Goal: Task Accomplishment & Management: Manage account settings

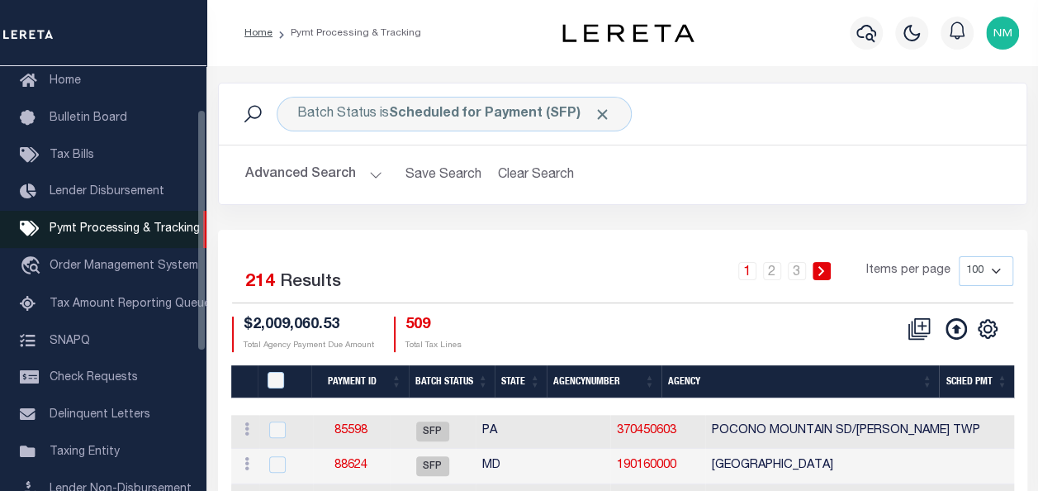
click at [64, 233] on span "Pymt Processing & Tracking" at bounding box center [125, 229] width 150 height 12
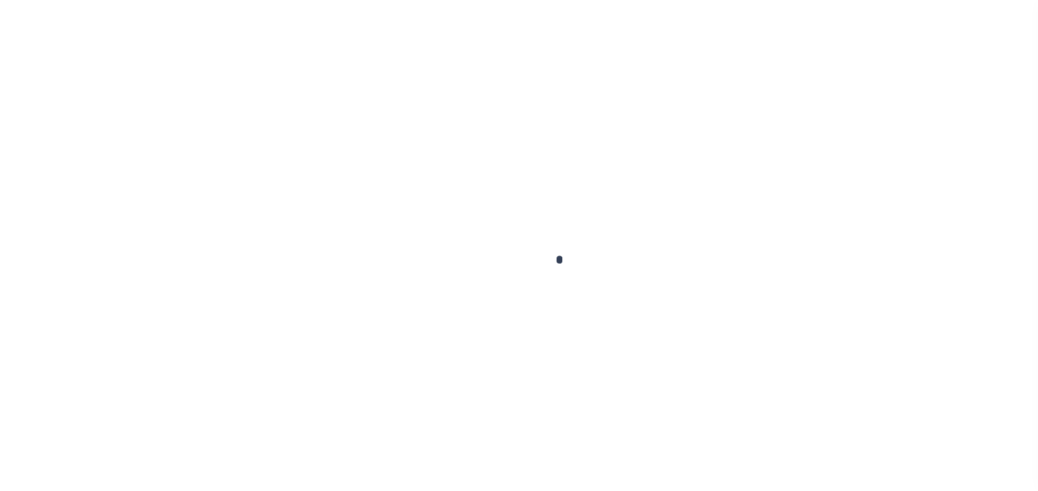
scroll to position [126, 0]
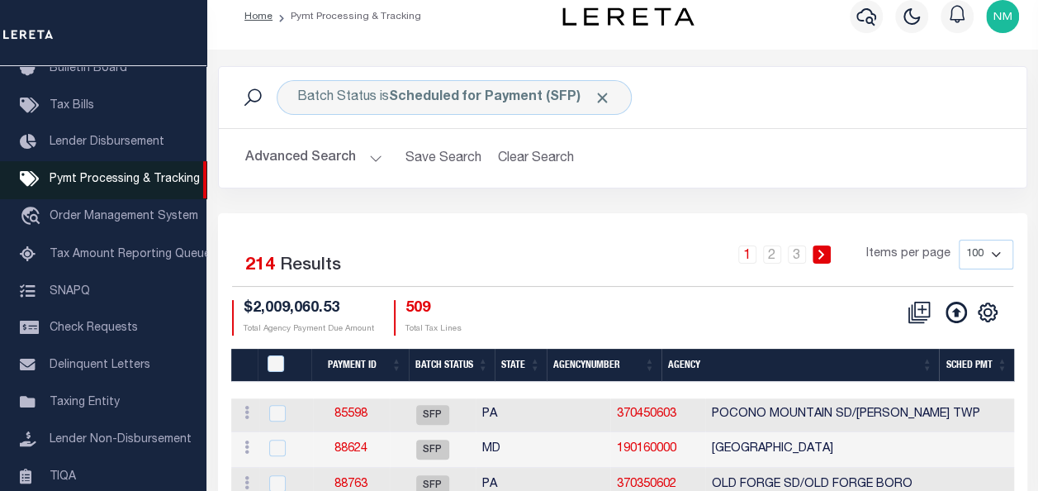
click at [83, 185] on span "Pymt Processing & Tracking" at bounding box center [125, 179] width 150 height 12
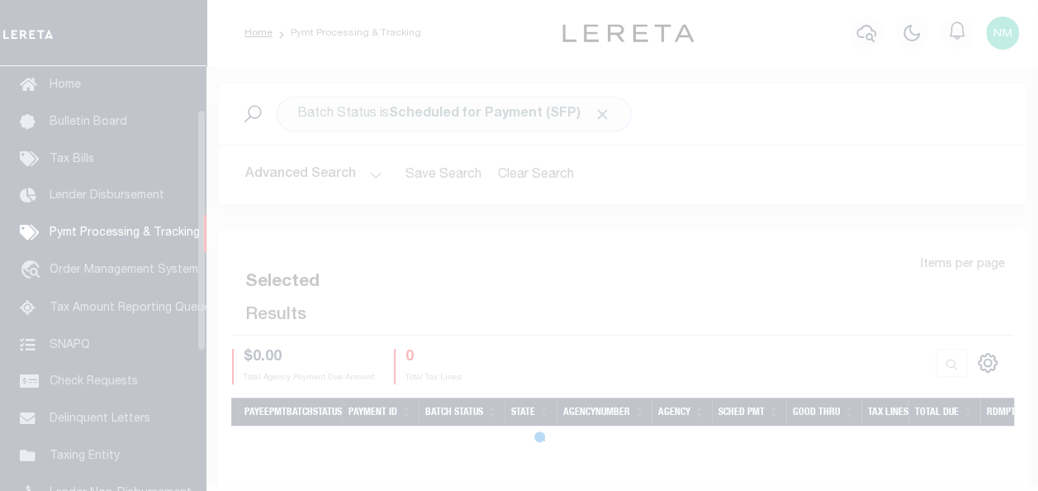
scroll to position [76, 0]
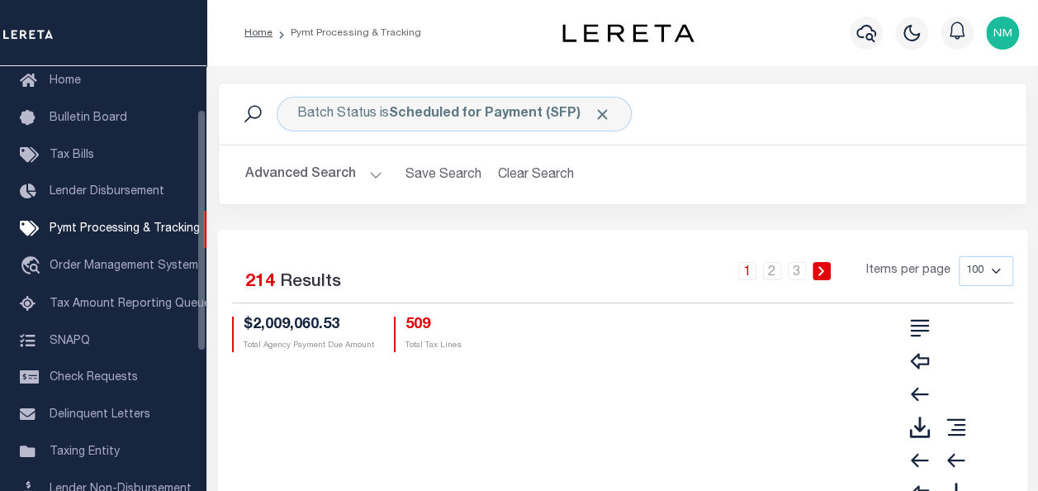
click at [340, 175] on button "Advanced Search" at bounding box center [313, 175] width 137 height 32
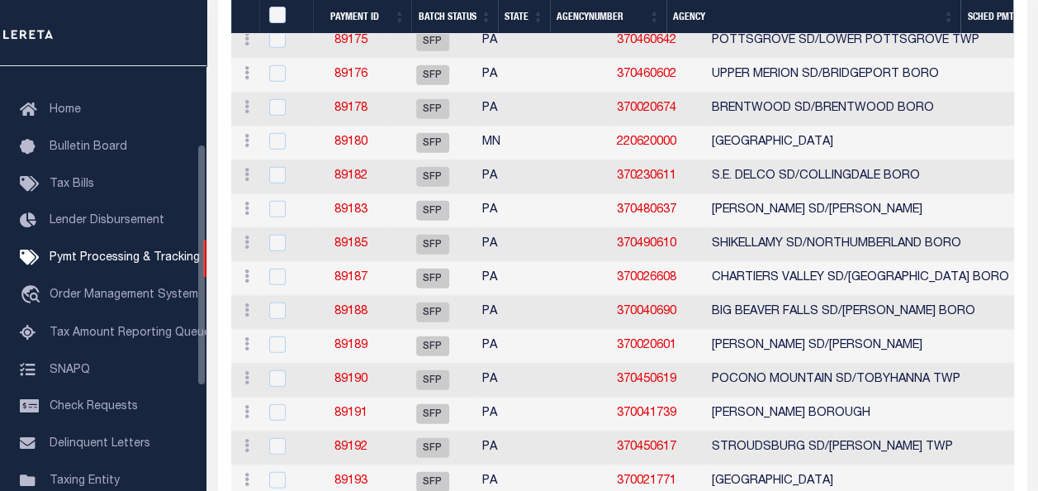
scroll to position [0, 0]
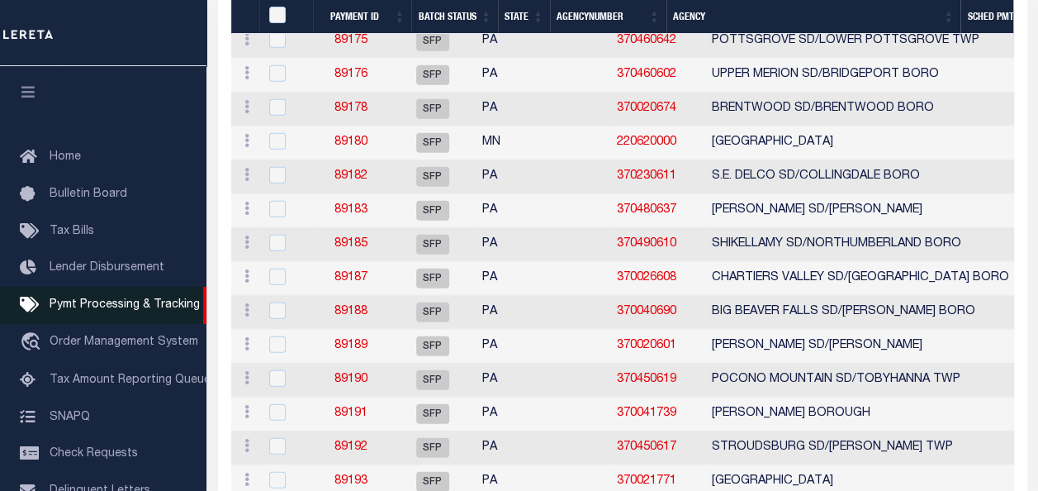
click at [92, 311] on span "Pymt Processing & Tracking" at bounding box center [125, 305] width 150 height 12
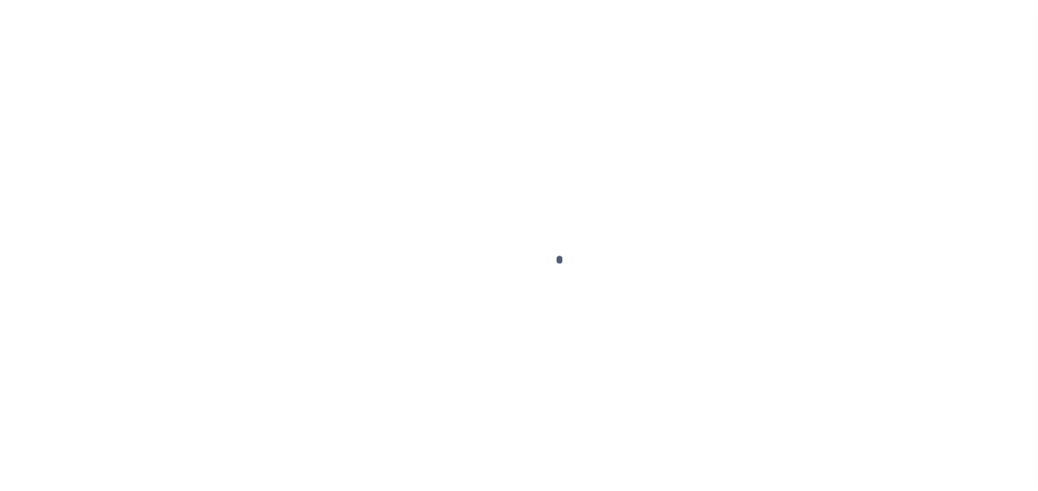
scroll to position [76, 0]
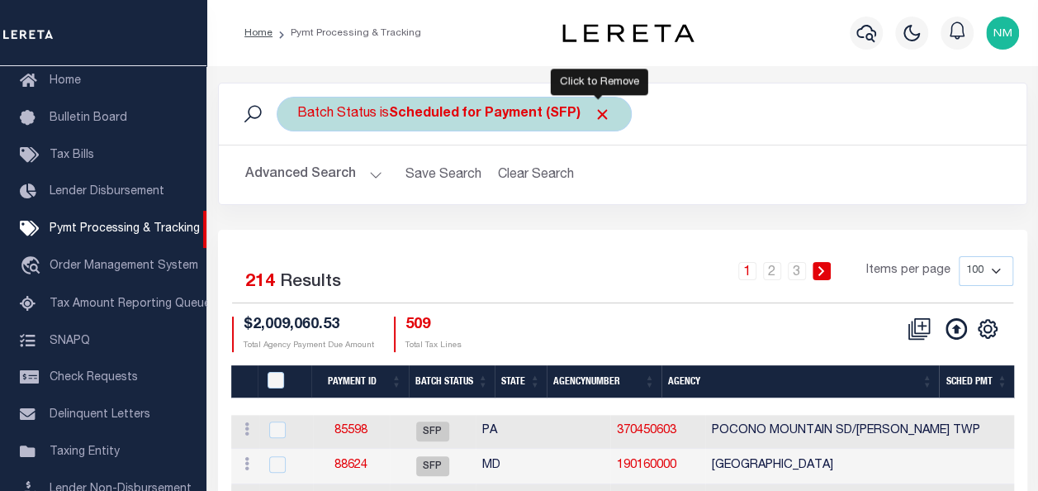
click at [597, 115] on span "Click to Remove" at bounding box center [602, 114] width 17 height 17
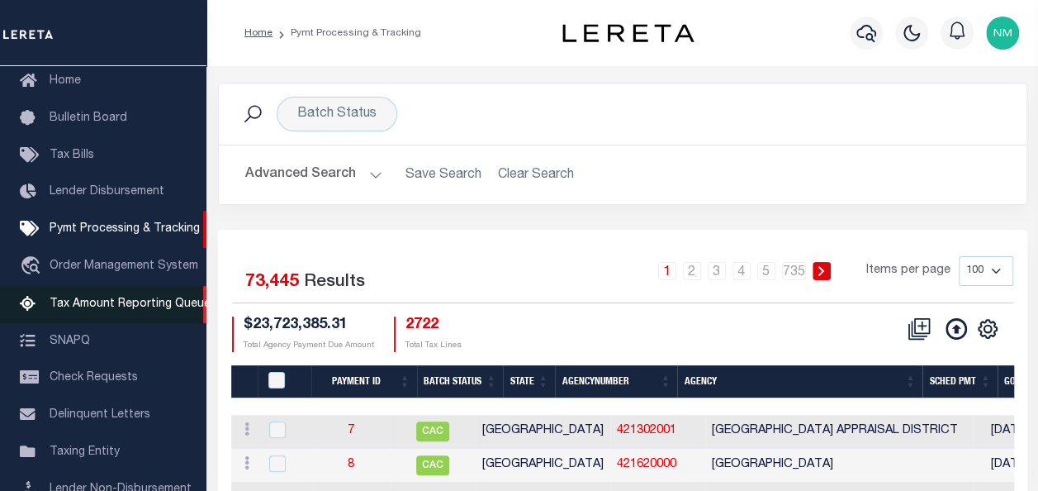
click at [137, 307] on span "Tax Amount Reporting Queue" at bounding box center [130, 304] width 161 height 12
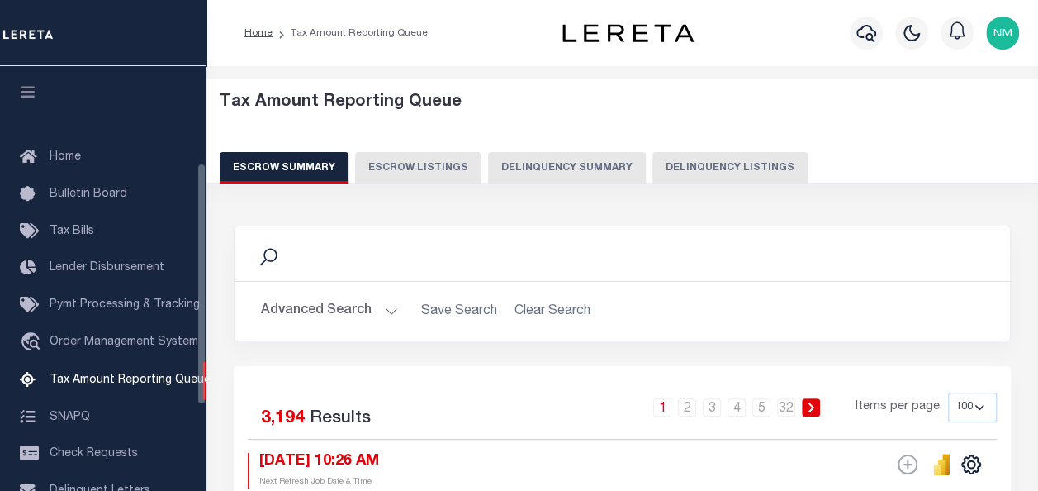
click at [674, 168] on button "Delinquency Listings" at bounding box center [730, 167] width 155 height 31
select select "100"
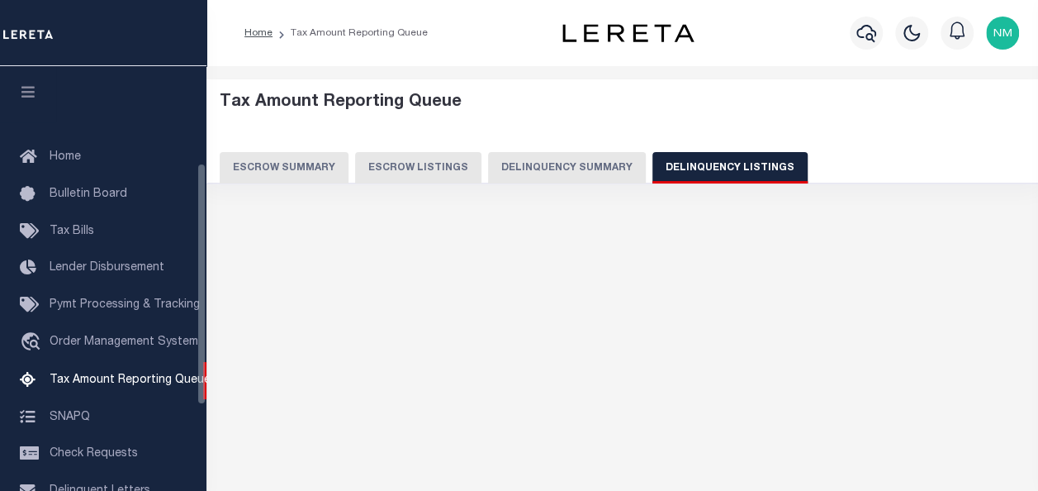
scroll to position [169, 0]
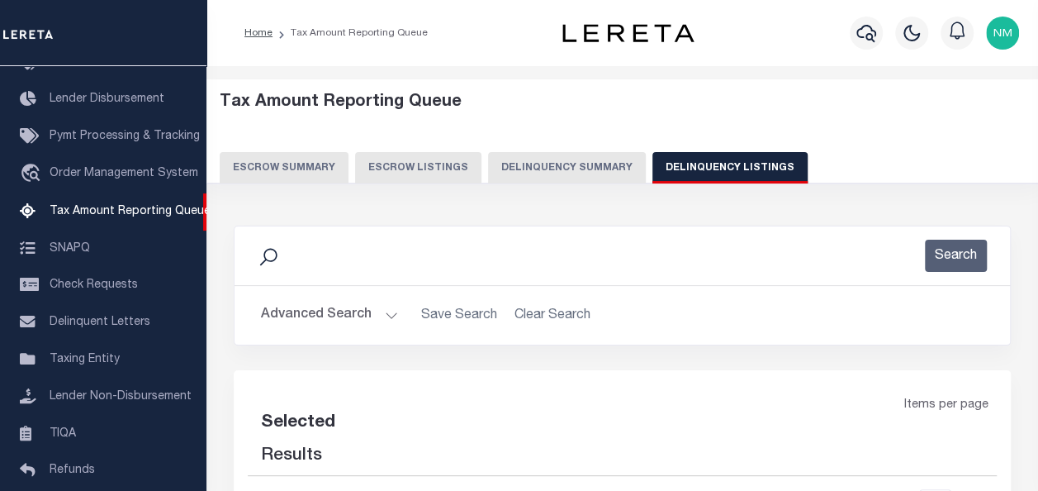
select select "100"
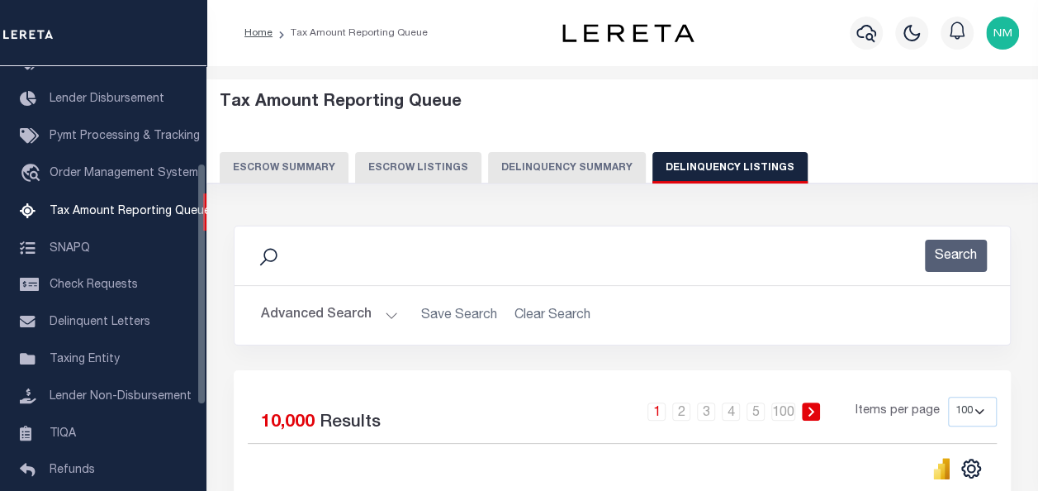
click at [316, 254] on div "Search" at bounding box center [622, 256] width 749 height 32
click at [264, 259] on icon at bounding box center [268, 256] width 21 height 21
click at [329, 307] on button "Advanced Search" at bounding box center [329, 315] width 137 height 32
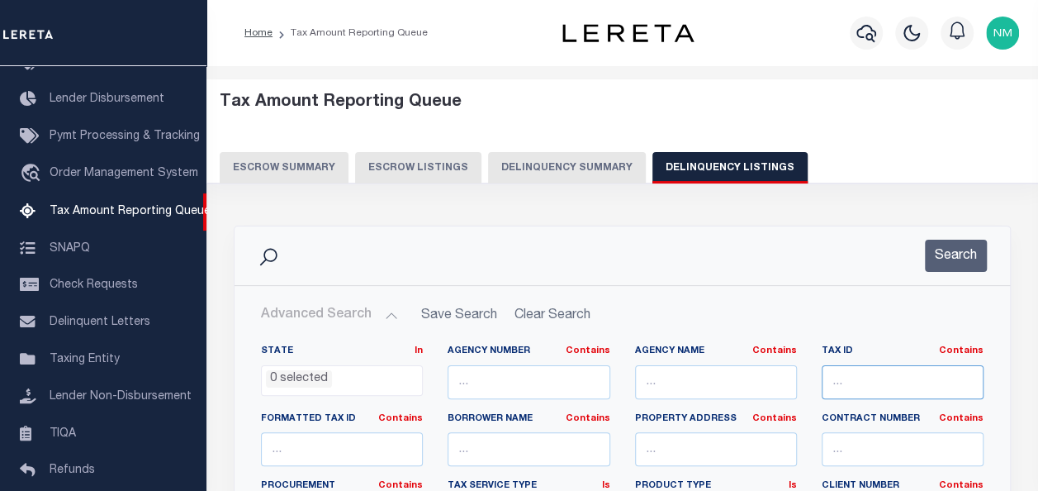
click at [908, 379] on input "text" at bounding box center [903, 382] width 162 height 34
paste input "0800001430059"
type input "0800001430059"
click at [952, 254] on button "Search" at bounding box center [956, 256] width 62 height 32
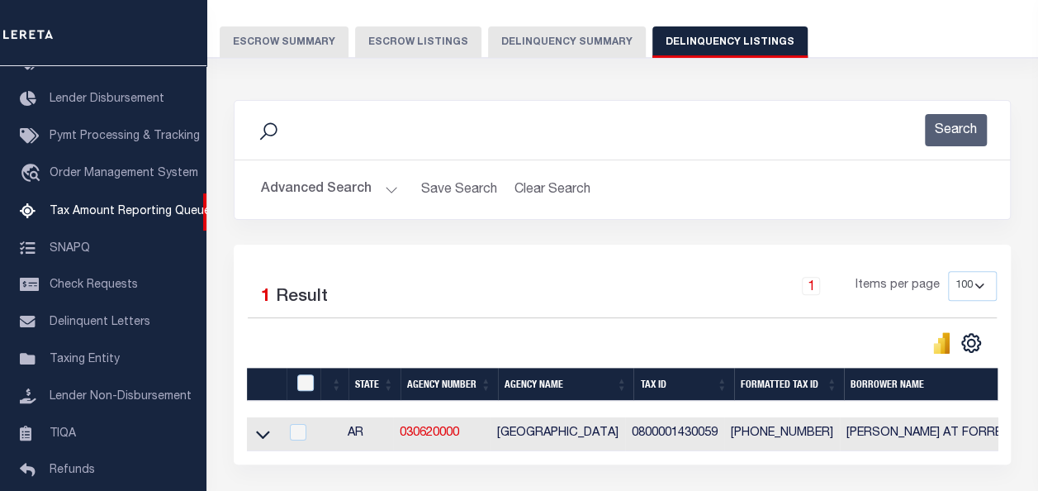
scroll to position [248, 0]
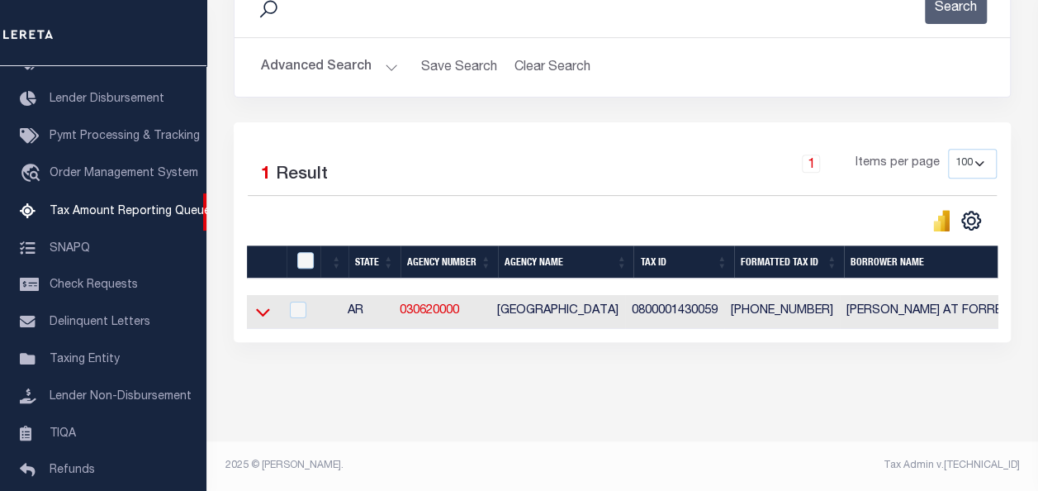
click at [268, 313] on icon at bounding box center [263, 313] width 14 height 8
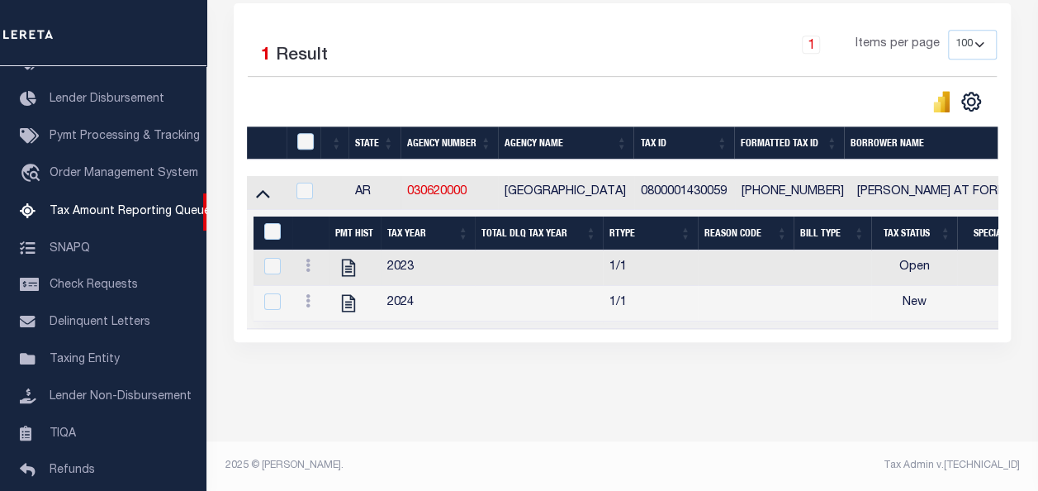
scroll to position [378, 0]
click at [348, 257] on icon "" at bounding box center [348, 267] width 21 height 21
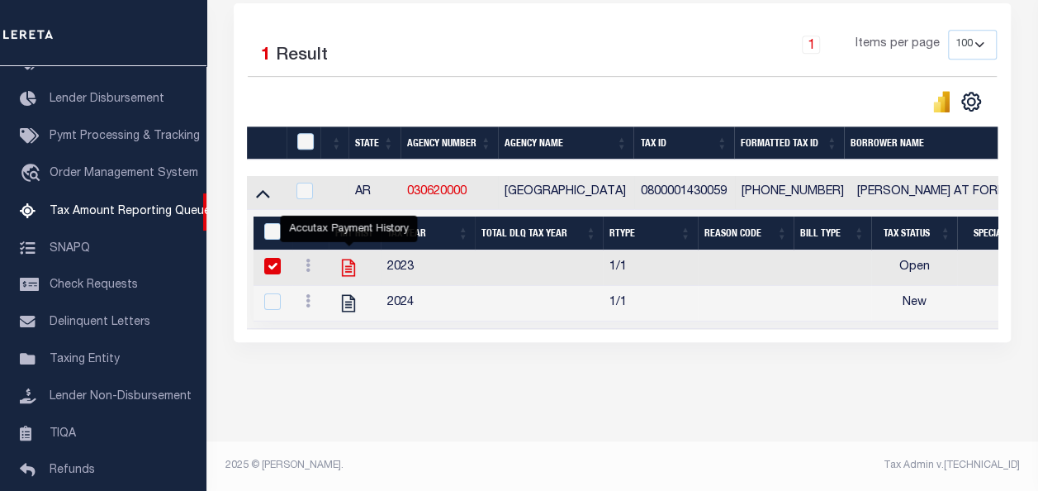
checkbox input "true"
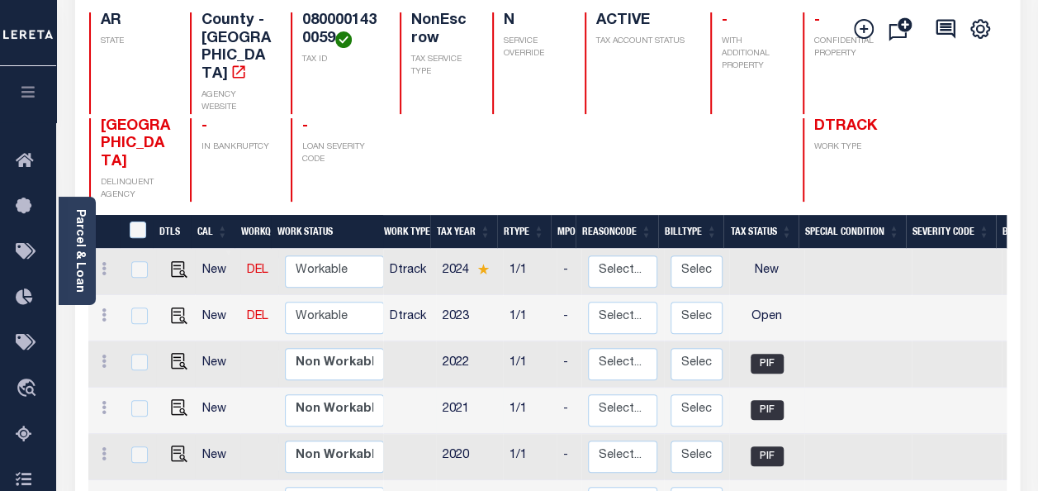
scroll to position [165, 0]
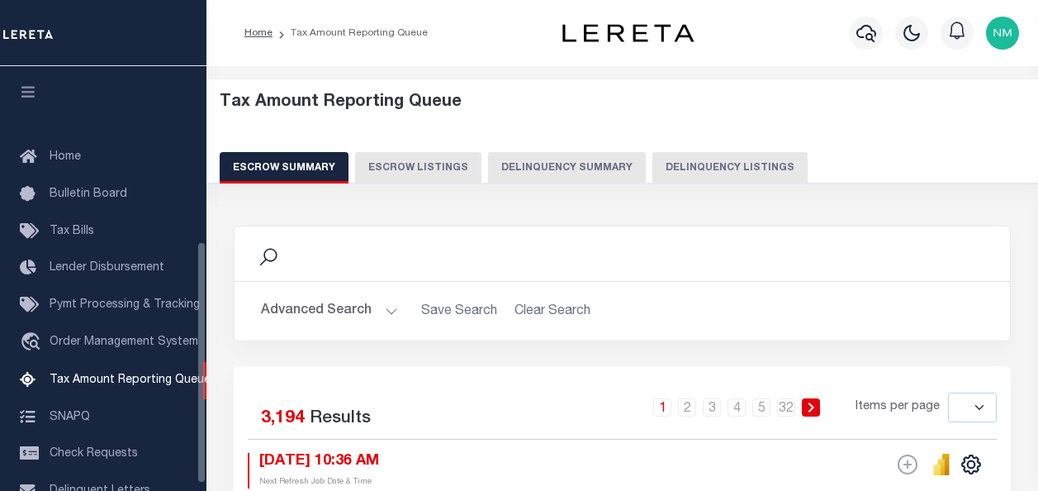
select select
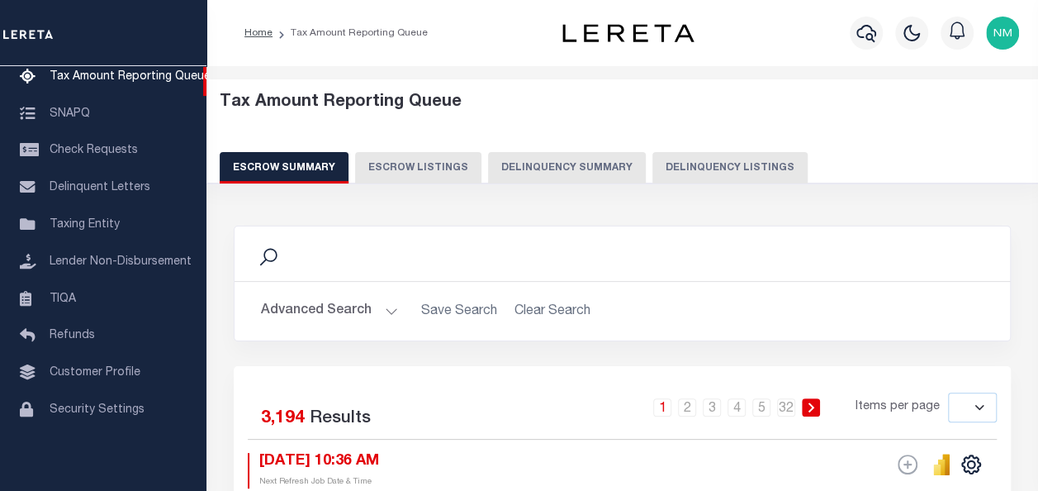
click at [714, 172] on button "Delinquency Listings" at bounding box center [730, 167] width 155 height 31
select select "100"
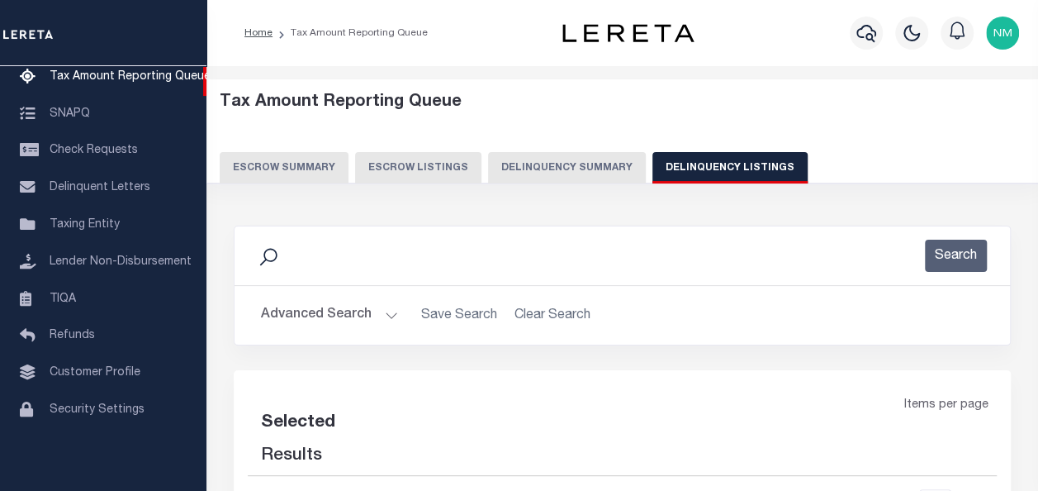
select select "100"
click at [327, 323] on button "Advanced Search" at bounding box center [329, 315] width 137 height 32
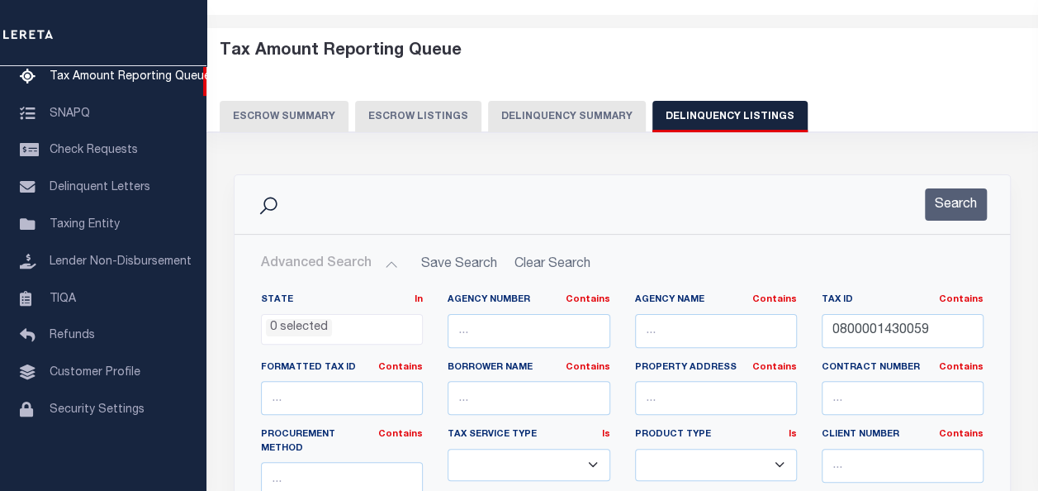
scroll to position [248, 0]
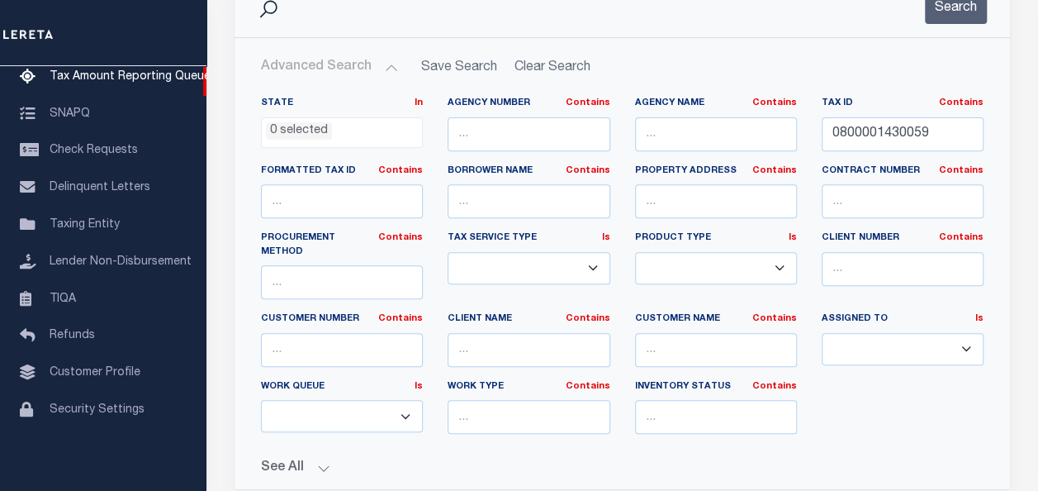
click at [366, 71] on button "Advanced Search" at bounding box center [329, 67] width 137 height 32
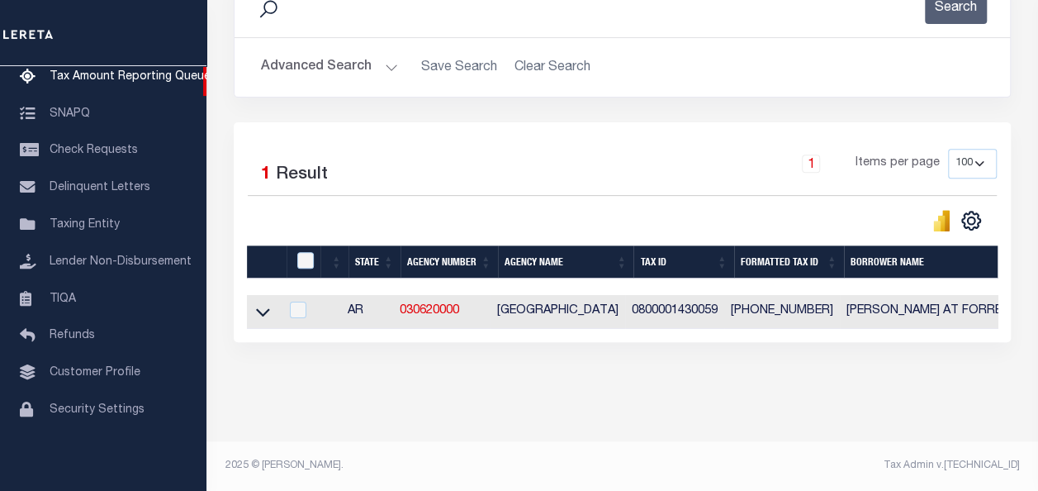
click at [270, 312] on link at bounding box center [263, 311] width 19 height 12
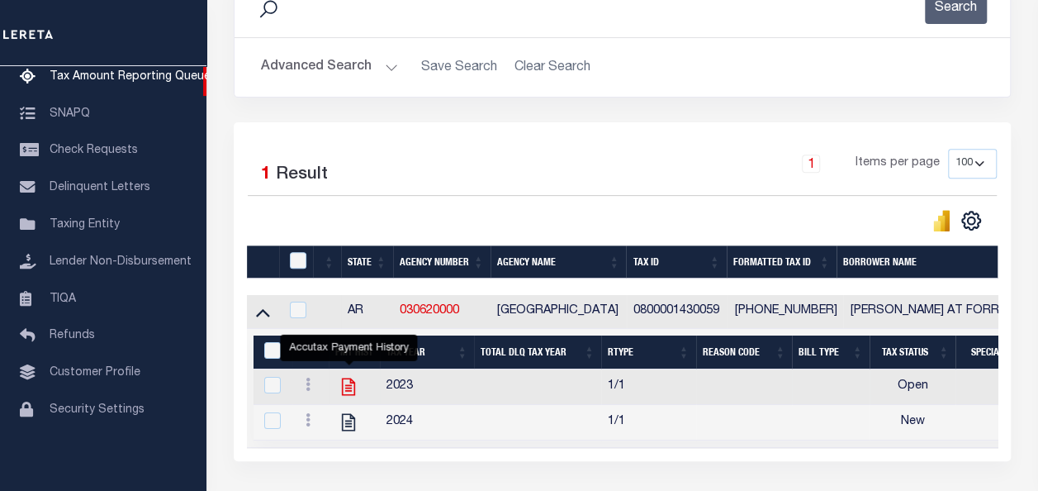
click at [349, 385] on icon "" at bounding box center [348, 386] width 21 height 21
checkbox input "true"
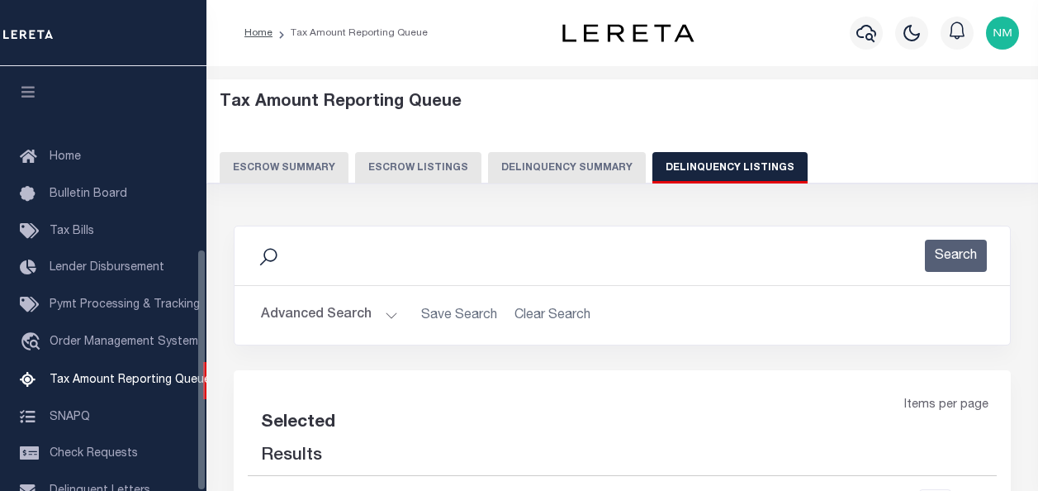
select select "100"
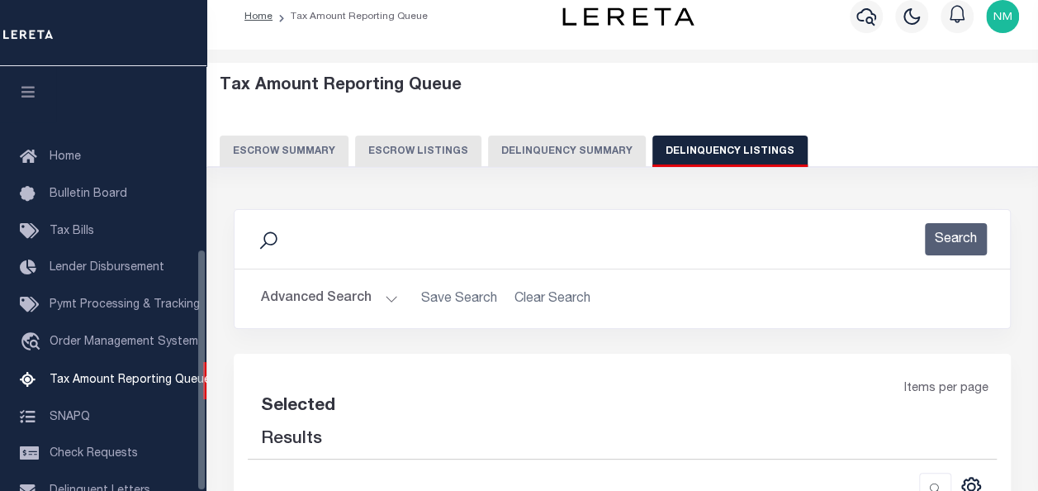
select select "100"
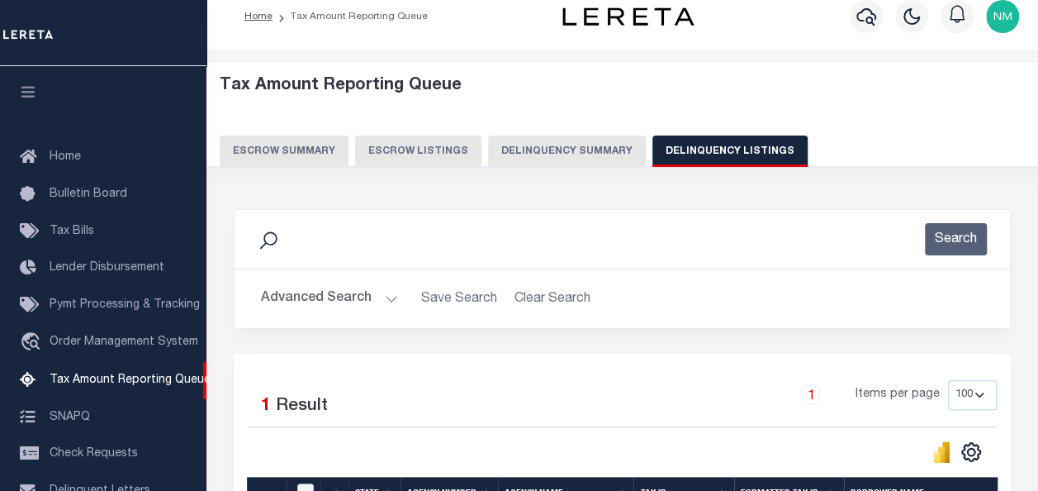
scroll to position [319, 0]
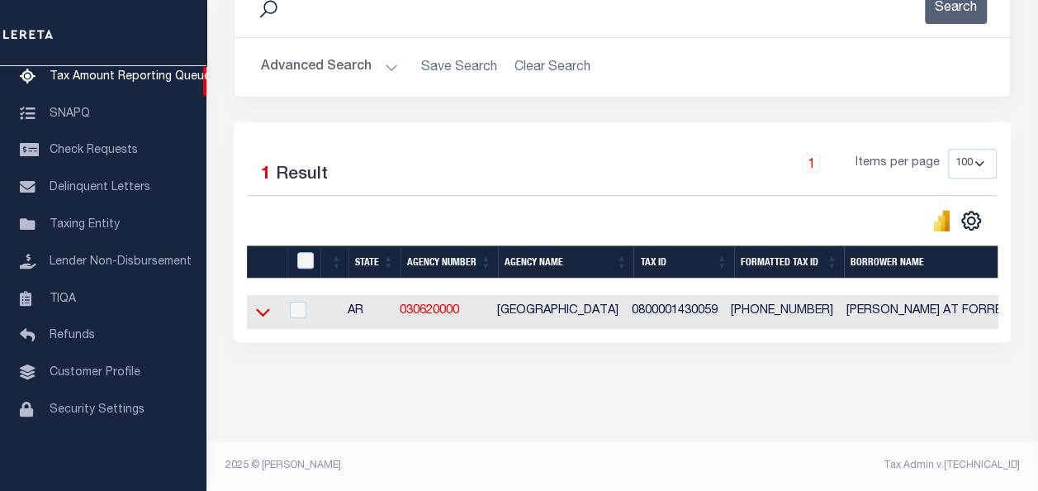
click at [258, 306] on icon at bounding box center [263, 311] width 14 height 17
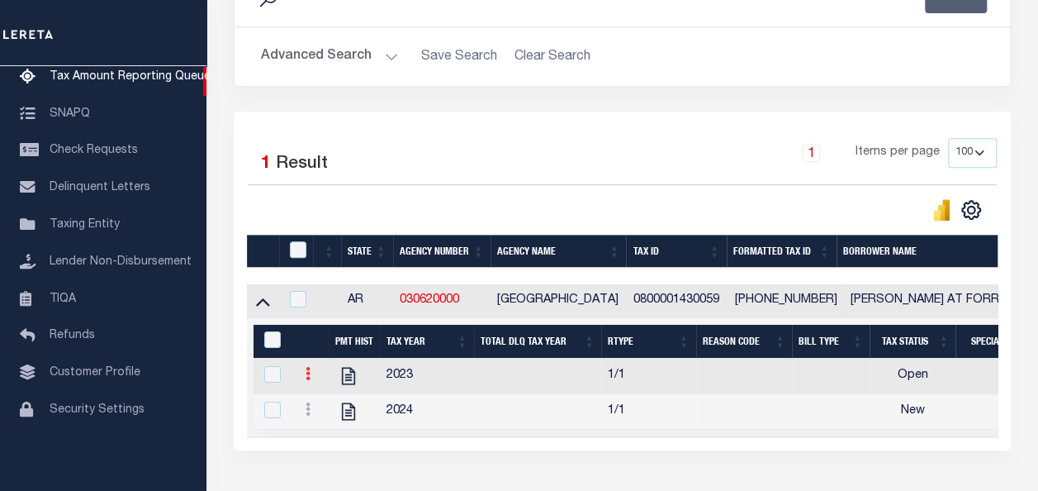
click at [305, 377] on link at bounding box center [308, 375] width 18 height 13
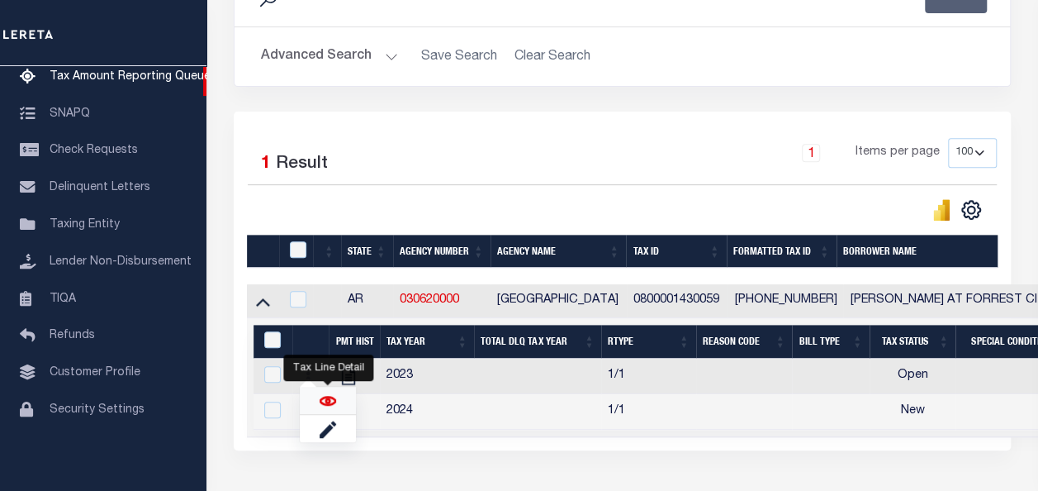
click at [325, 397] on img "" at bounding box center [328, 400] width 17 height 17
checkbox input "true"
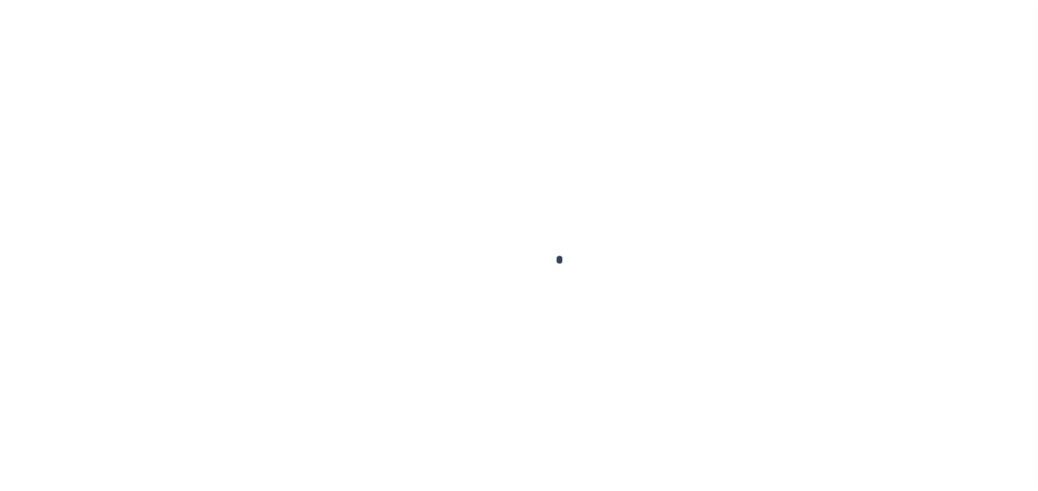
checkbox input "false"
type input "[DATE]"
select select "OP2"
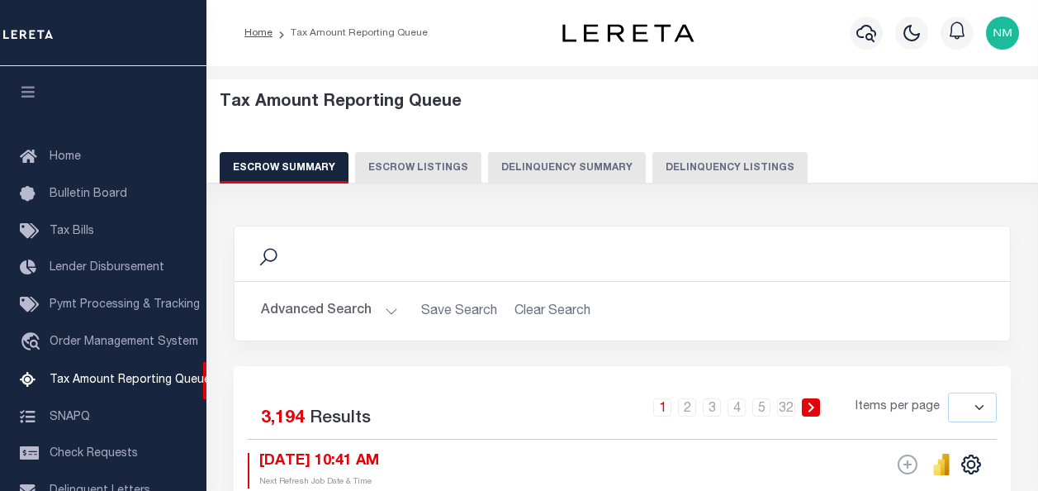
select select
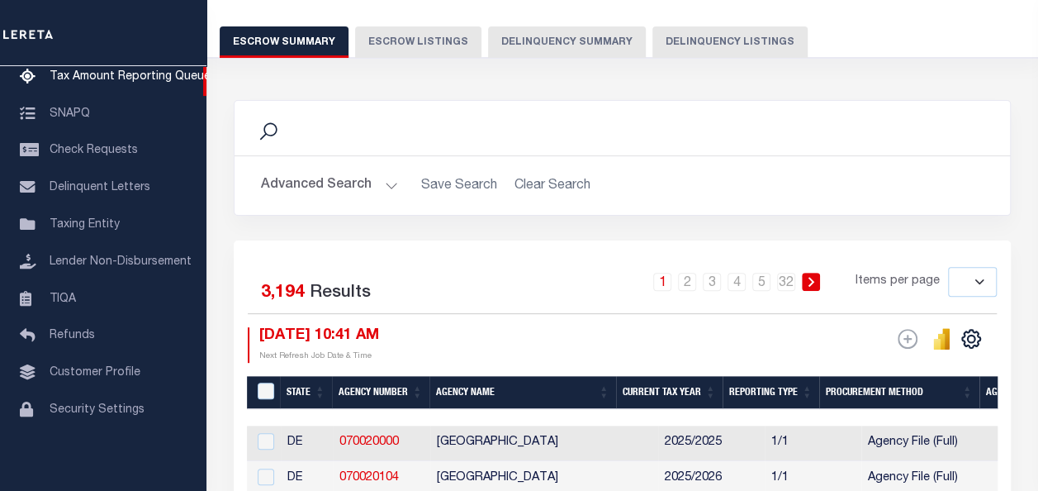
scroll to position [99, 0]
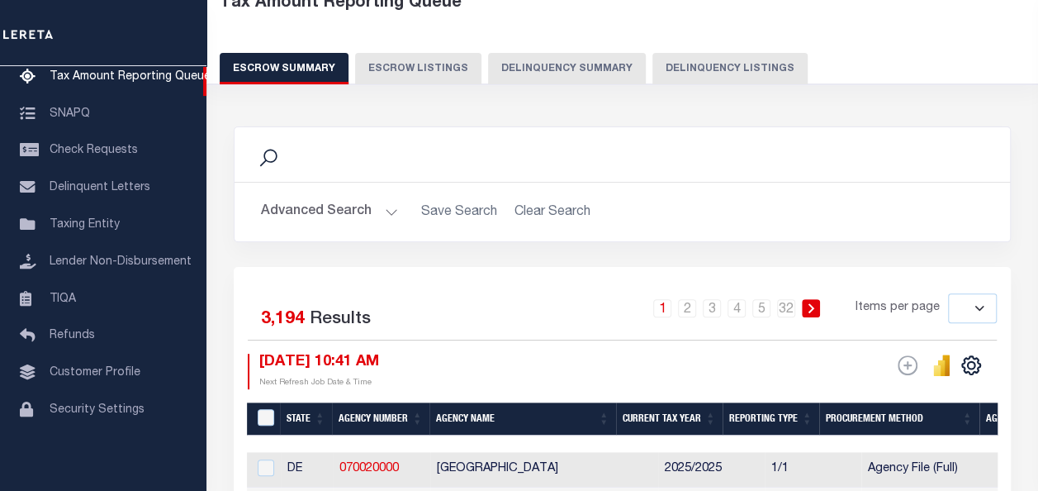
drag, startPoint x: 689, startPoint y: 74, endPoint x: 683, endPoint y: 82, distance: 9.4
click at [689, 74] on button "Delinquency Listings" at bounding box center [730, 68] width 155 height 31
select select "100"
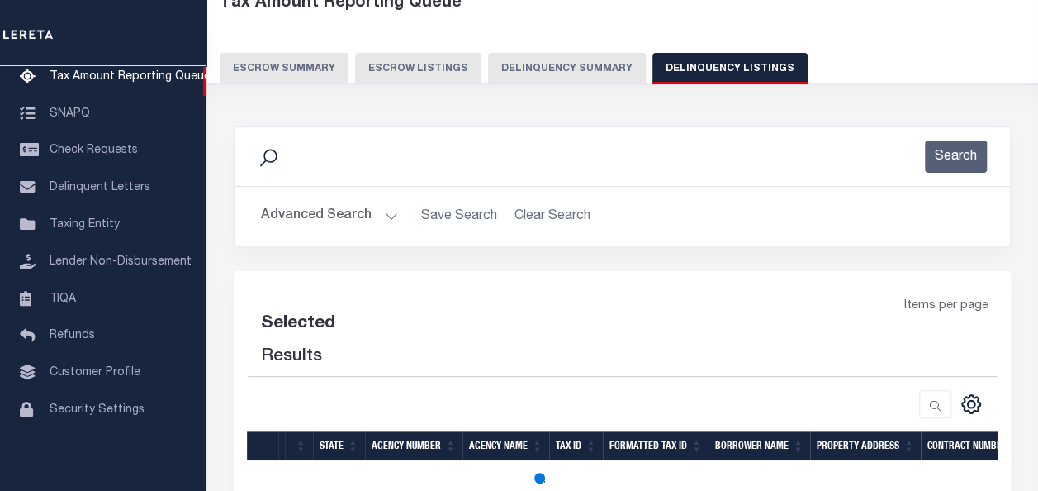
select select "100"
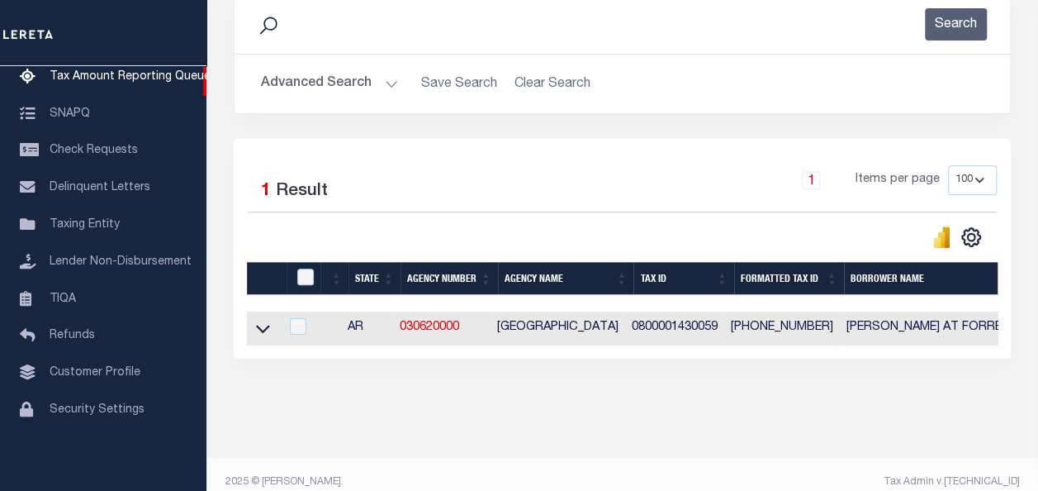
scroll to position [259, 0]
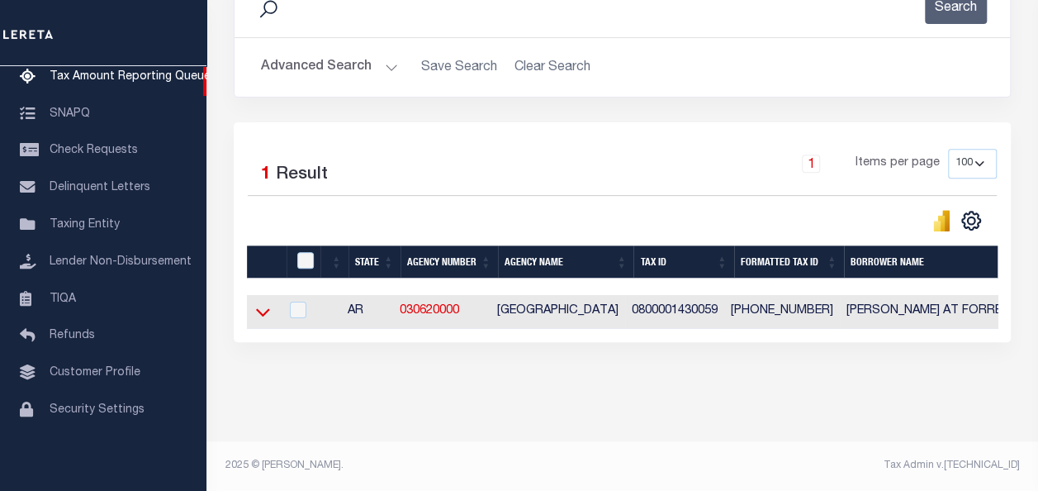
click at [259, 306] on icon at bounding box center [263, 311] width 14 height 17
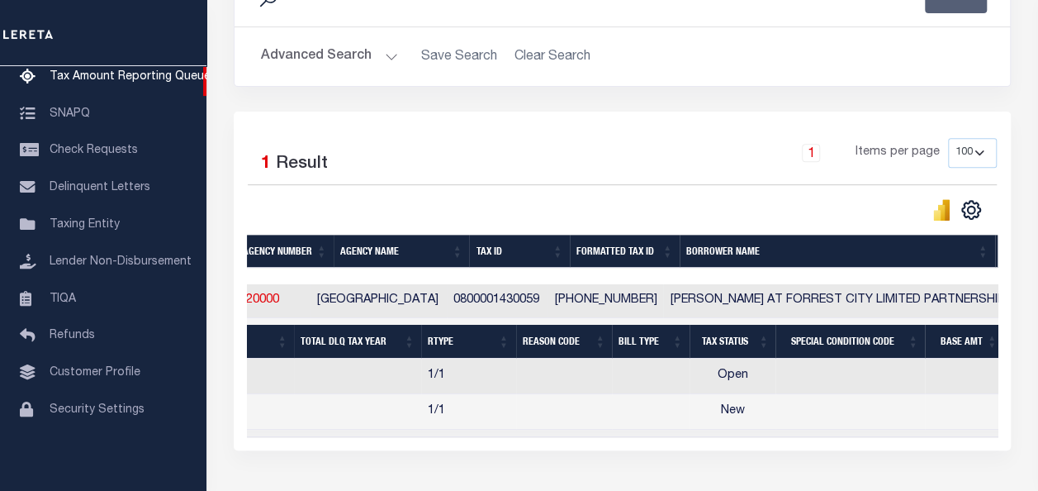
scroll to position [0, 0]
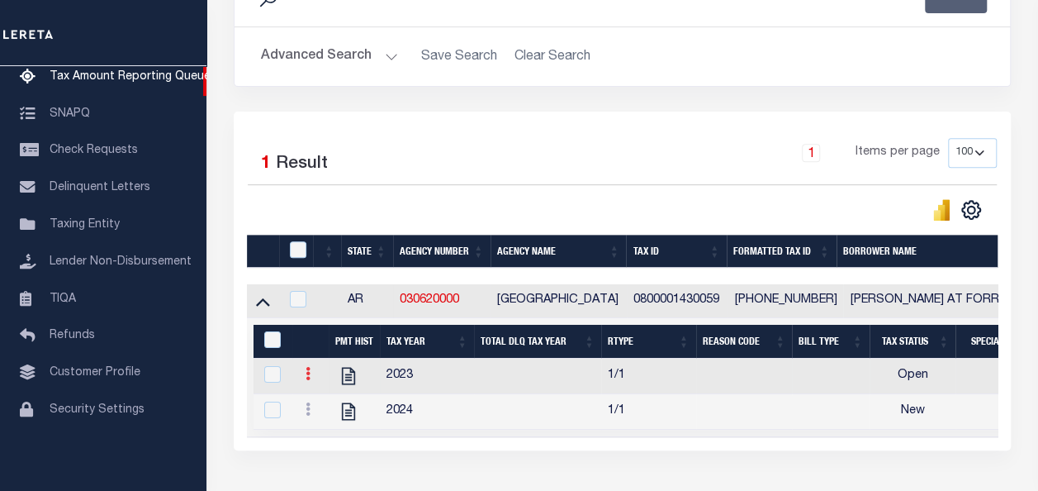
click at [309, 377] on icon at bounding box center [308, 373] width 5 height 13
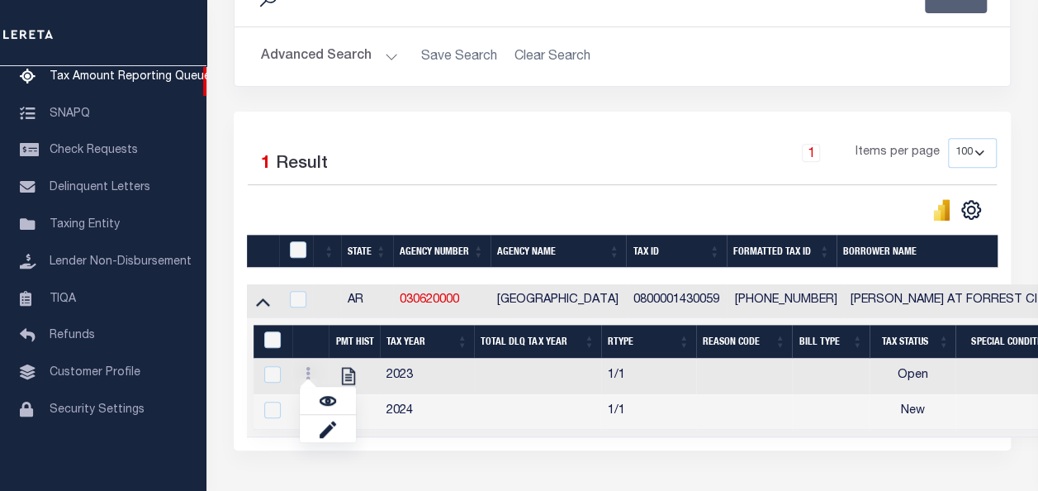
click at [375, 443] on div "Selected 1 Result 1 Items per page 10 25 50 100 500" at bounding box center [622, 281] width 777 height 339
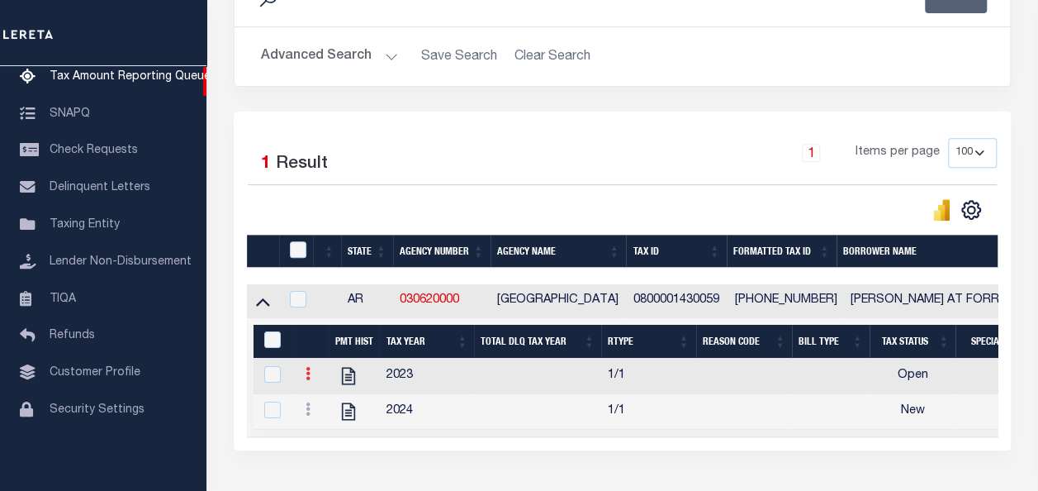
click at [306, 378] on icon at bounding box center [308, 373] width 5 height 13
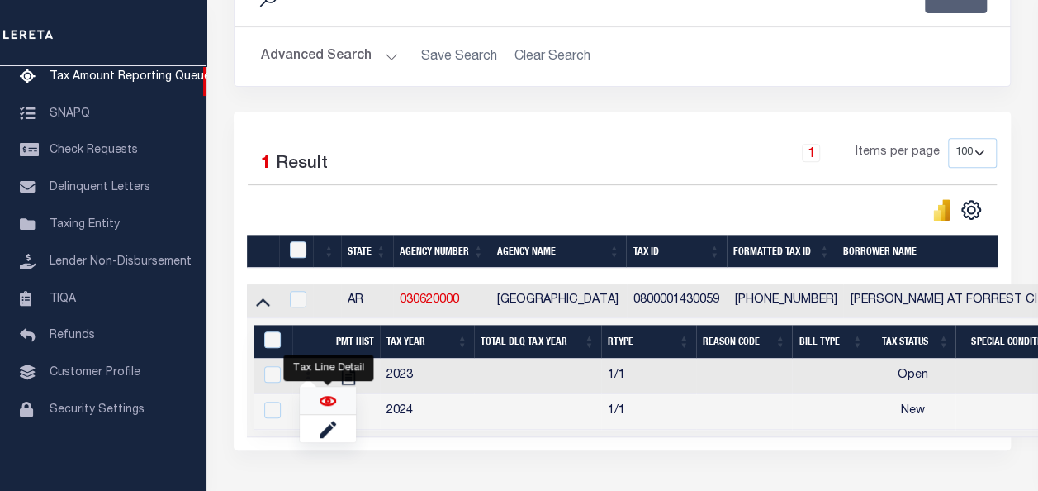
click at [332, 400] on img "" at bounding box center [328, 400] width 17 height 17
checkbox input "true"
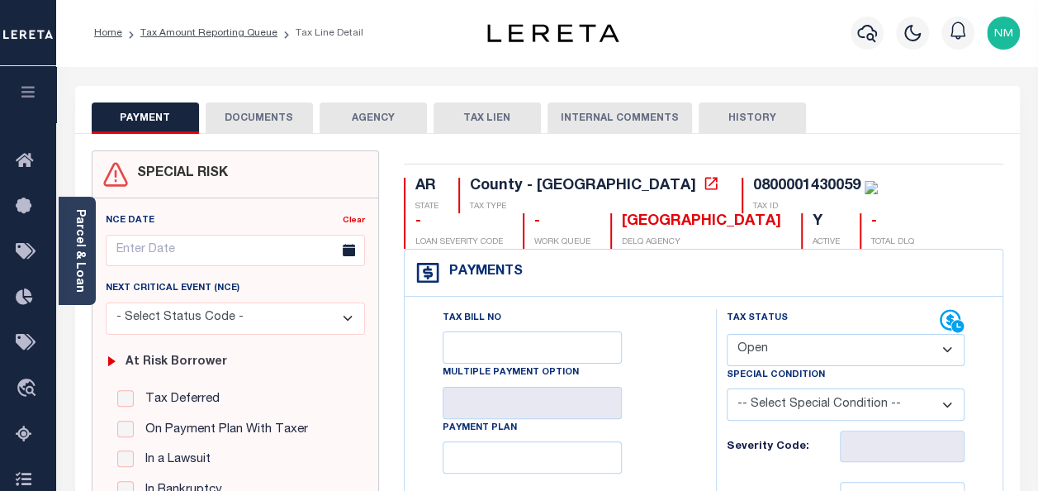
click at [833, 352] on select "- Select Status Code - Open Due/Unpaid Paid Incomplete No Tax Due Internal Refu…" at bounding box center [846, 350] width 238 height 32
select select "PYD"
click at [727, 334] on select "- Select Status Code - Open Due/Unpaid Paid Incomplete No Tax Due Internal Refu…" at bounding box center [846, 350] width 238 height 32
type input "[DATE]"
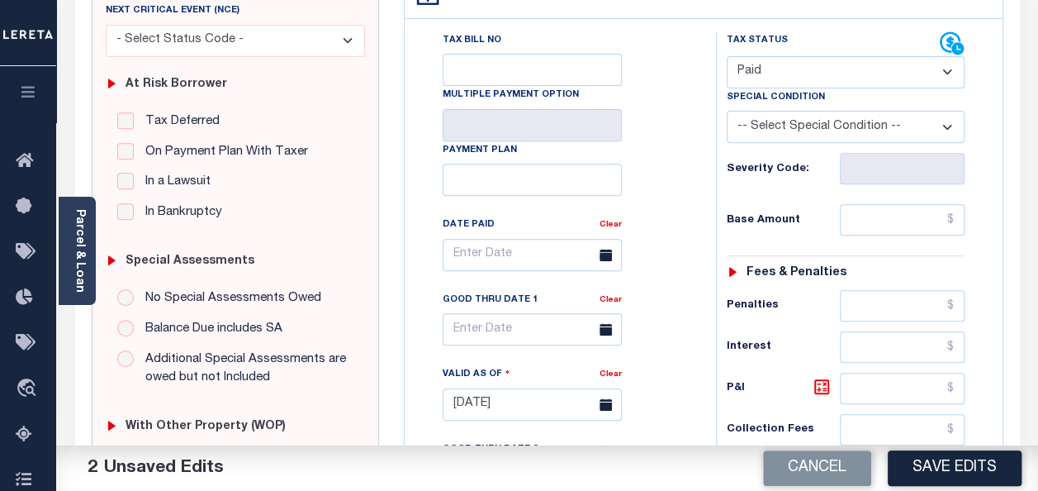
scroll to position [255, 0]
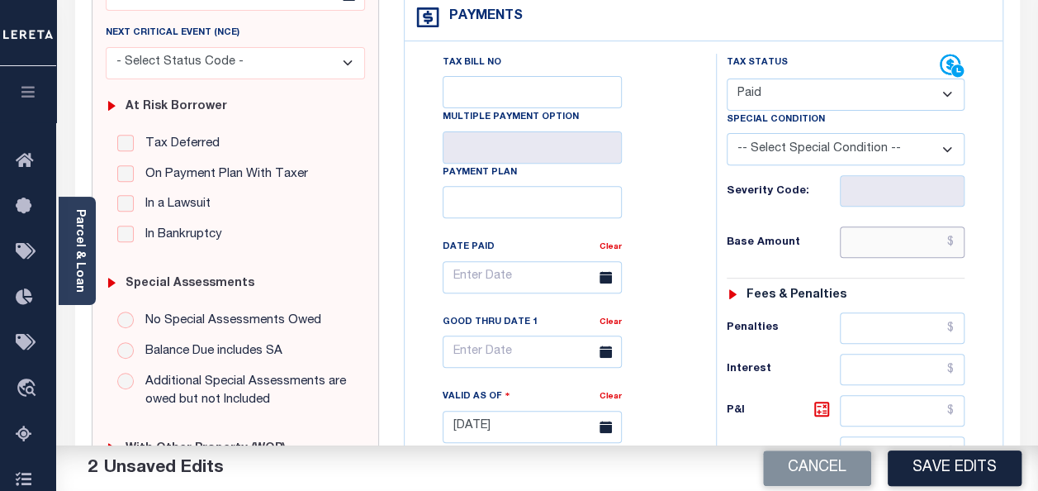
click at [957, 238] on input "text" at bounding box center [902, 241] width 125 height 31
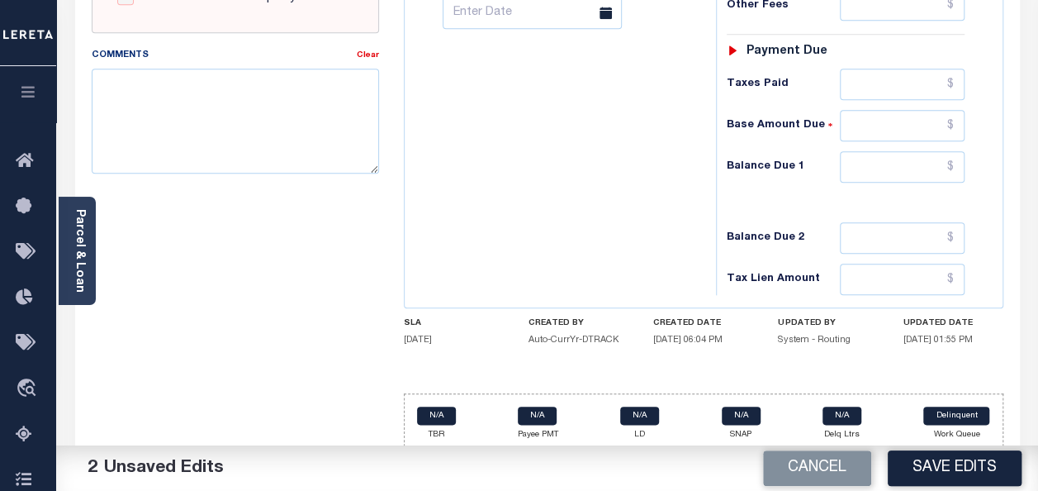
scroll to position [751, 0]
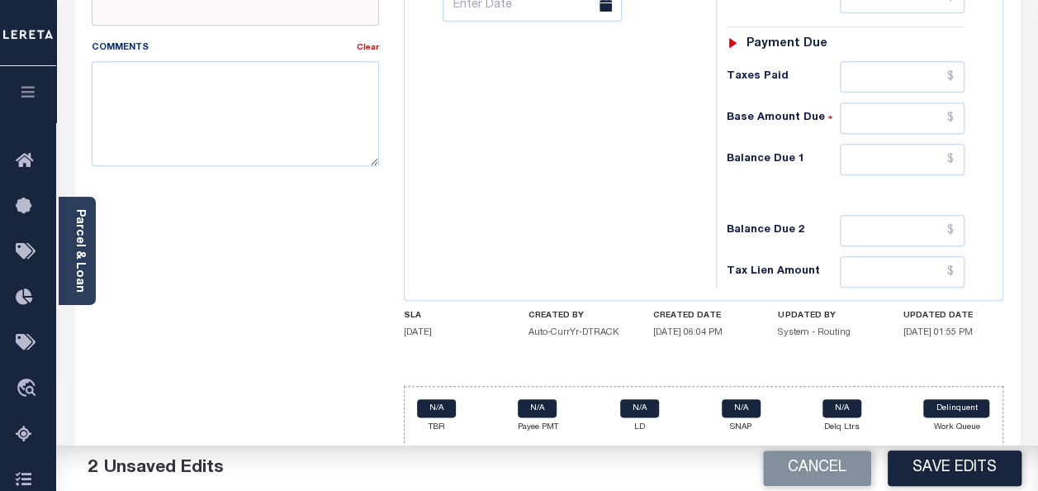
type input "$13,016.63"
click at [950, 144] on input "text" at bounding box center [902, 159] width 125 height 31
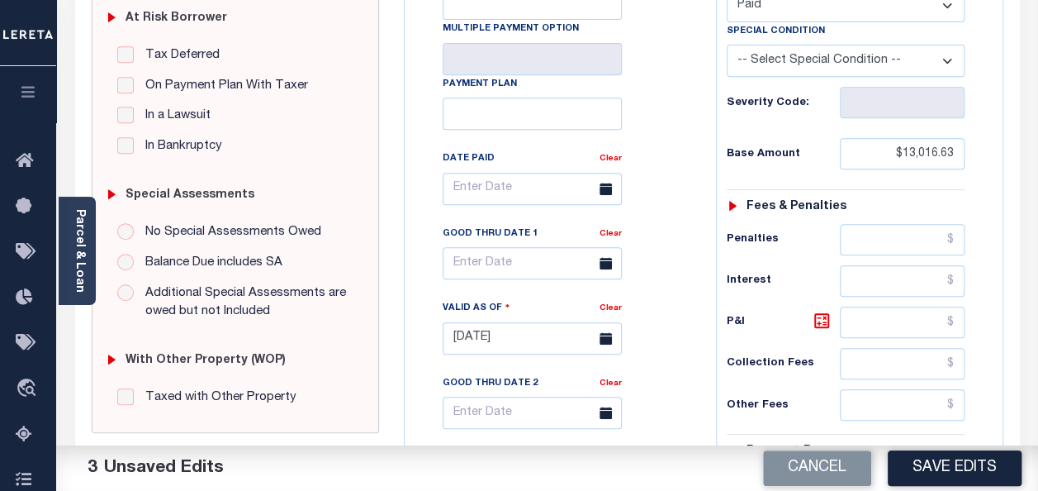
scroll to position [338, 0]
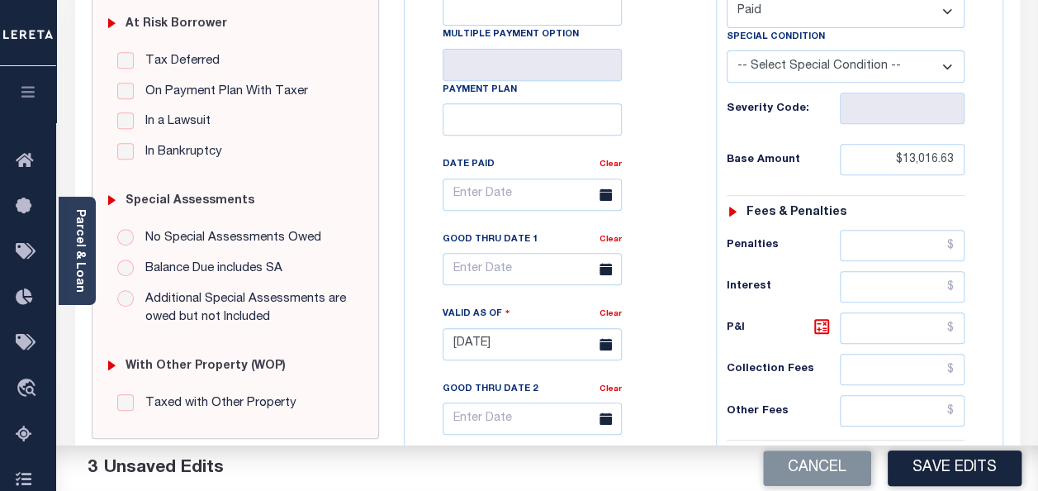
type input "$0.00"
click at [608, 197] on icon at bounding box center [606, 194] width 12 height 12
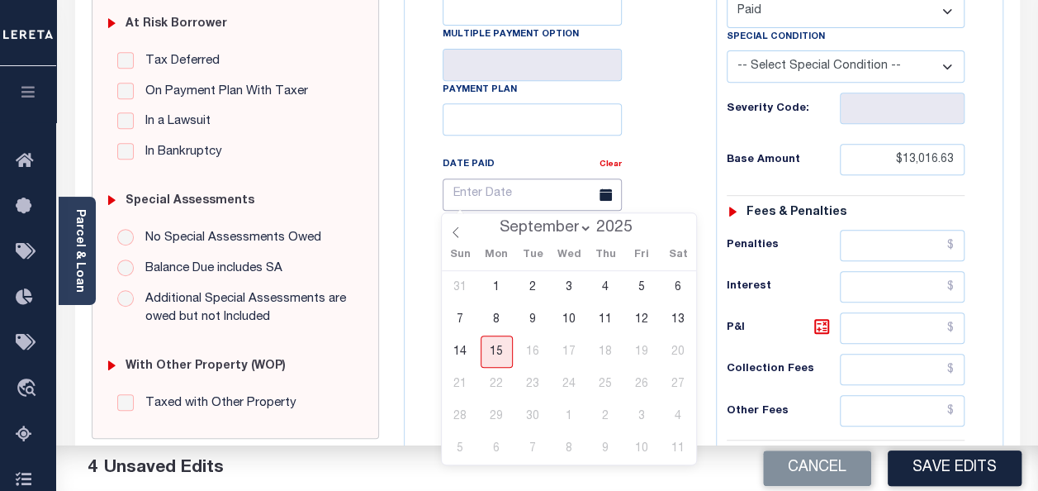
click at [487, 202] on input "text" at bounding box center [532, 194] width 179 height 32
click at [517, 229] on select "January February March April May June July August September" at bounding box center [542, 228] width 101 height 17
click at [452, 236] on icon at bounding box center [456, 232] width 12 height 12
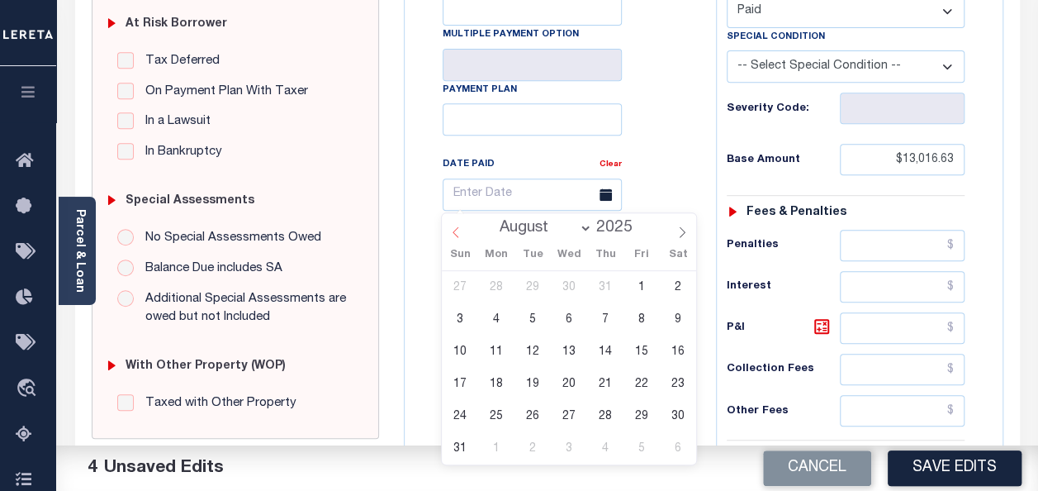
click at [452, 236] on icon at bounding box center [456, 232] width 12 height 12
select select "6"
click at [635, 221] on span at bounding box center [641, 223] width 12 height 9
click at [639, 226] on span at bounding box center [641, 223] width 12 height 9
click at [639, 233] on span at bounding box center [641, 232] width 12 height 9
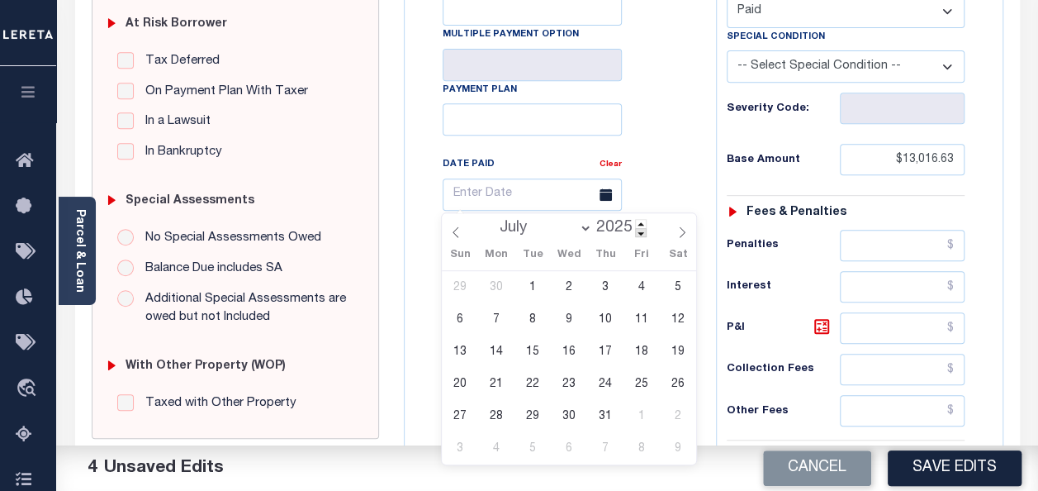
type input "2024"
click at [517, 230] on select "January February March April May June July August September October November De…" at bounding box center [542, 228] width 101 height 17
select select "9"
click at [493, 220] on select "January February March April May June July August September October November De…" at bounding box center [542, 228] width 101 height 17
click at [537, 378] on span "22" at bounding box center [532, 384] width 32 height 32
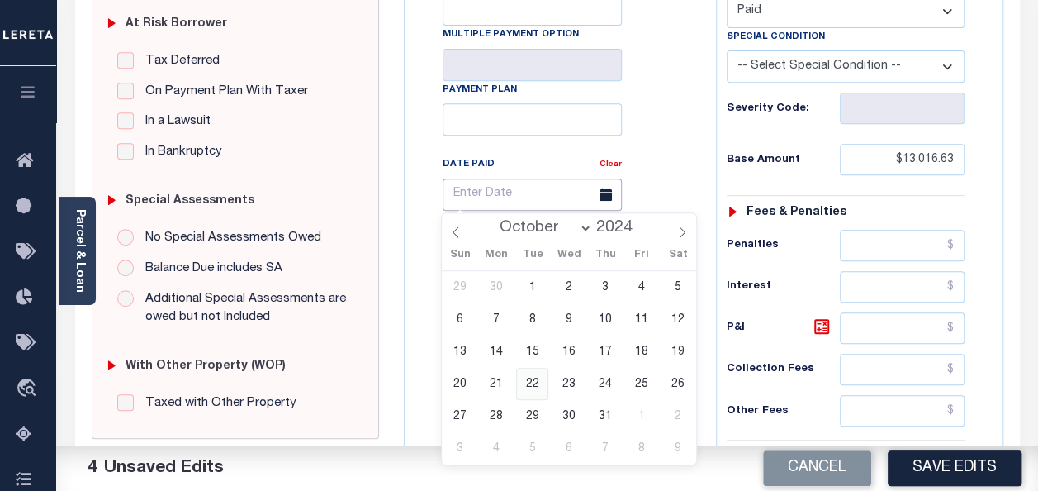
type input "[DATE]"
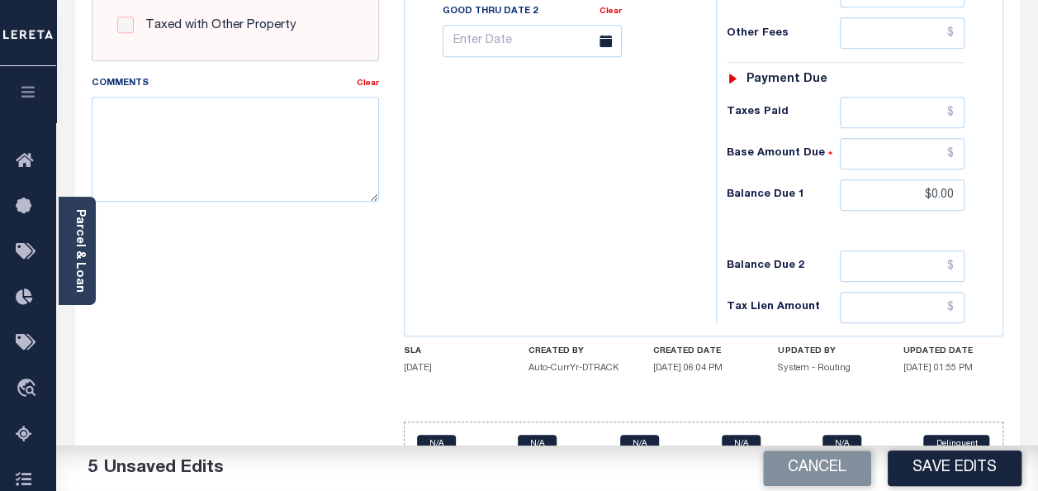
scroll to position [751, 0]
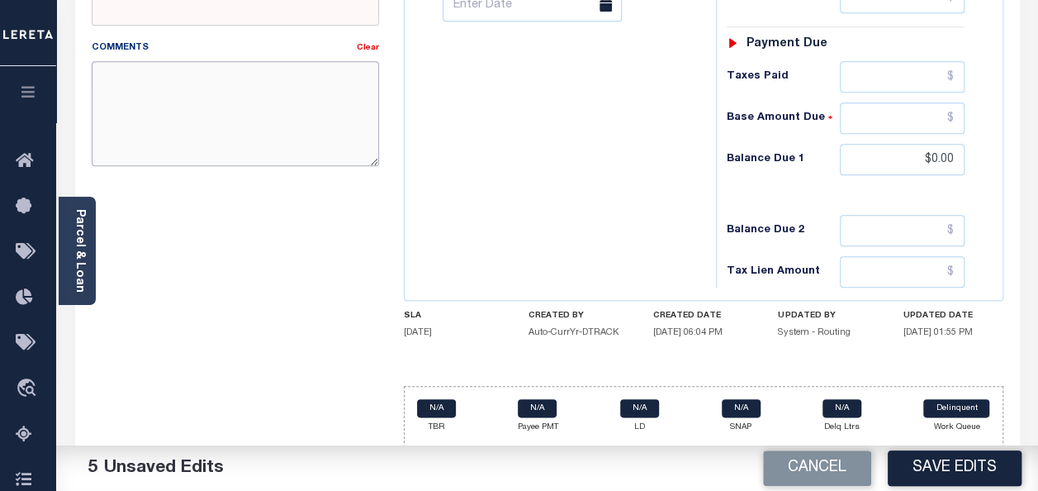
click at [152, 110] on textarea "Comments" at bounding box center [235, 113] width 287 height 104
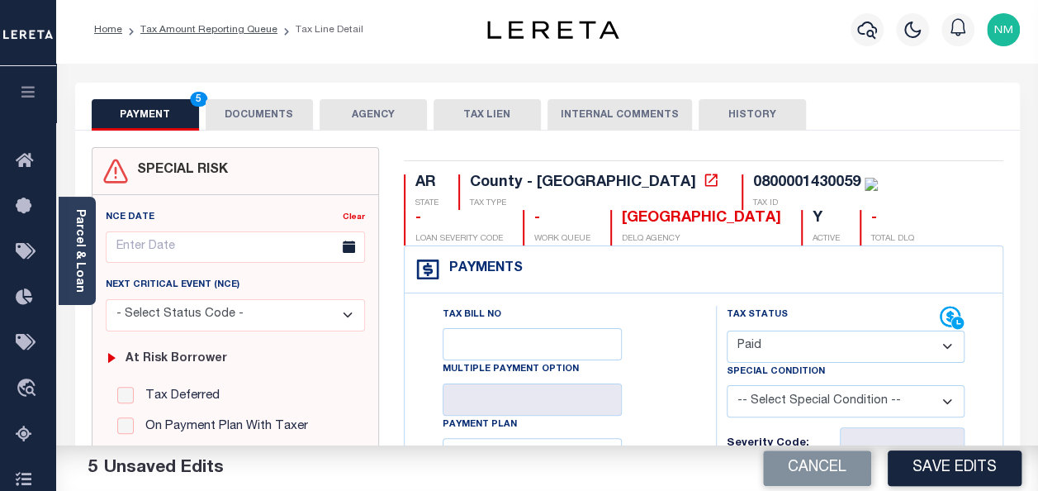
scroll to position [0, 0]
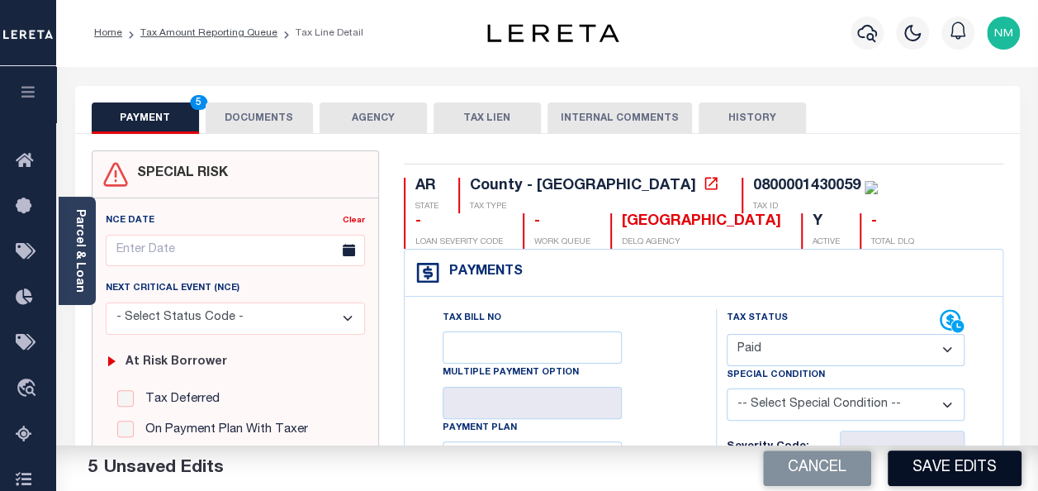
type textarea "As per [PERSON_NAME] that for tax year [DATE] taxes paid in the amount of $1301…"
click at [918, 468] on button "Save Edits" at bounding box center [955, 468] width 134 height 36
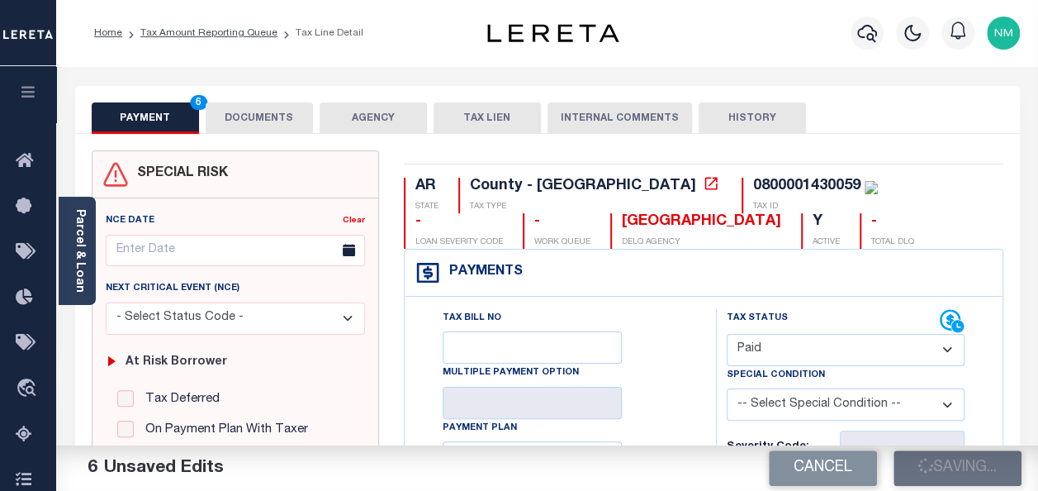
checkbox input "false"
type input "$13,016.63"
type input "$0"
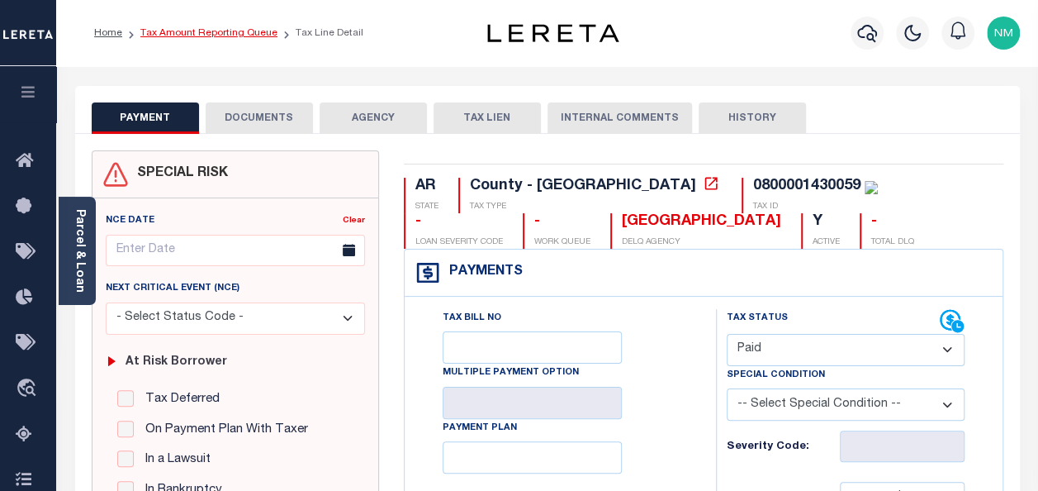
click at [217, 35] on link "Tax Amount Reporting Queue" at bounding box center [208, 33] width 137 height 10
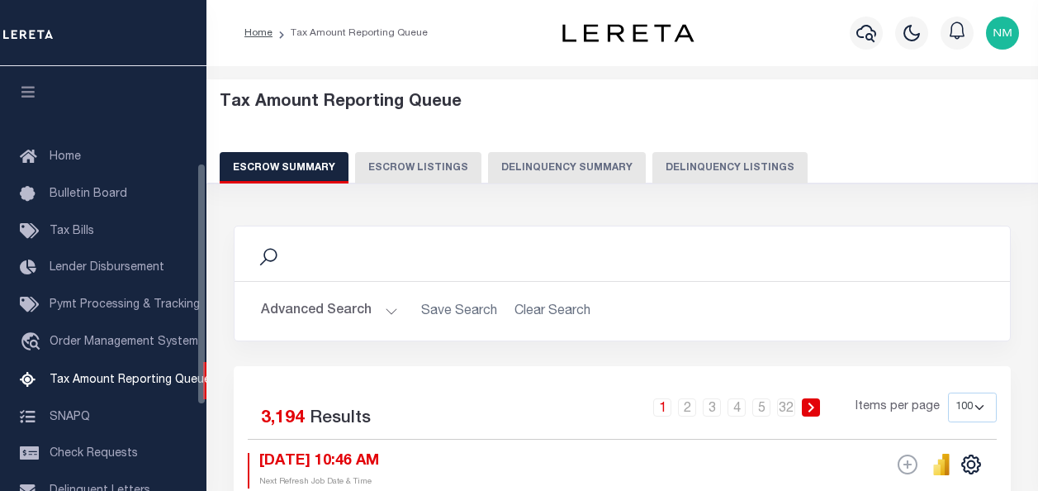
select select "100"
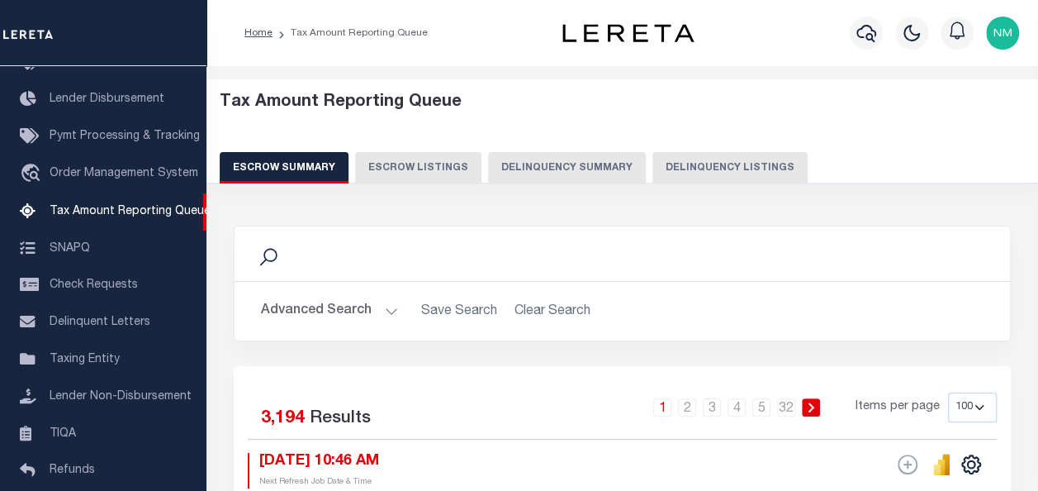
click at [698, 160] on button "Delinquency Listings" at bounding box center [730, 167] width 155 height 31
select select "100"
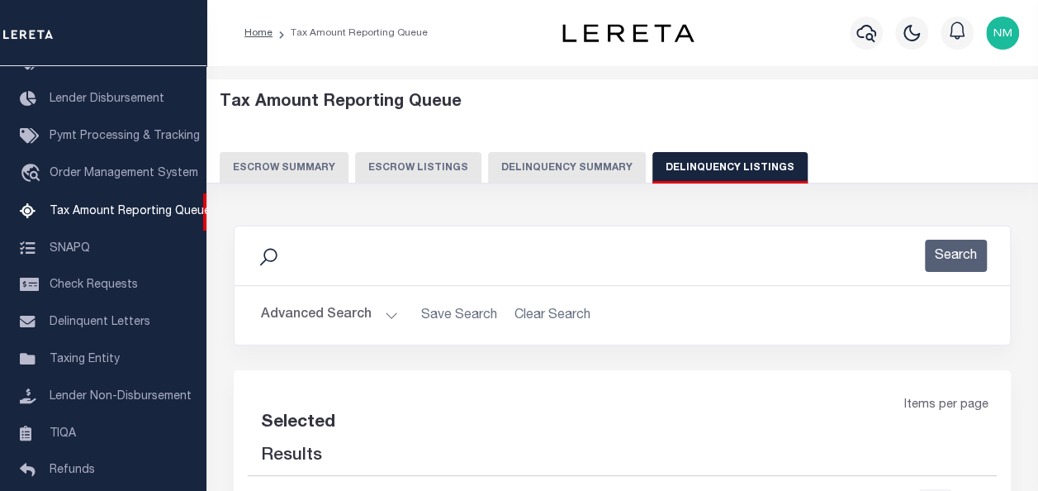
select select "100"
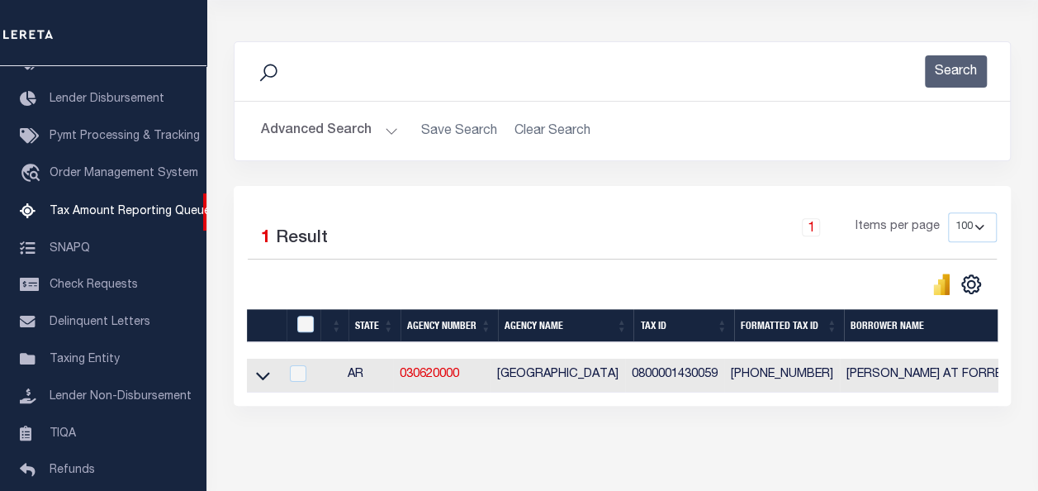
scroll to position [259, 0]
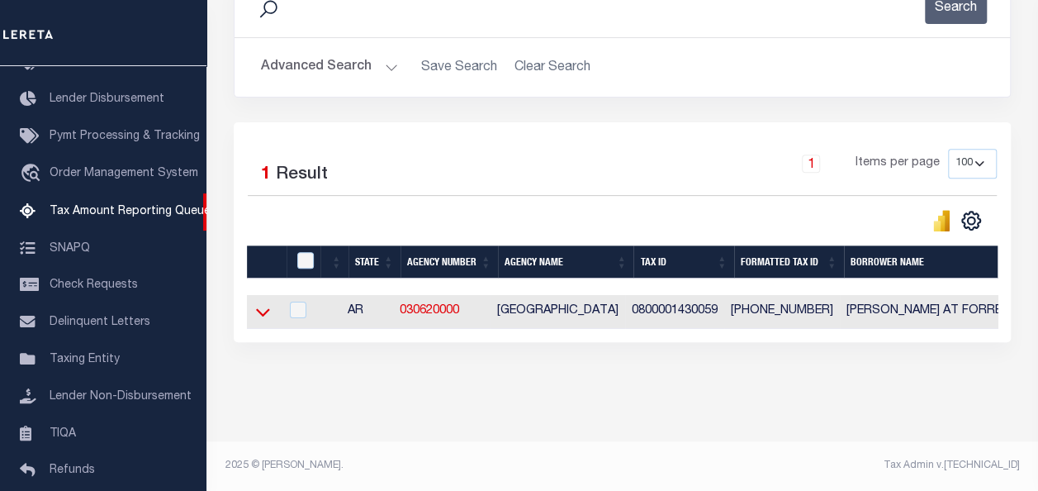
click at [266, 303] on icon at bounding box center [263, 311] width 14 height 17
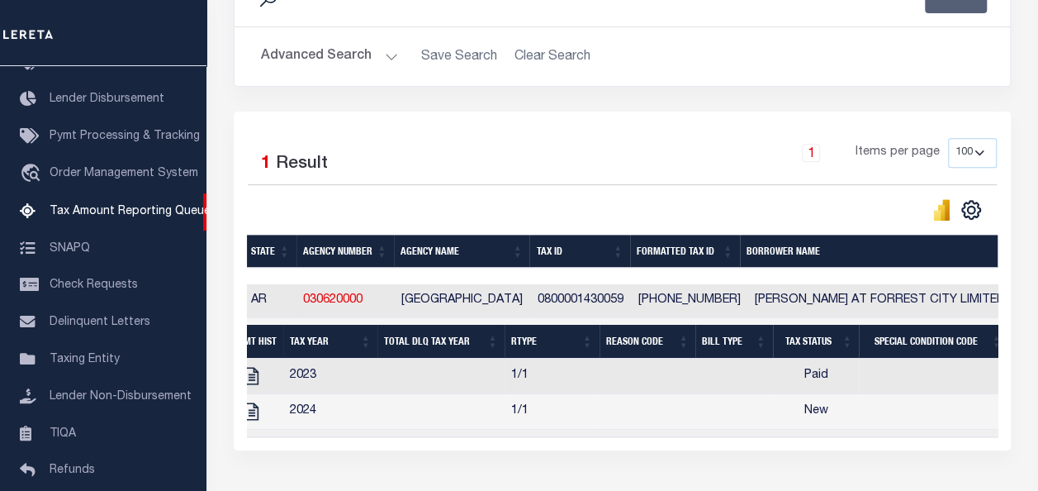
scroll to position [0, 0]
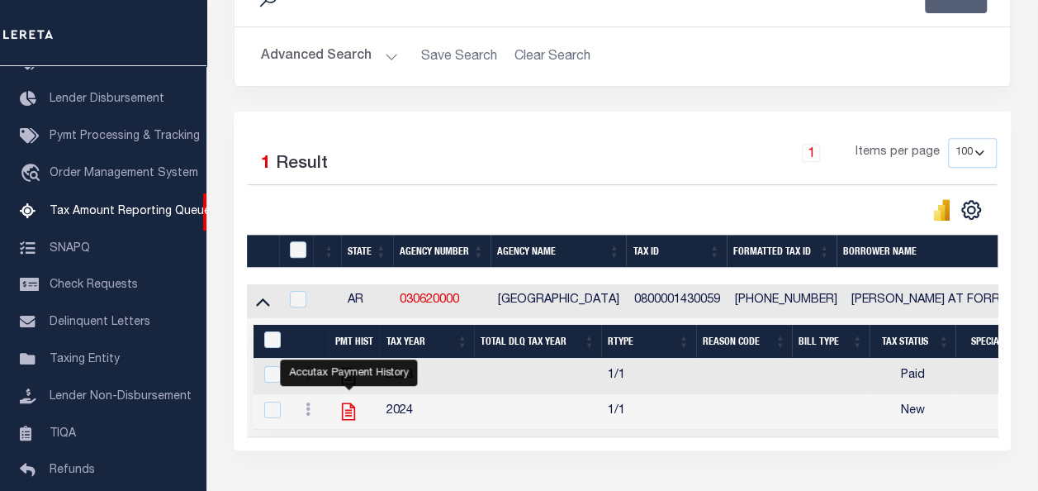
click at [351, 415] on icon "" at bounding box center [348, 411] width 13 height 17
checkbox input "true"
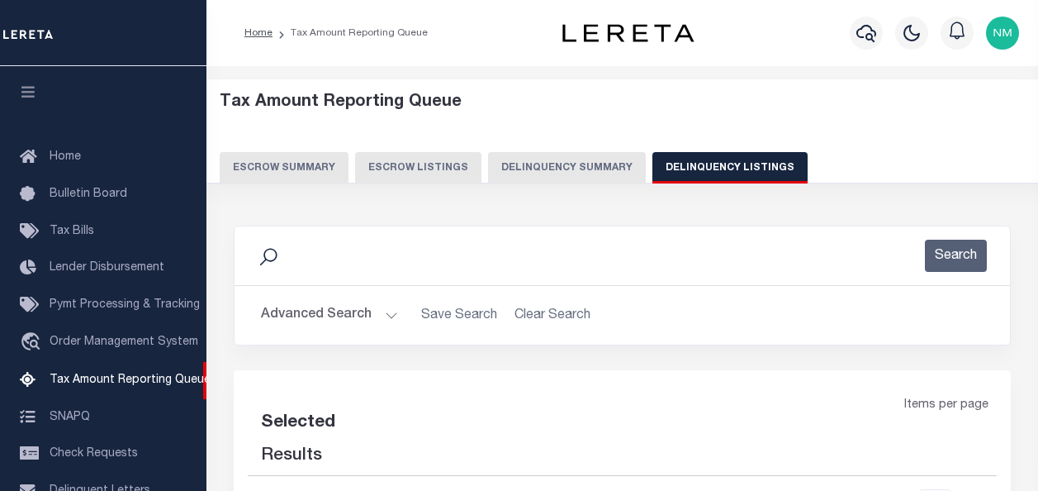
select select "100"
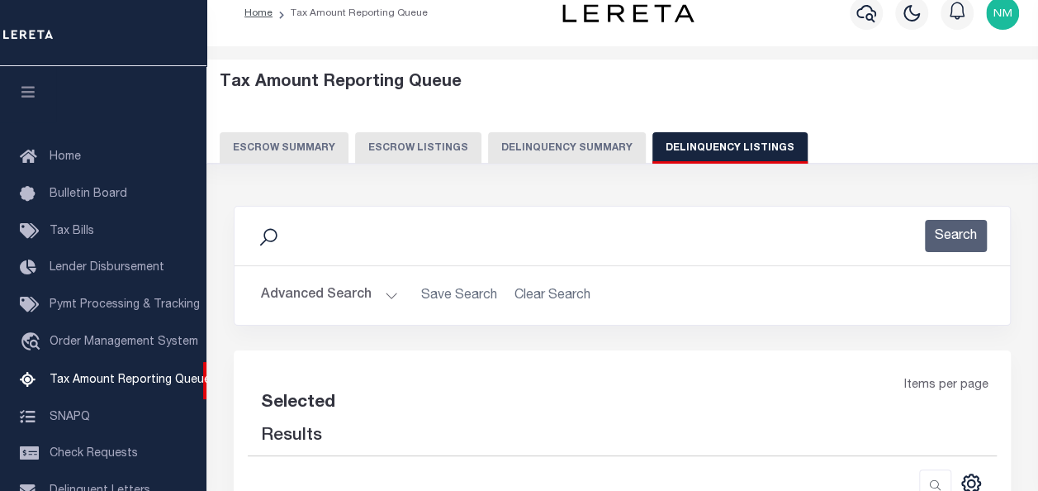
select select "100"
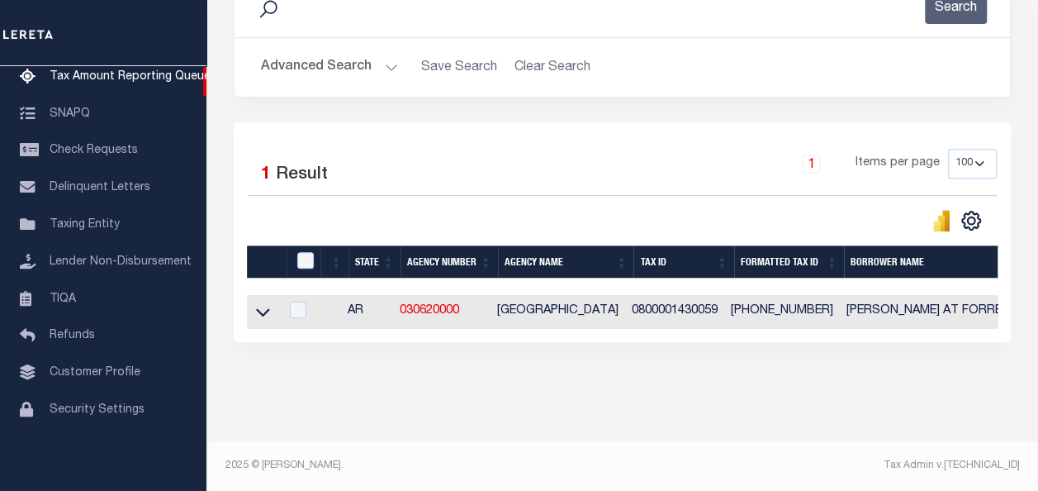
scroll to position [259, 0]
click at [261, 309] on icon at bounding box center [263, 313] width 14 height 8
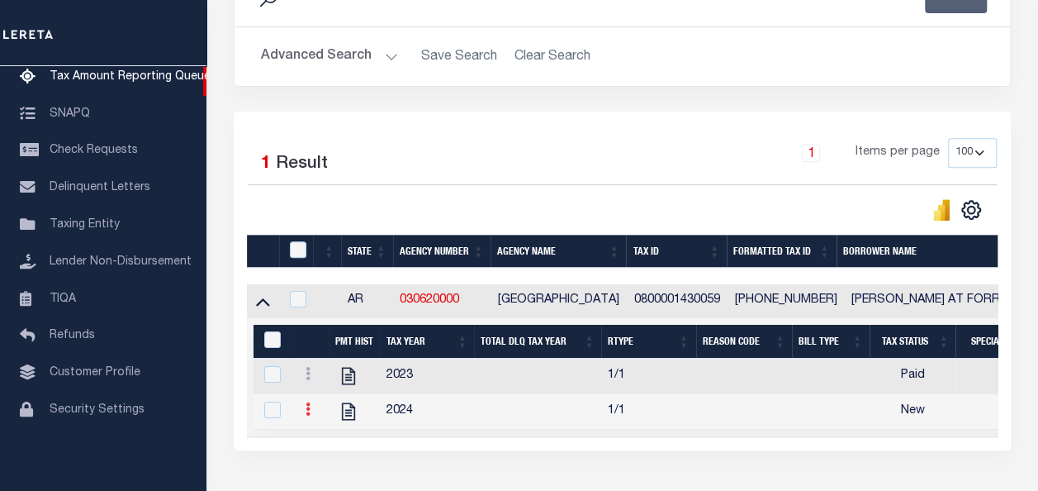
click at [307, 415] on icon at bounding box center [308, 408] width 5 height 13
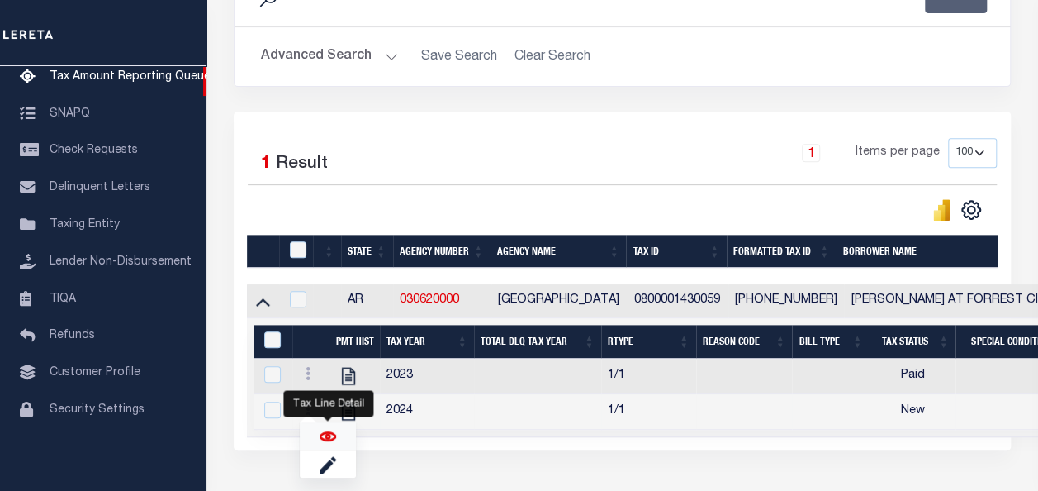
click at [326, 436] on img "" at bounding box center [328, 436] width 17 height 17
checkbox input "true"
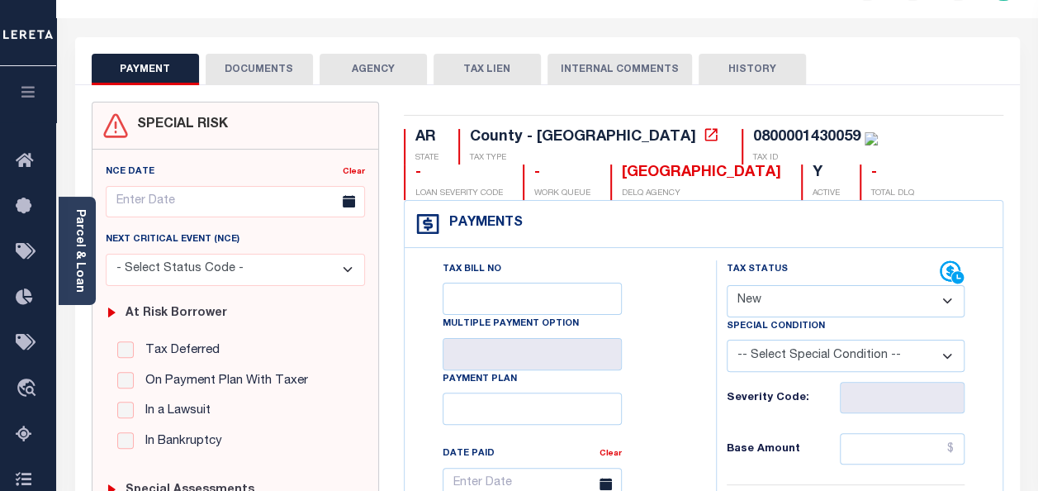
scroll to position [83, 0]
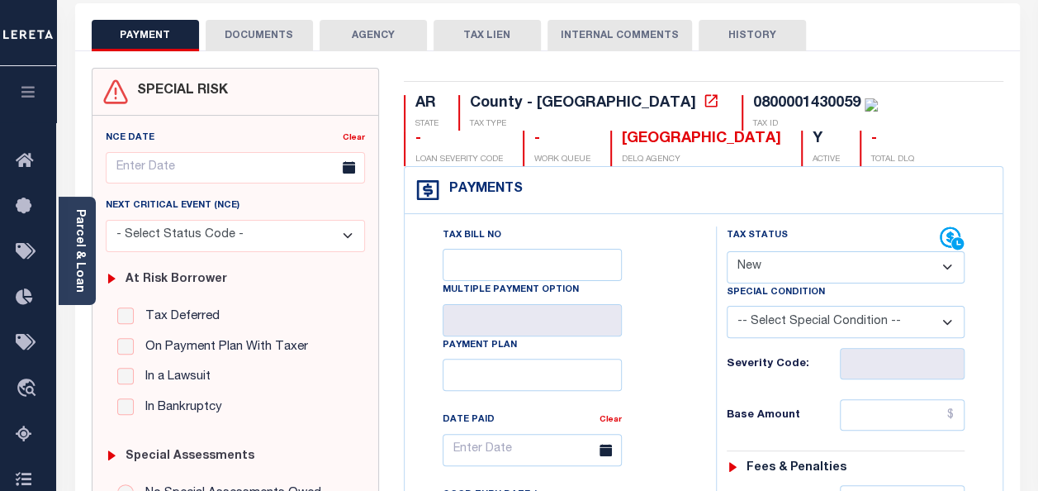
click at [767, 271] on select "- Select Status Code - Open Due/Unpaid Paid Incomplete No Tax Due Internal Refu…" at bounding box center [846, 267] width 238 height 32
select select "DUE"
click at [727, 251] on select "- Select Status Code - Open Due/Unpaid Paid Incomplete No Tax Due Internal Refu…" at bounding box center [846, 267] width 238 height 32
type input "[DATE]"
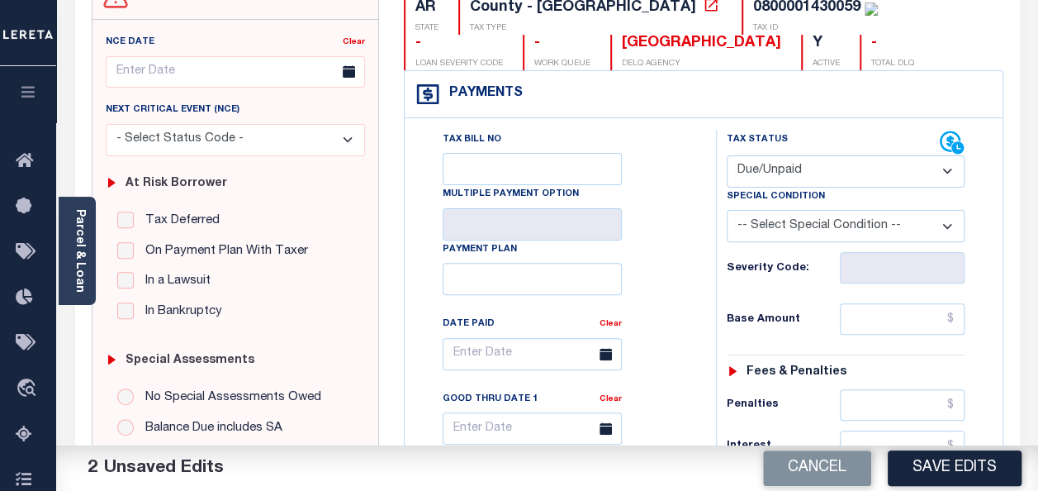
scroll to position [248, 0]
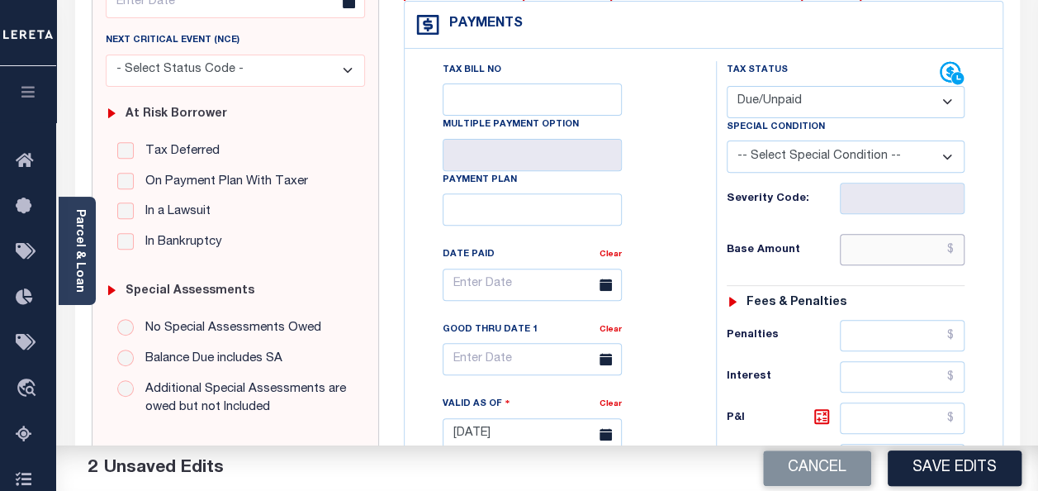
click at [953, 249] on input "text" at bounding box center [902, 249] width 125 height 31
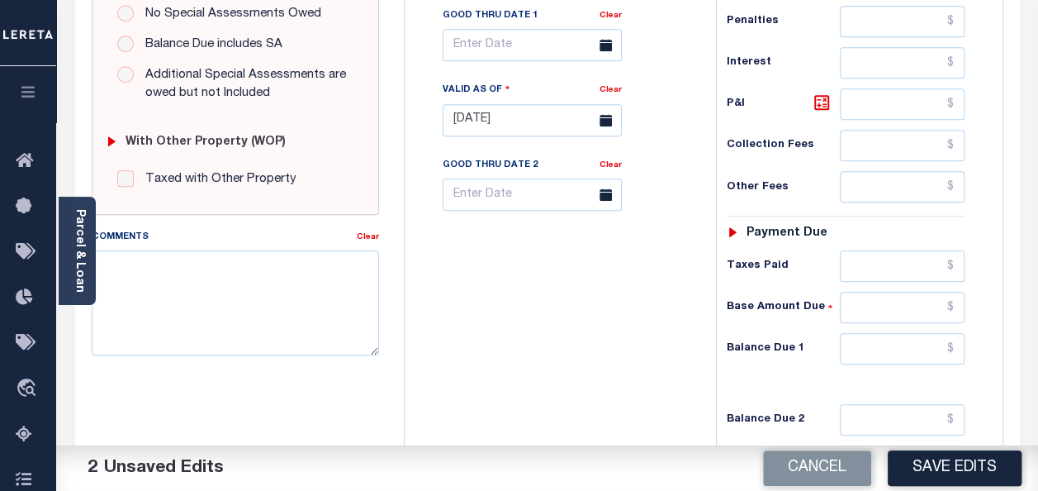
scroll to position [578, 0]
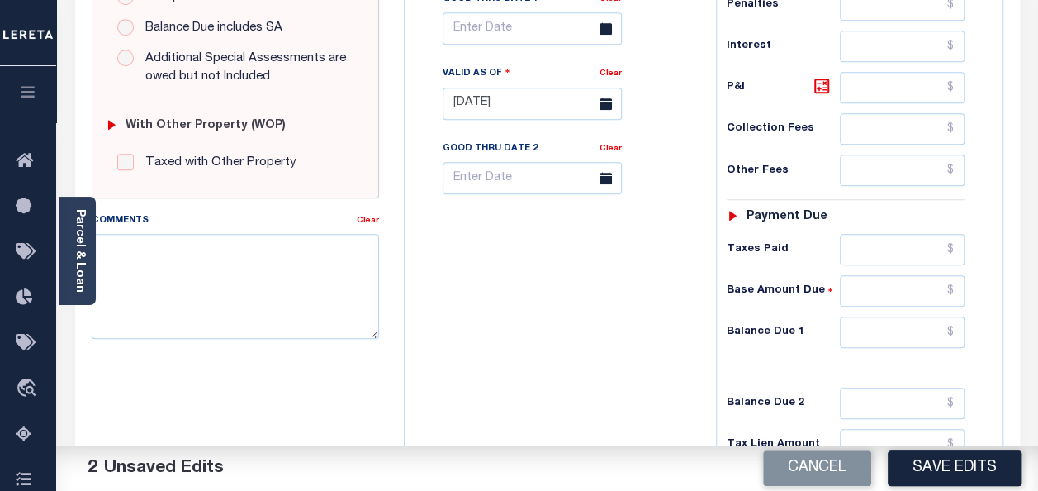
type input "$14,101.24"
click at [952, 325] on input "text" at bounding box center [902, 331] width 125 height 31
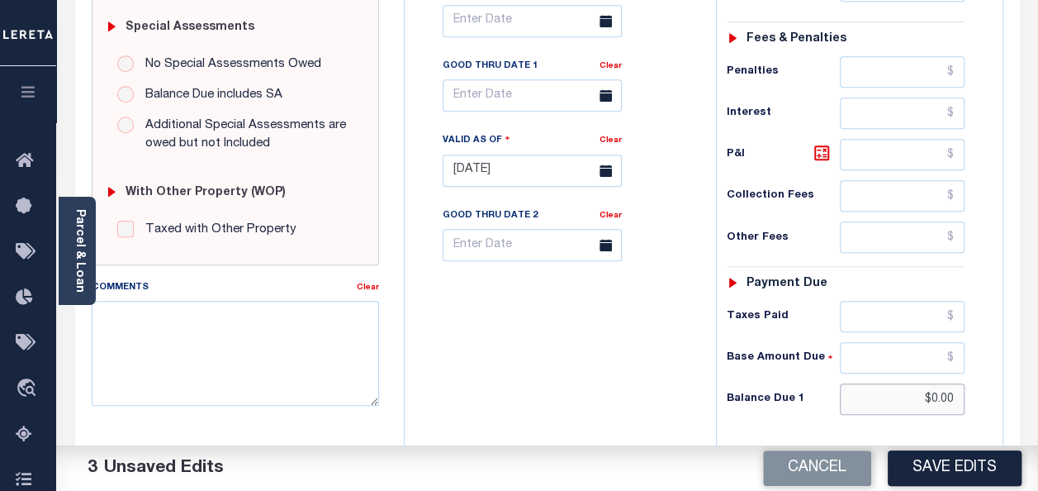
scroll to position [514, 0]
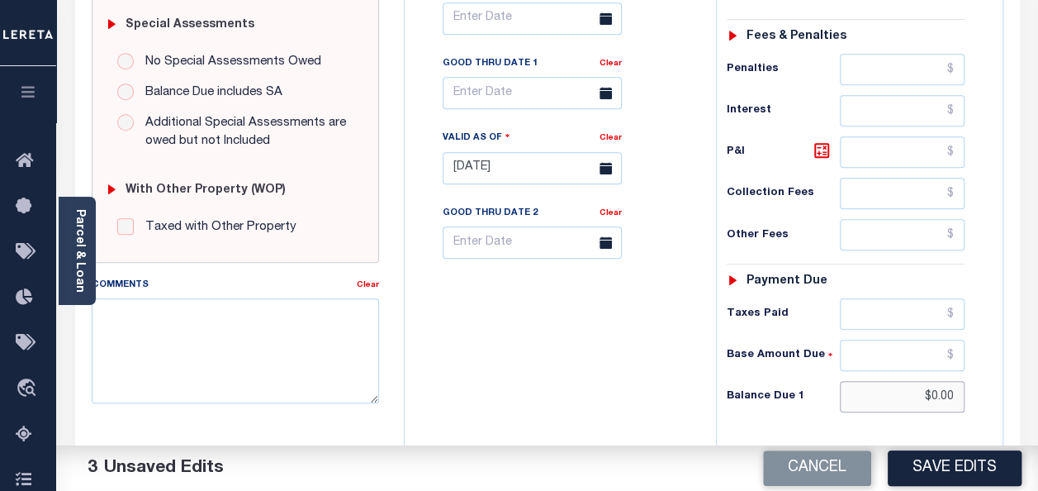
drag, startPoint x: 952, startPoint y: 390, endPoint x: 928, endPoint y: 383, distance: 24.1
click at [928, 383] on input "$0.00" at bounding box center [902, 396] width 125 height 31
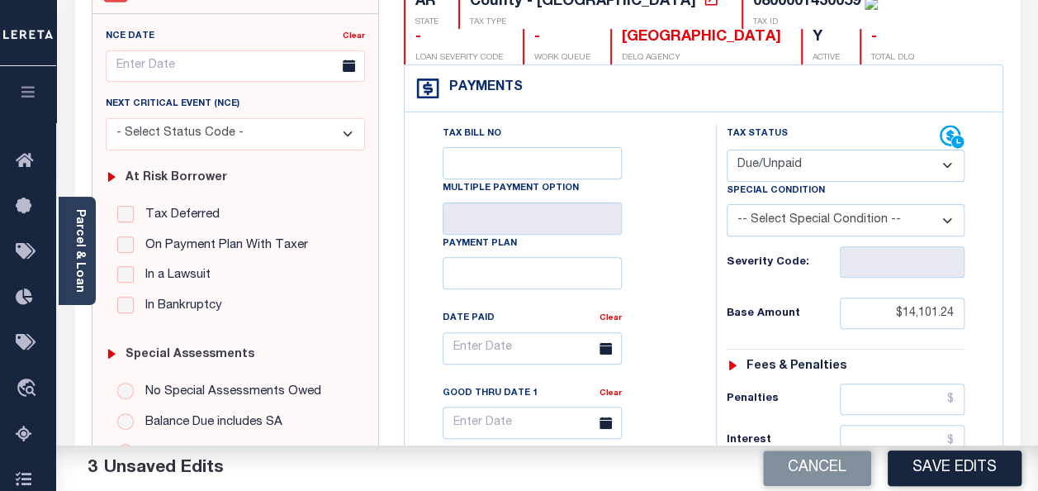
scroll to position [183, 0]
drag, startPoint x: 905, startPoint y: 312, endPoint x: 958, endPoint y: 316, distance: 53.0
click at [958, 316] on input "$14,101.24" at bounding box center [902, 313] width 125 height 31
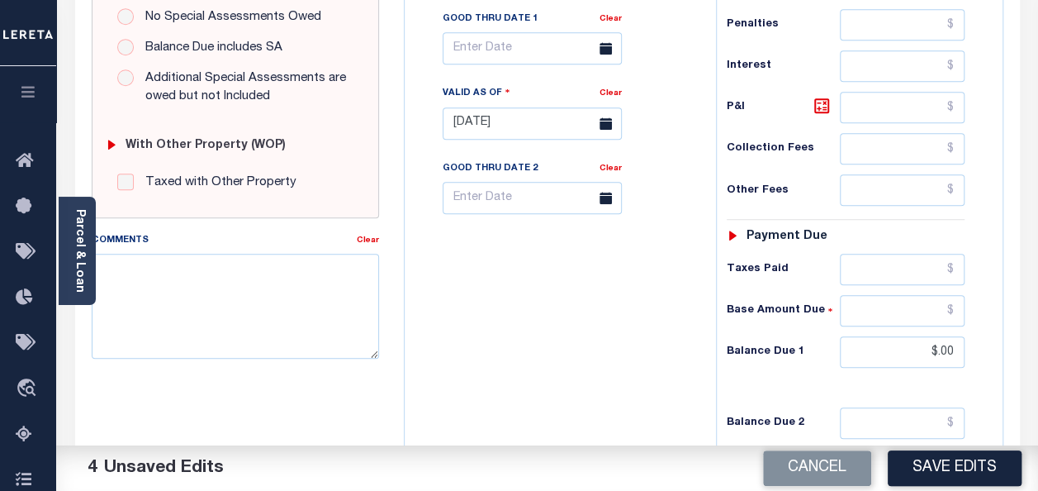
scroll to position [596, 0]
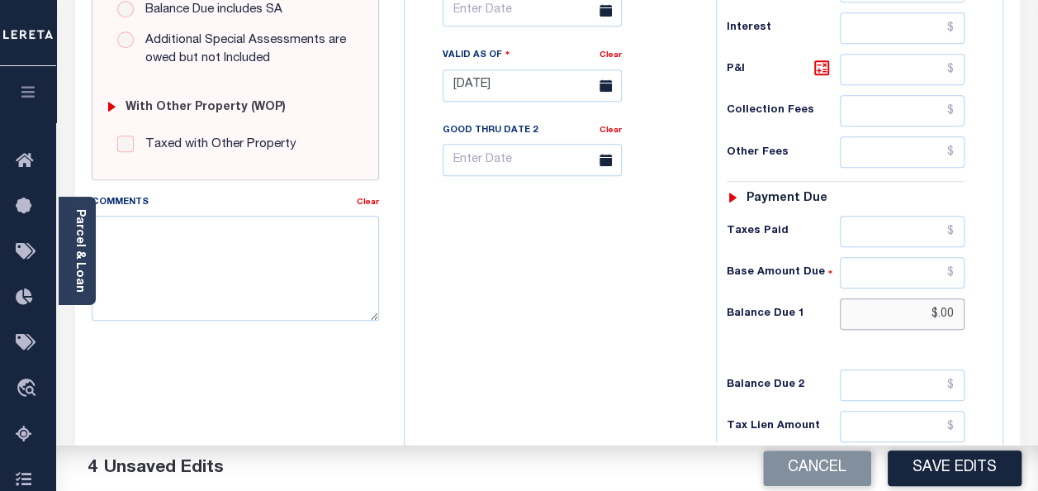
drag, startPoint x: 936, startPoint y: 309, endPoint x: 956, endPoint y: 311, distance: 19.9
click at [956, 311] on input "$.00" at bounding box center [902, 313] width 125 height 31
paste input "14,101.24"
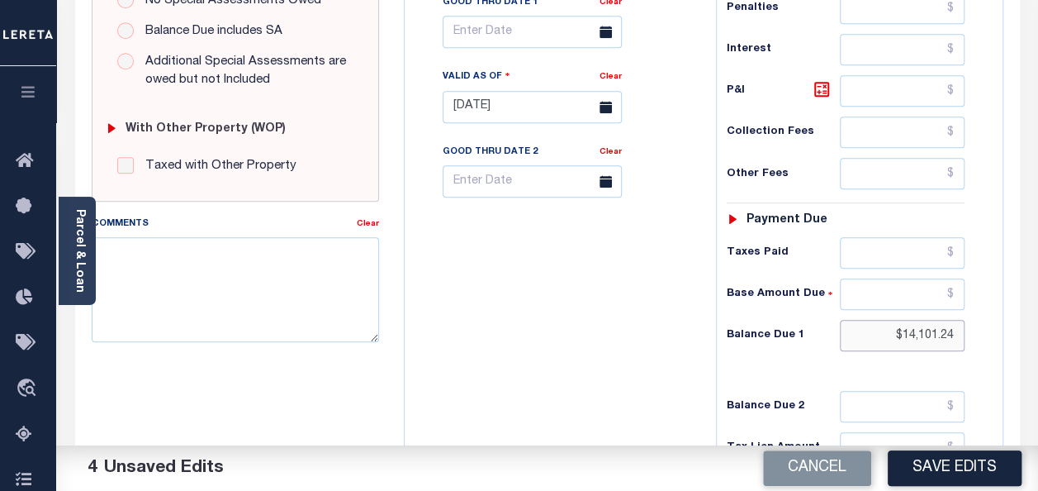
scroll to position [578, 0]
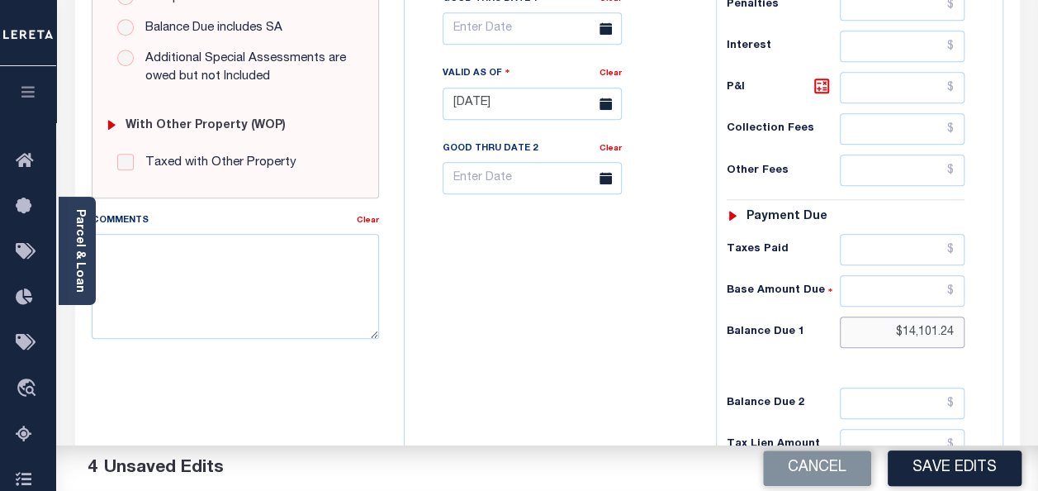
type input "$14,101.24"
click at [955, 284] on input "text" at bounding box center [902, 290] width 125 height 31
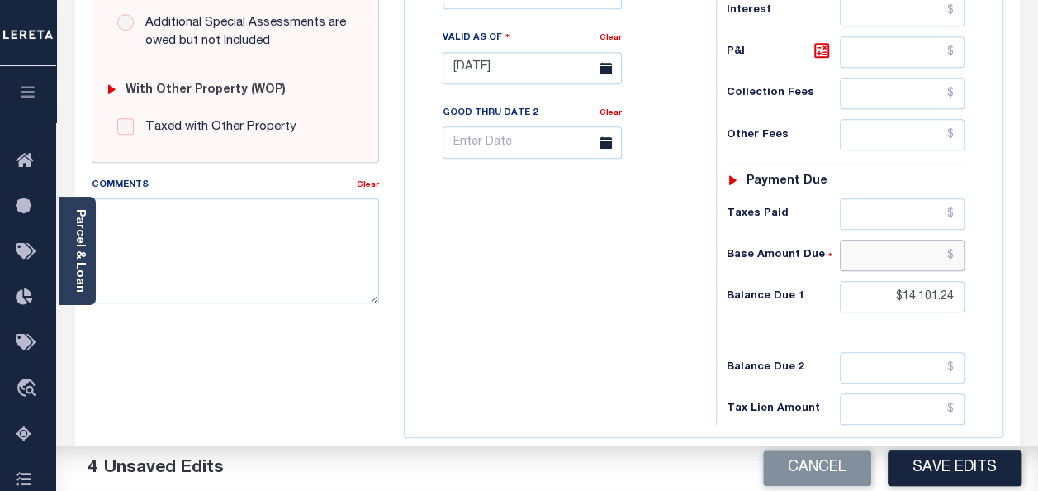
scroll to position [661, 0]
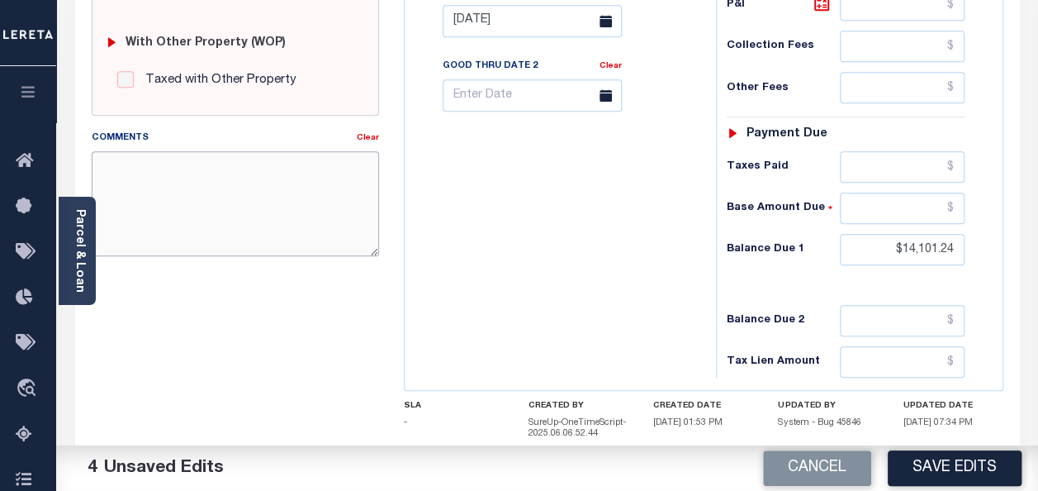
click at [169, 192] on textarea "Comments" at bounding box center [235, 203] width 287 height 104
click at [350, 163] on textarea "As per TC-Debra that for tax year 2024 taxes" at bounding box center [235, 203] width 287 height 104
drag, startPoint x: 896, startPoint y: 243, endPoint x: 957, endPoint y: 243, distance: 60.3
click at [957, 243] on input "$14,101.24" at bounding box center [902, 249] width 125 height 31
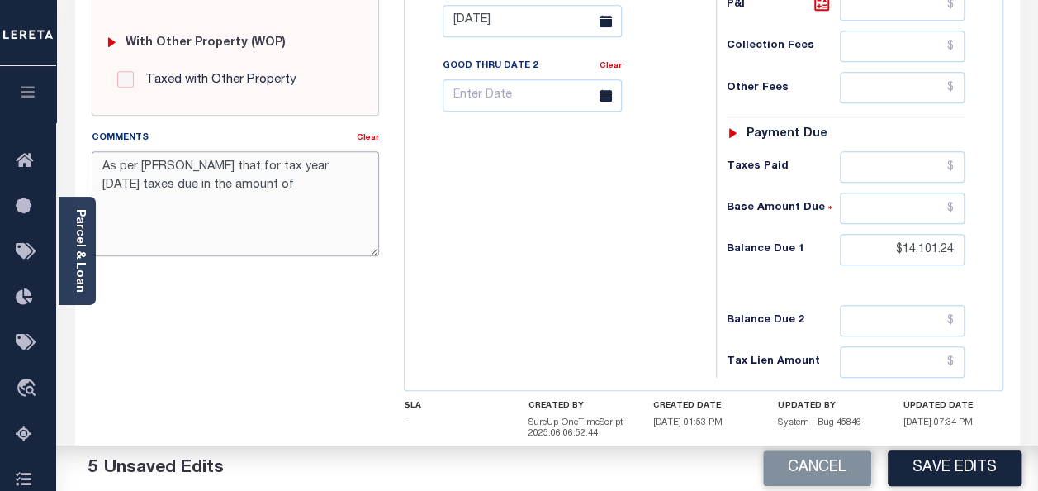
click at [205, 178] on textarea "As per TC-Debra that for tax year 2024 taxes due in the amount of" at bounding box center [235, 203] width 287 height 104
paste textarea "$14,101.24"
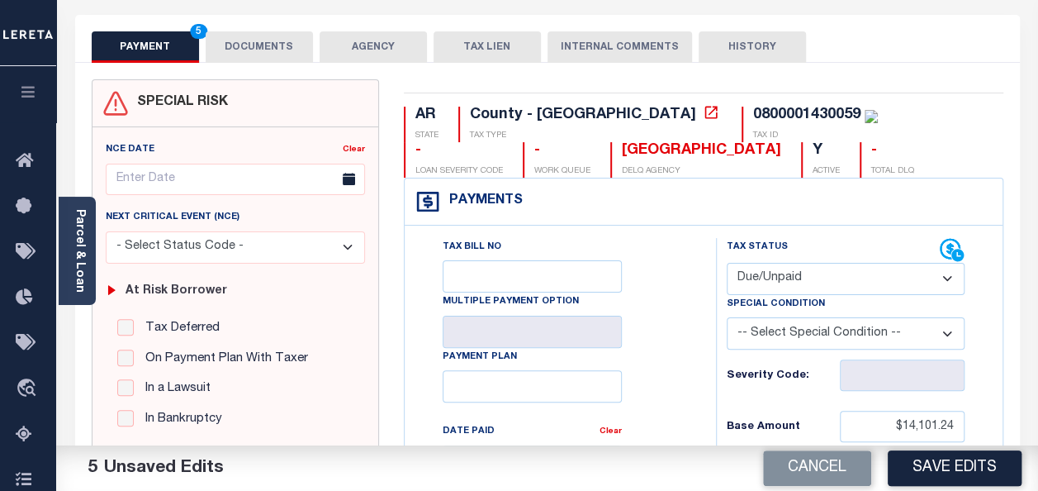
scroll to position [0, 0]
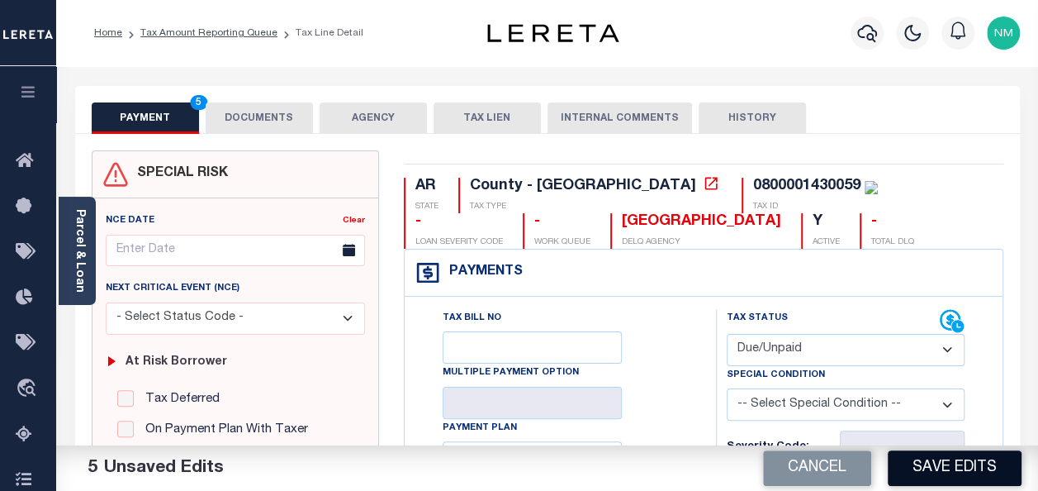
type textarea "As per TC-Debra that for tax year 2024 taxes due in the amount of $14,101.24 du…"
click at [941, 471] on button "Save Edits" at bounding box center [955, 468] width 134 height 36
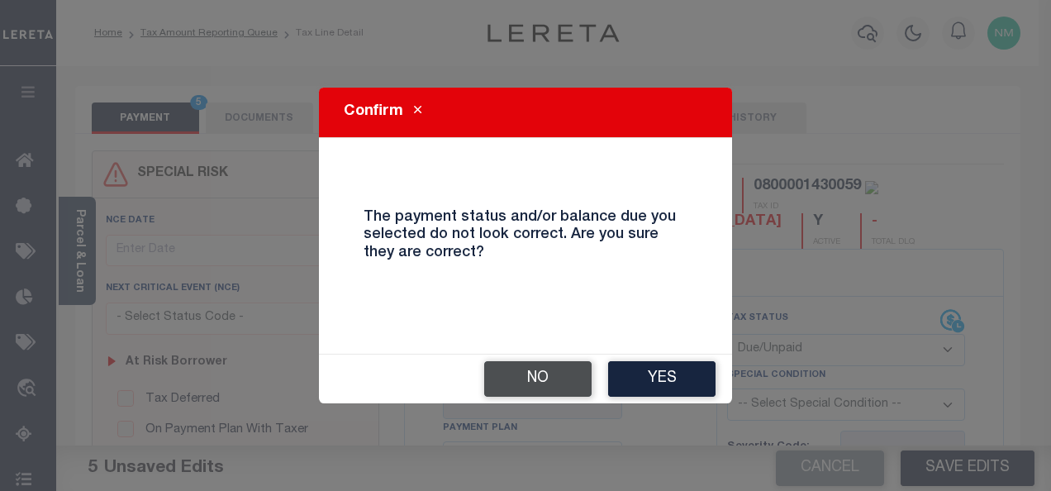
click at [544, 392] on button "No" at bounding box center [537, 379] width 107 height 36
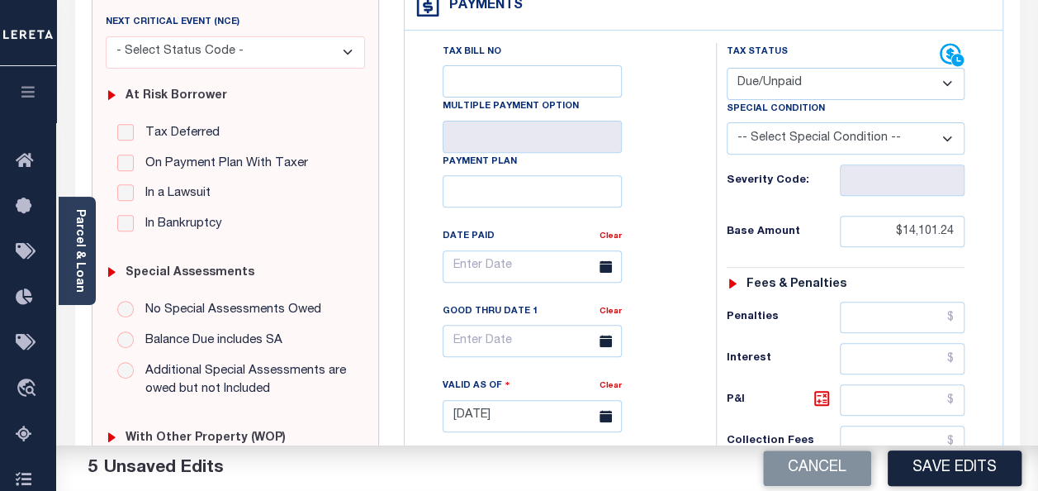
scroll to position [183, 0]
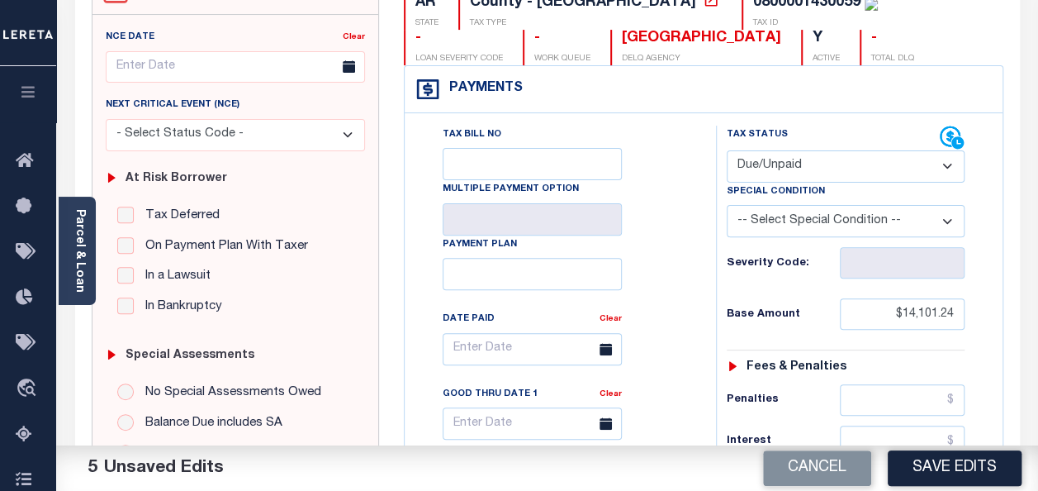
click at [791, 160] on select "- Select Status Code - Open Due/Unpaid Paid Incomplete No Tax Due Internal Refu…" at bounding box center [846, 166] width 238 height 32
click at [727, 150] on select "- Select Status Code - Open Due/Unpaid Paid Incomplete No Tax Due Internal Refu…" at bounding box center [846, 166] width 238 height 32
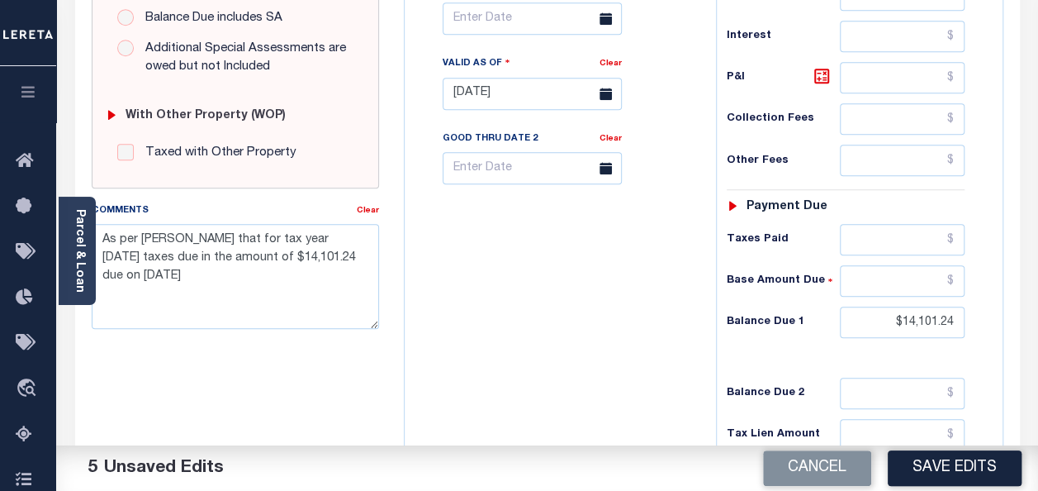
scroll to position [762, 0]
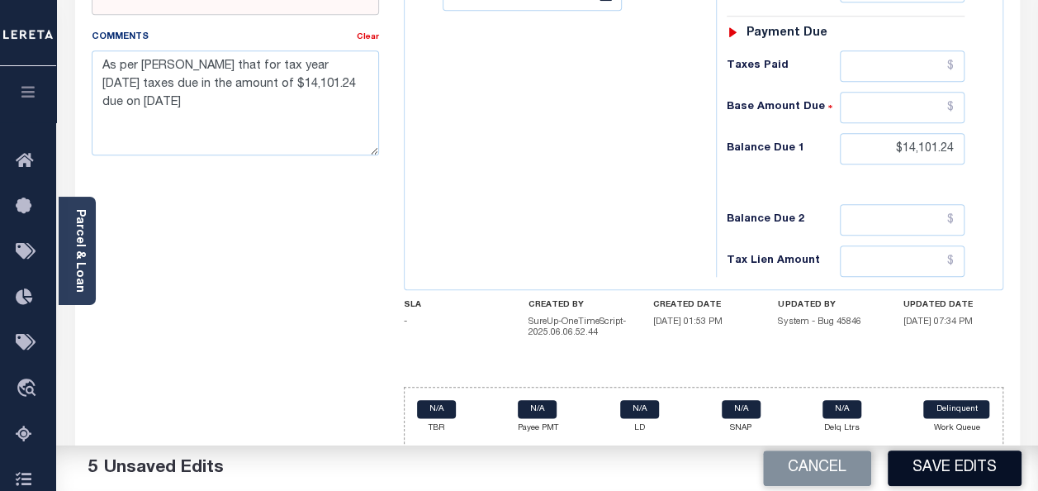
click at [933, 463] on button "Save Edits" at bounding box center [955, 468] width 134 height 36
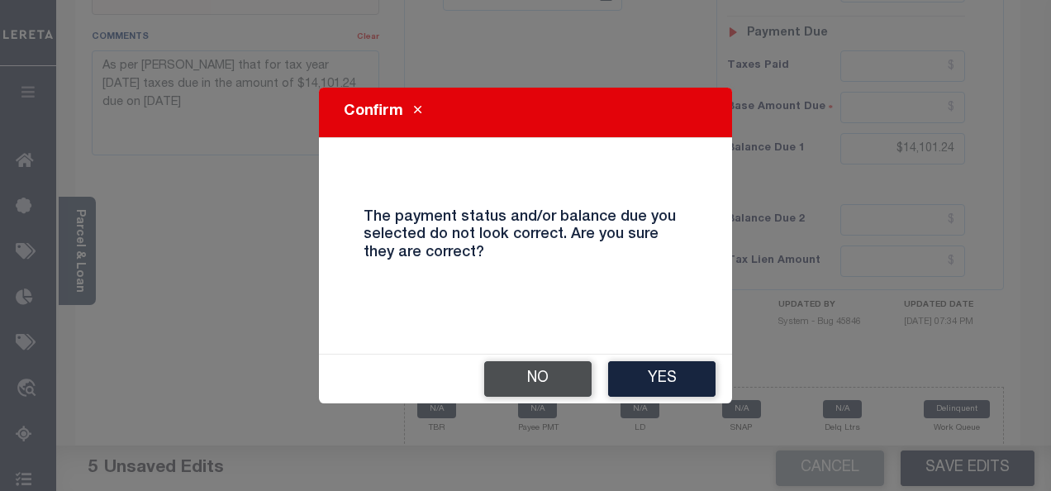
click at [540, 375] on button "No" at bounding box center [537, 379] width 107 height 36
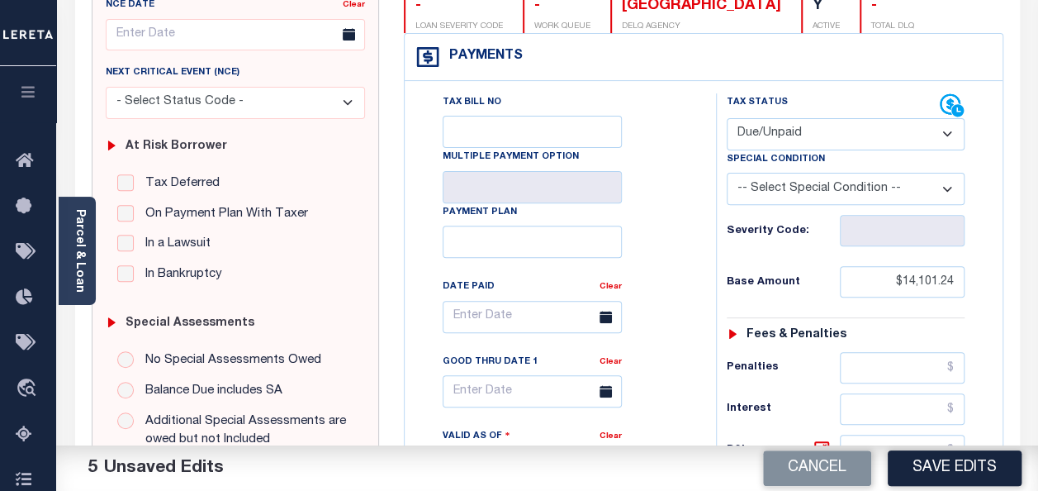
scroll to position [183, 0]
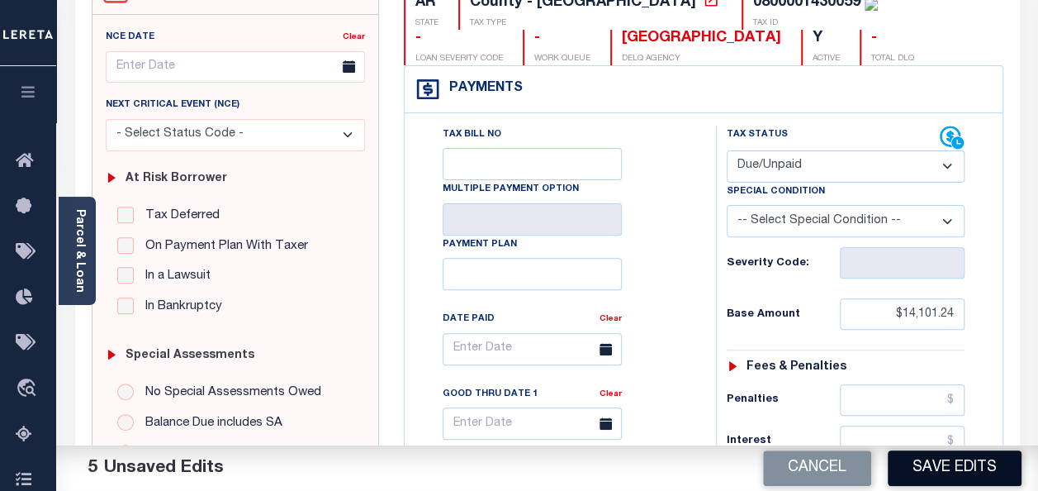
click at [938, 471] on button "Save Edits" at bounding box center [955, 468] width 134 height 36
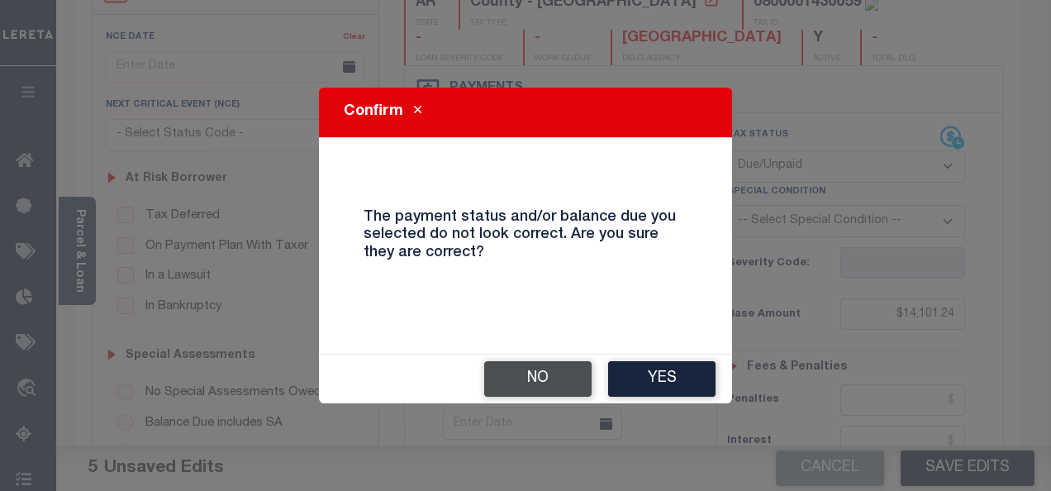
click at [558, 378] on button "No" at bounding box center [537, 379] width 107 height 36
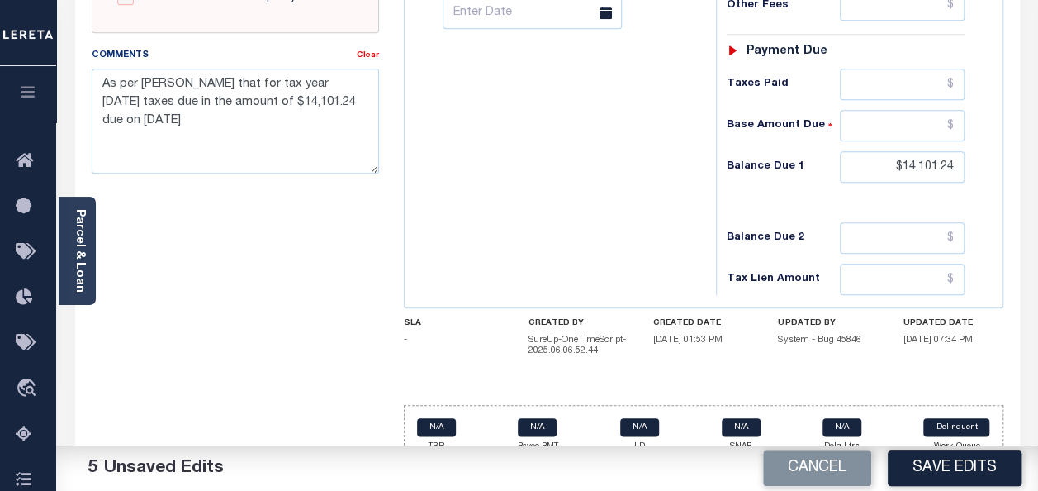
scroll to position [762, 0]
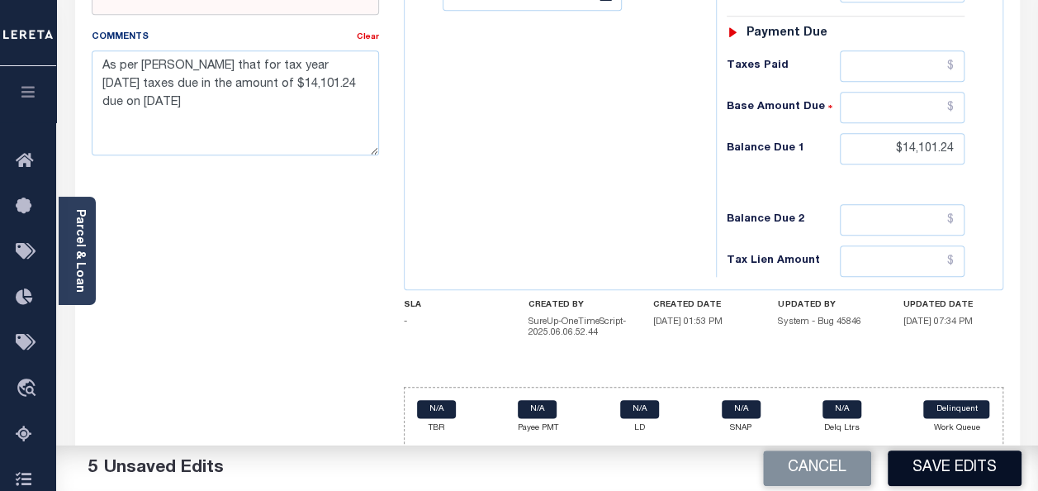
click at [934, 465] on button "Save Edits" at bounding box center [955, 468] width 134 height 36
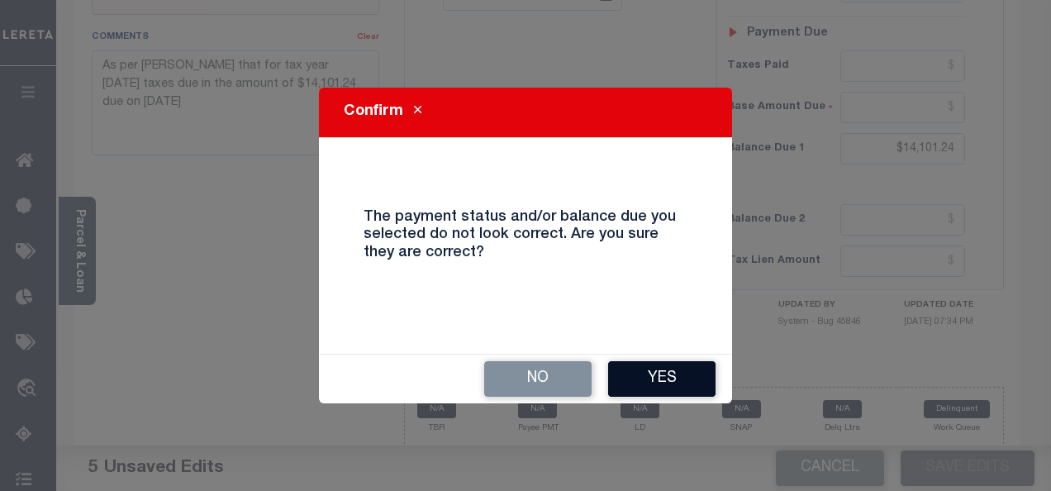
click at [666, 373] on button "Yes" at bounding box center [661, 379] width 107 height 36
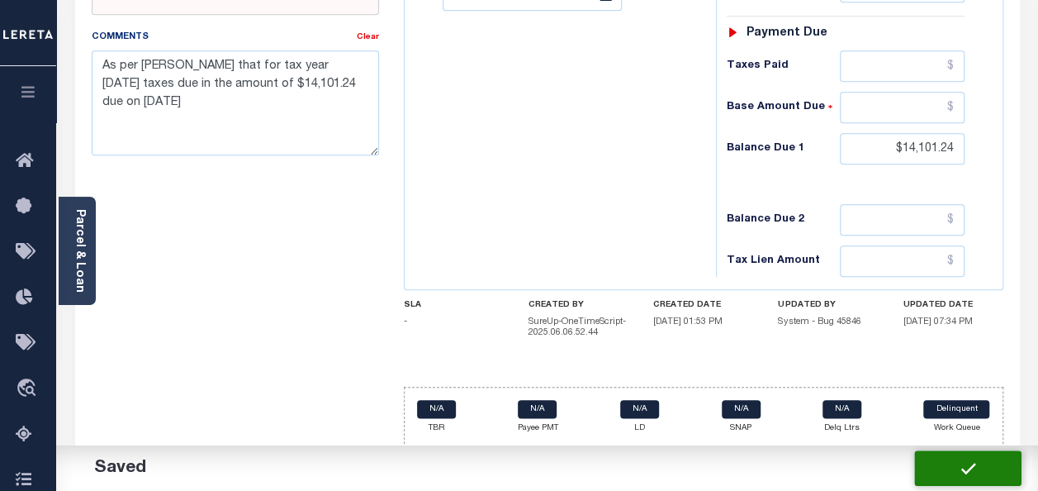
checkbox input "false"
type input "$14,101.24"
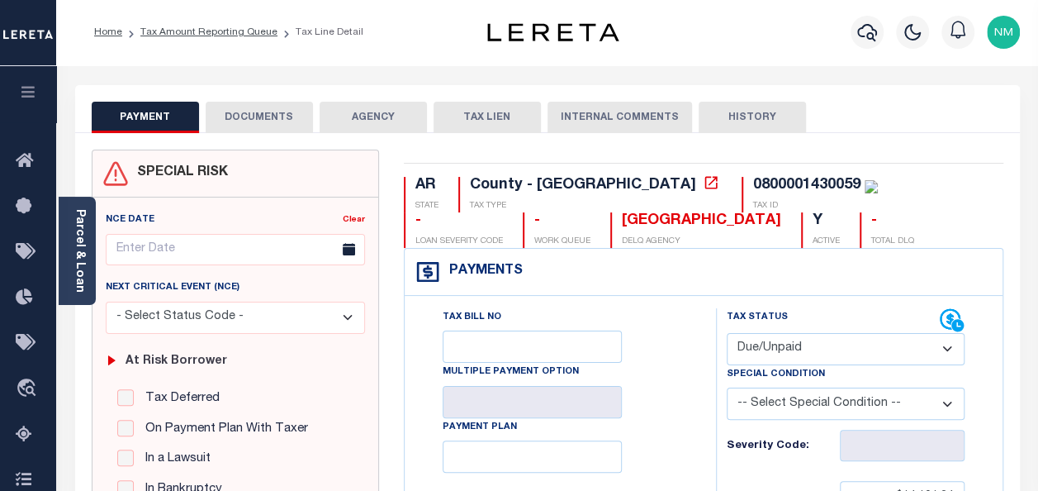
scroll to position [0, 0]
click at [188, 33] on link "Tax Amount Reporting Queue" at bounding box center [208, 33] width 137 height 10
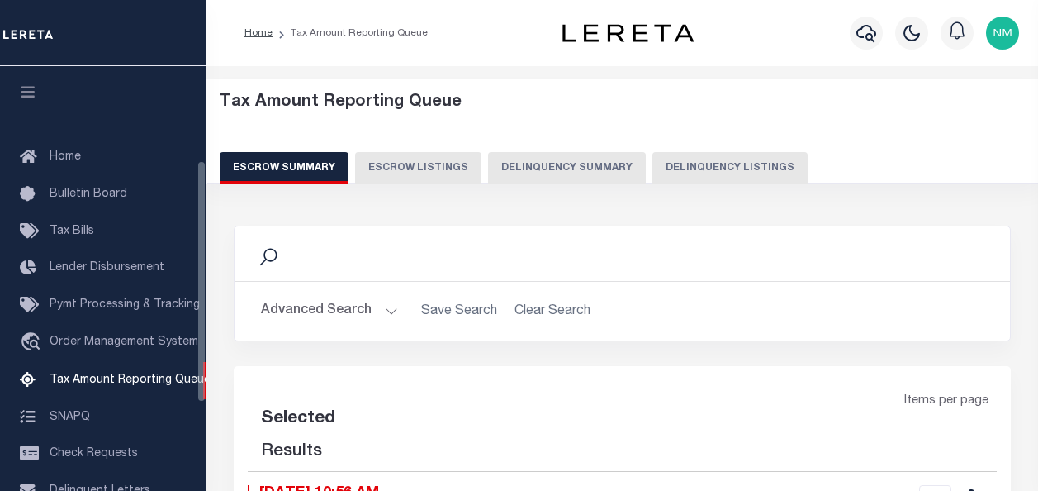
select select "100"
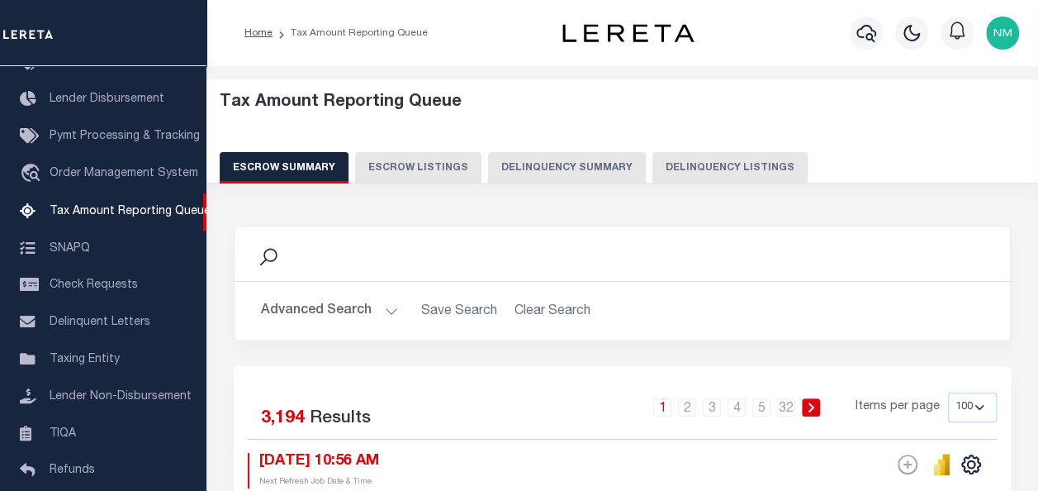
click at [661, 161] on button "Delinquency Listings" at bounding box center [730, 167] width 155 height 31
select select "100"
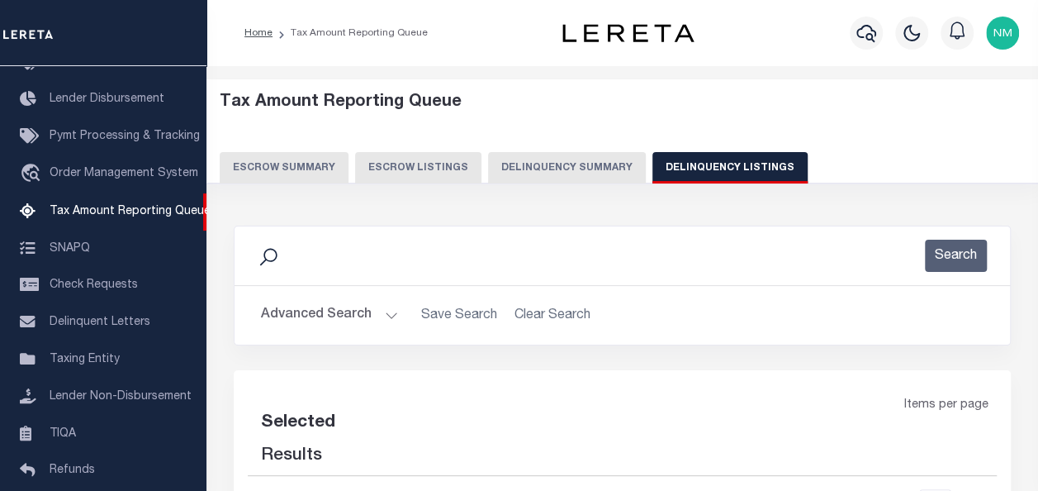
select select "100"
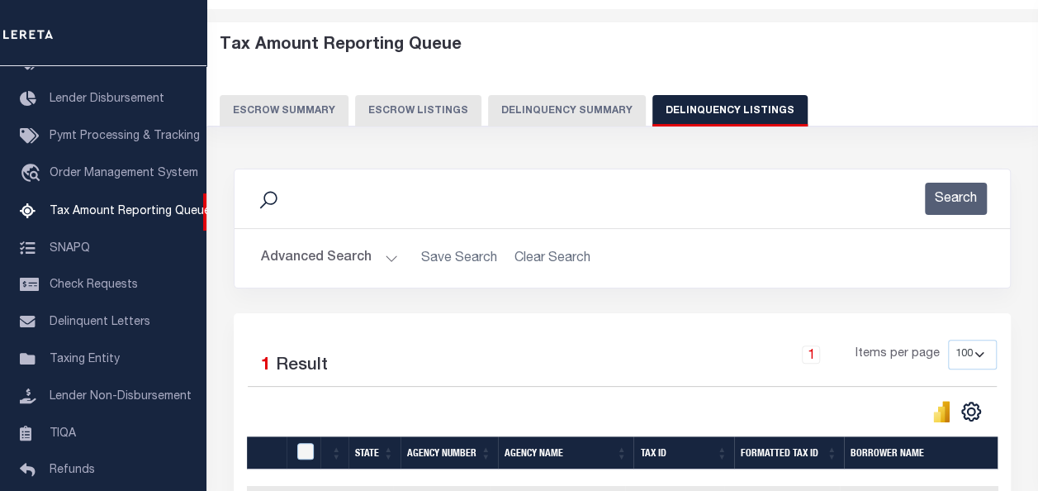
scroll to position [248, 0]
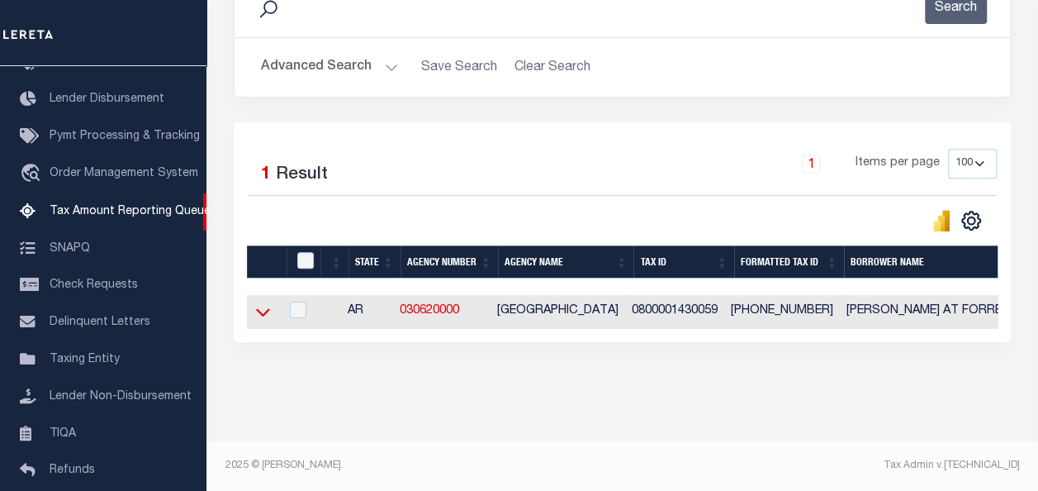
click at [264, 314] on icon at bounding box center [263, 311] width 14 height 17
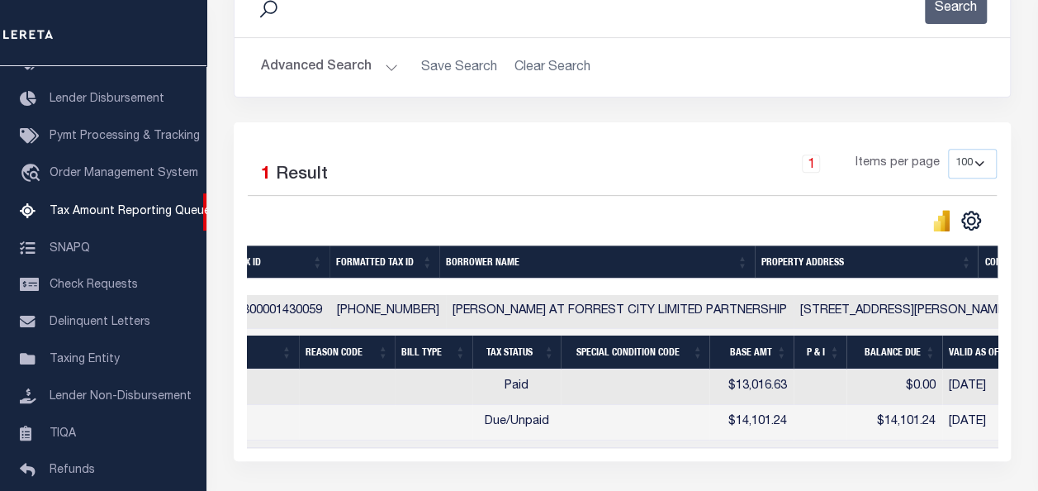
scroll to position [0, 410]
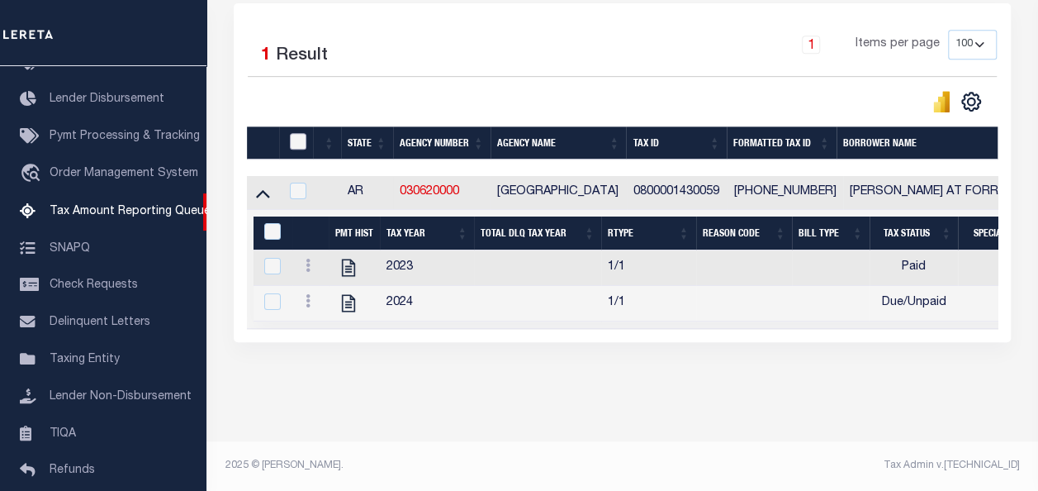
click at [295, 133] on input "checkbox" at bounding box center [298, 141] width 17 height 17
checkbox input "true"
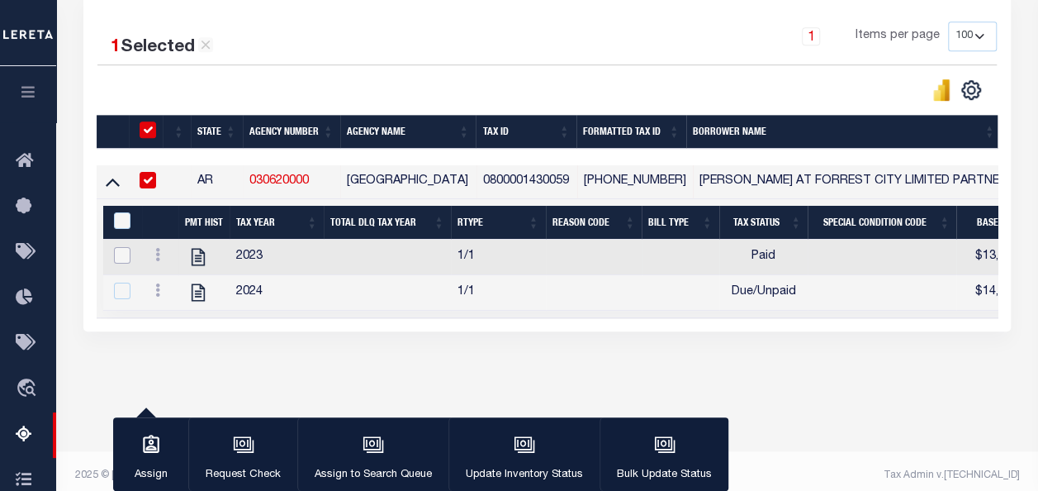
click at [114, 258] on input "checkbox" at bounding box center [122, 255] width 17 height 17
checkbox input "true"
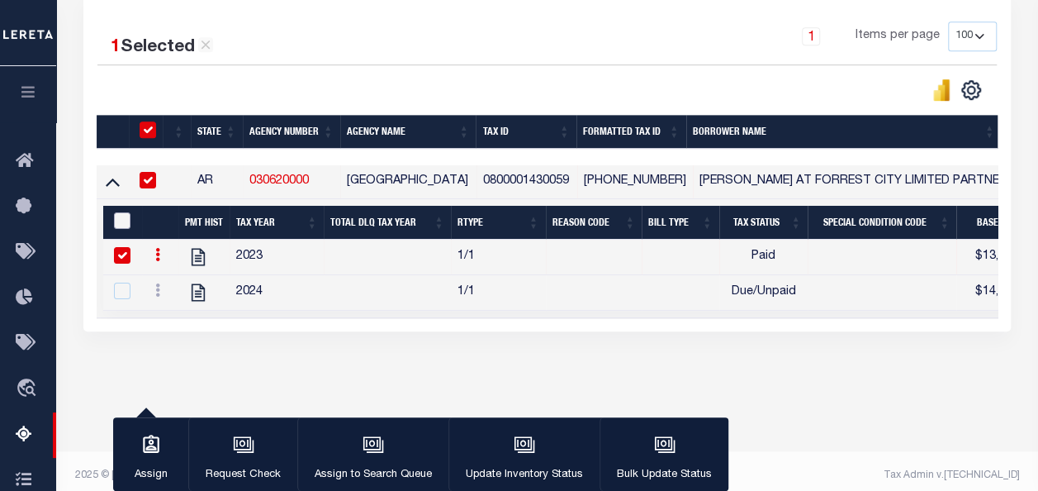
click at [122, 219] on input "&nbsp;" at bounding box center [122, 220] width 17 height 17
checkbox input "true"
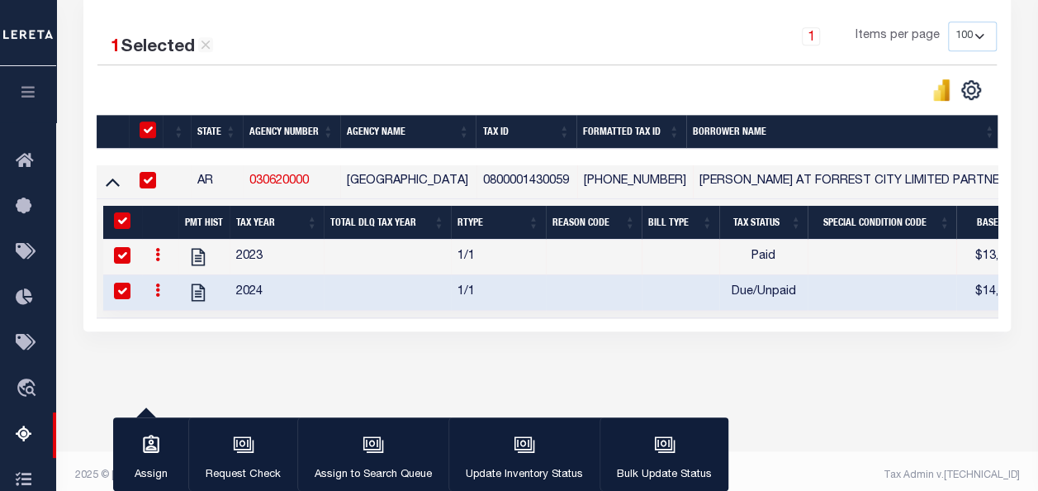
click at [119, 294] on input "checkbox" at bounding box center [122, 291] width 17 height 17
checkbox input "false"
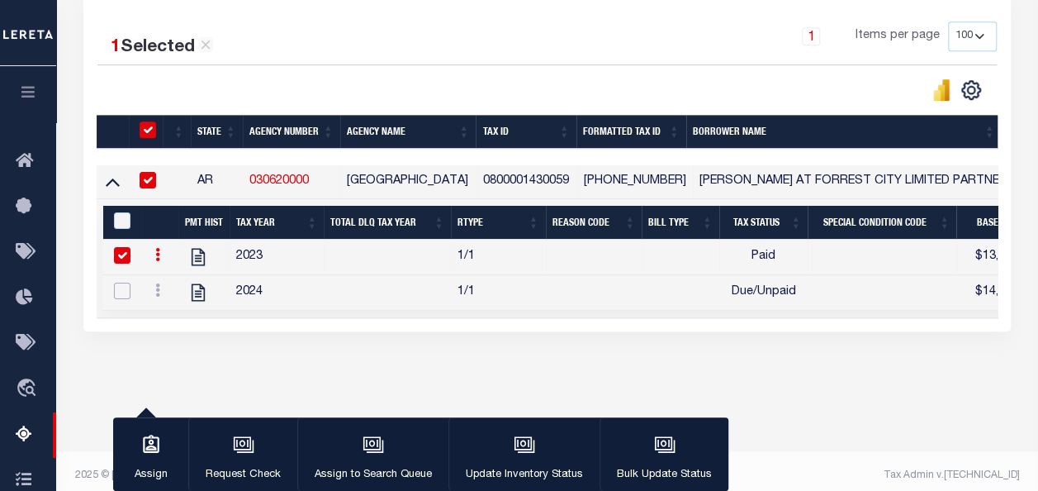
click at [119, 294] on input "checkbox" at bounding box center [122, 291] width 17 height 17
checkbox input "true"
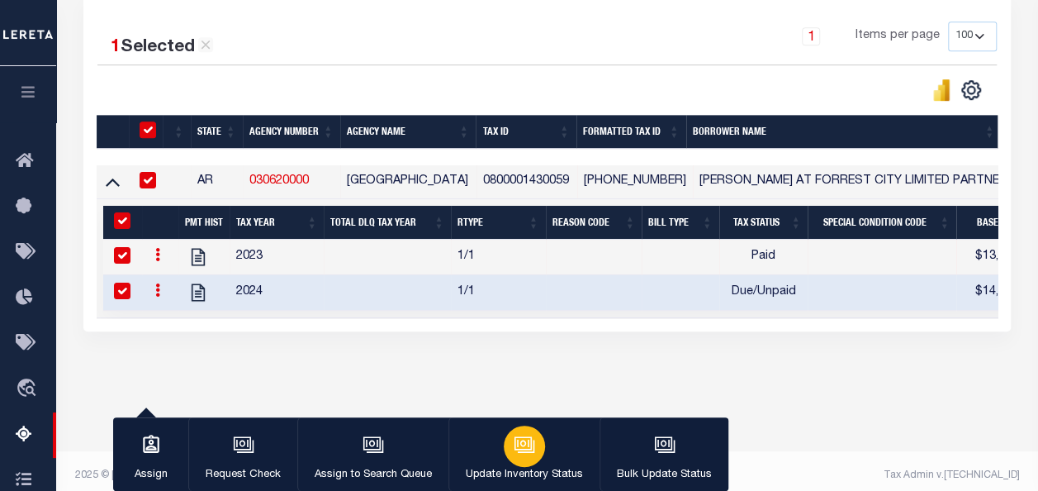
click at [520, 457] on div "button" at bounding box center [524, 445] width 41 height 41
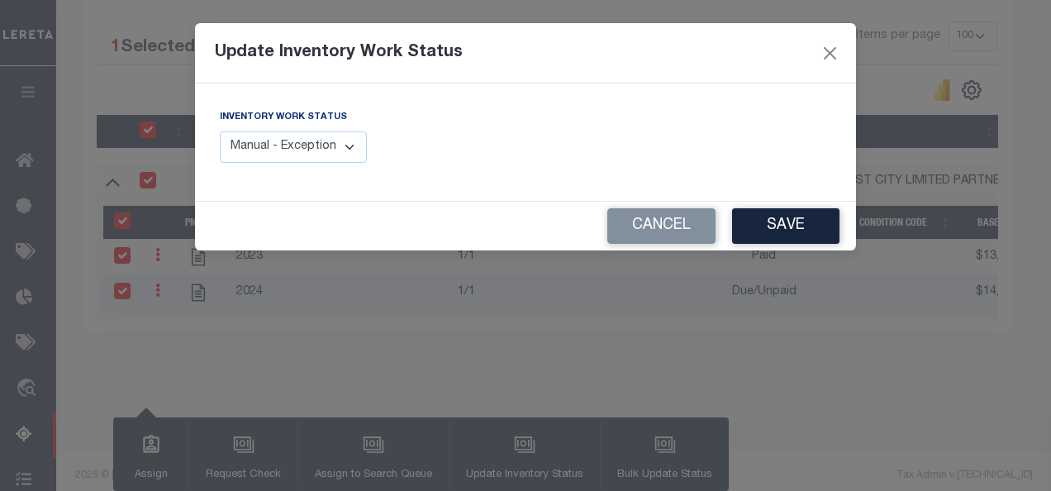
click at [286, 147] on select "Manual - Exception Pended - Awaiting Search Late Add Exception Completed" at bounding box center [293, 147] width 147 height 32
select select "4"
click at [220, 131] on select "Manual - Exception Pended - Awaiting Search Late Add Exception Completed" at bounding box center [293, 147] width 147 height 32
click at [798, 228] on button "Save" at bounding box center [785, 226] width 107 height 36
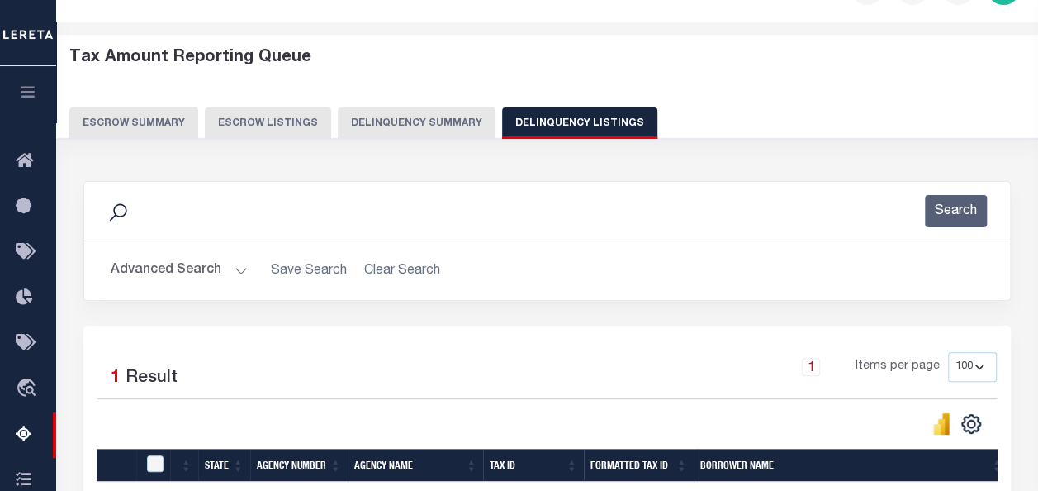
scroll to position [0, 0]
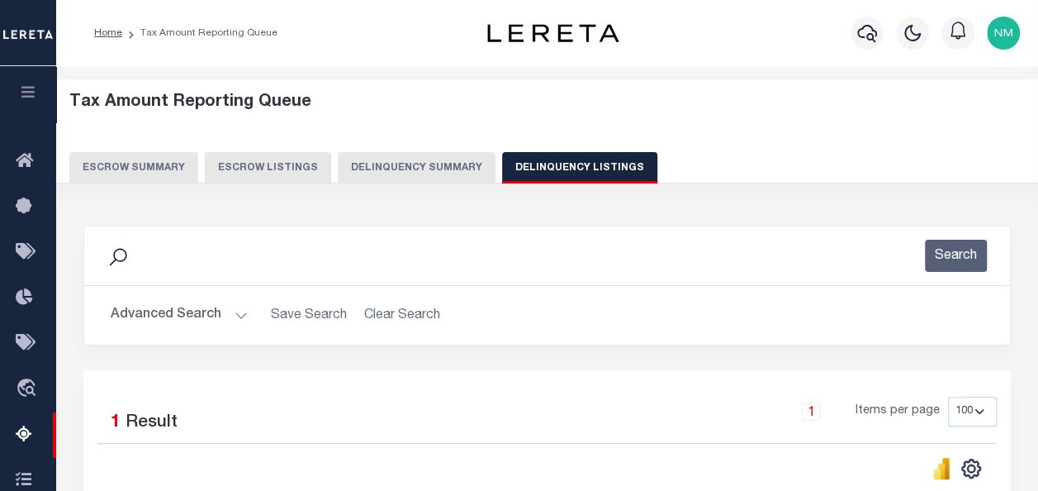
click at [131, 164] on button "Escrow Summary" at bounding box center [133, 167] width 129 height 31
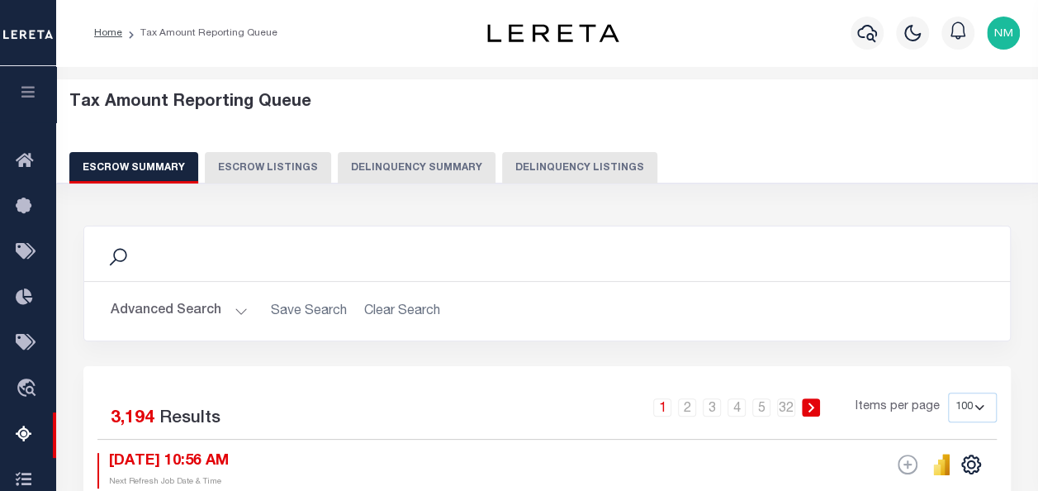
click at [159, 309] on button "Advanced Search" at bounding box center [179, 311] width 137 height 32
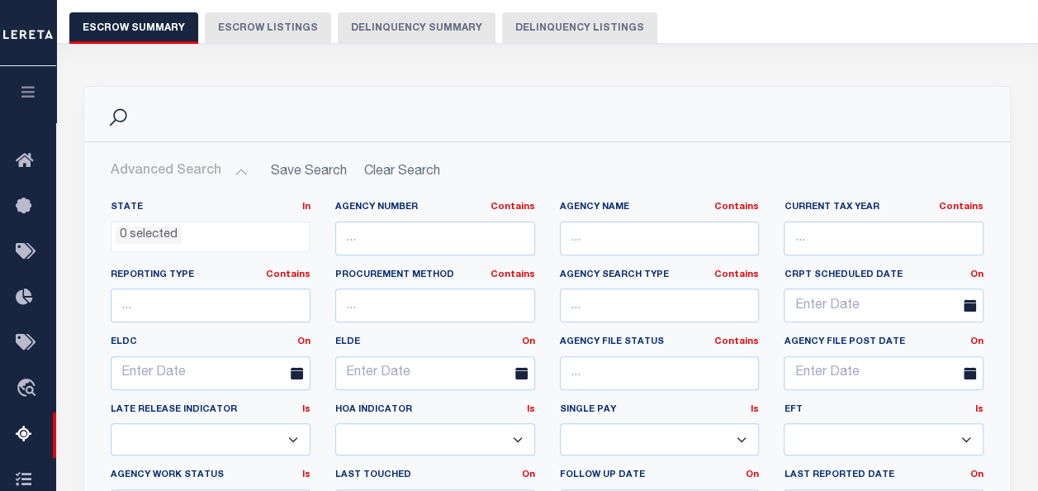
scroll to position [248, 0]
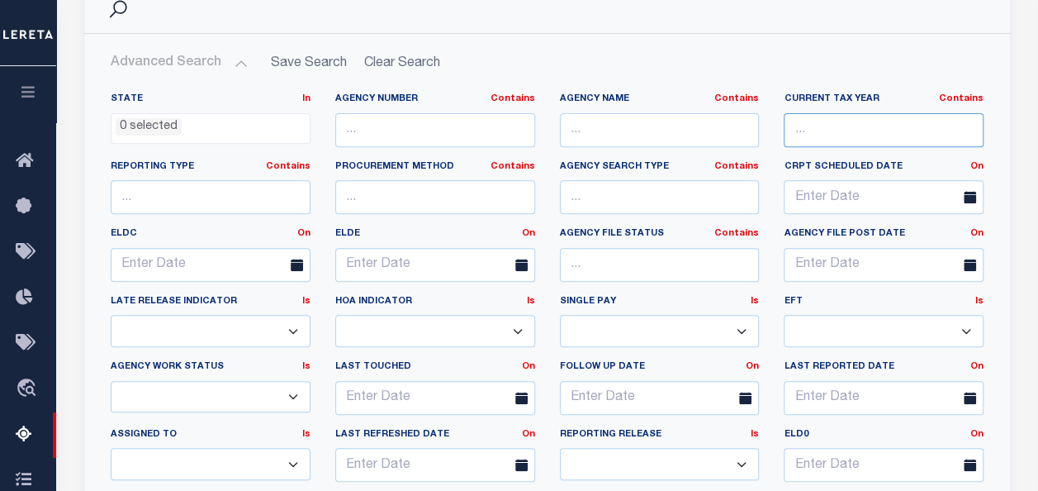
click at [843, 129] on input "text" at bounding box center [884, 130] width 200 height 34
paste input "00105731021"
type input "00105731021"
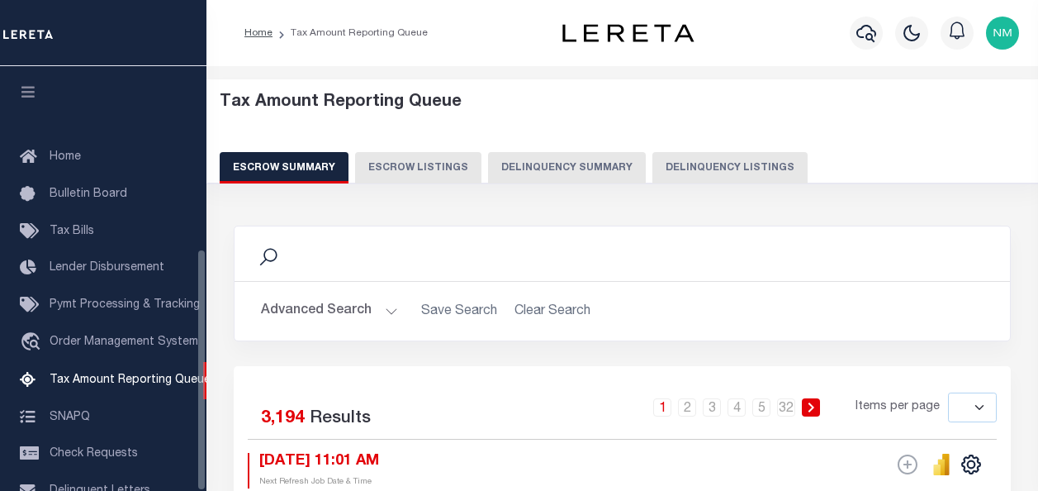
click at [730, 152] on button "Delinquency Listings" at bounding box center [730, 167] width 155 height 31
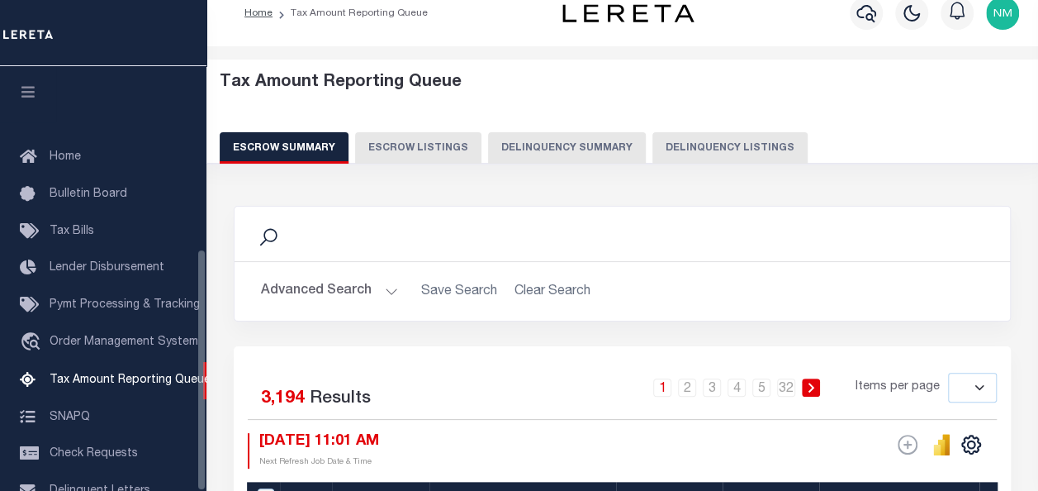
select select
select select "100"
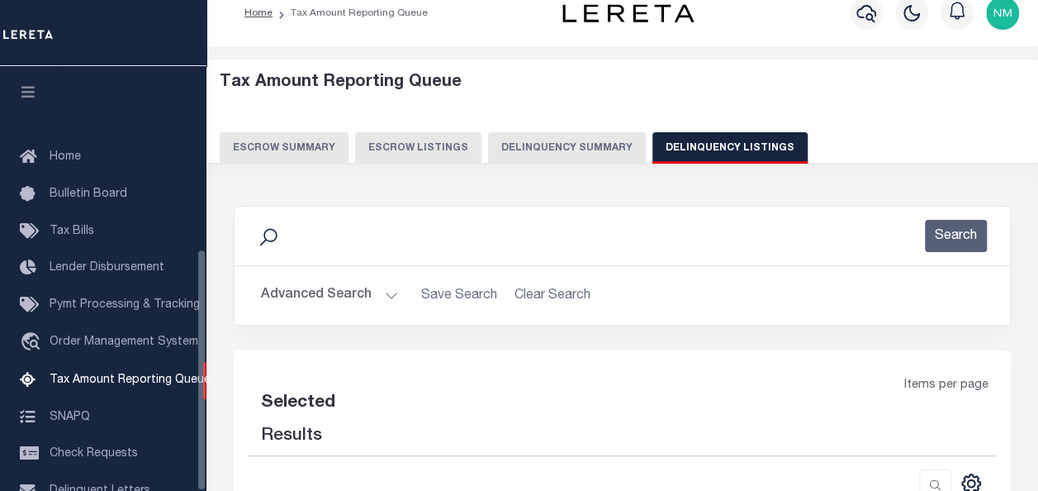
scroll to position [319, 0]
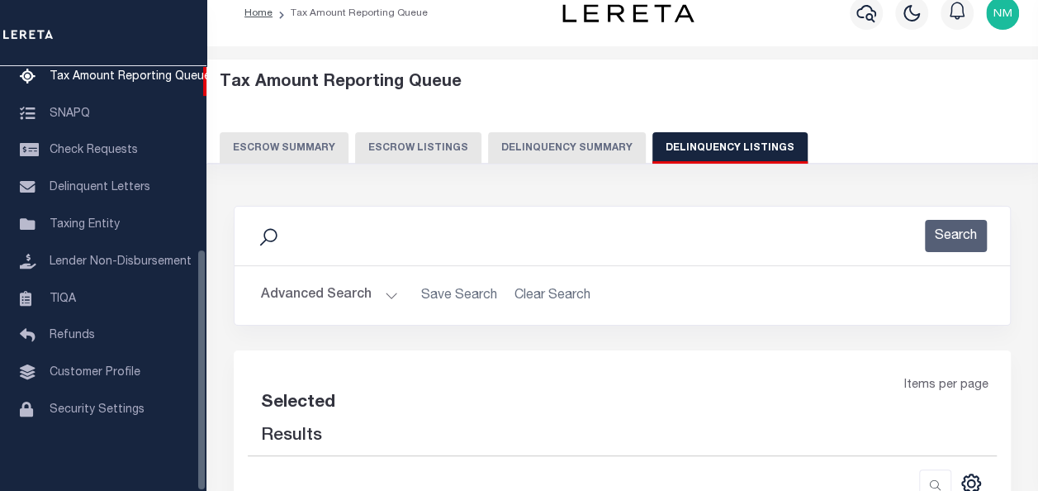
select select "100"
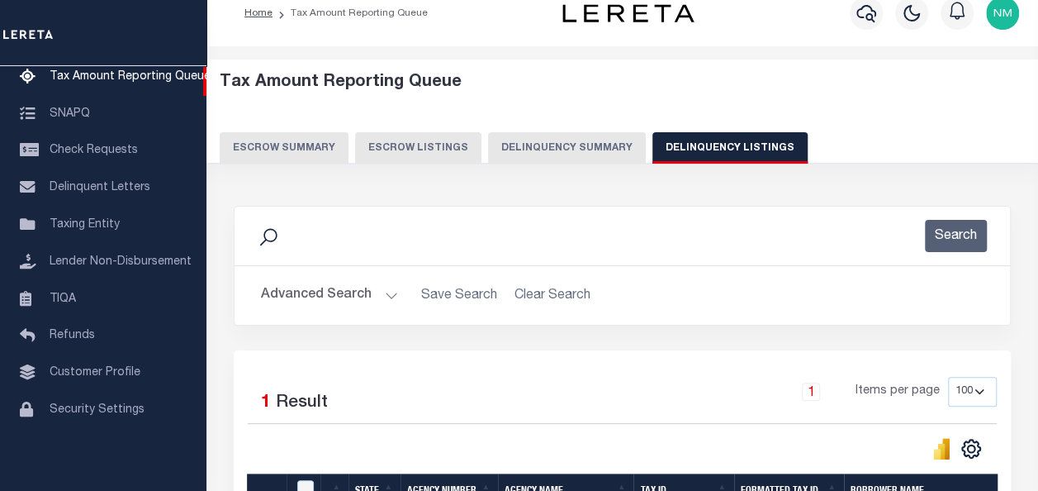
click at [321, 302] on button "Advanced Search" at bounding box center [329, 295] width 137 height 32
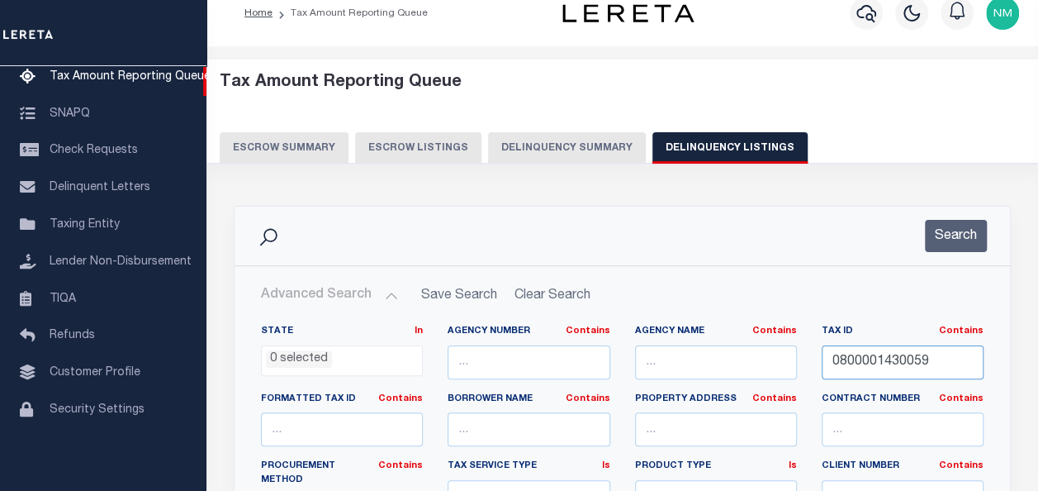
click at [906, 359] on input "0800001430059" at bounding box center [903, 362] width 162 height 34
paste input "0105731021"
type input "00105731021"
click at [947, 233] on button "Search" at bounding box center [956, 236] width 62 height 32
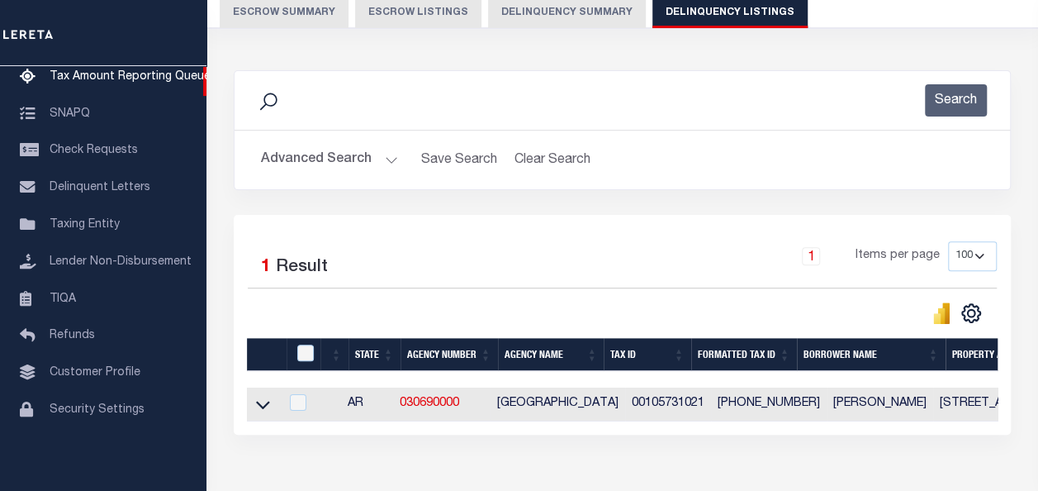
scroll to position [185, 0]
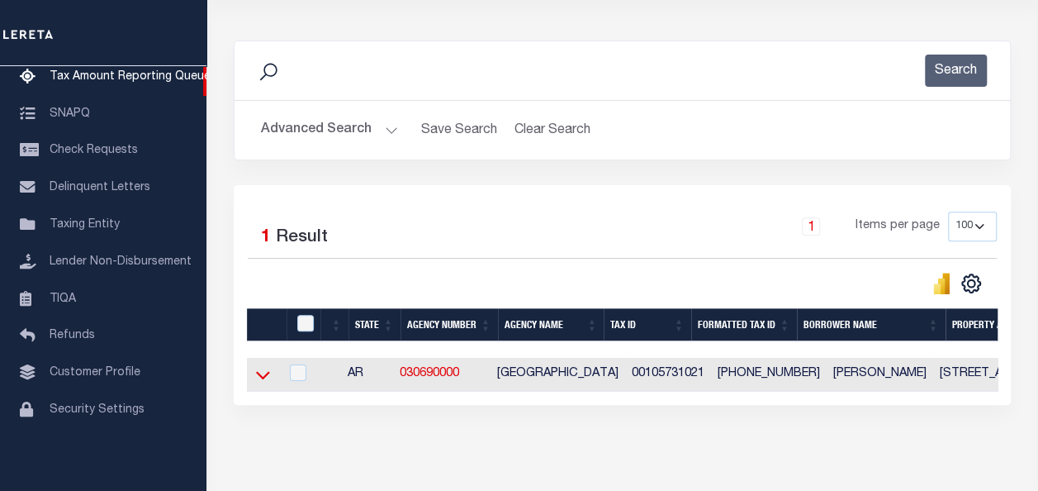
click at [261, 370] on icon at bounding box center [263, 374] width 14 height 17
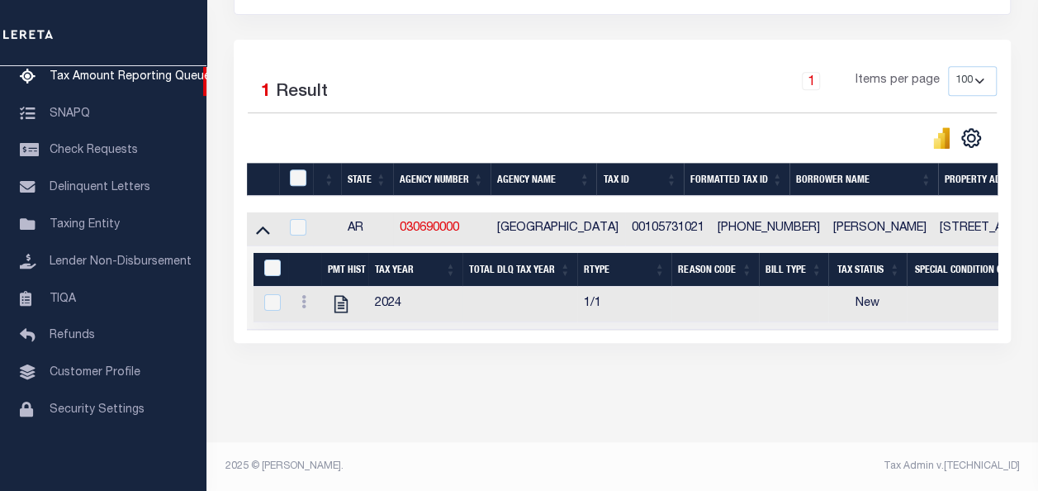
scroll to position [342, 0]
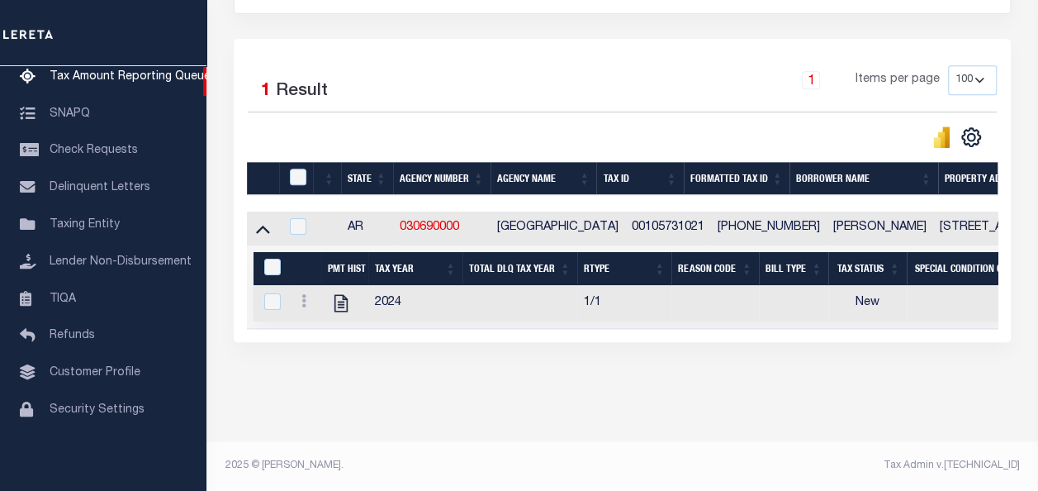
click at [1028, 152] on div "Tax Amount Reporting Queue Escrow Summary Escrow Listings Delinquency Summary" at bounding box center [622, 69] width 812 height 643
click at [302, 294] on icon at bounding box center [304, 300] width 5 height 13
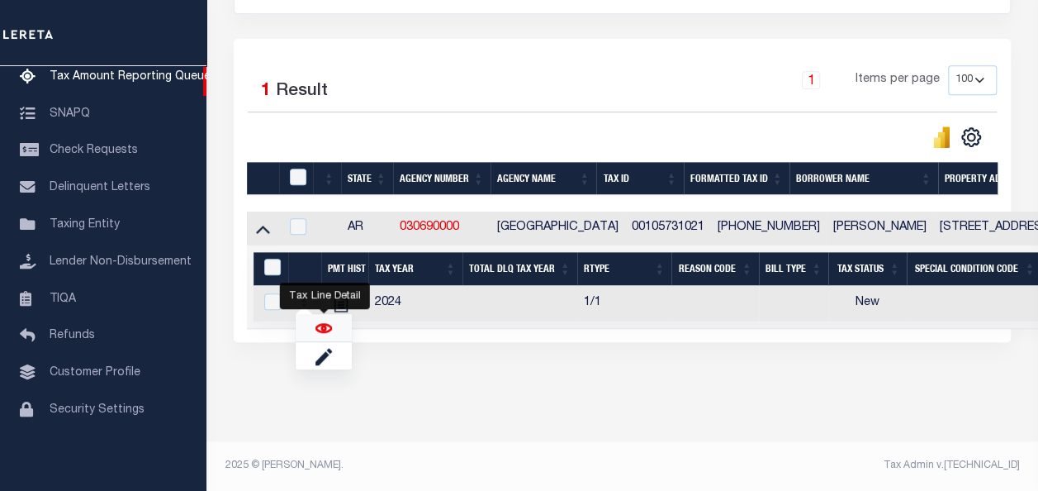
click at [320, 329] on img "" at bounding box center [324, 328] width 17 height 17
checkbox input "true"
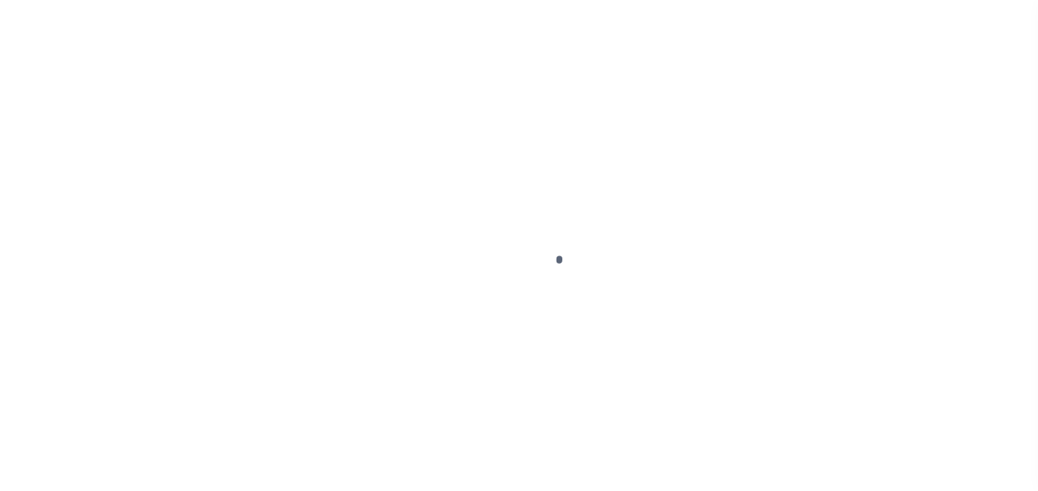
select select "NW2"
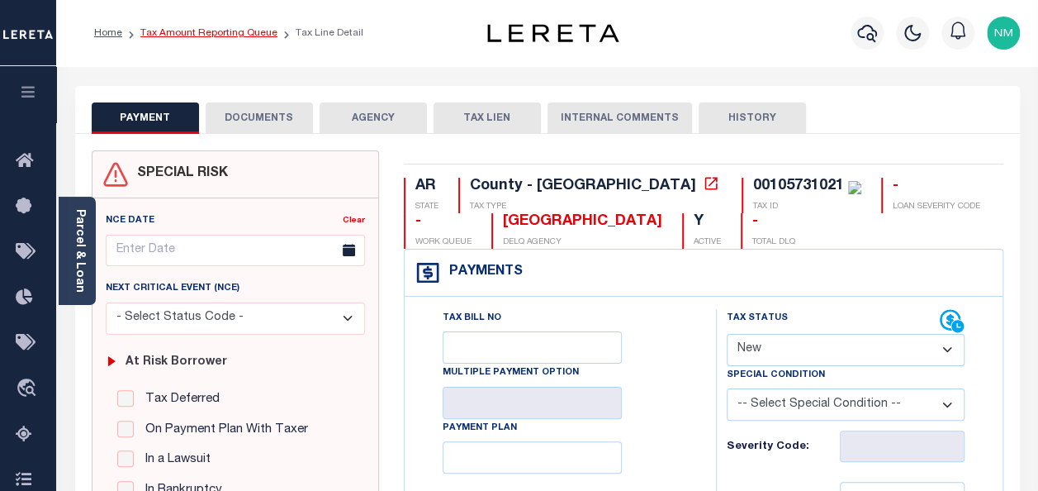
click at [185, 31] on link "Tax Amount Reporting Queue" at bounding box center [208, 33] width 137 height 10
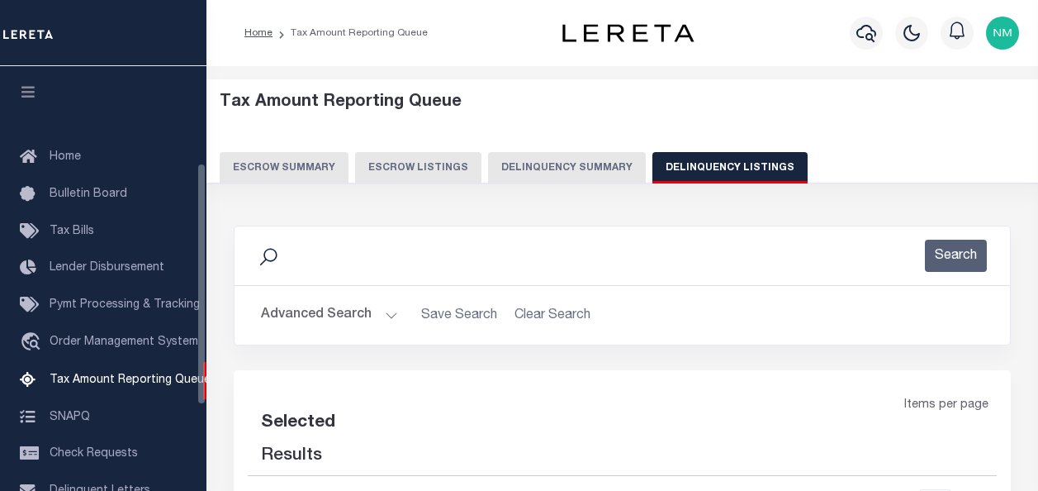
select select
select select "100"
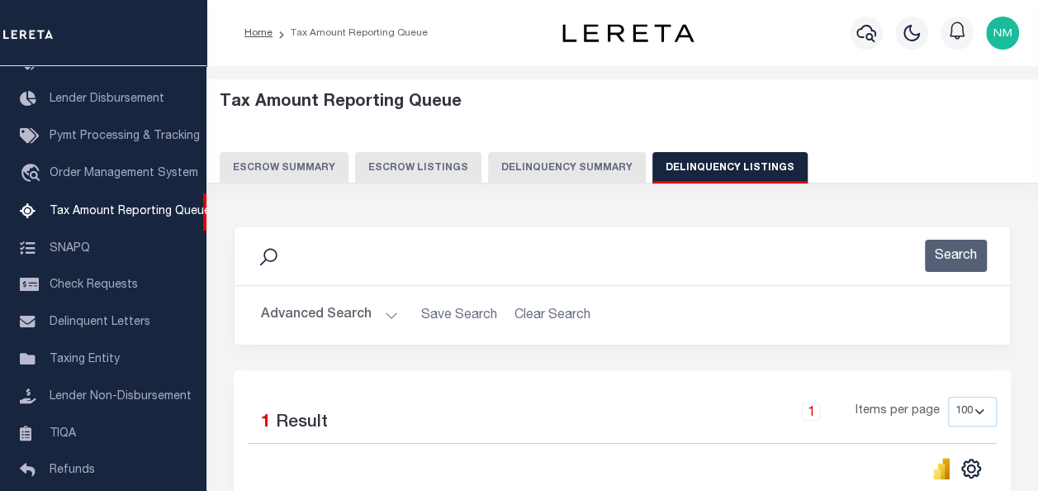
click at [345, 319] on button "Advanced Search" at bounding box center [329, 315] width 137 height 32
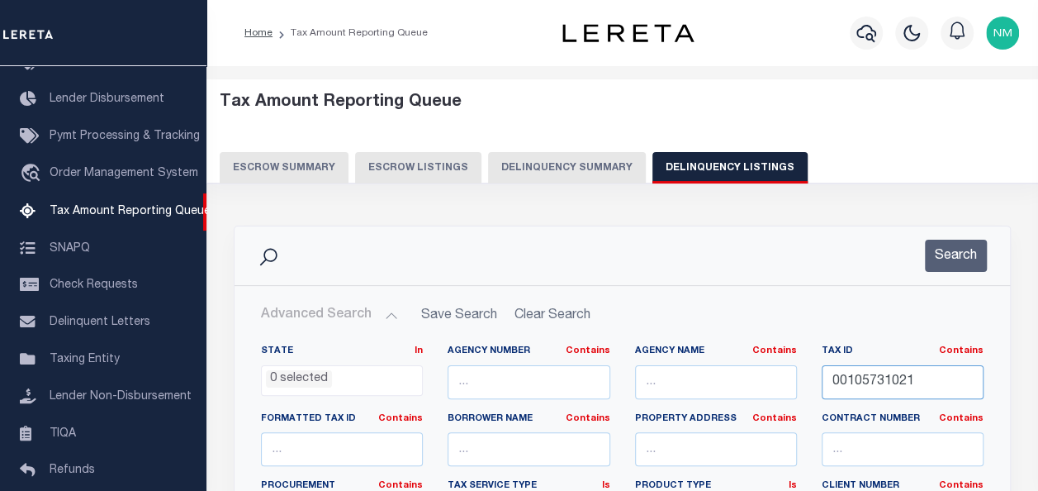
click at [862, 373] on input "00105731021" at bounding box center [903, 382] width 162 height 34
click at [957, 267] on button "Search" at bounding box center [956, 256] width 62 height 32
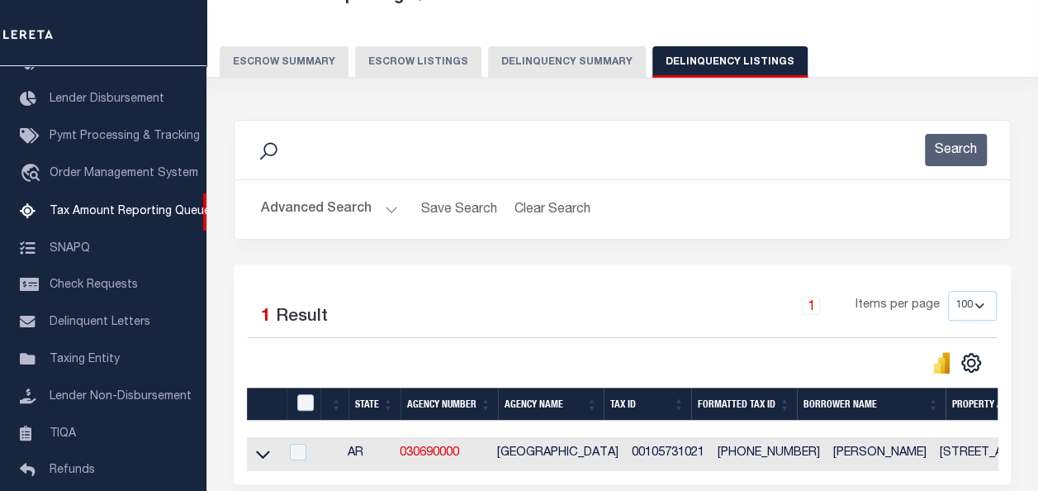
scroll to position [165, 0]
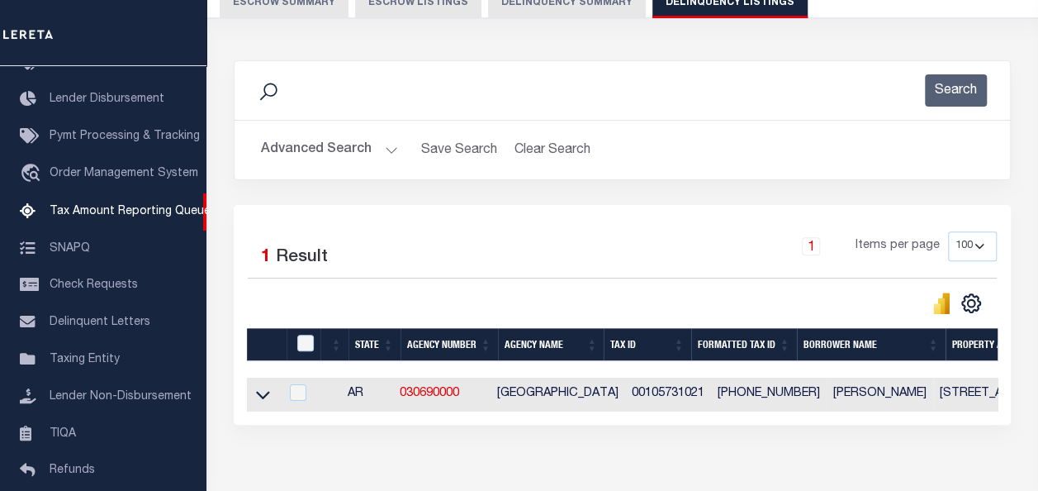
drag, startPoint x: 262, startPoint y: 395, endPoint x: 349, endPoint y: 333, distance: 107.3
click at [262, 395] on icon at bounding box center [263, 394] width 14 height 17
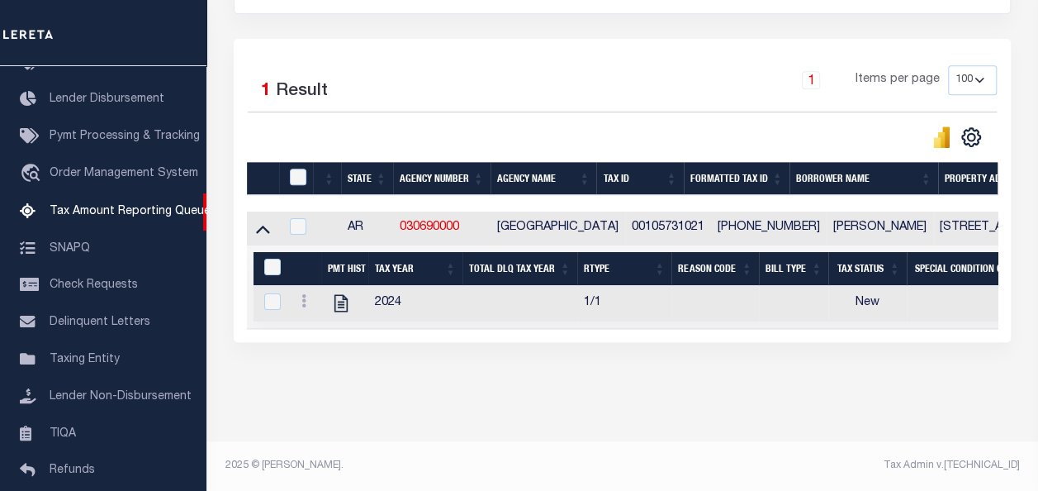
scroll to position [342, 0]
click at [304, 294] on icon at bounding box center [304, 300] width 5 height 13
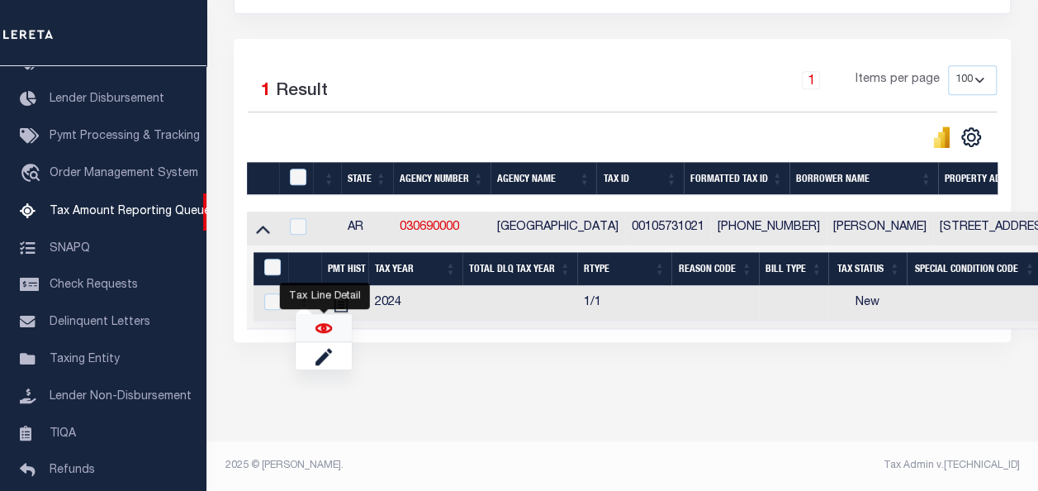
click at [316, 326] on img "" at bounding box center [324, 328] width 17 height 17
checkbox input "true"
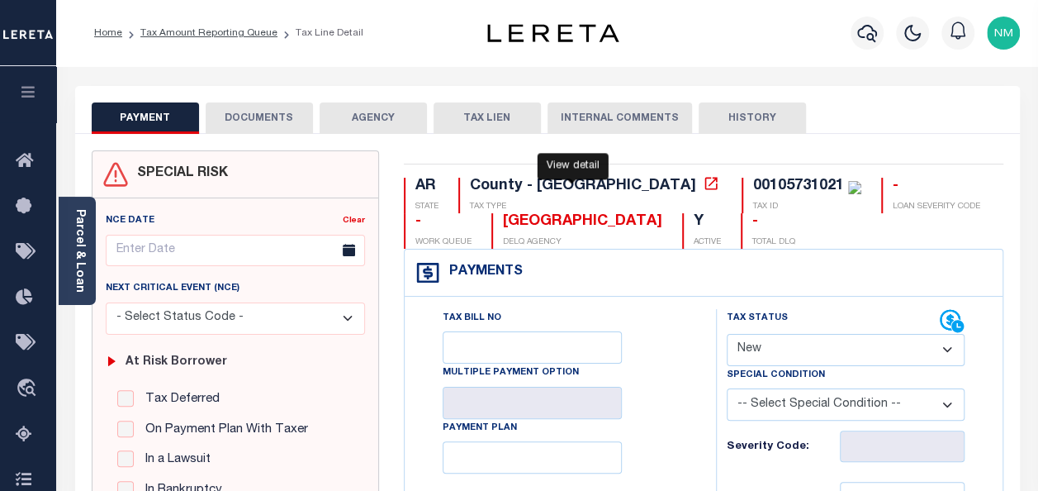
click at [703, 183] on icon at bounding box center [711, 183] width 17 height 17
drag, startPoint x: 615, startPoint y: 183, endPoint x: 639, endPoint y: 186, distance: 24.1
click at [753, 186] on div "00105731021" at bounding box center [798, 185] width 91 height 15
click at [772, 349] on select "- Select Status Code - Open Due/Unpaid Paid Incomplete No Tax Due Internal Refu…" at bounding box center [846, 350] width 238 height 32
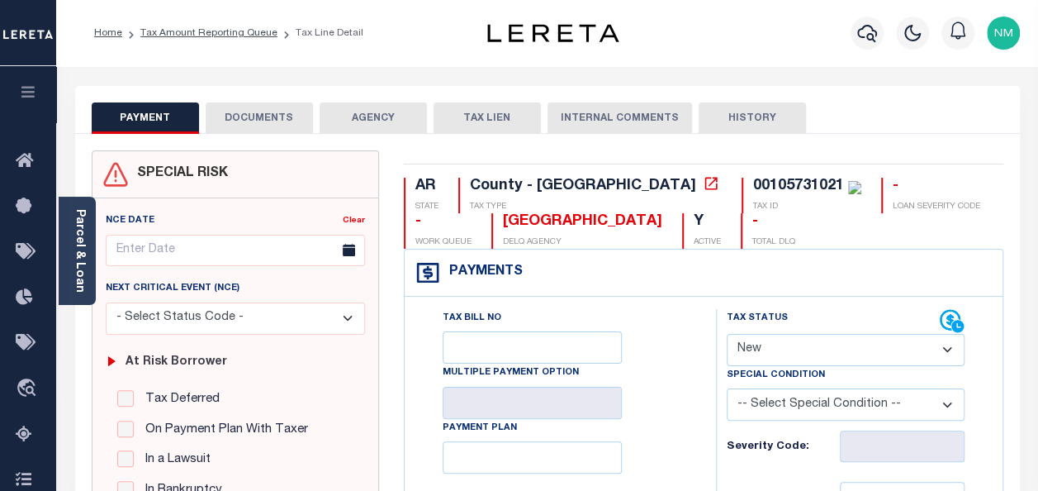
select select "PYD"
click at [727, 334] on select "- Select Status Code - Open Due/Unpaid Paid Incomplete No Tax Due Internal Refu…" at bounding box center [846, 350] width 238 height 32
type input "[DATE]"
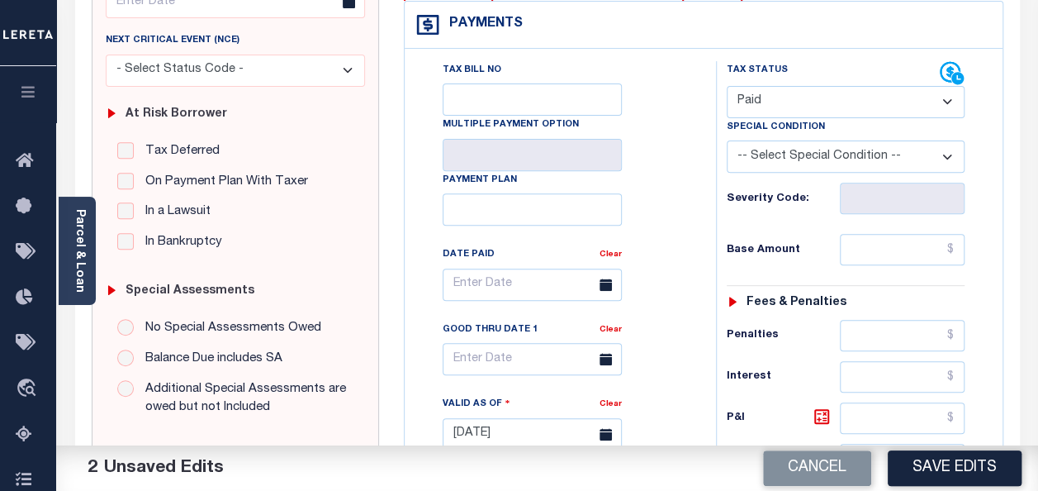
scroll to position [330, 0]
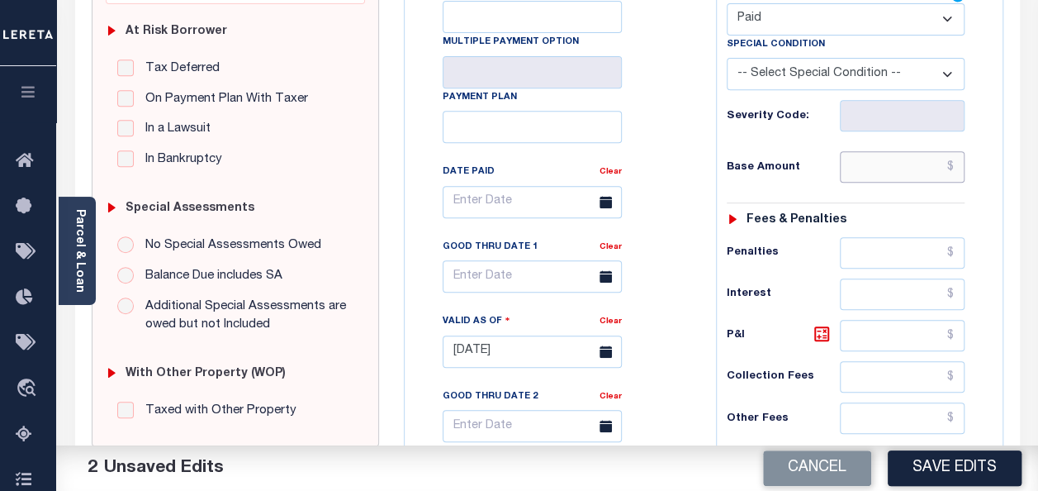
click at [960, 164] on input "text" at bounding box center [902, 166] width 125 height 31
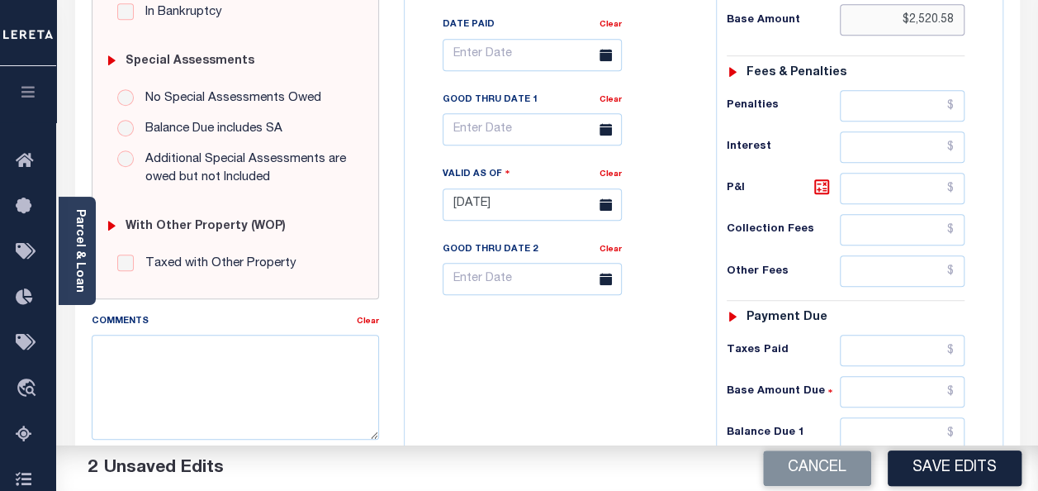
scroll to position [578, 0]
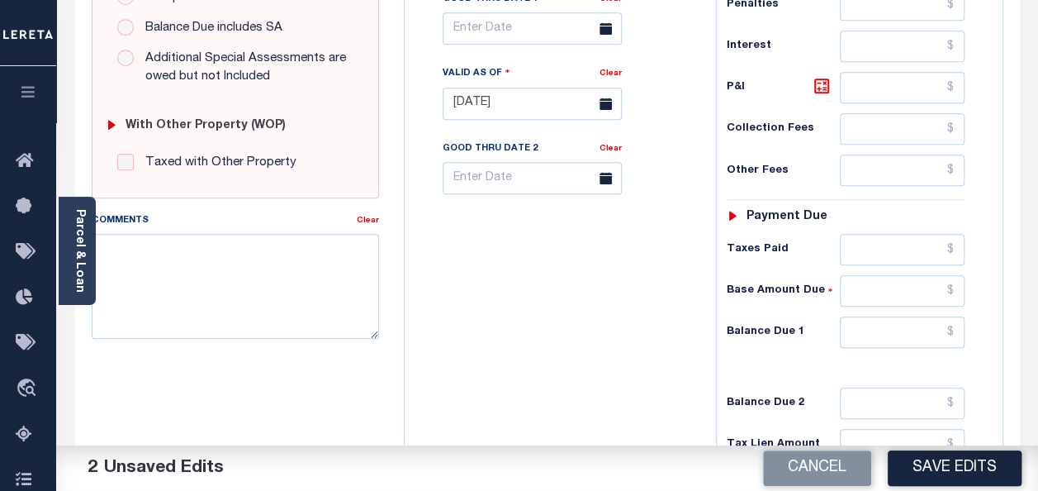
type input "$2,520.58"
drag, startPoint x: 957, startPoint y: 327, endPoint x: 967, endPoint y: 332, distance: 11.1
click at [957, 327] on input "text" at bounding box center [902, 331] width 125 height 31
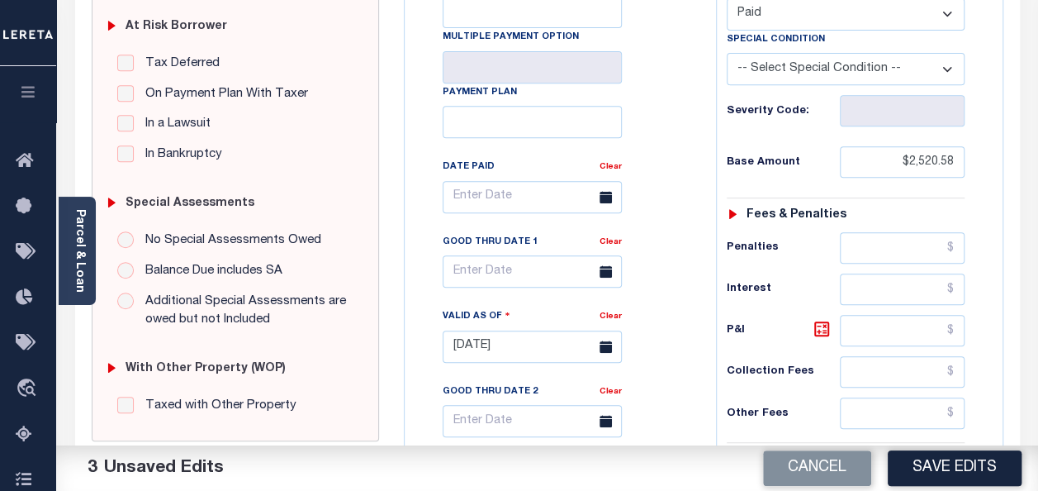
scroll to position [330, 0]
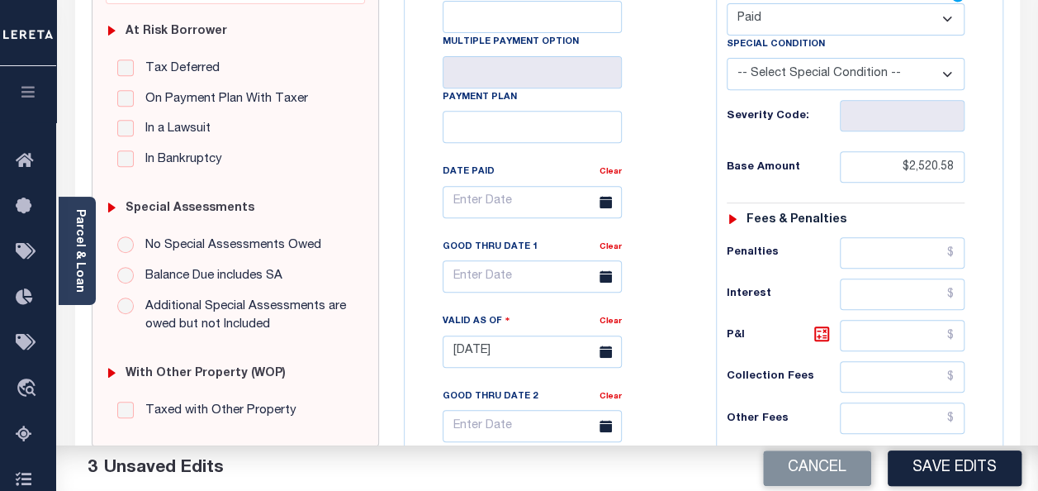
type input "$0.00"
click at [603, 202] on icon at bounding box center [606, 202] width 12 height 12
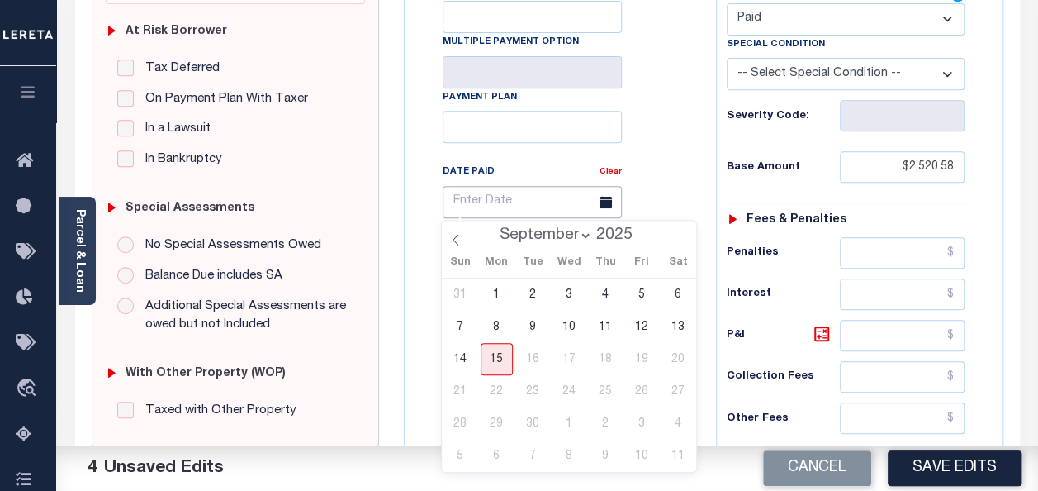
click at [477, 213] on input "text" at bounding box center [532, 202] width 179 height 32
click at [535, 240] on select "January February March April May June July August September" at bounding box center [542, 235] width 101 height 17
select select "4"
click at [493, 227] on select "January February March April May June July August September" at bounding box center [542, 235] width 101 height 17
click at [614, 289] on span "1" at bounding box center [605, 294] width 32 height 32
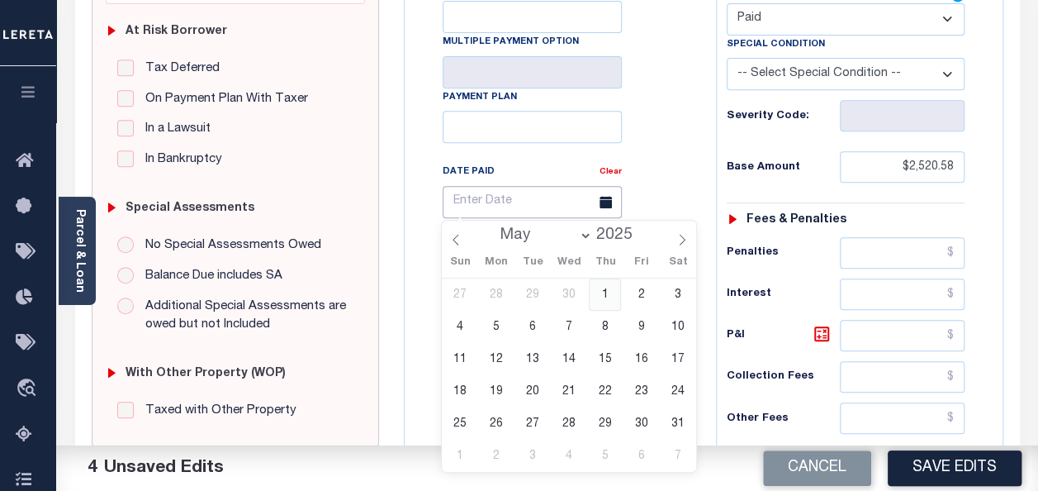
type input "[DATE]"
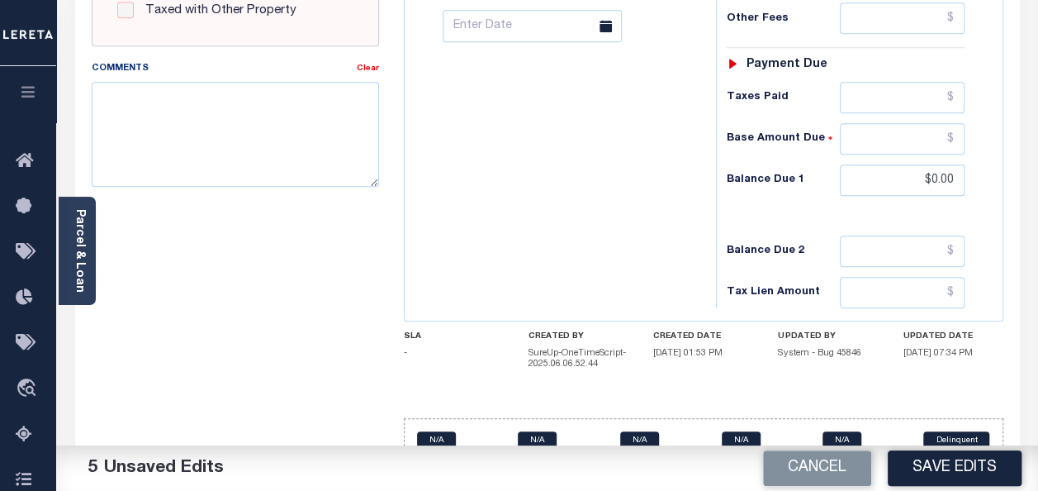
scroll to position [762, 0]
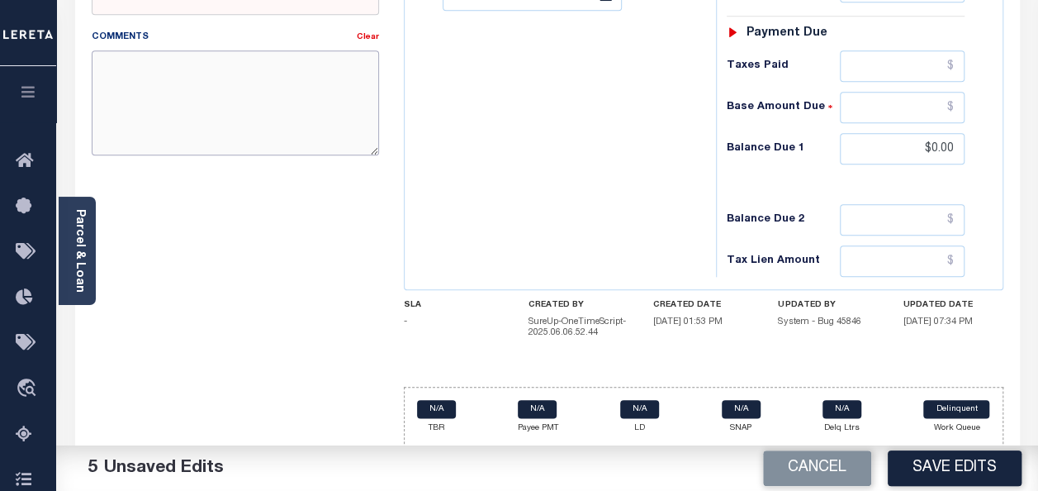
click at [154, 114] on textarea "Comments" at bounding box center [235, 102] width 287 height 104
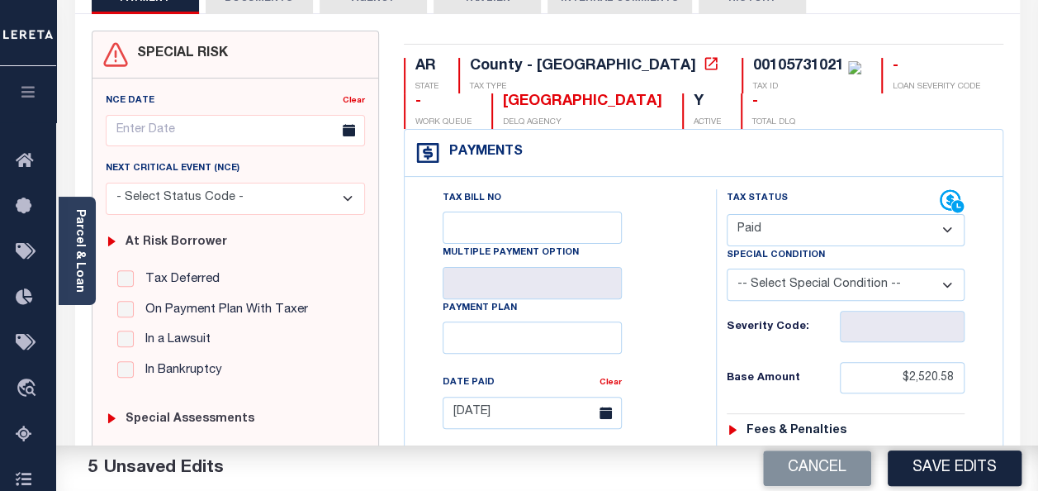
scroll to position [101, 0]
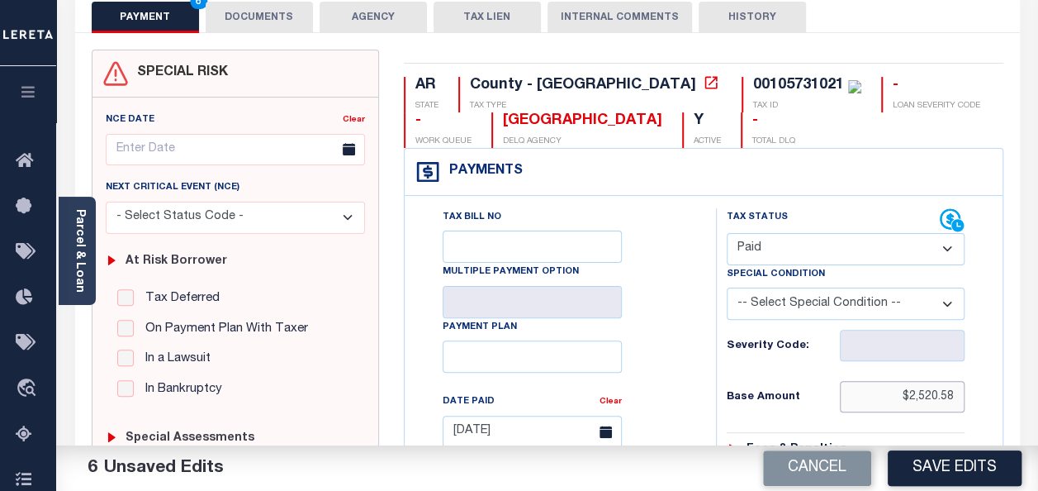
drag, startPoint x: 901, startPoint y: 393, endPoint x: 976, endPoint y: 392, distance: 75.2
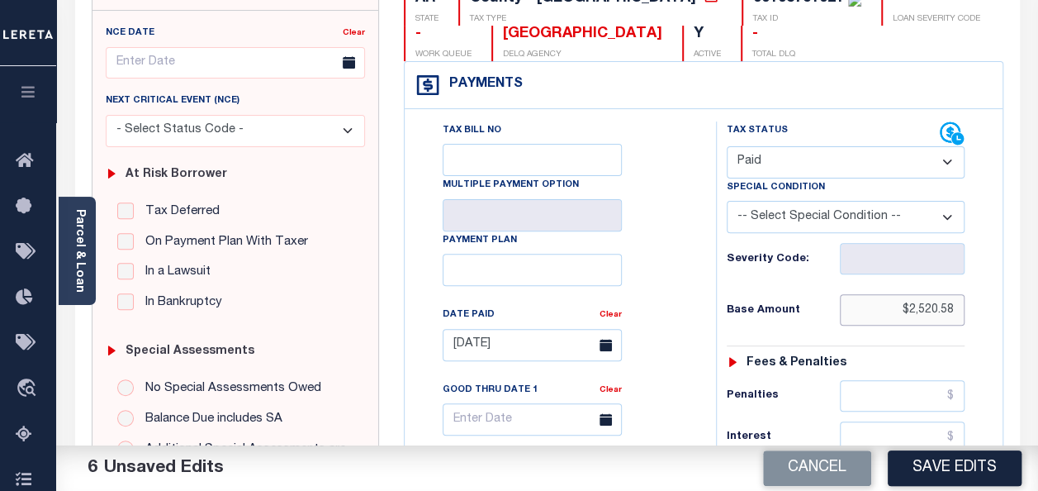
scroll to position [514, 0]
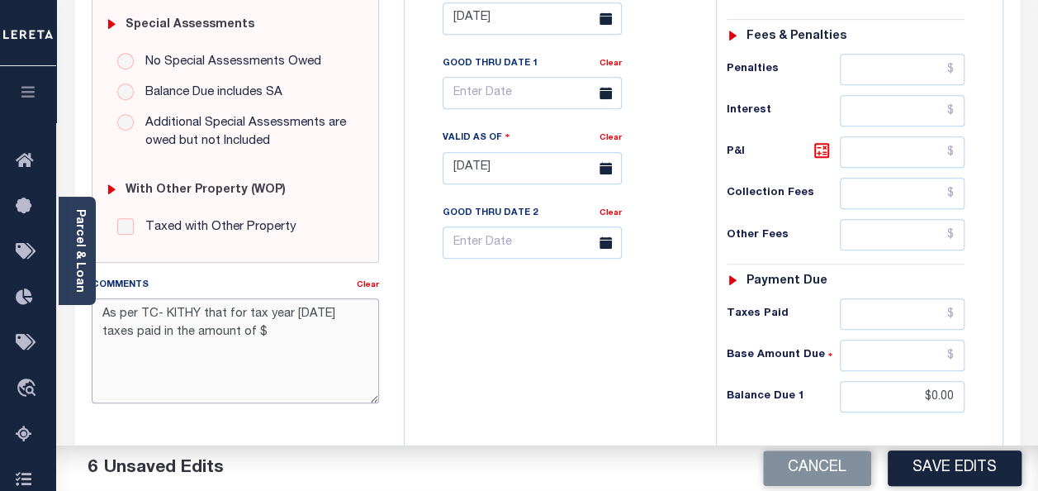
drag, startPoint x: 219, startPoint y: 330, endPoint x: 246, endPoint y: 334, distance: 27.5
click at [246, 334] on textarea "As per TC- KITHY that for tax year [DATE] taxes paid in the amount of $" at bounding box center [235, 350] width 287 height 104
paste textarea "2,520.58"
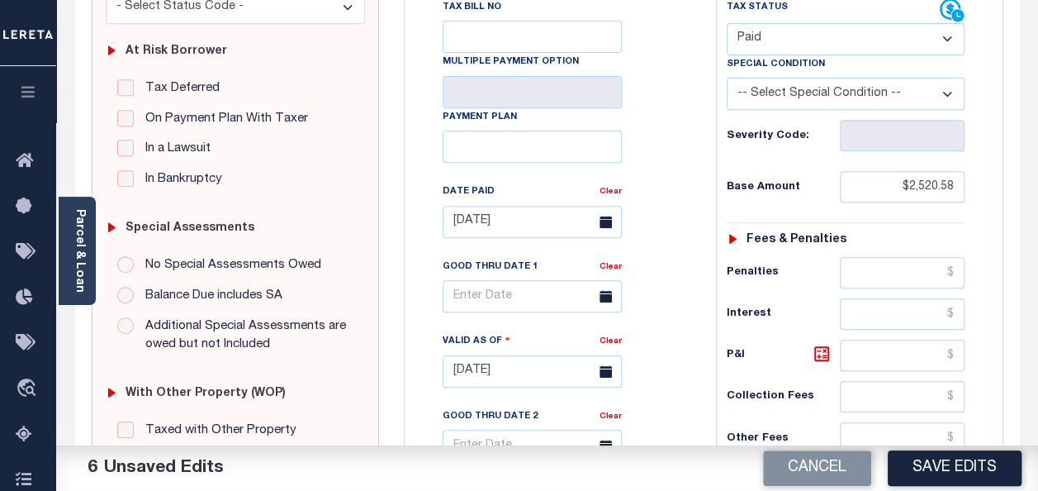
scroll to position [349, 0]
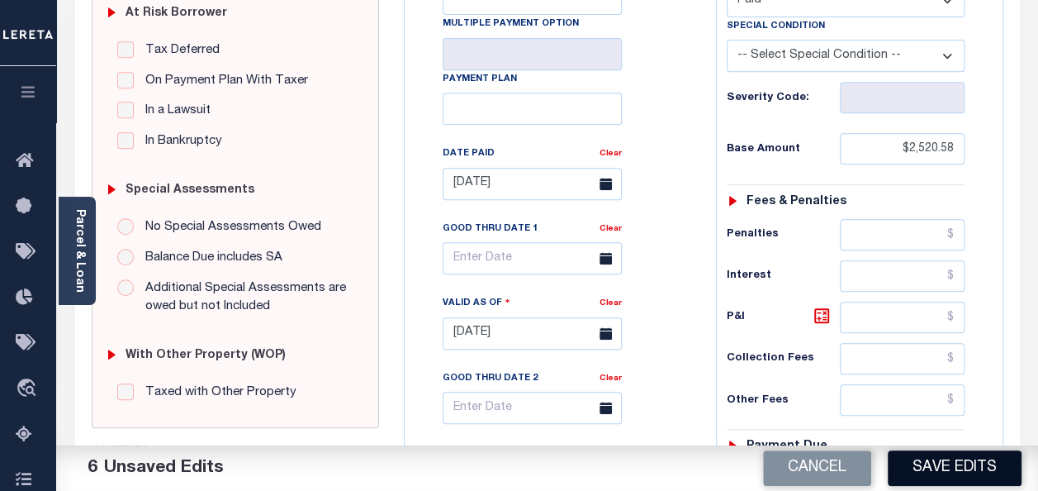
type textarea "As per TC- KITHY that for tax year [DATE] taxes paid in the amount of $2,520.58…"
click at [957, 461] on button "Save Edits" at bounding box center [955, 468] width 134 height 36
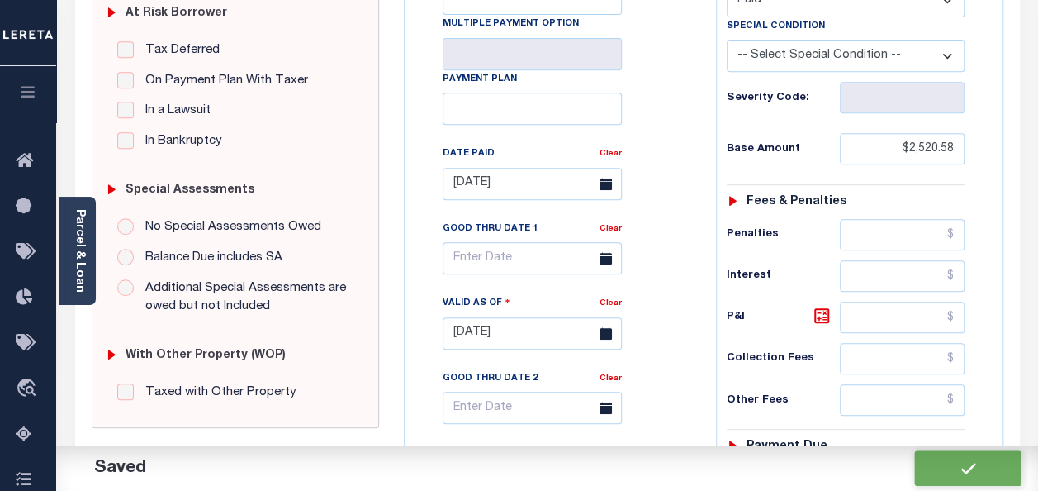
checkbox input "false"
type input "$2,520.58"
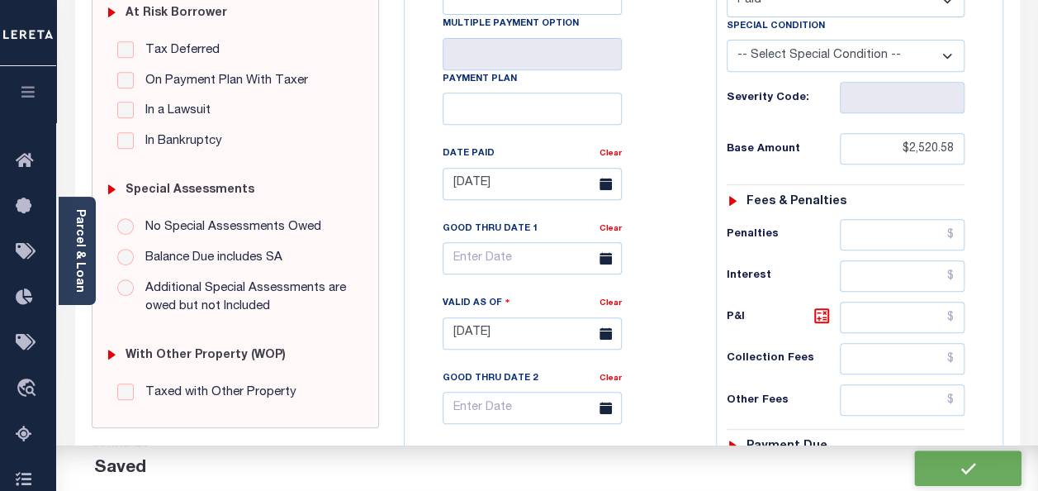
type input "$0"
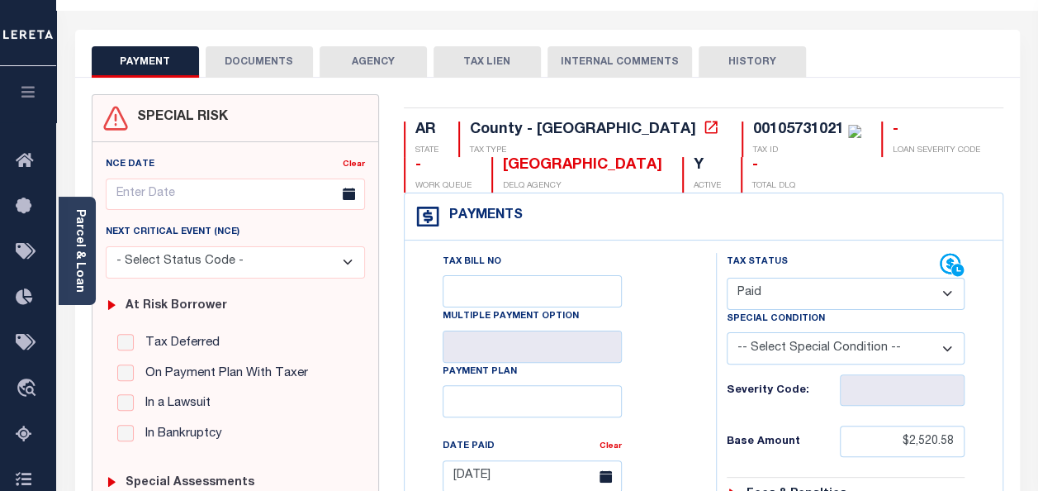
scroll to position [0, 0]
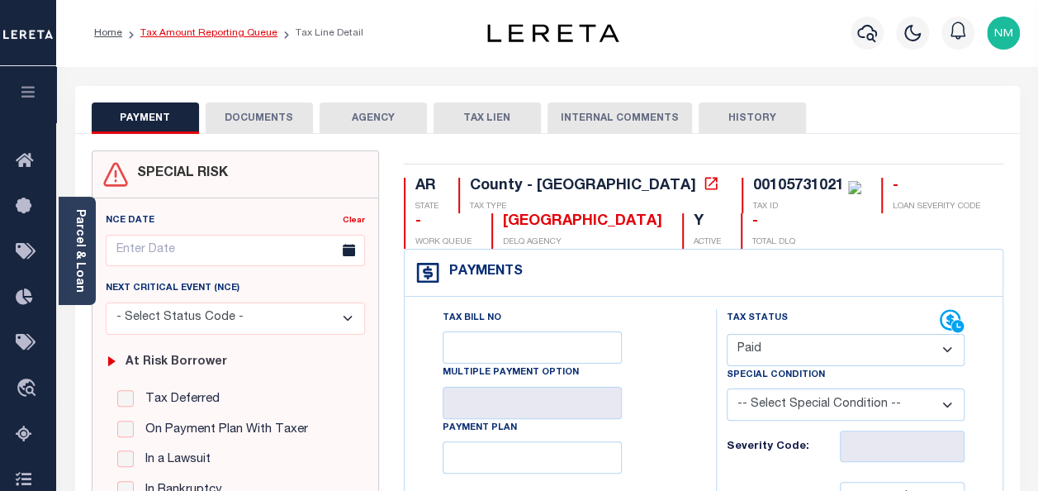
click at [235, 38] on link "Tax Amount Reporting Queue" at bounding box center [208, 33] width 137 height 10
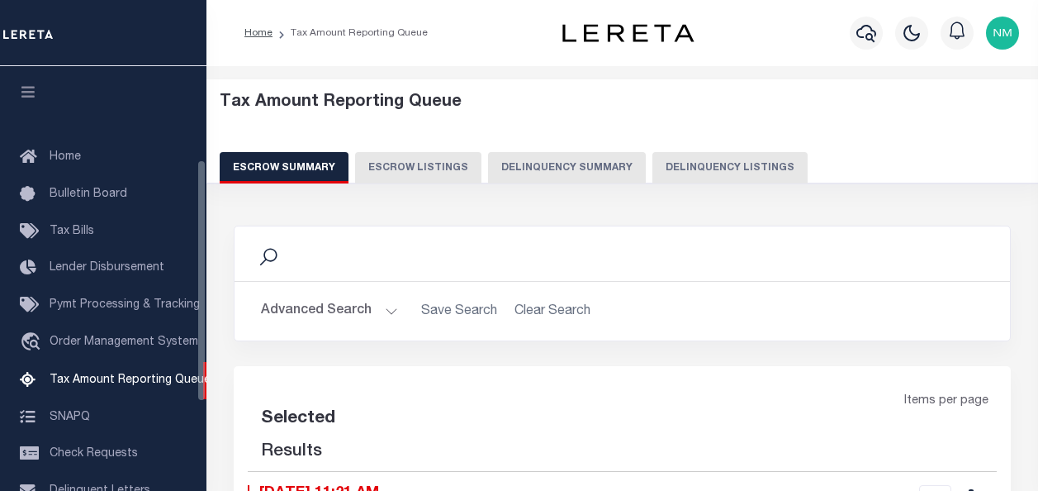
select select "100"
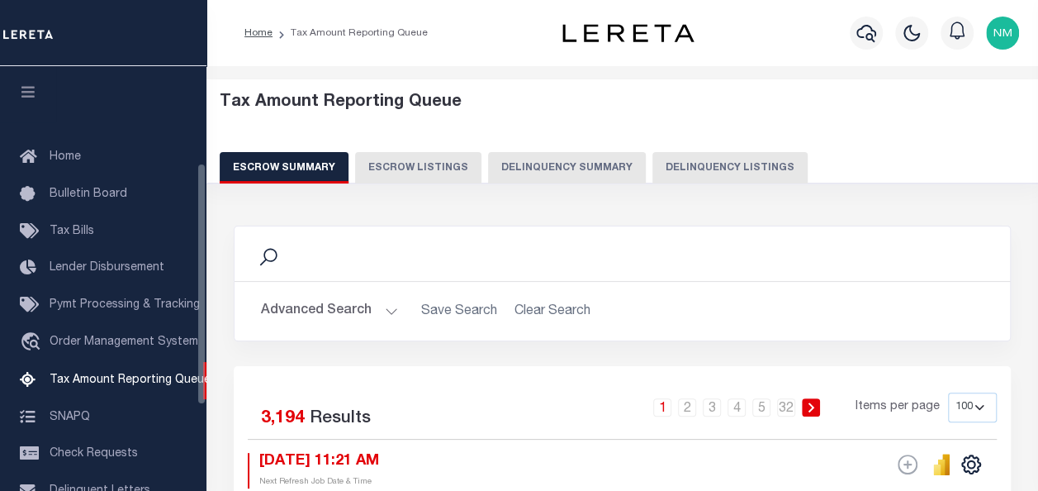
scroll to position [169, 0]
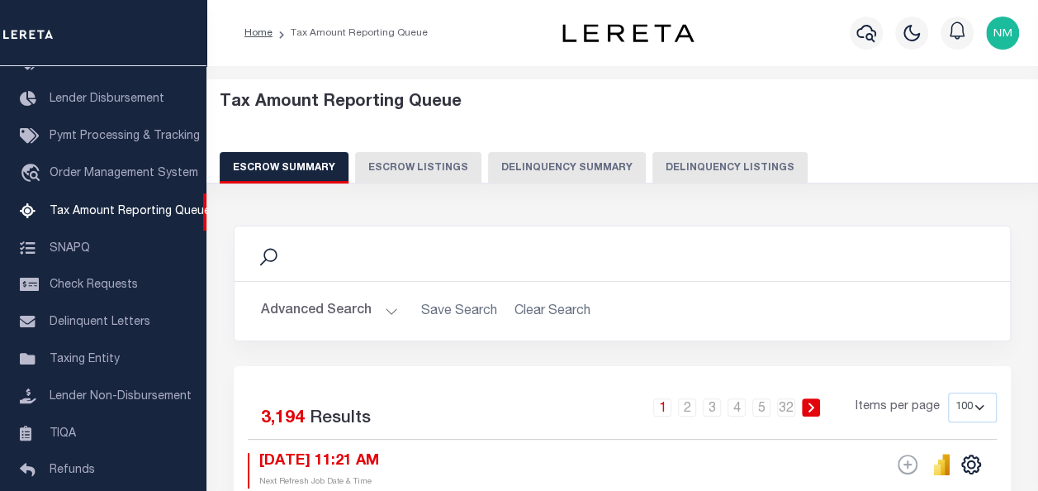
click at [660, 166] on button "Delinquency Listings" at bounding box center [730, 167] width 155 height 31
select select "100"
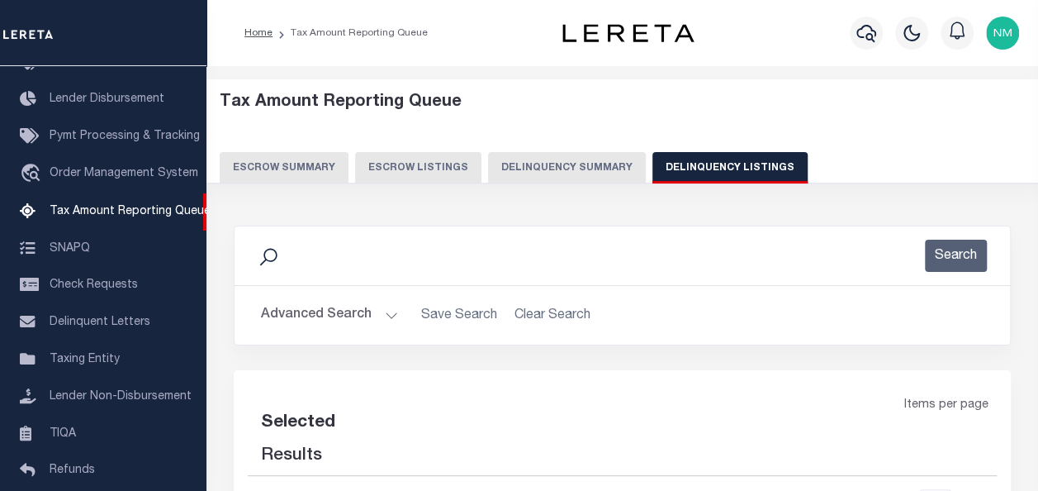
select select "100"
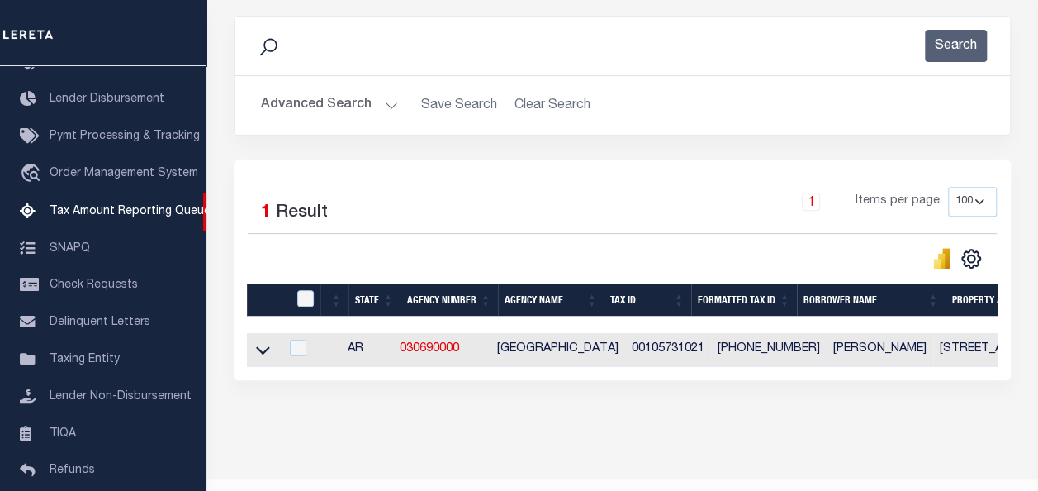
scroll to position [259, 0]
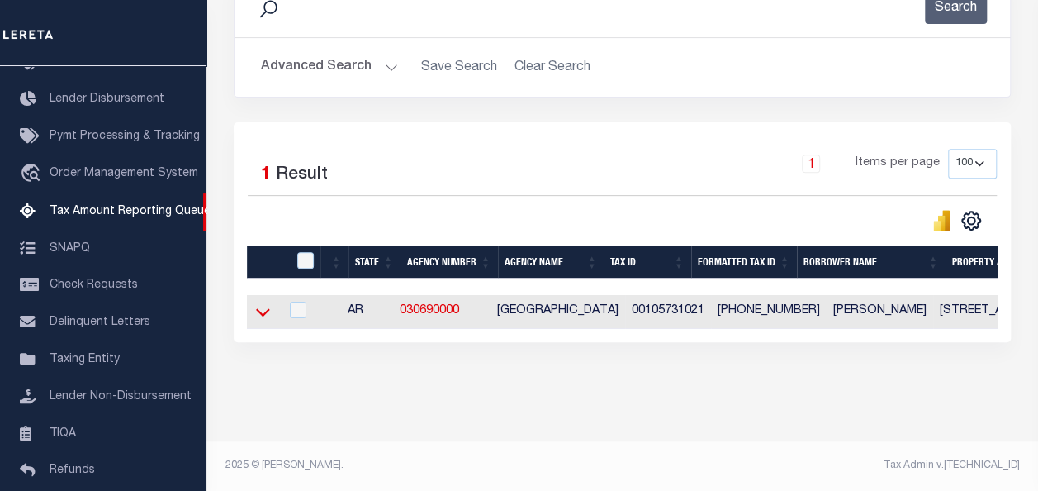
click at [258, 304] on icon at bounding box center [263, 311] width 14 height 17
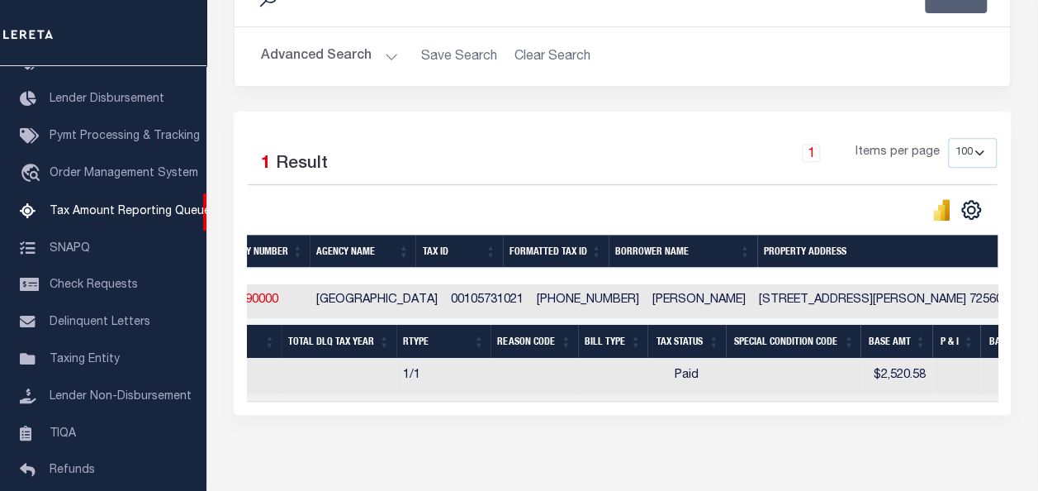
scroll to position [0, 0]
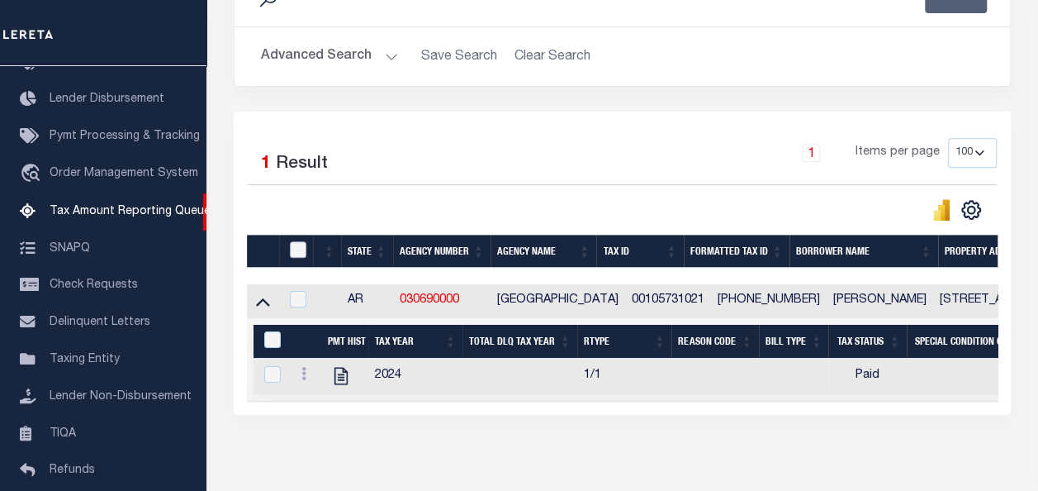
click at [294, 245] on input "checkbox" at bounding box center [298, 249] width 17 height 17
checkbox input "true"
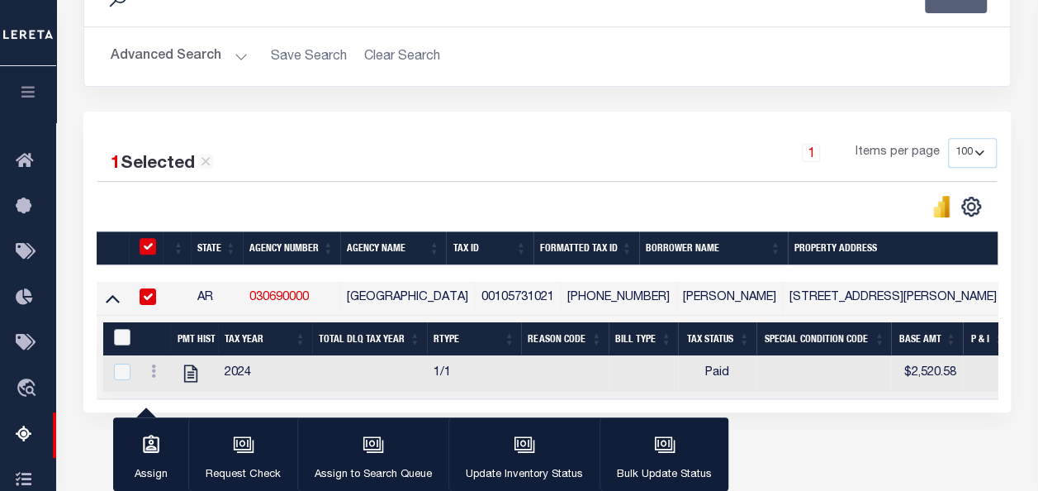
click at [122, 340] on input "&nbsp;" at bounding box center [122, 337] width 17 height 17
checkbox input "true"
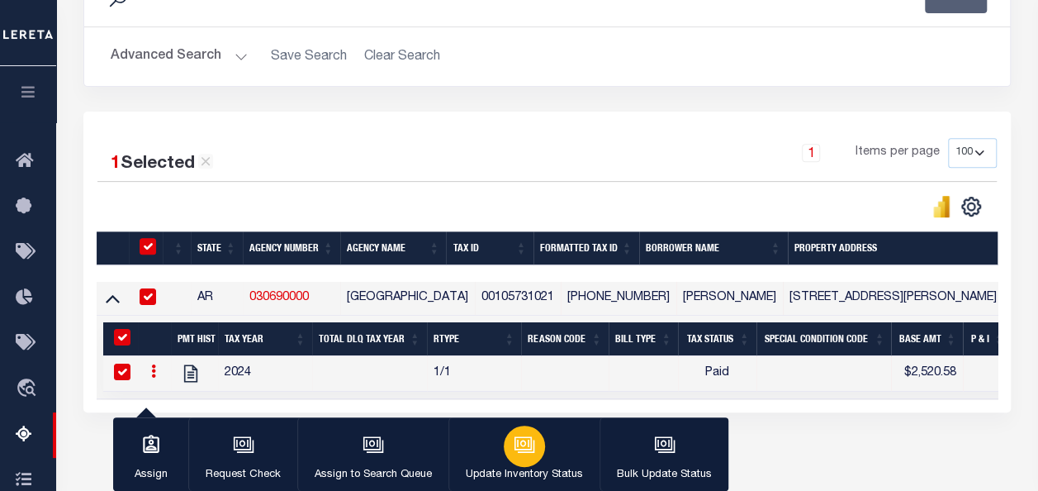
click at [536, 467] on p "Update Inventory Status" at bounding box center [524, 475] width 117 height 17
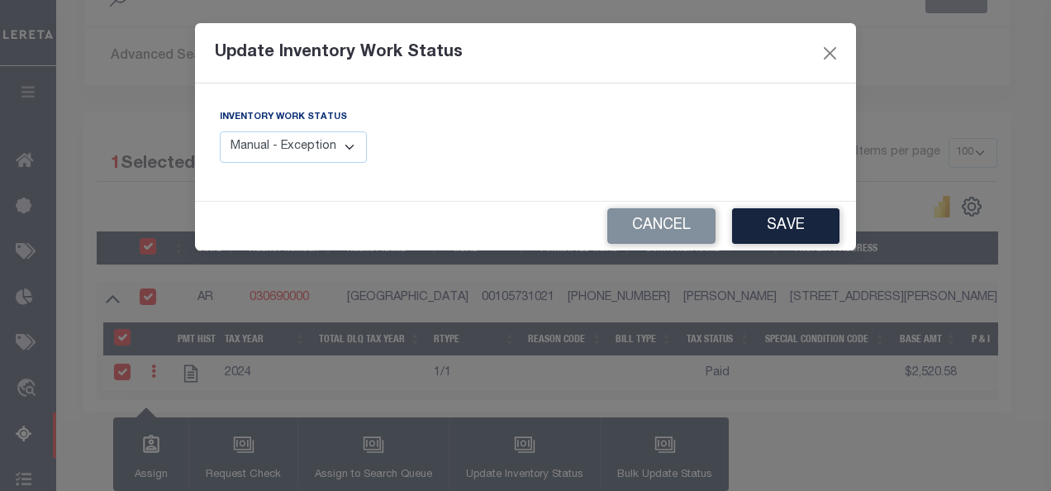
click at [314, 143] on select "Manual - Exception Pended - Awaiting Search Late Add Exception Completed" at bounding box center [293, 147] width 147 height 32
select select "4"
click at [220, 131] on select "Manual - Exception Pended - Awaiting Search Late Add Exception Completed" at bounding box center [293, 147] width 147 height 32
click at [772, 228] on button "Save" at bounding box center [785, 226] width 107 height 36
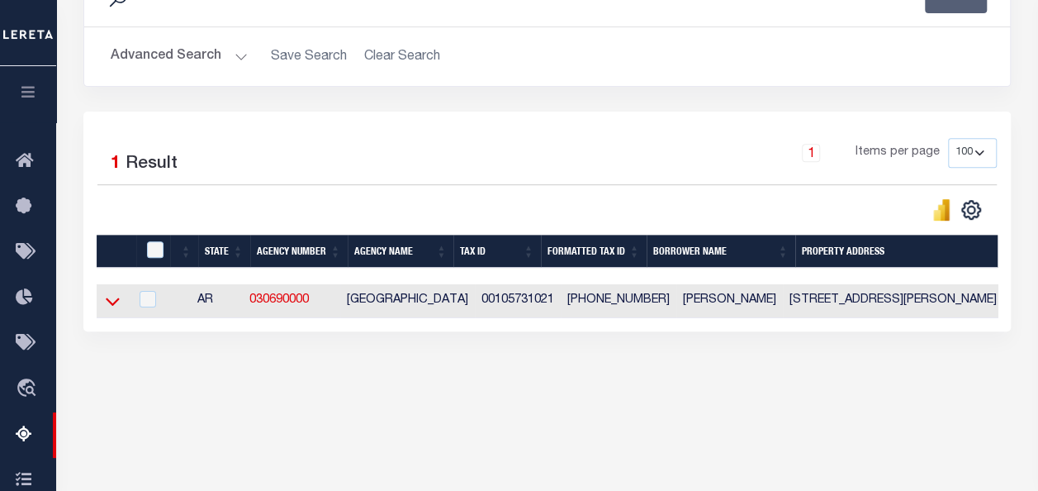
click at [115, 301] on icon at bounding box center [113, 300] width 14 height 17
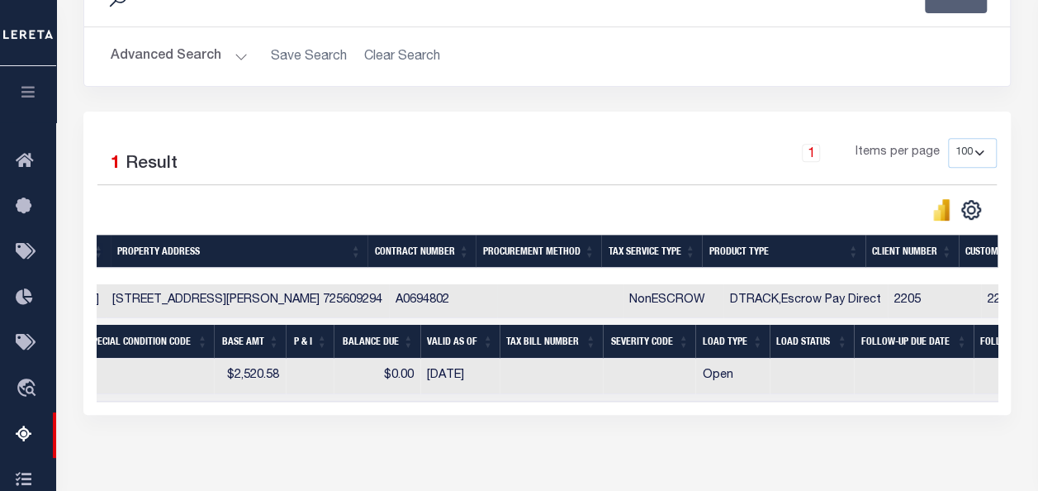
scroll to position [0, 895]
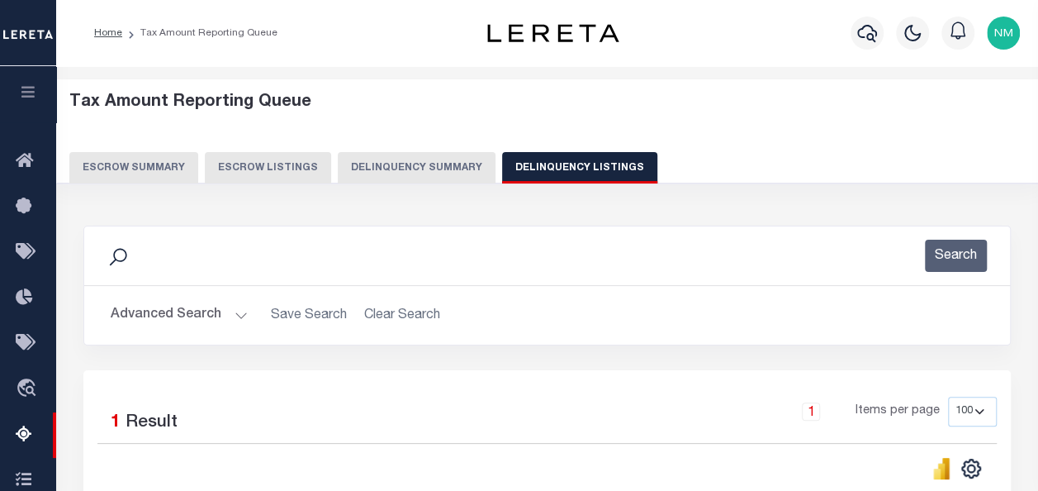
click at [515, 164] on button "Delinquency Listings" at bounding box center [579, 167] width 155 height 31
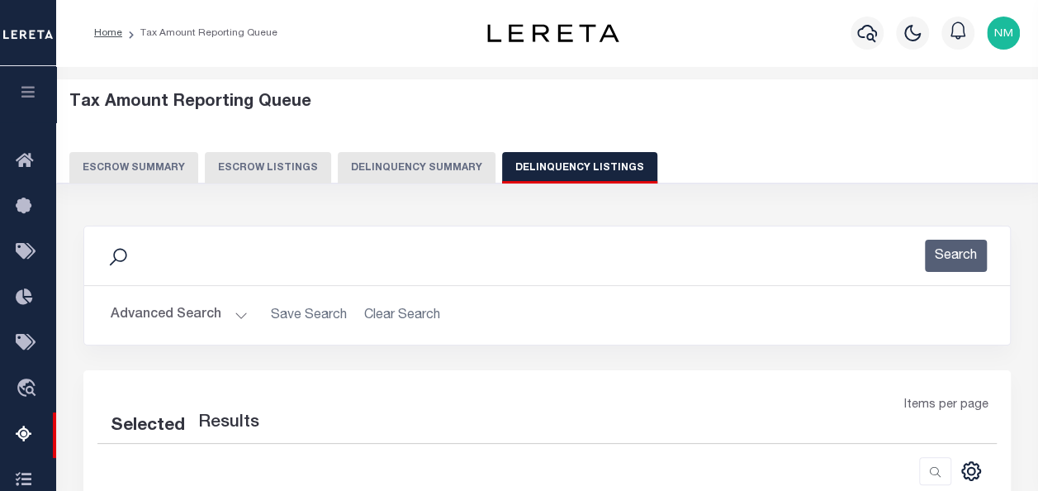
select select "100"
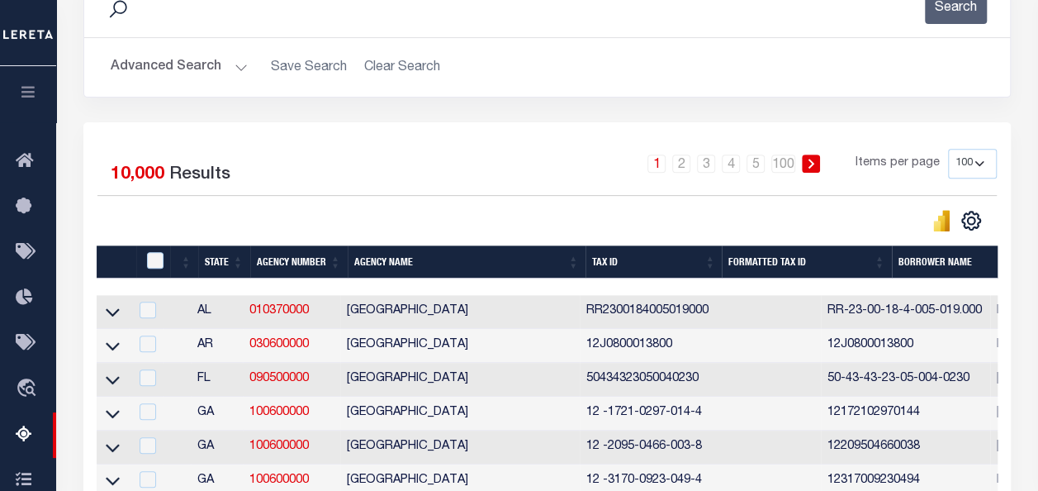
click at [207, 66] on button "Advanced Search" at bounding box center [179, 67] width 137 height 32
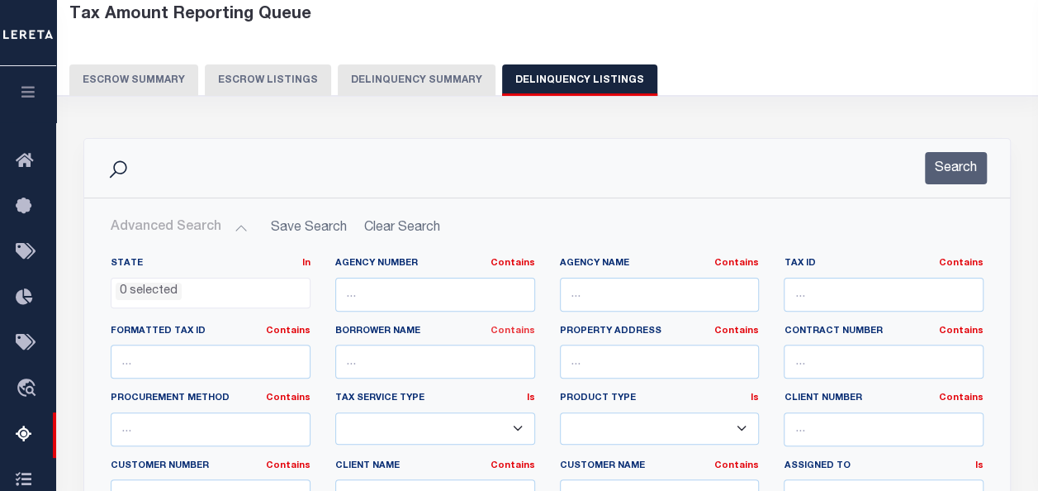
scroll to position [83, 0]
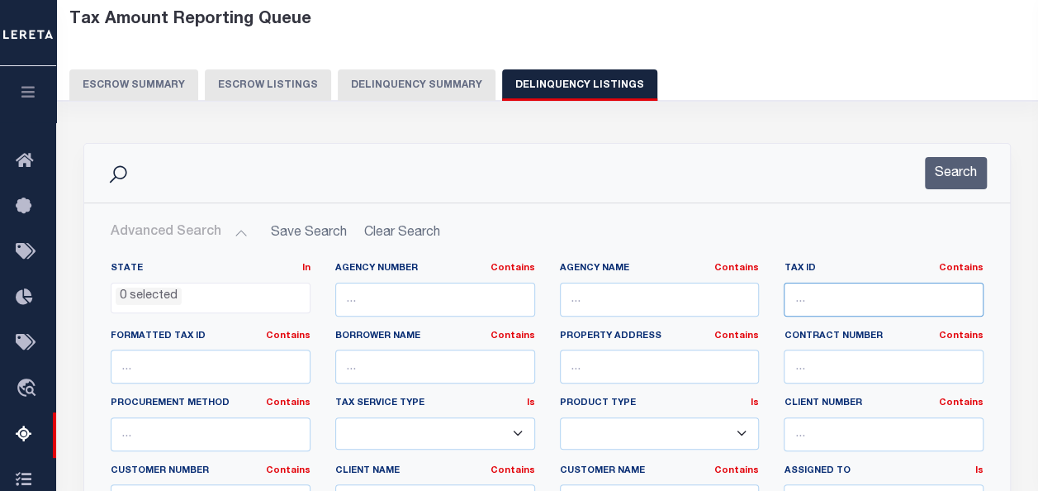
click at [818, 287] on input "text" at bounding box center [884, 300] width 200 height 34
paste input "00000182970000"
type input "00000182970000"
click at [943, 175] on button "Search" at bounding box center [956, 173] width 62 height 32
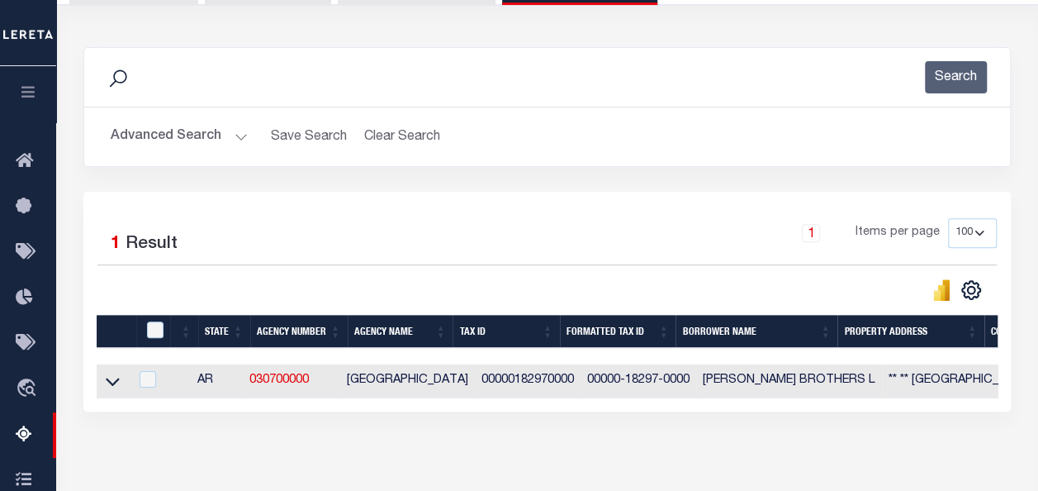
scroll to position [330, 0]
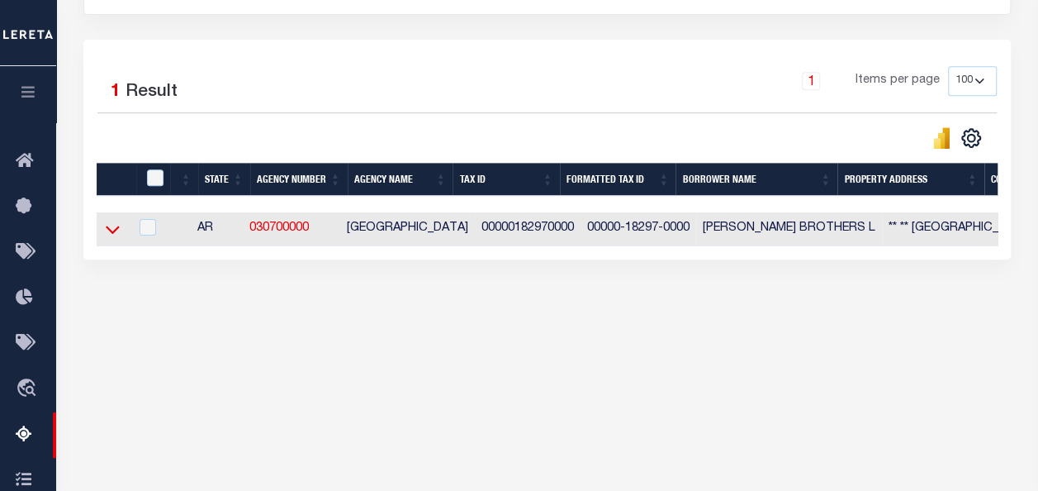
click at [107, 231] on icon at bounding box center [113, 229] width 14 height 17
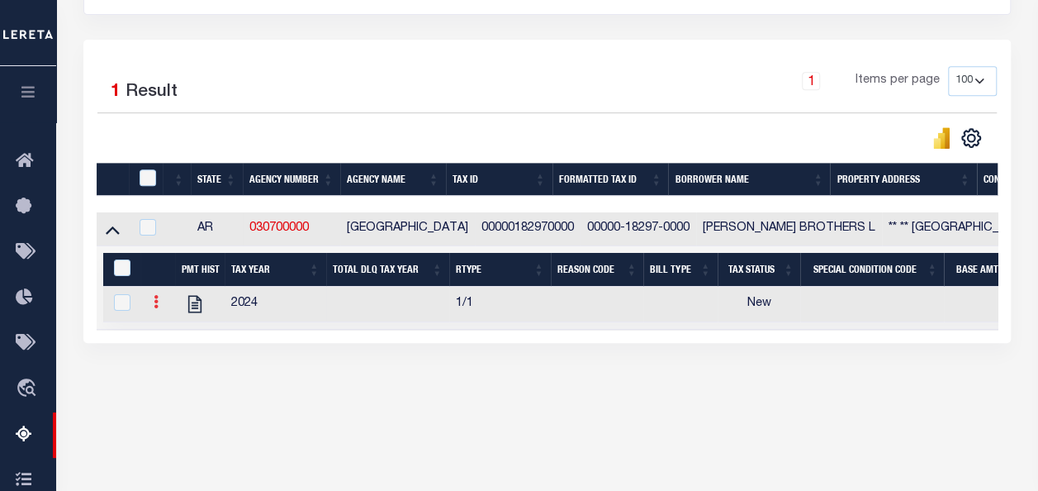
click at [155, 303] on icon at bounding box center [156, 301] width 5 height 13
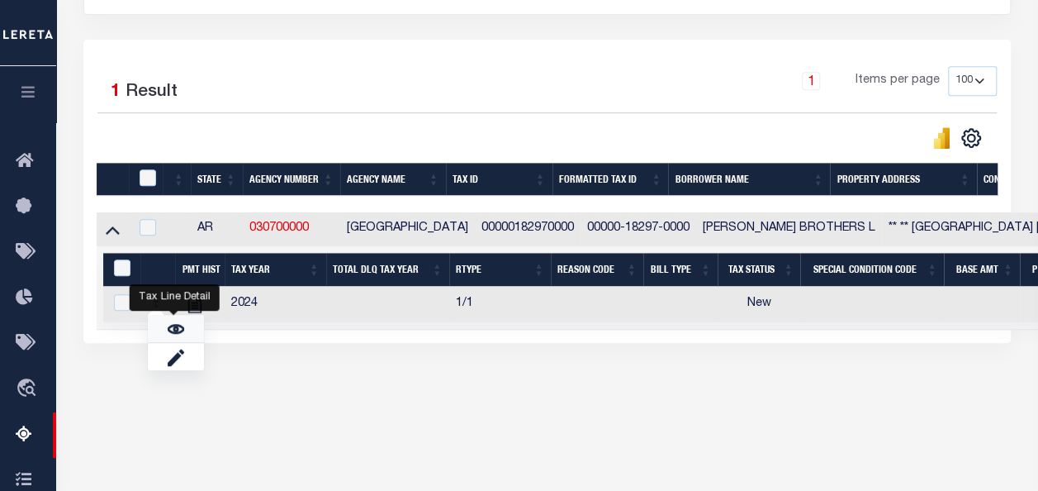
click at [182, 329] on link "" at bounding box center [176, 328] width 56 height 27
checkbox input "true"
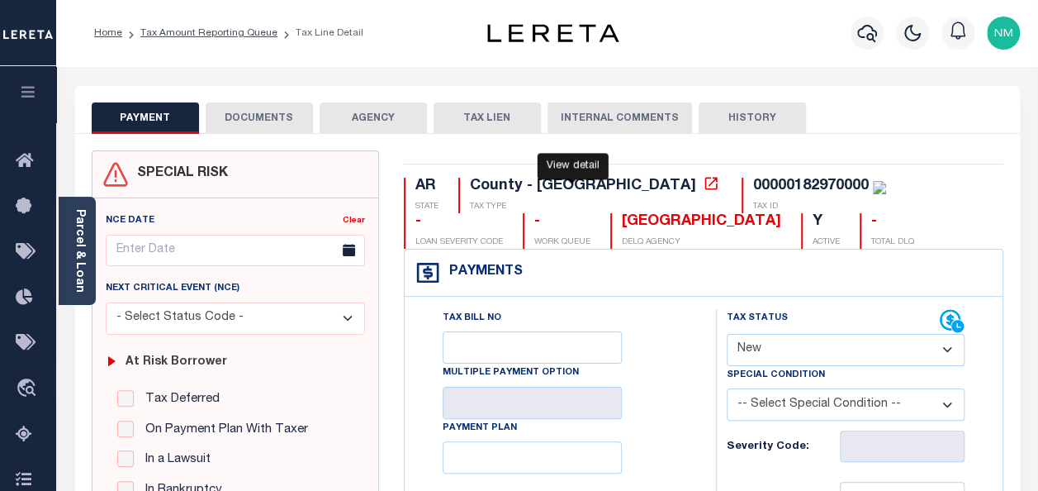
click at [703, 185] on icon at bounding box center [711, 183] width 17 height 17
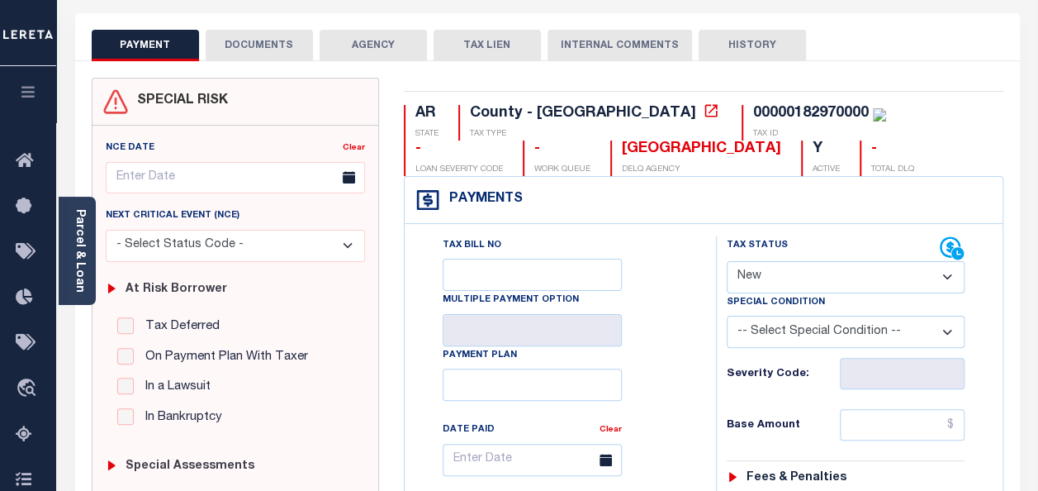
scroll to position [83, 0]
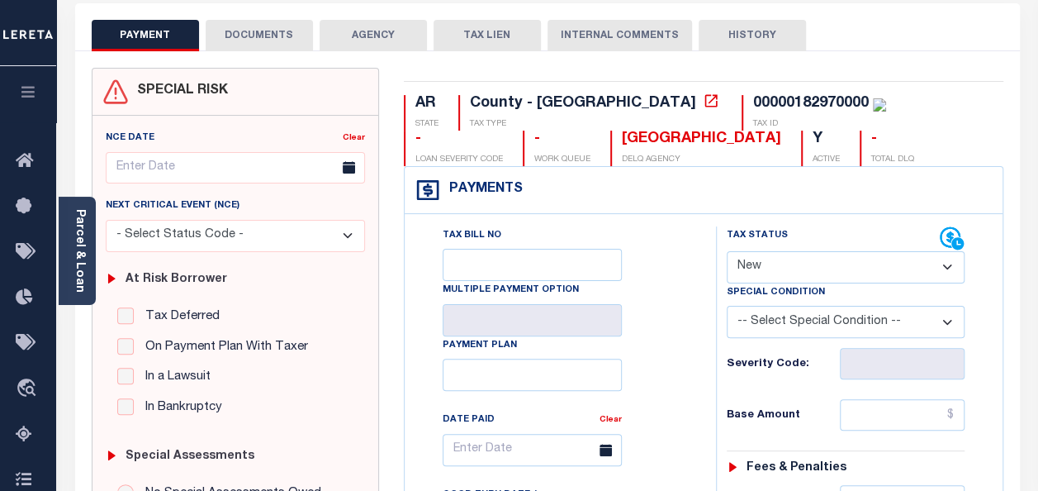
click at [776, 266] on select "- Select Status Code - Open Due/Unpaid Paid Incomplete No Tax Due Internal Refu…" at bounding box center [846, 267] width 238 height 32
select select "PYD"
click at [727, 251] on select "- Select Status Code - Open Due/Unpaid Paid Incomplete No Tax Due Internal Refu…" at bounding box center [846, 267] width 238 height 32
type input "[DATE]"
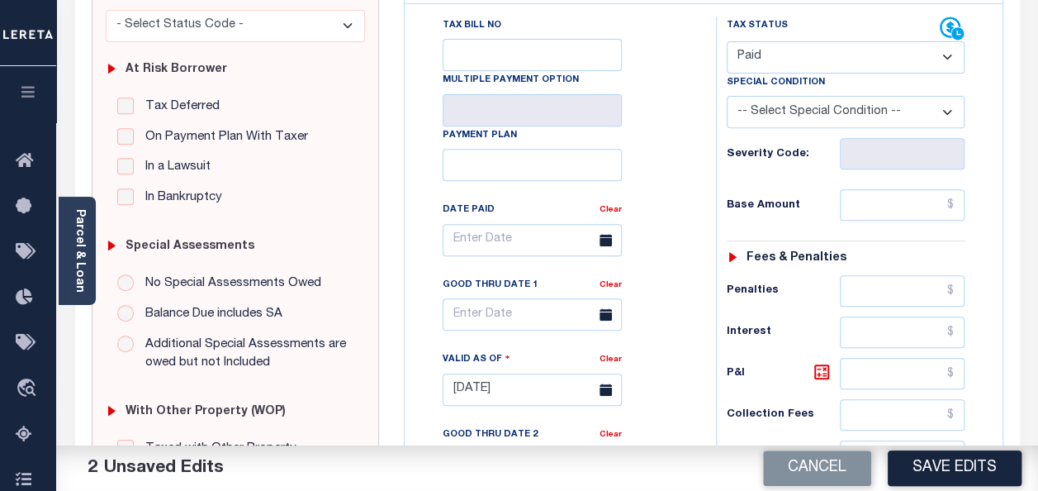
scroll to position [330, 0]
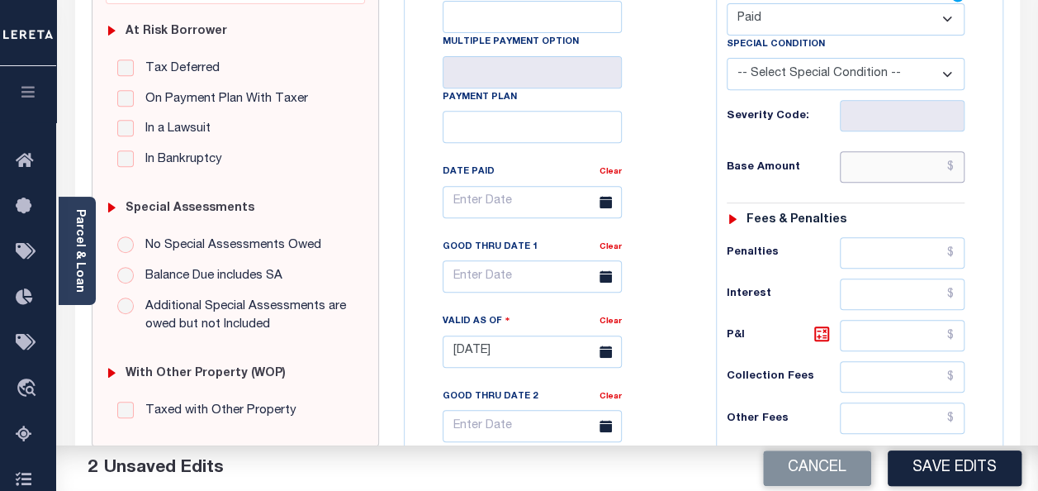
click at [957, 169] on input "text" at bounding box center [902, 166] width 125 height 31
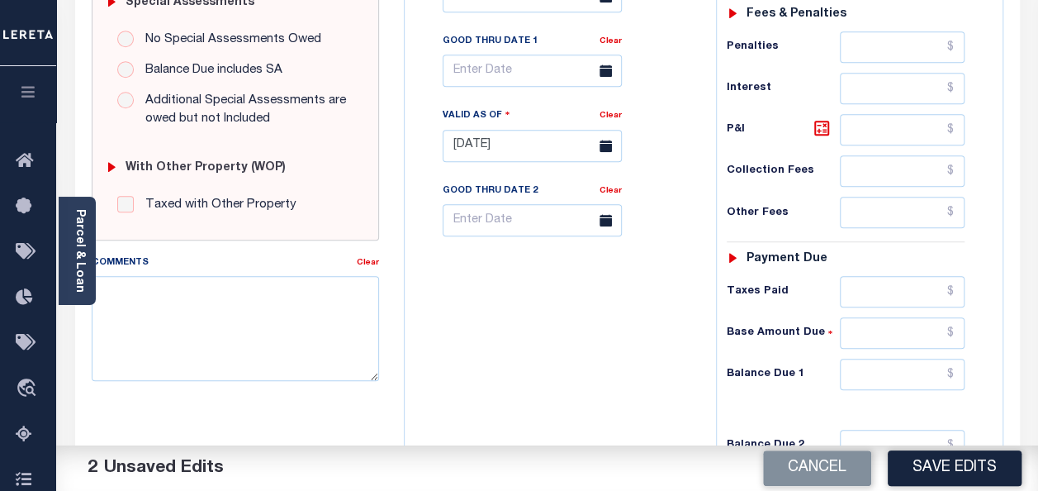
scroll to position [578, 0]
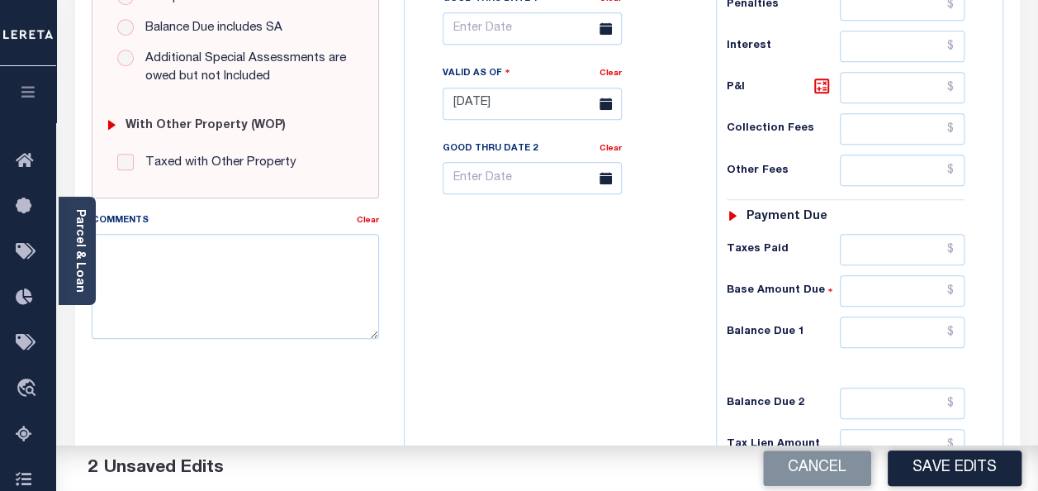
type input "$3.82"
click at [955, 332] on input "text" at bounding box center [902, 331] width 125 height 31
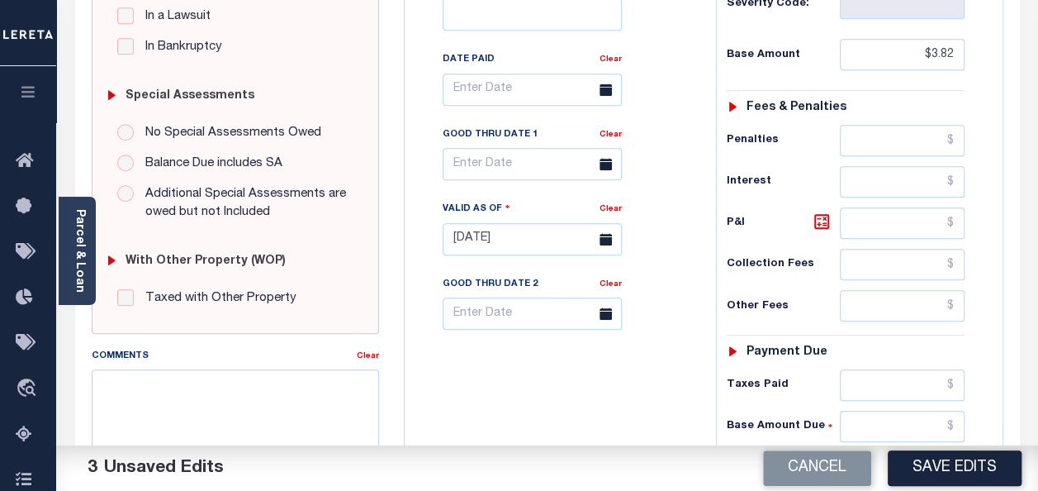
scroll to position [330, 0]
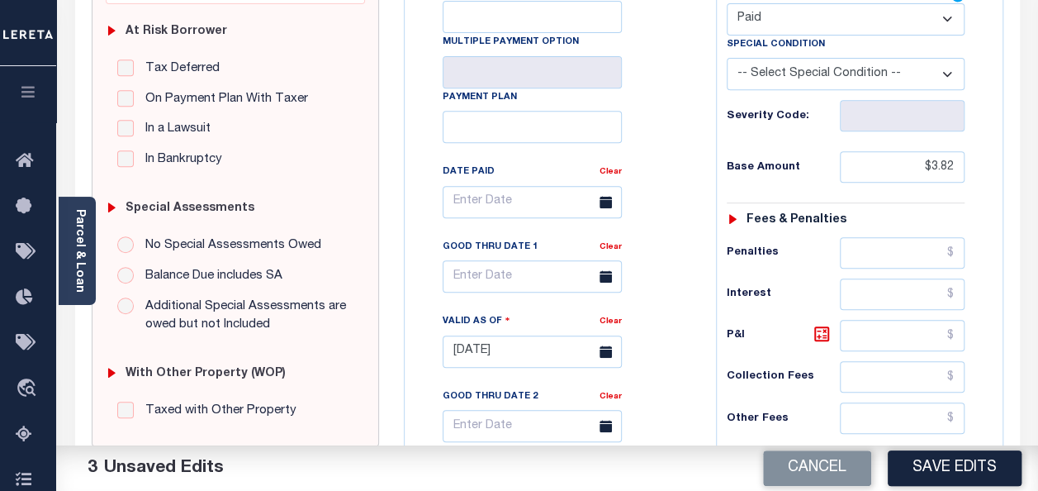
type input "$0.00"
click at [468, 207] on input "text" at bounding box center [532, 202] width 179 height 32
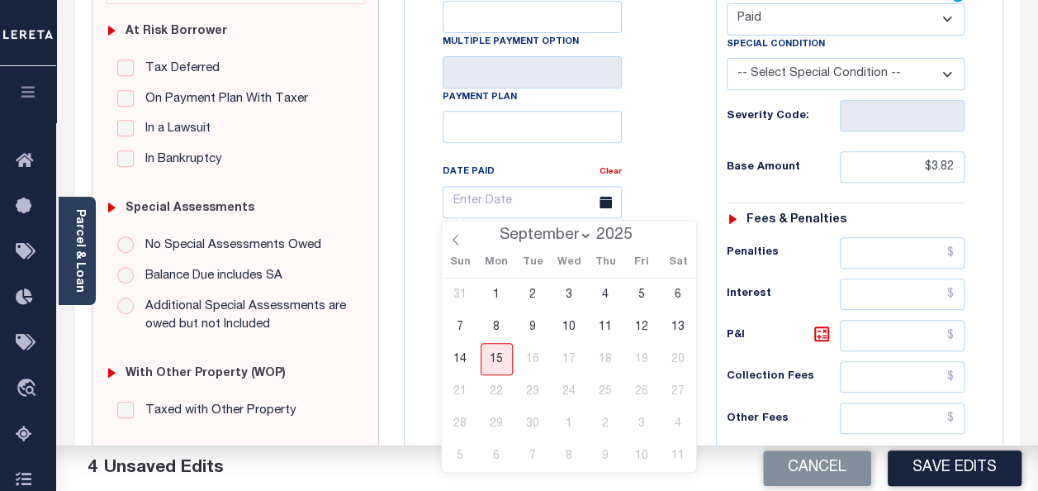
click at [549, 233] on select "January February March April May June July August September" at bounding box center [542, 235] width 101 height 17
select select "4"
click at [493, 227] on select "January February March April May June July August September" at bounding box center [542, 235] width 101 height 17
click at [563, 363] on span "14" at bounding box center [569, 359] width 32 height 32
type input "05/14/2025"
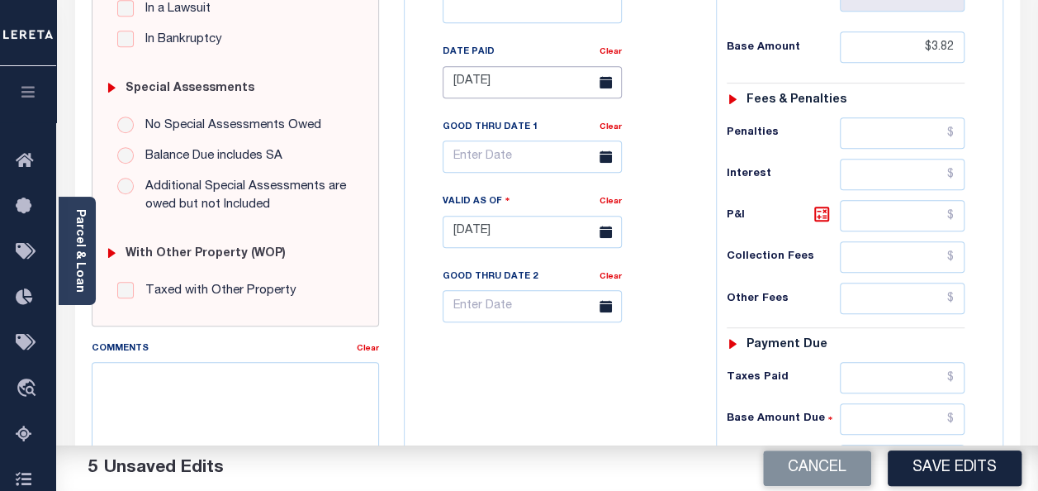
scroll to position [661, 0]
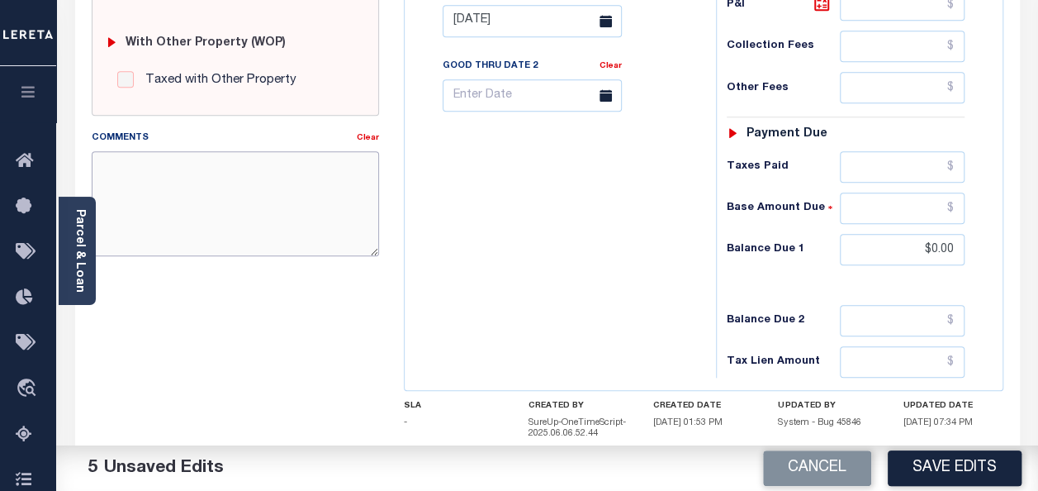
click at [170, 177] on textarea "Comments" at bounding box center [235, 203] width 287 height 104
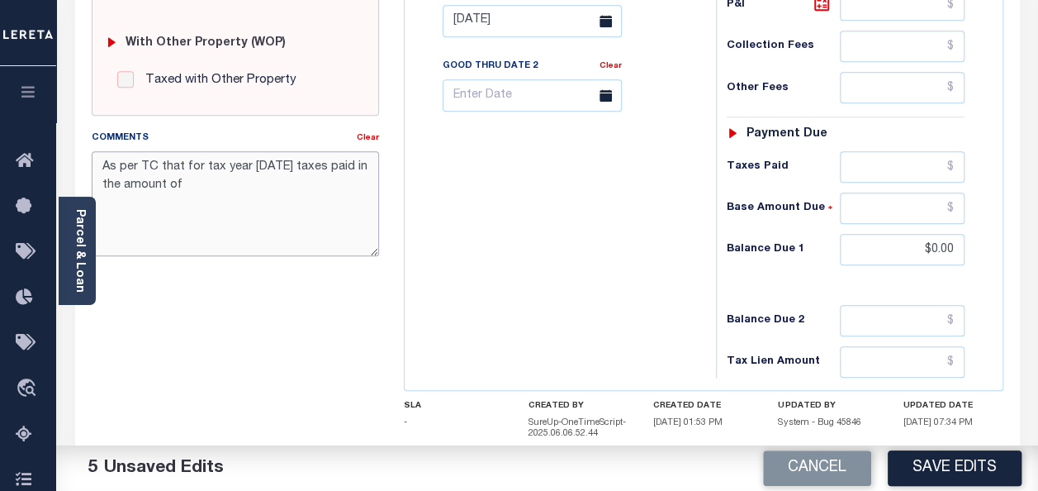
paste textarea "00000182970000"
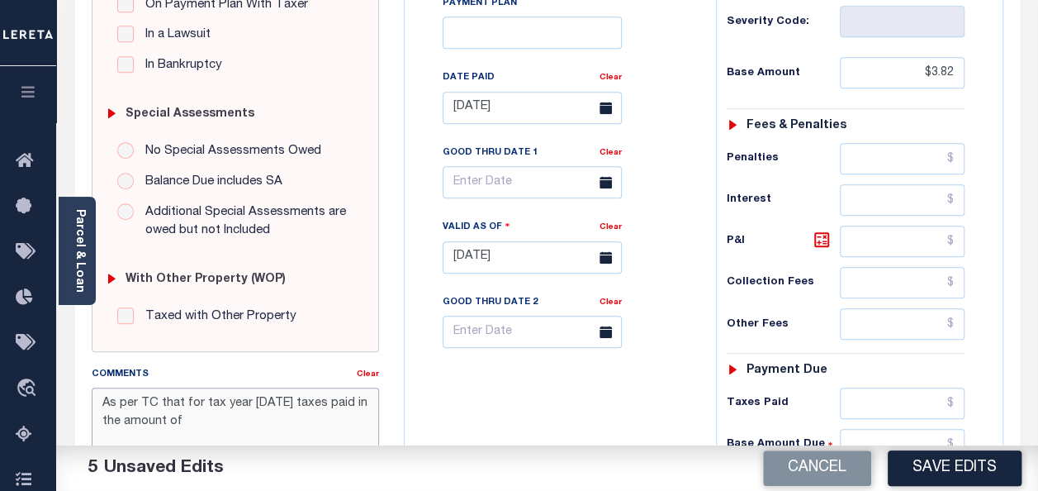
scroll to position [413, 0]
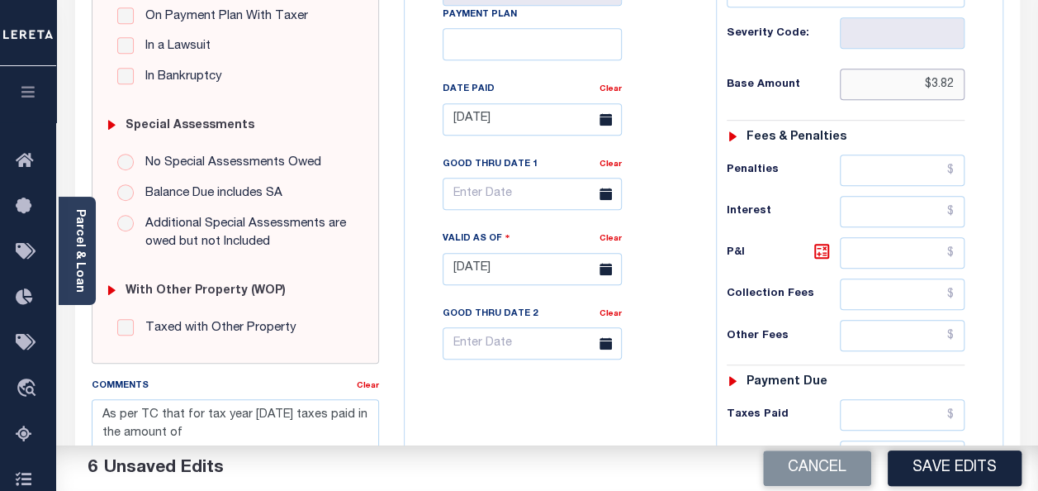
drag, startPoint x: 922, startPoint y: 86, endPoint x: 962, endPoint y: 86, distance: 39.7
click at [962, 86] on input "$3.82" at bounding box center [902, 84] width 125 height 31
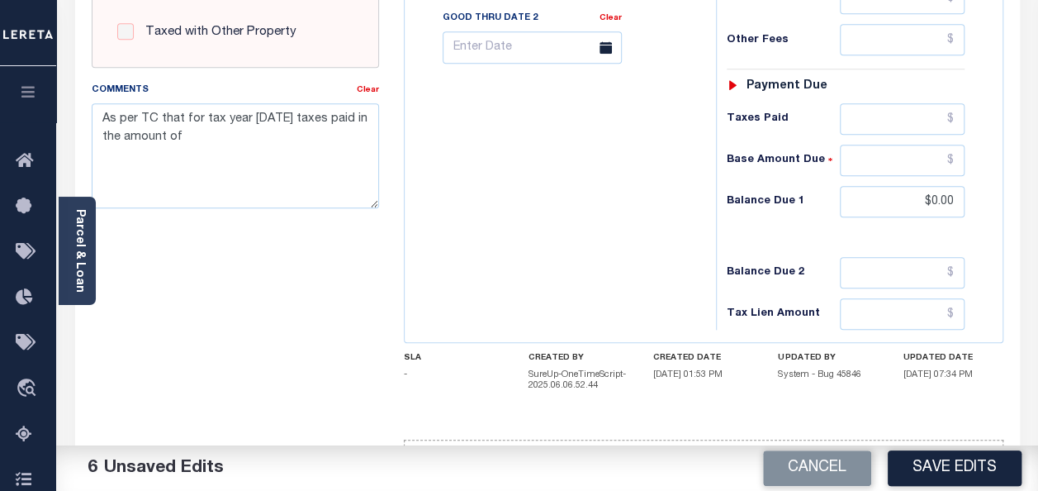
scroll to position [743, 0]
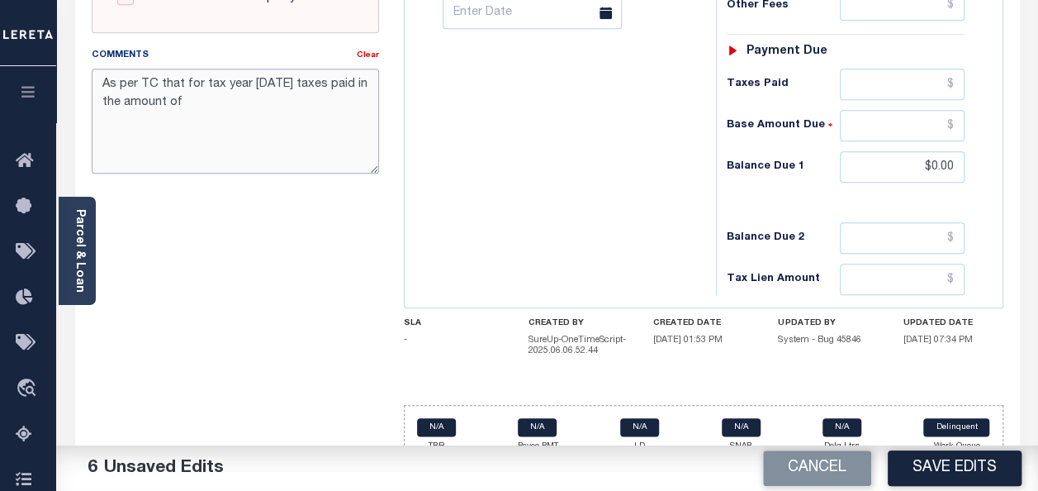
click at [170, 102] on textarea "As per TC that for tax year 2024 taxes paid in the amount of" at bounding box center [235, 121] width 287 height 104
paste textarea "$3.82"
click at [155, 81] on textarea "As per TC that for tax year 2024 taxes paid in the amount of $3.82 on may-14-20…" at bounding box center [235, 121] width 287 height 104
type textarea "As per TC- myloy that for tax year 2024 taxes paid in the amount of $3.82 on ma…"
drag, startPoint x: 170, startPoint y: 88, endPoint x: 425, endPoint y: 118, distance: 257.1
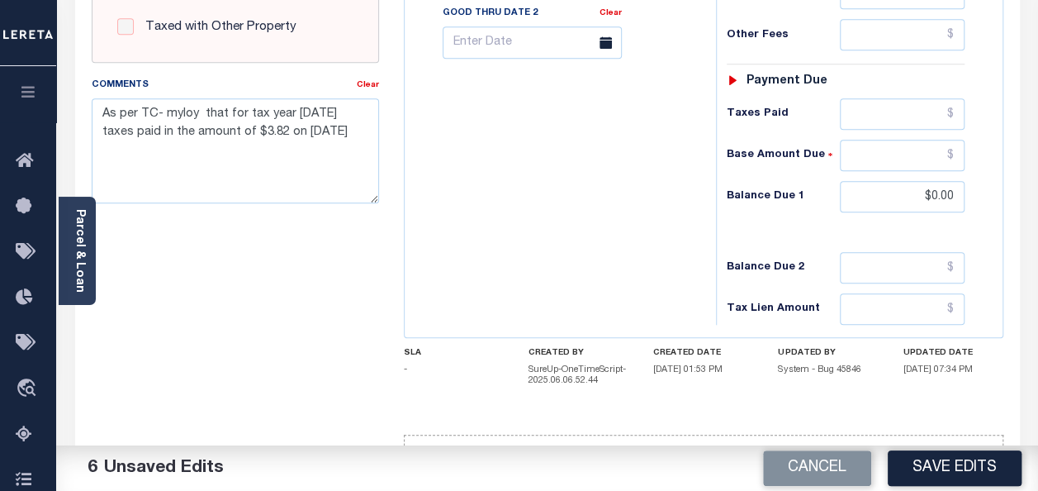
scroll to position [762, 0]
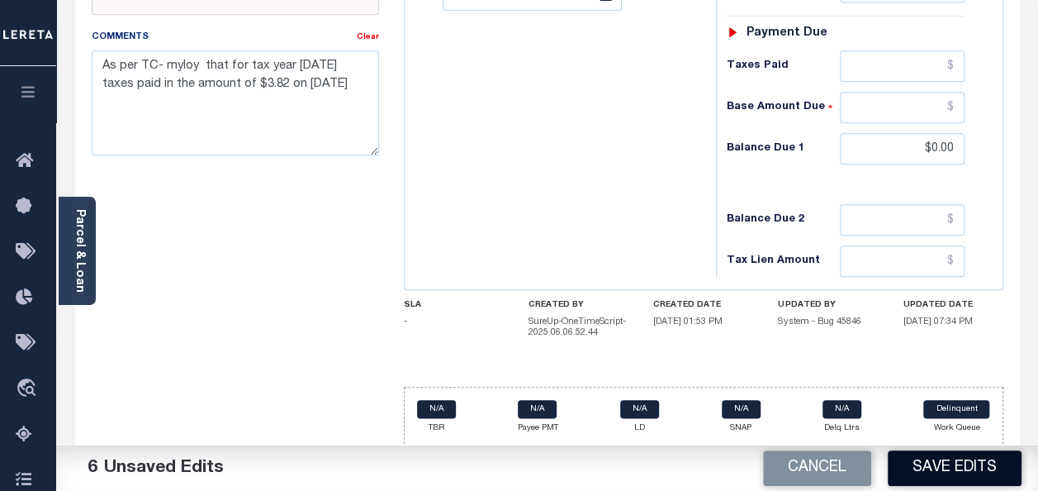
click at [929, 468] on button "Save Edits" at bounding box center [955, 468] width 134 height 36
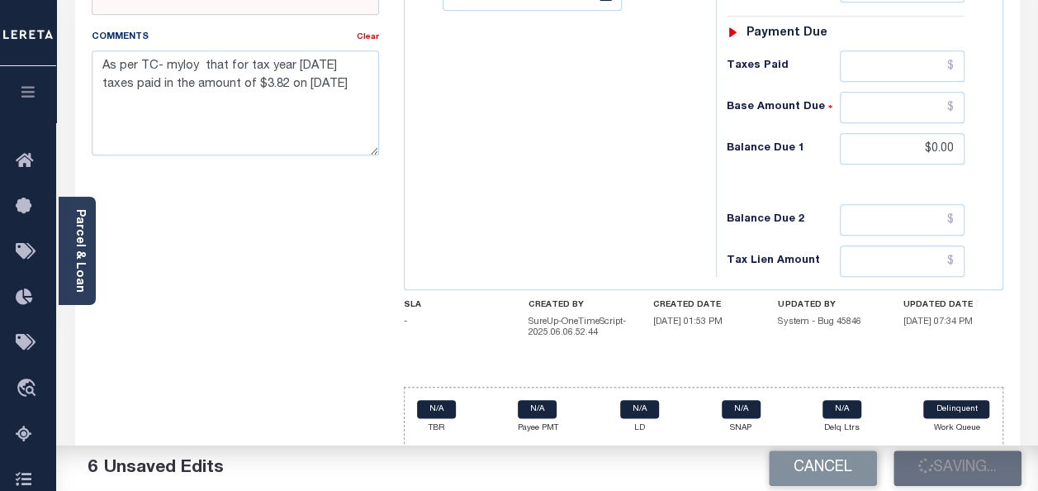
checkbox input "false"
type input "$3.82"
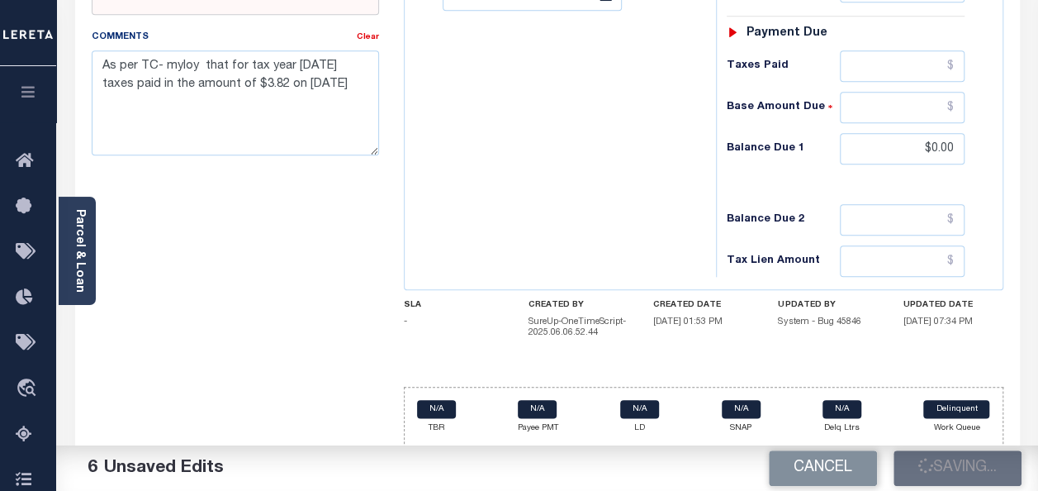
type input "$0"
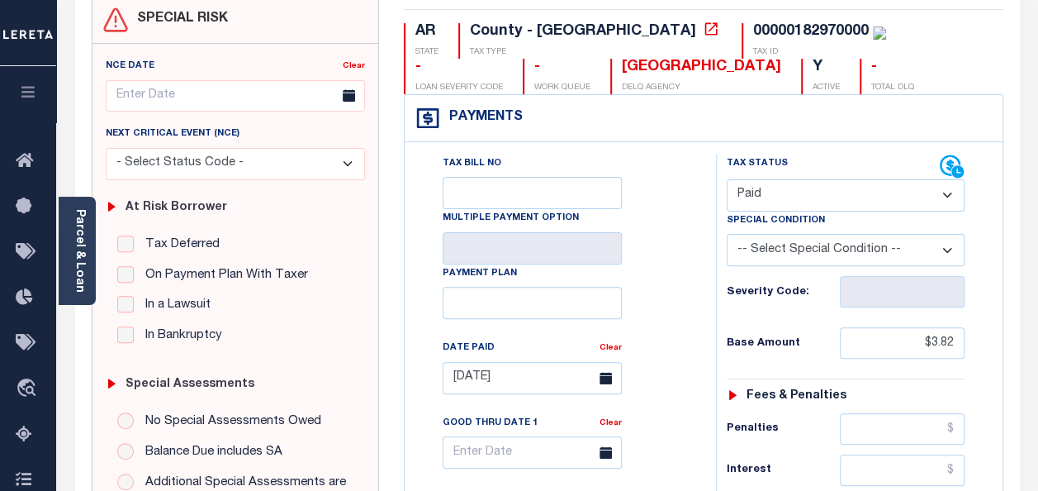
scroll to position [0, 0]
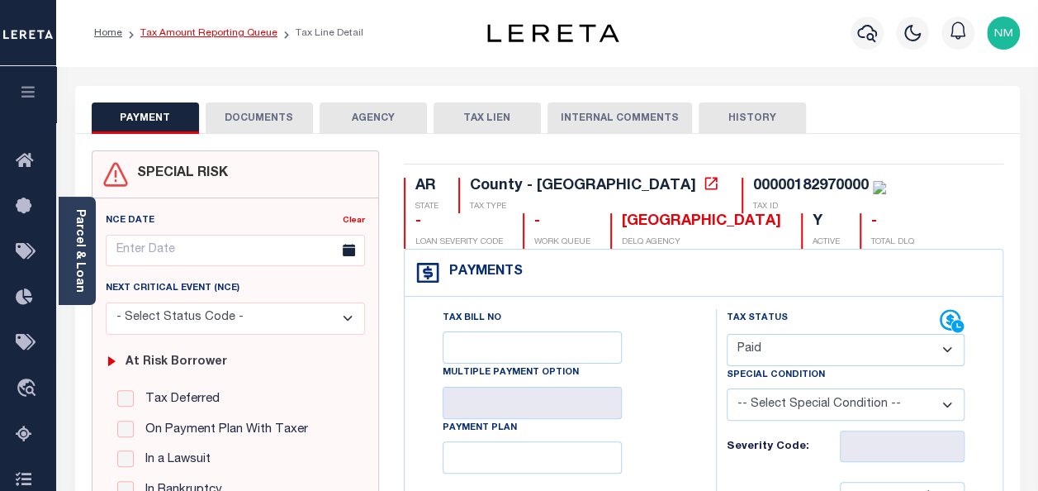
click at [195, 33] on link "Tax Amount Reporting Queue" at bounding box center [208, 33] width 137 height 10
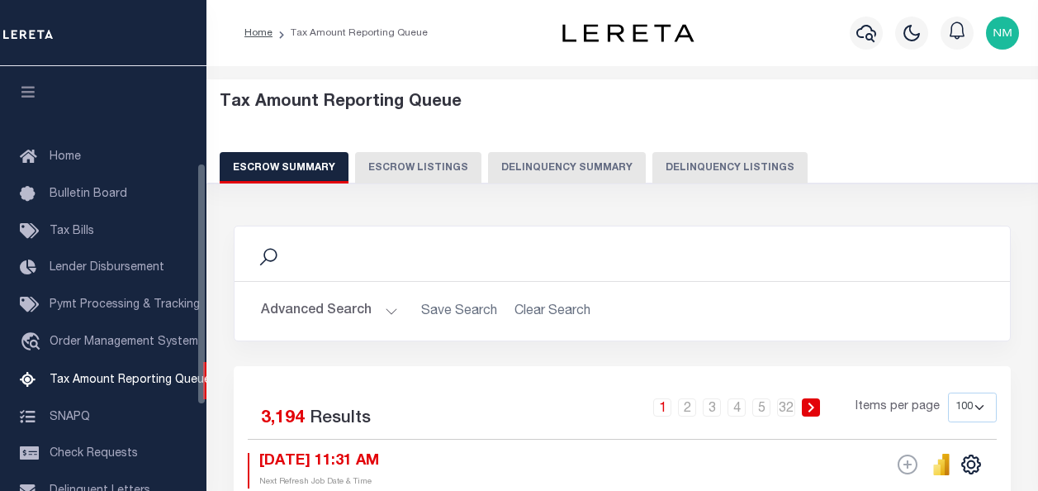
select select "100"
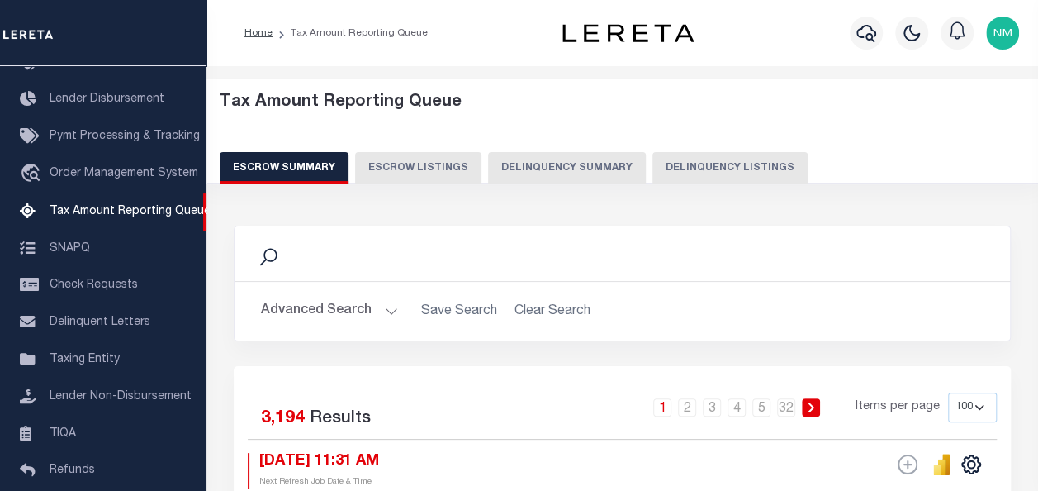
click at [682, 170] on button "Delinquency Listings" at bounding box center [730, 167] width 155 height 31
select select "100"
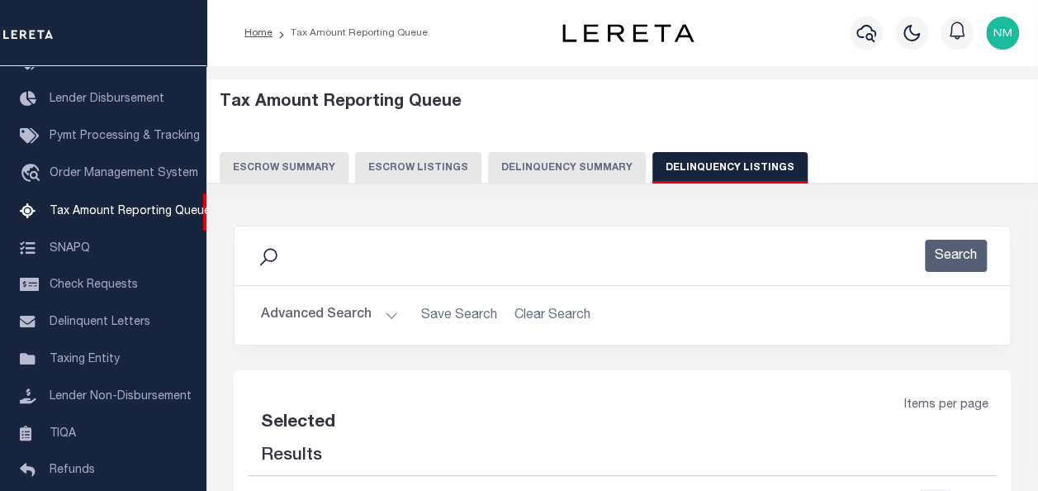
select select "100"
click at [295, 319] on button "Advanced Search" at bounding box center [329, 315] width 137 height 32
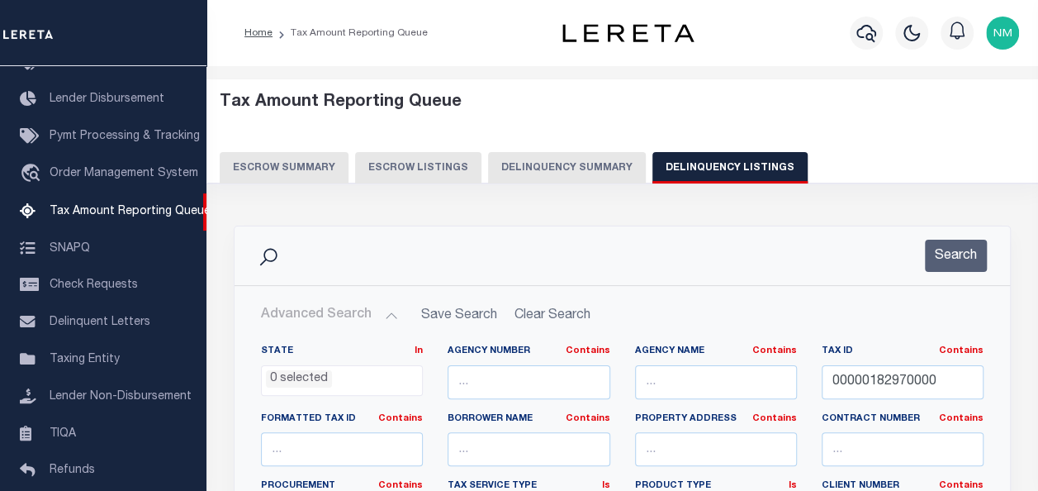
click at [330, 312] on button "Advanced Search" at bounding box center [329, 315] width 137 height 32
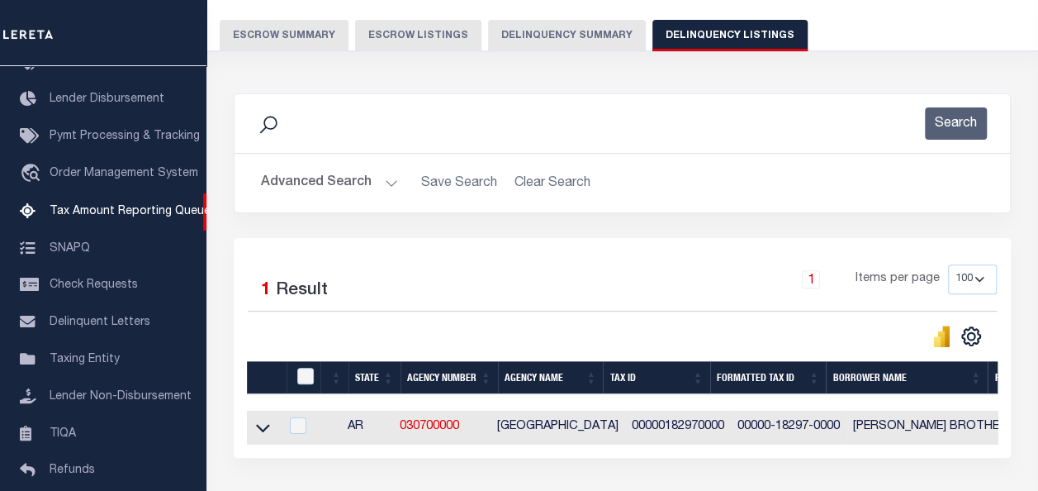
scroll to position [248, 0]
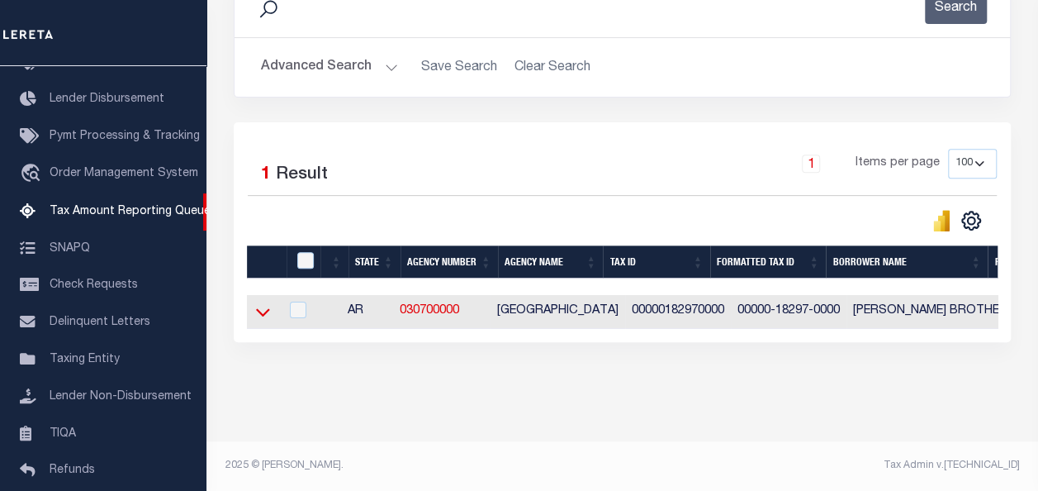
click at [259, 316] on icon at bounding box center [263, 311] width 14 height 17
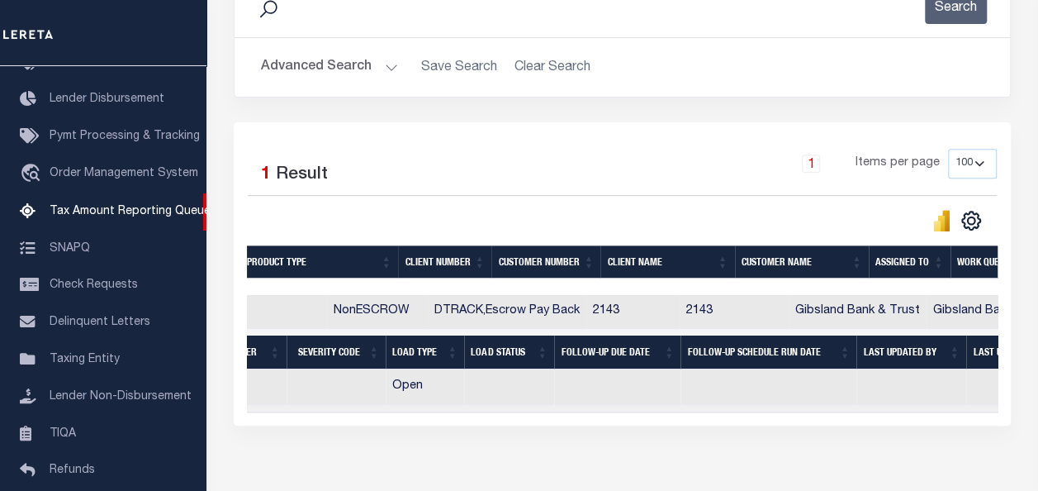
scroll to position [0, 1269]
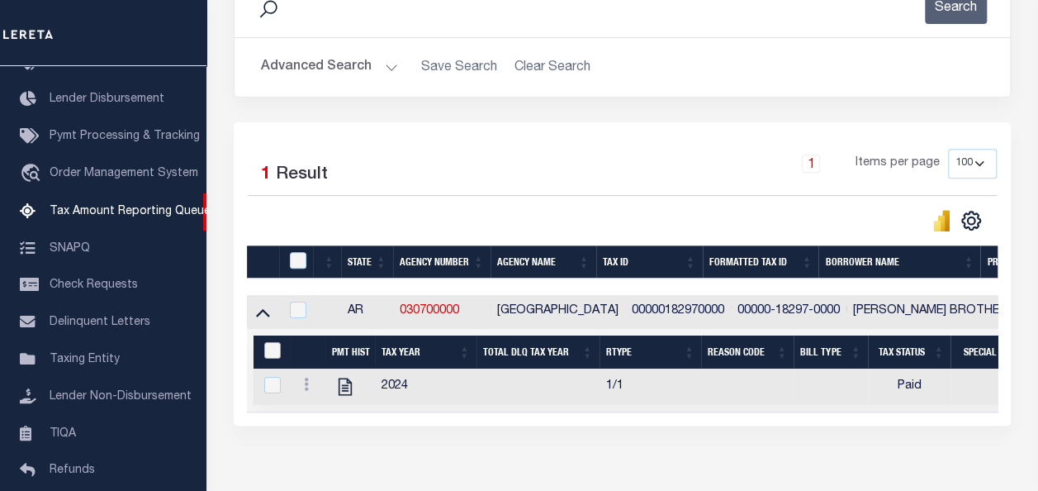
click at [273, 345] on input "&nbsp;" at bounding box center [272, 350] width 17 height 17
checkbox input "true"
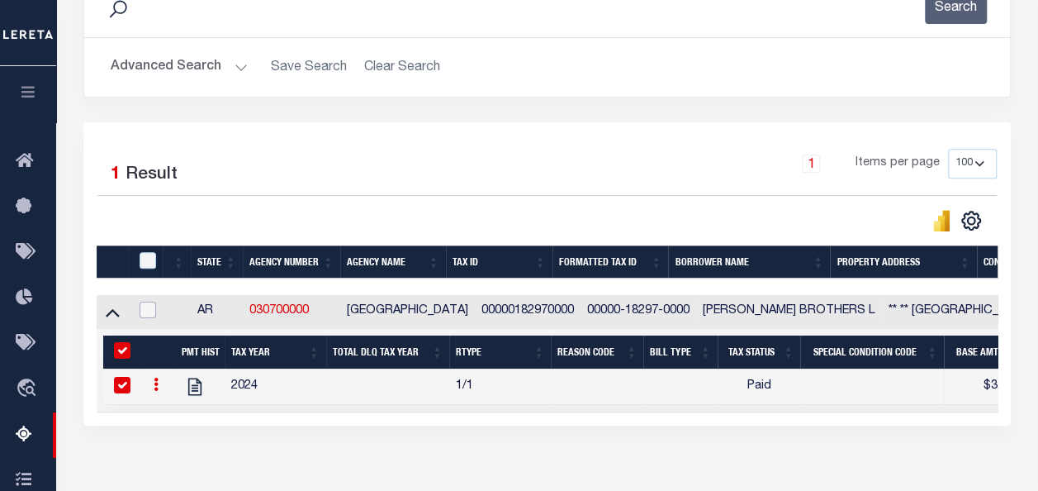
click at [149, 306] on input "checkbox" at bounding box center [148, 310] width 17 height 17
checkbox input "true"
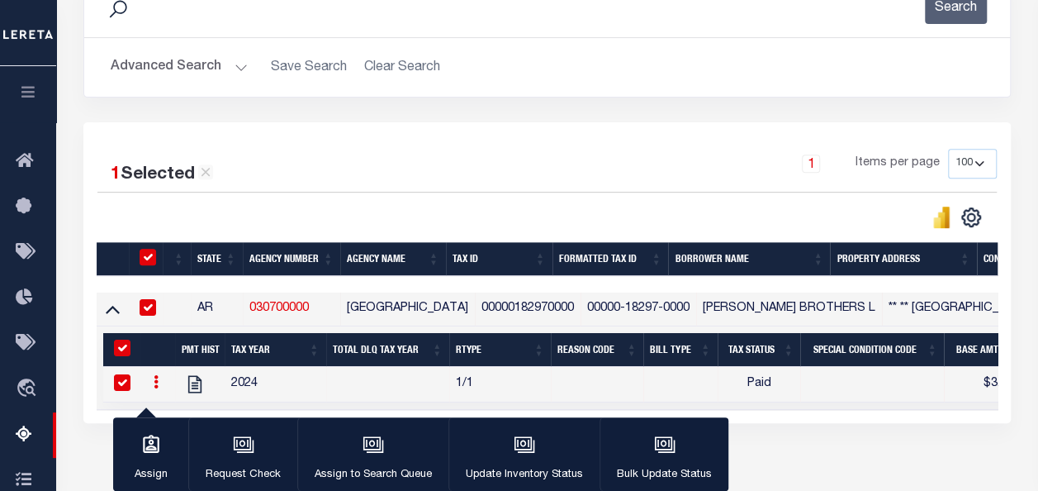
checkbox input "true"
click at [525, 457] on div "button" at bounding box center [524, 445] width 41 height 41
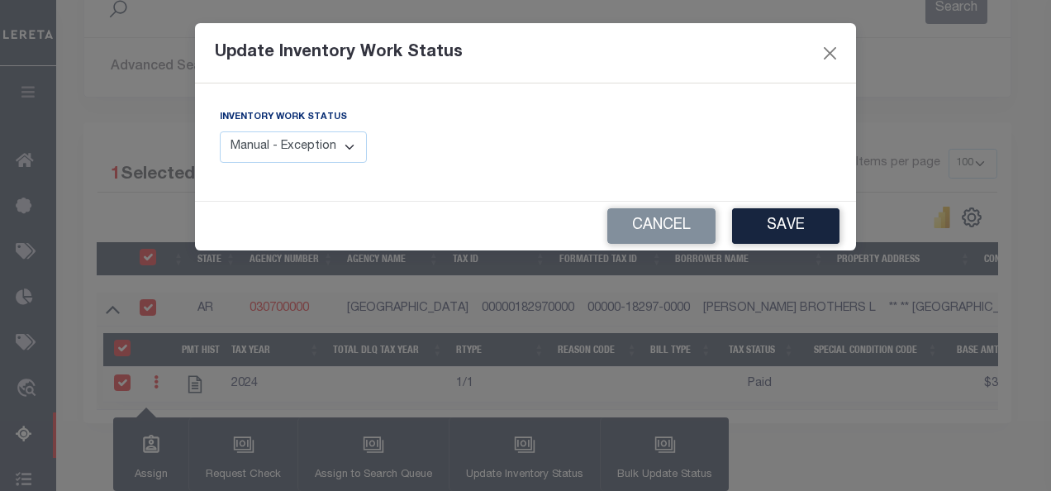
click at [334, 155] on select "Manual - Exception Pended - Awaiting Search Late Add Exception Completed" at bounding box center [293, 147] width 147 height 32
select select "4"
click at [220, 131] on select "Manual - Exception Pended - Awaiting Search Late Add Exception Completed" at bounding box center [293, 147] width 147 height 32
click at [782, 220] on button "Save" at bounding box center [785, 226] width 107 height 36
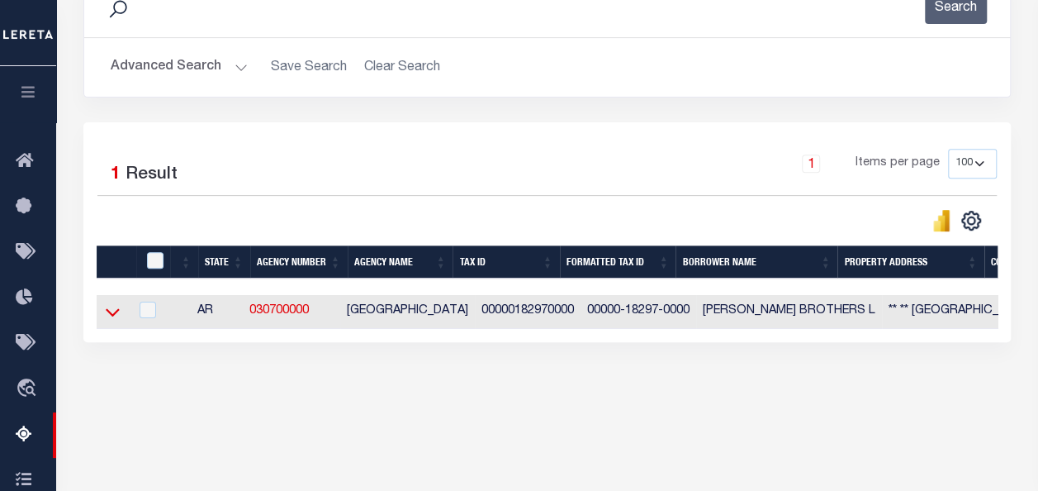
click at [112, 309] on icon at bounding box center [113, 311] width 14 height 17
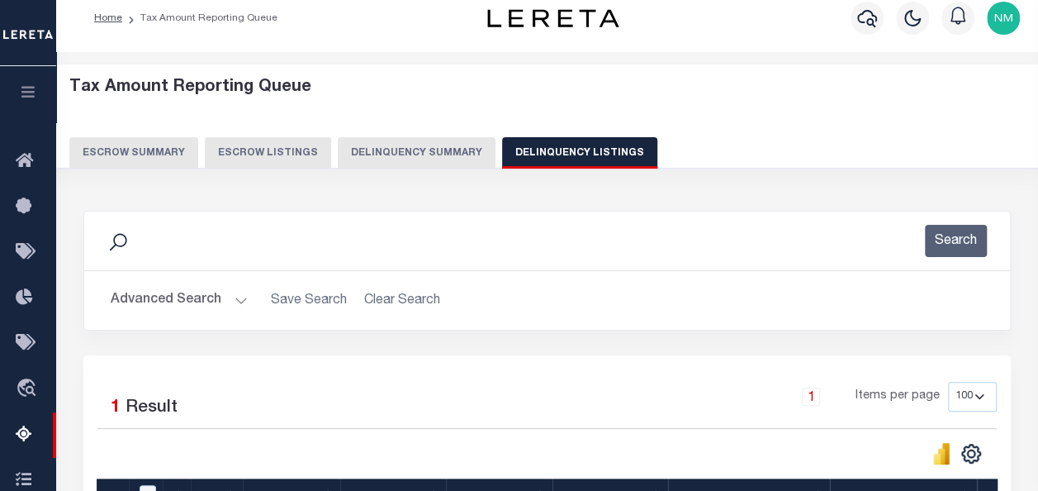
scroll to position [0, 0]
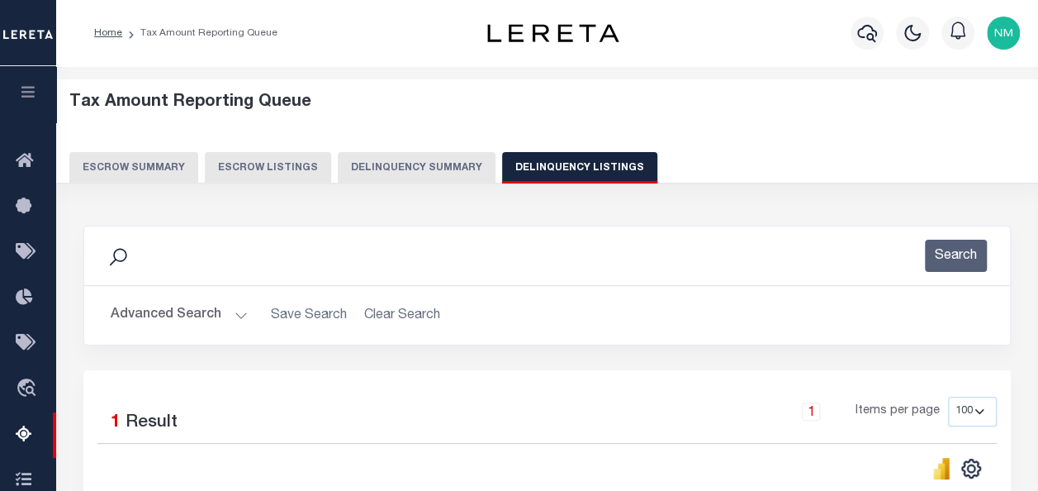
click at [539, 169] on button "Delinquency Listings" at bounding box center [579, 167] width 155 height 31
select select "100"
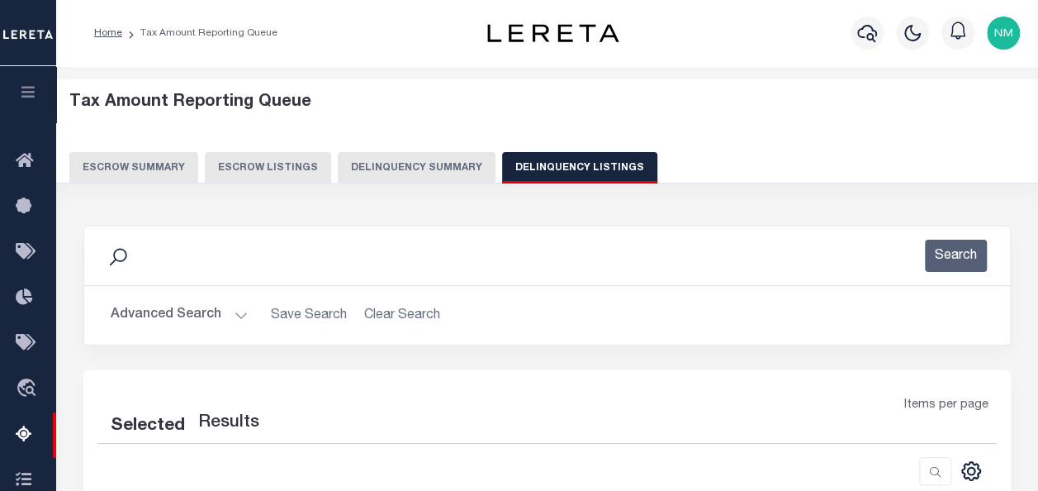
select select "100"
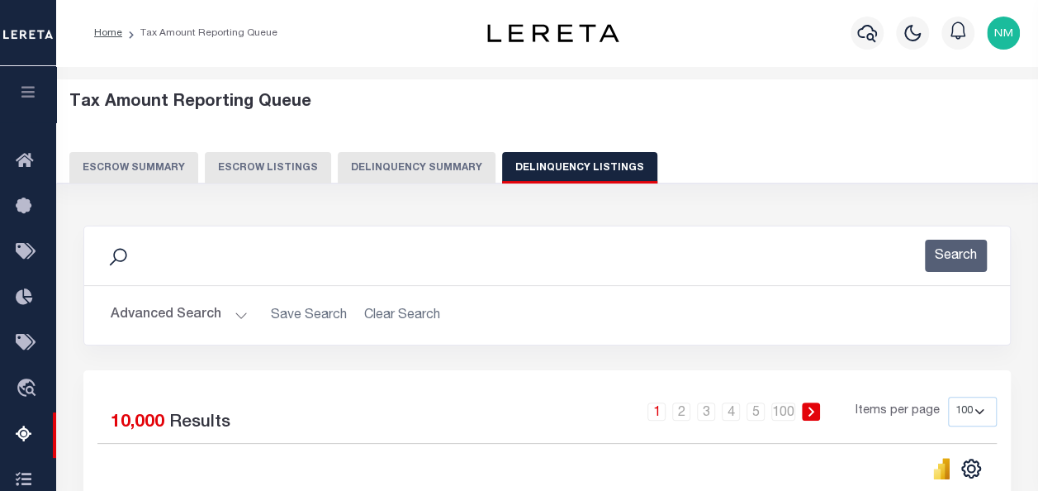
click at [158, 314] on button "Advanced Search" at bounding box center [179, 315] width 137 height 32
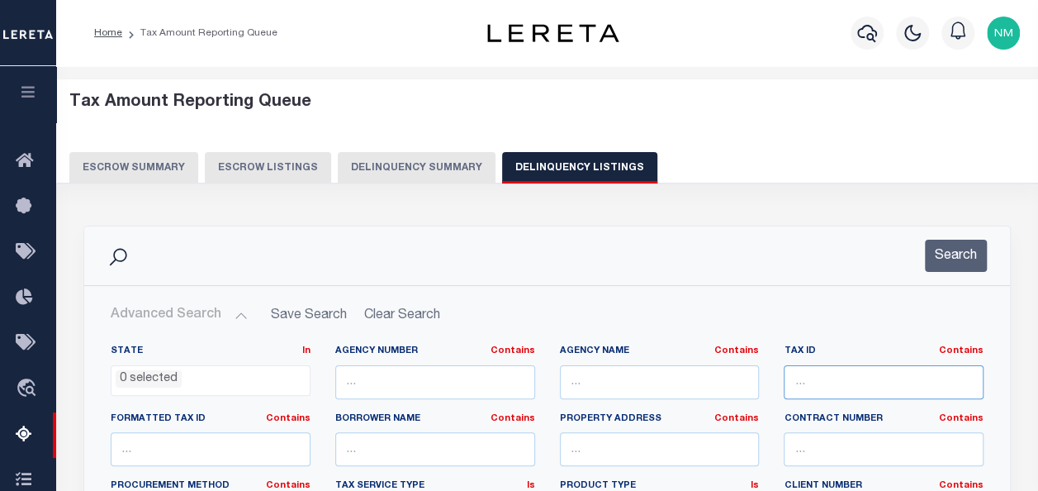
click at [828, 375] on input "text" at bounding box center [884, 382] width 200 height 34
paste input "00000182970100"
type input "00000182970100"
click at [947, 263] on button "Search" at bounding box center [956, 256] width 62 height 32
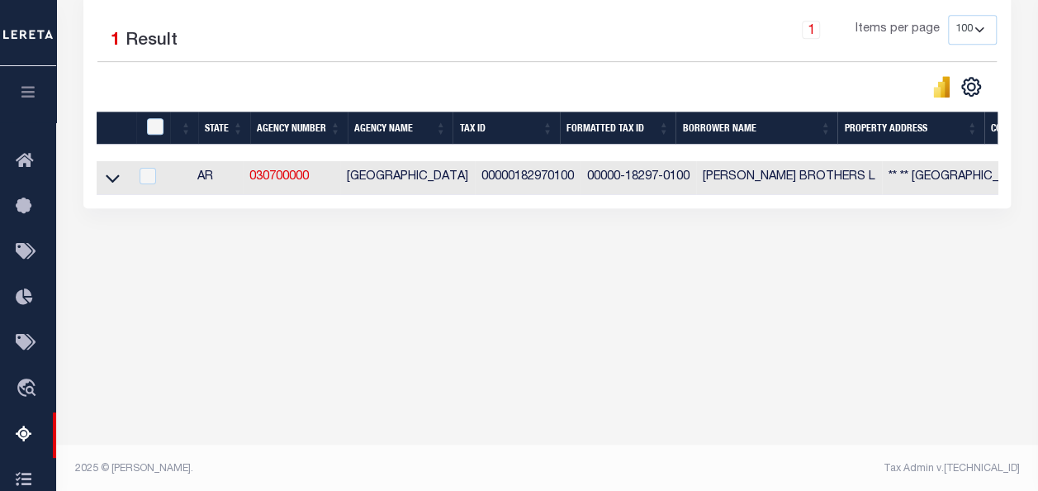
scroll to position [385, 0]
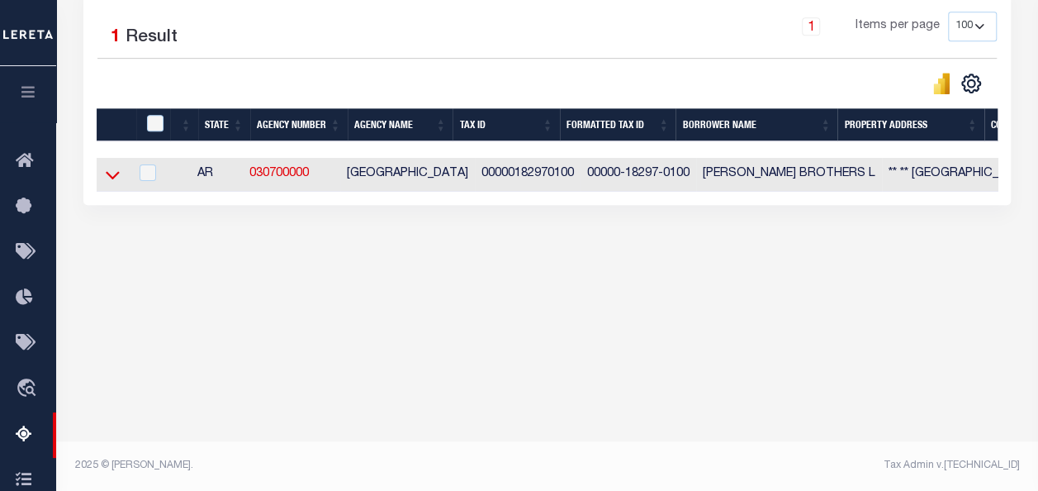
click at [116, 179] on icon at bounding box center [113, 174] width 14 height 17
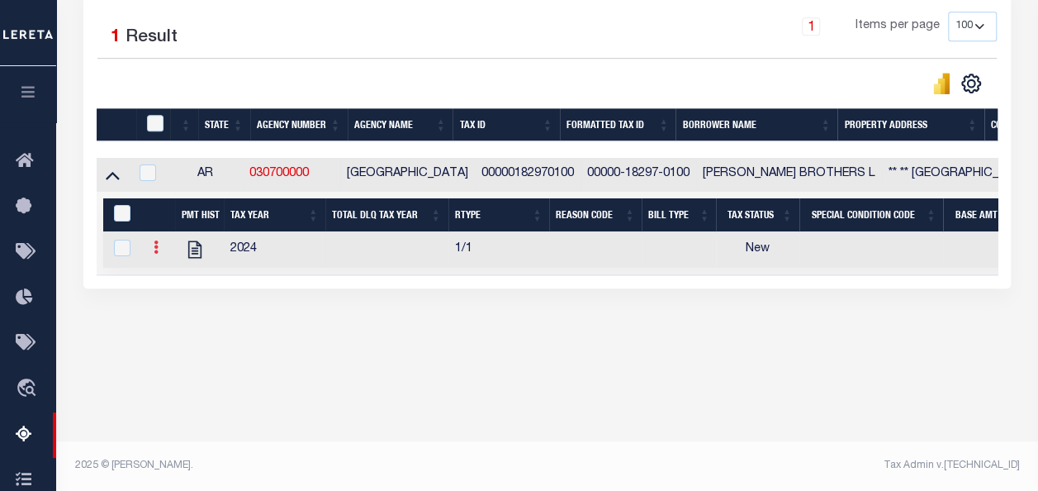
click at [148, 247] on link at bounding box center [156, 249] width 18 height 13
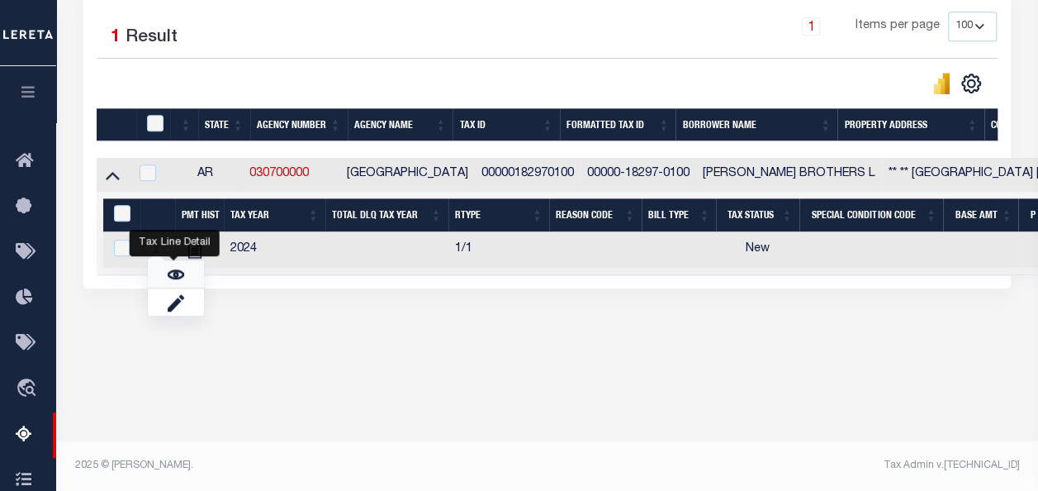
click at [164, 273] on link "" at bounding box center [176, 273] width 56 height 27
checkbox input "true"
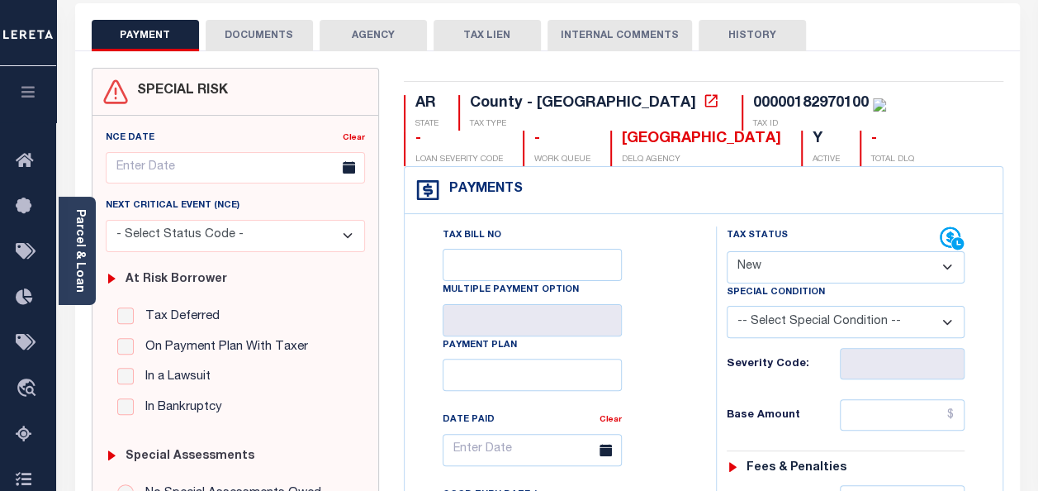
scroll to position [165, 0]
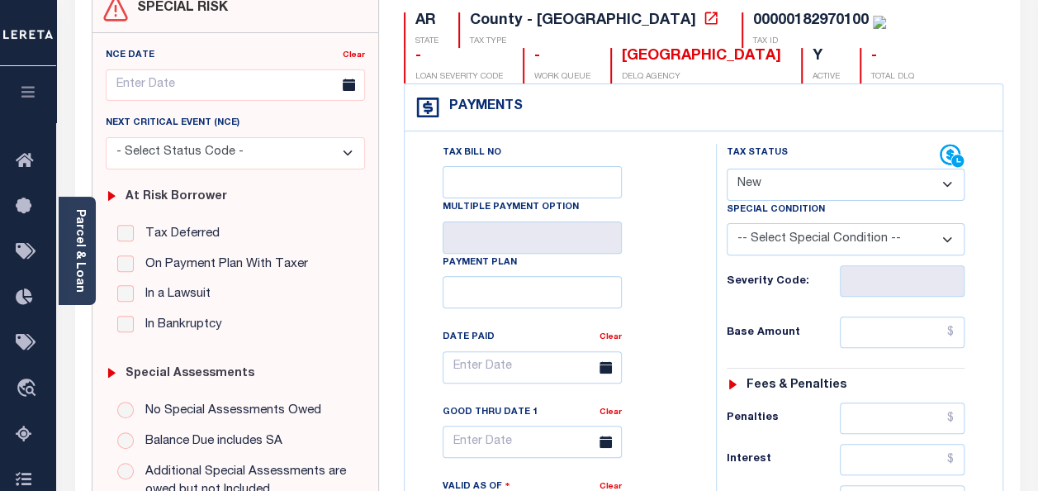
click at [750, 187] on select "- Select Status Code - Open Due/Unpaid Paid Incomplete No Tax Due Internal Refu…" at bounding box center [846, 185] width 238 height 32
select select "PYD"
click at [727, 169] on select "- Select Status Code - Open Due/Unpaid Paid Incomplete No Tax Due Internal Refu…" at bounding box center [846, 185] width 238 height 32
type input "[DATE]"
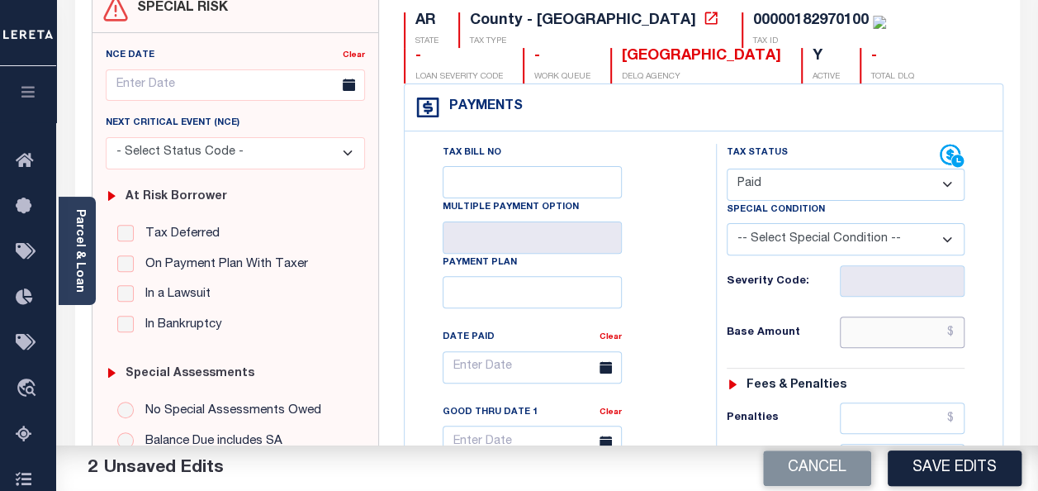
click at [955, 327] on input "text" at bounding box center [902, 331] width 125 height 31
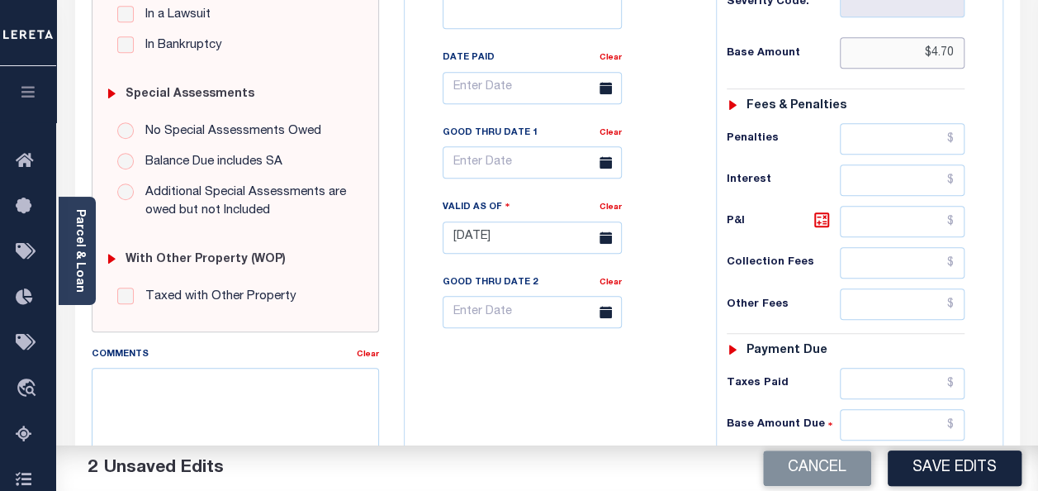
scroll to position [743, 0]
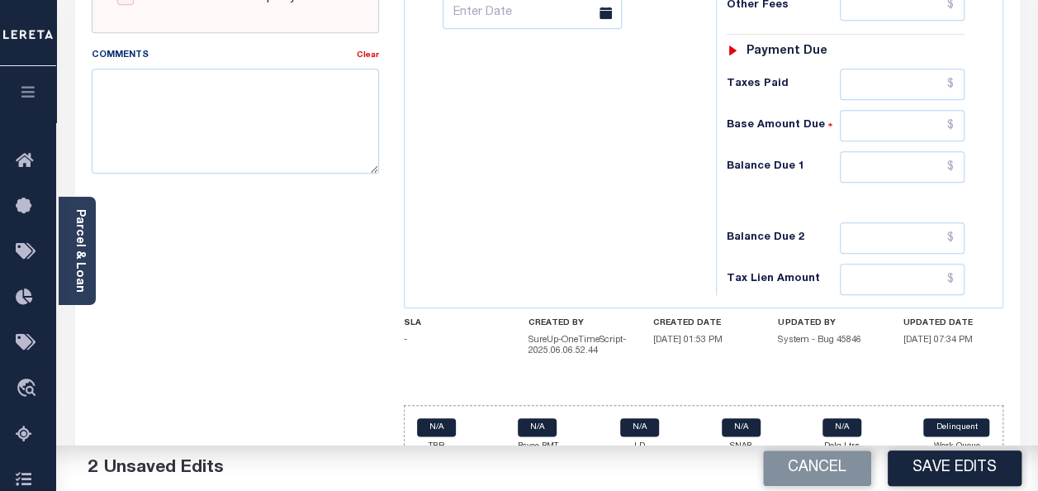
type input "$4.70"
click at [956, 161] on input "text" at bounding box center [902, 166] width 125 height 31
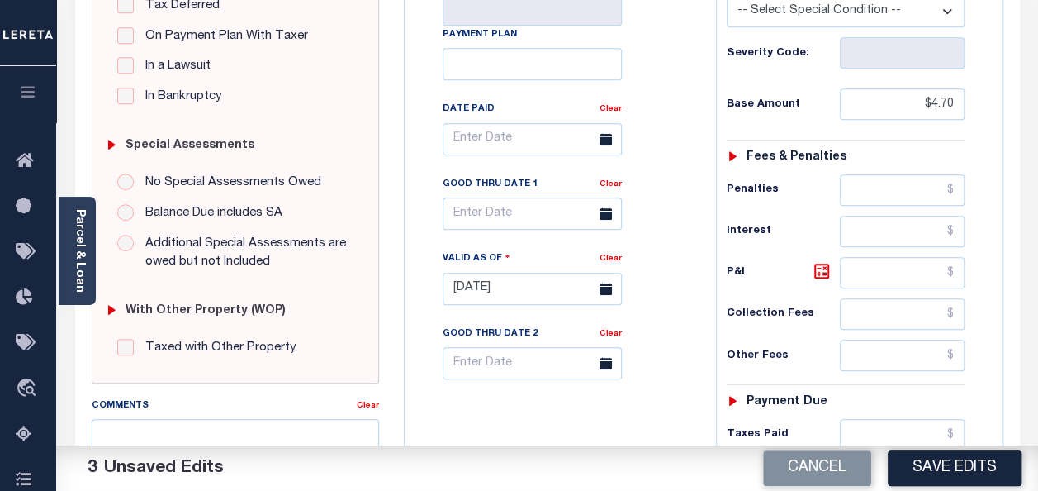
scroll to position [248, 0]
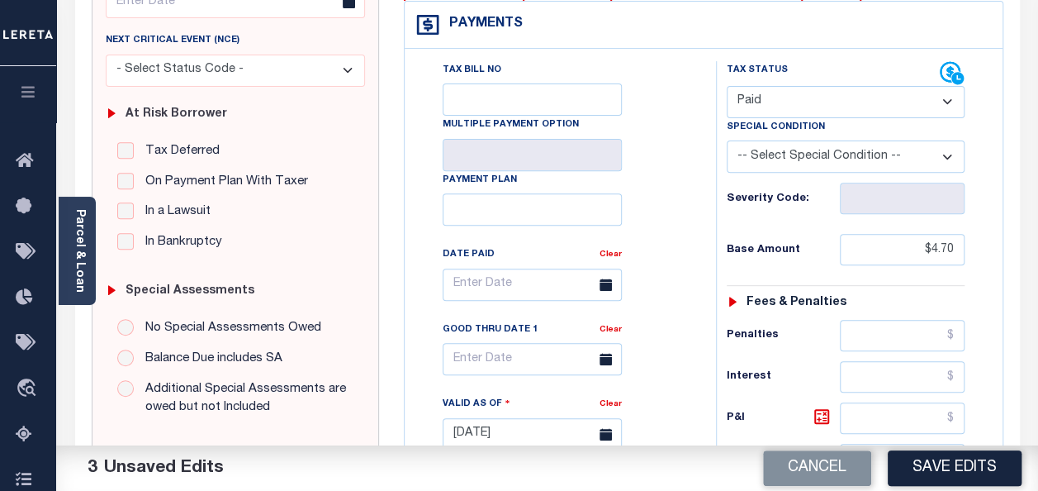
type input "$0.00"
click at [473, 284] on input "text" at bounding box center [532, 284] width 179 height 32
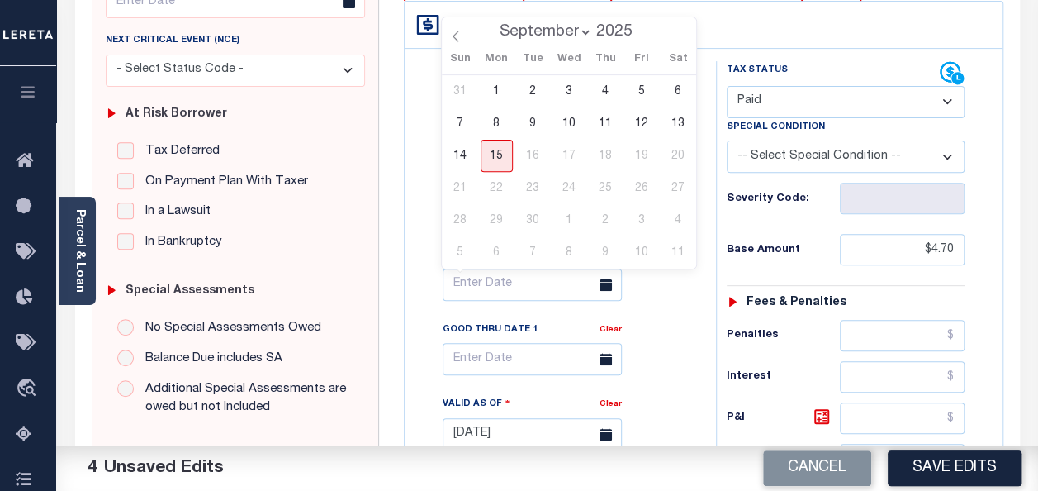
click at [534, 35] on select "January February March April May June July August September" at bounding box center [542, 32] width 101 height 17
select select "3"
click at [493, 24] on select "January February March April May June July August September" at bounding box center [542, 32] width 101 height 17
click at [500, 150] on span "14" at bounding box center [497, 156] width 32 height 32
type input "[DATE]"
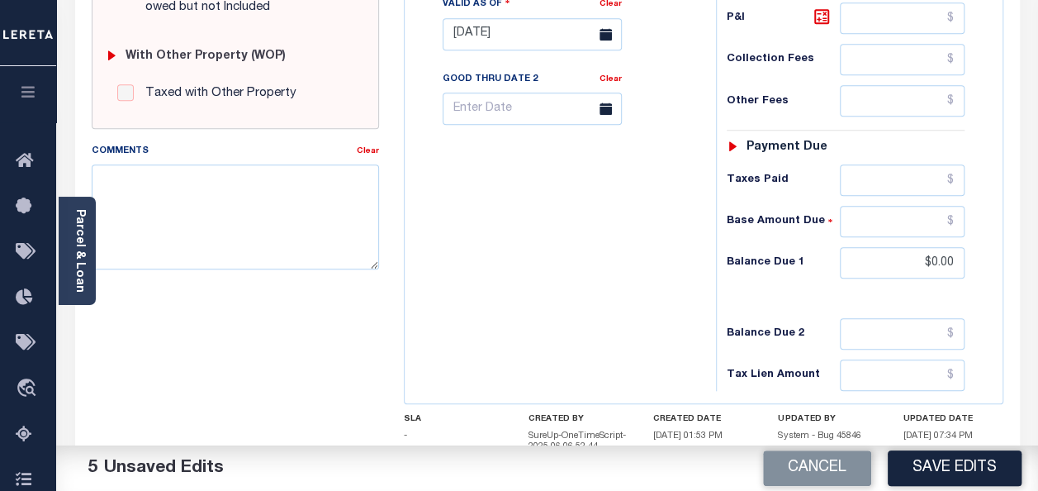
scroll to position [661, 0]
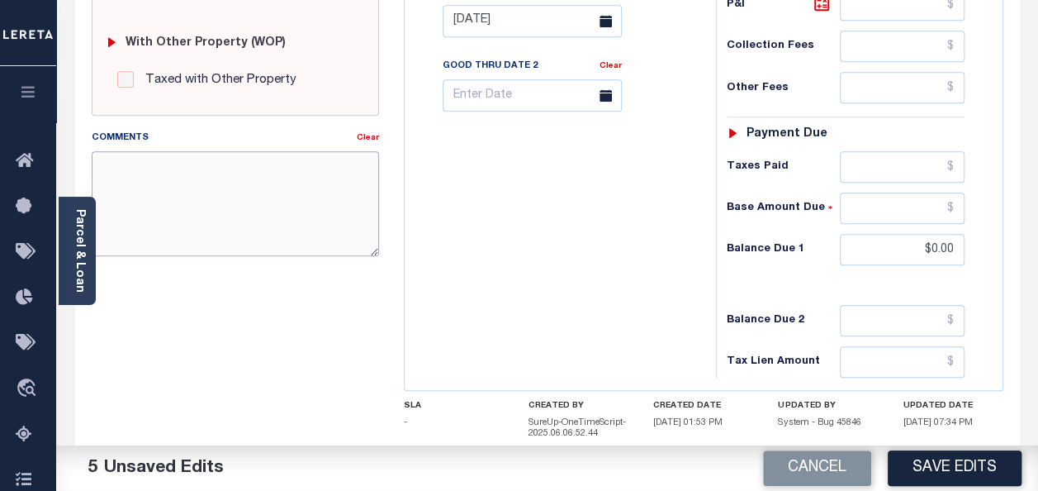
click at [172, 221] on textarea "Comments" at bounding box center [235, 203] width 287 height 104
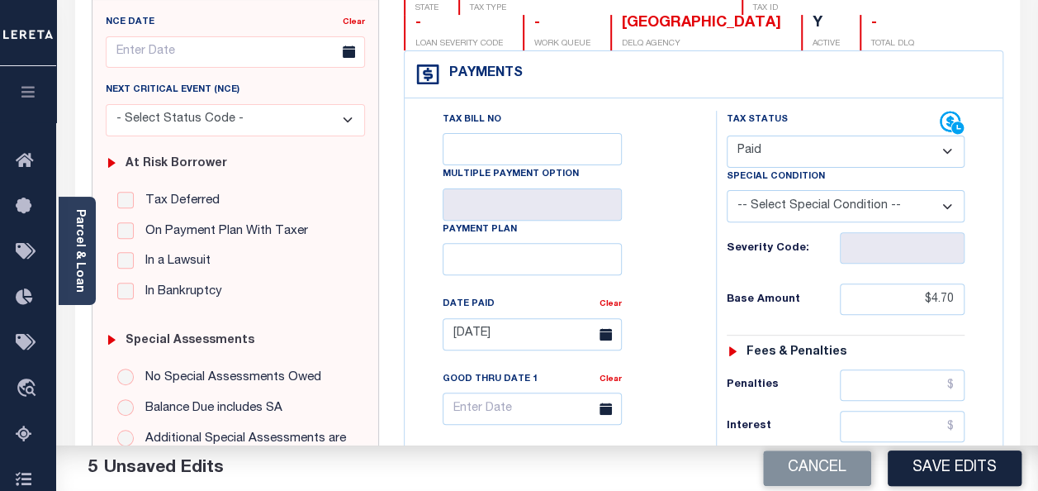
scroll to position [165, 0]
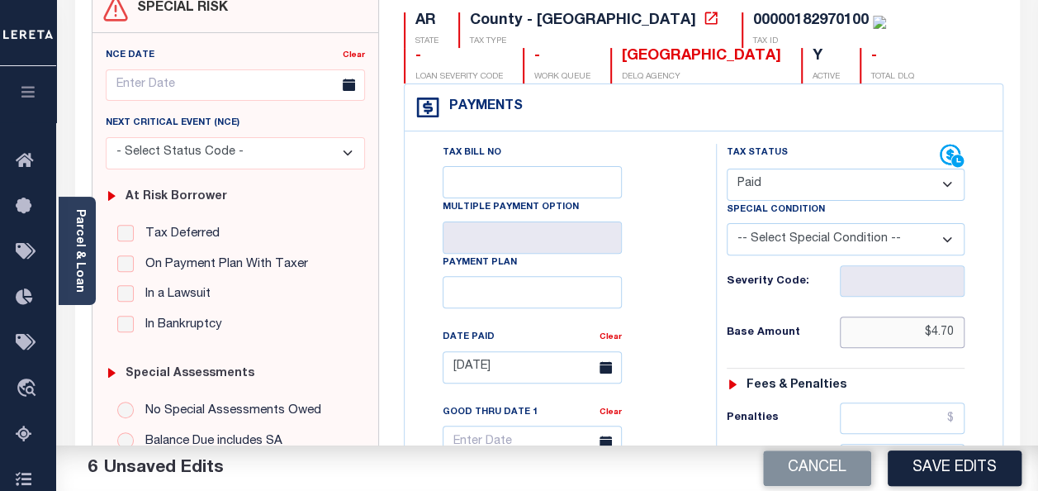
drag, startPoint x: 919, startPoint y: 331, endPoint x: 972, endPoint y: 330, distance: 53.7
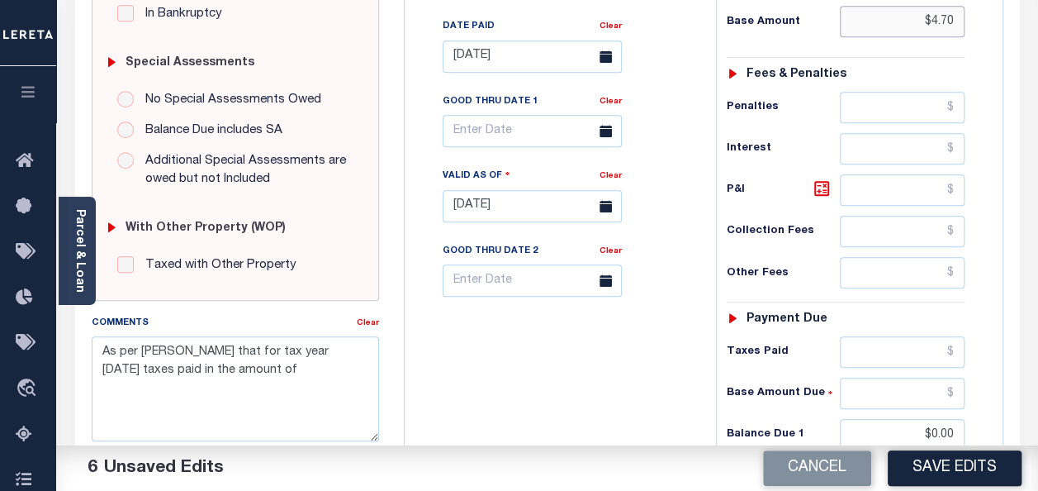
scroll to position [578, 0]
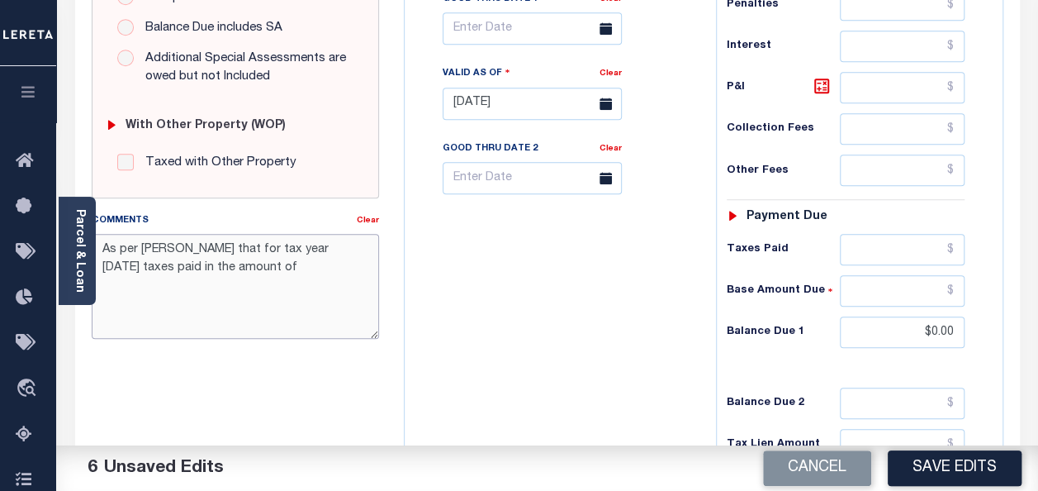
click at [259, 272] on textarea "As per [PERSON_NAME] that for tax year [DATE] taxes paid in the amount of" at bounding box center [235, 286] width 287 height 104
paste textarea "$4.70"
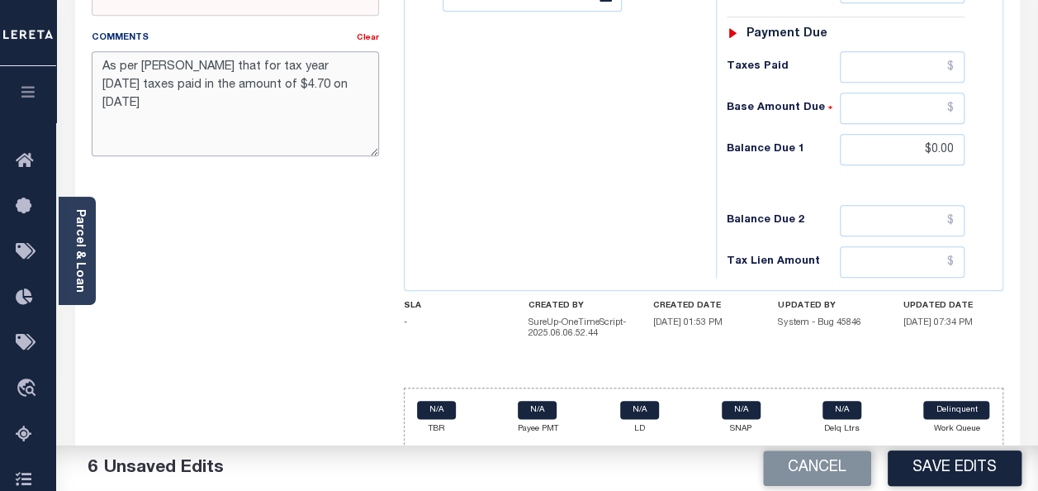
scroll to position [762, 0]
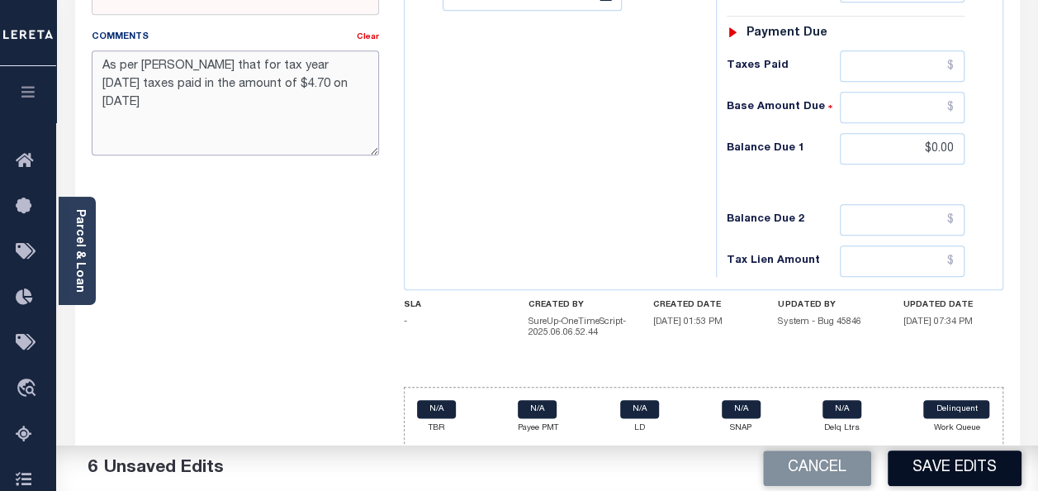
type textarea "As per [PERSON_NAME] that for tax year [DATE] taxes paid in the amount of $4.70…"
click at [943, 469] on button "Save Edits" at bounding box center [955, 468] width 134 height 36
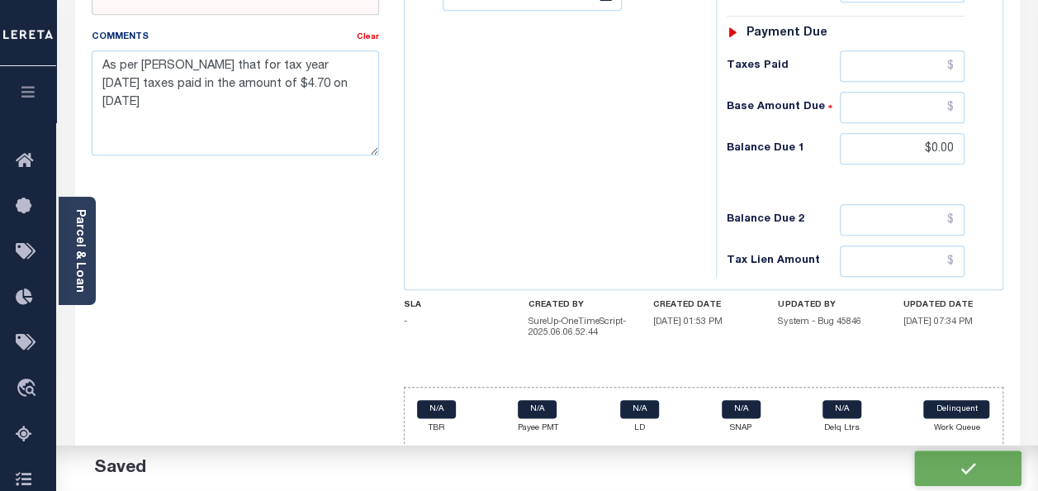
checkbox input "false"
type input "$4.7"
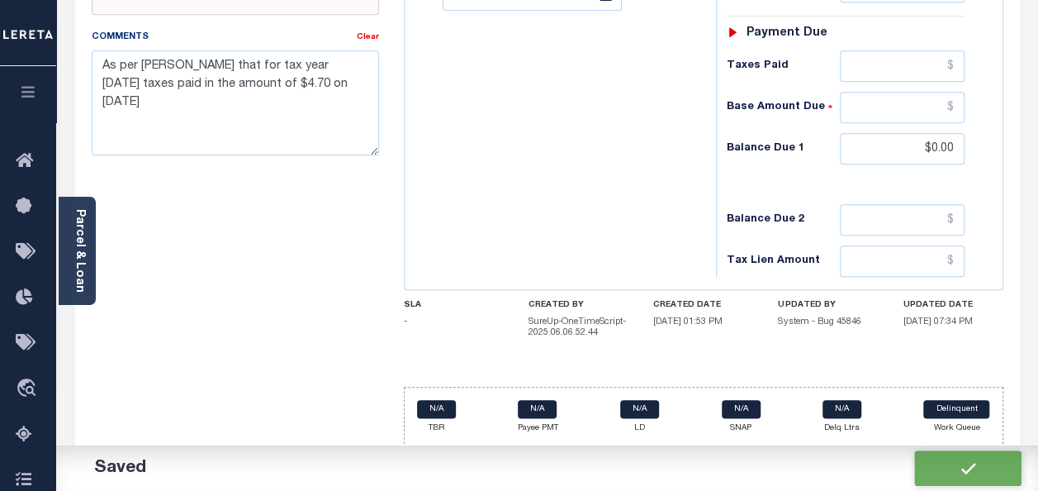
type input "$0"
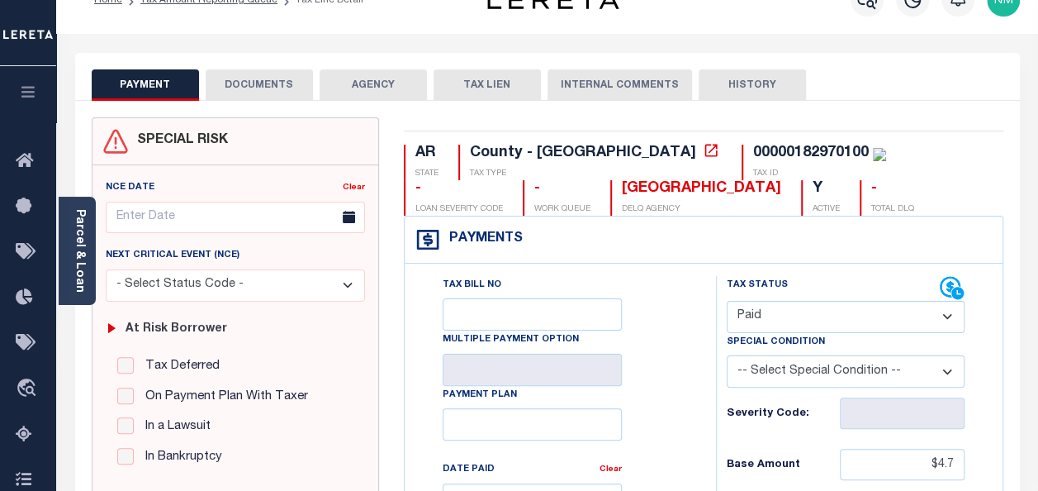
scroll to position [0, 0]
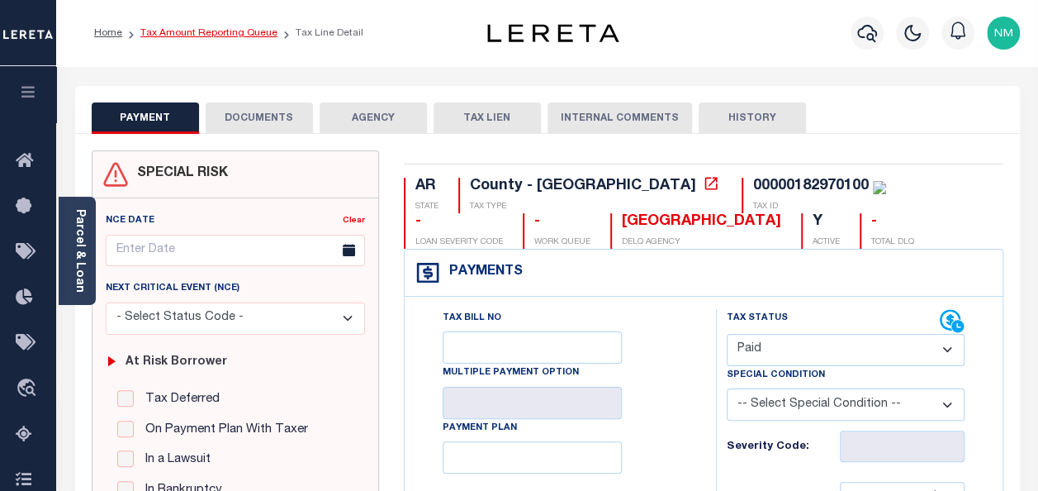
click at [203, 32] on link "Tax Amount Reporting Queue" at bounding box center [208, 33] width 137 height 10
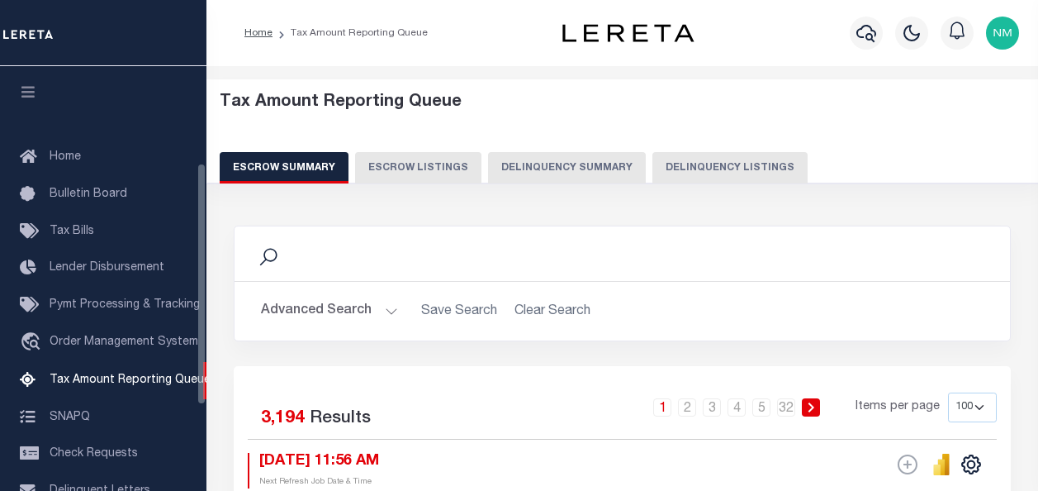
select select "100"
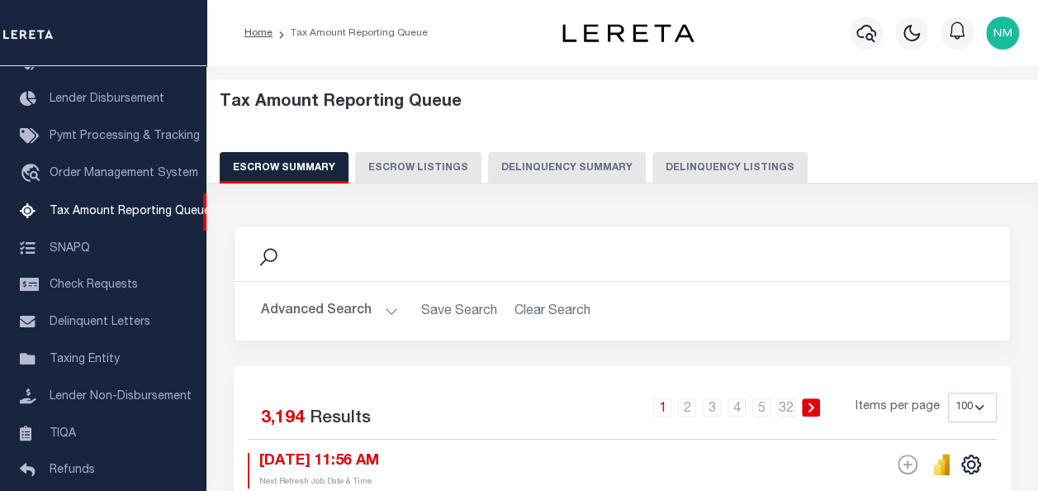
click at [706, 176] on button "Delinquency Listings" at bounding box center [730, 167] width 155 height 31
select select "100"
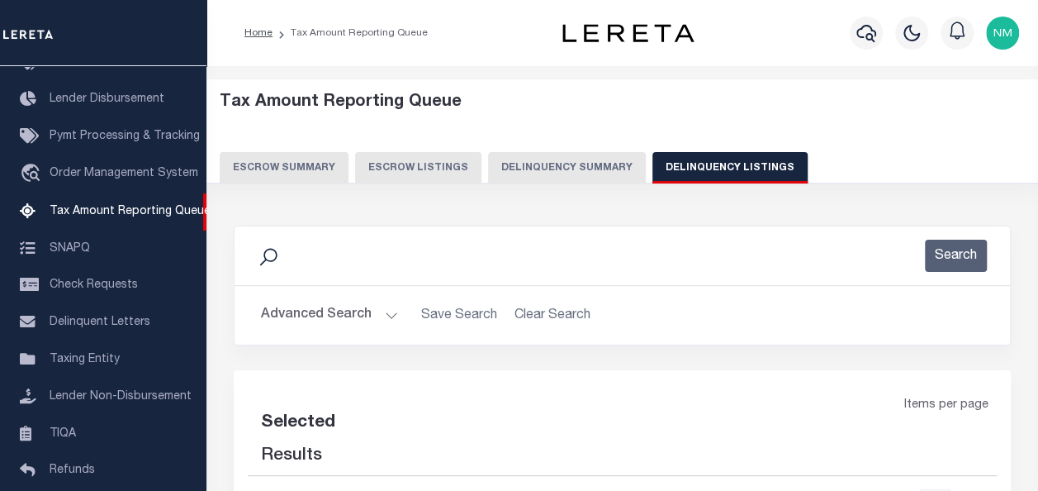
select select "100"
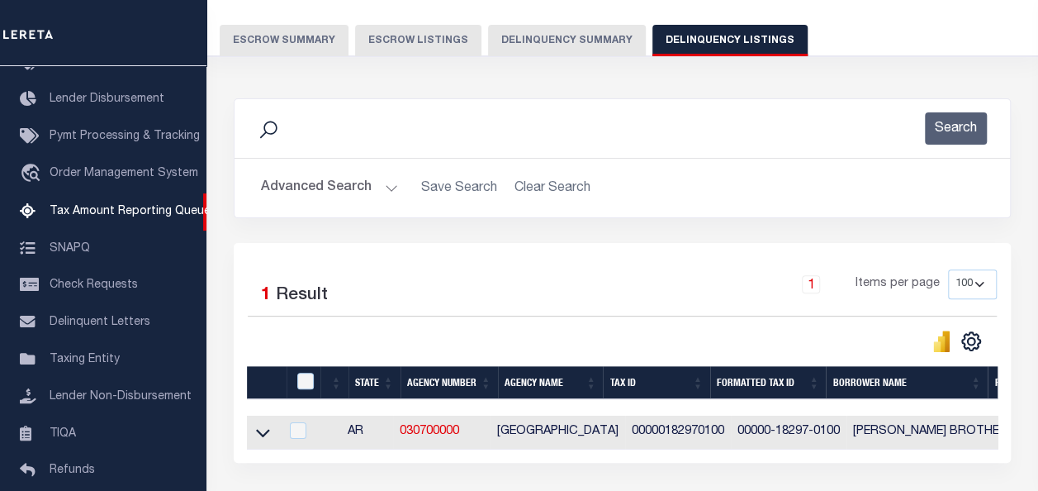
scroll to position [165, 0]
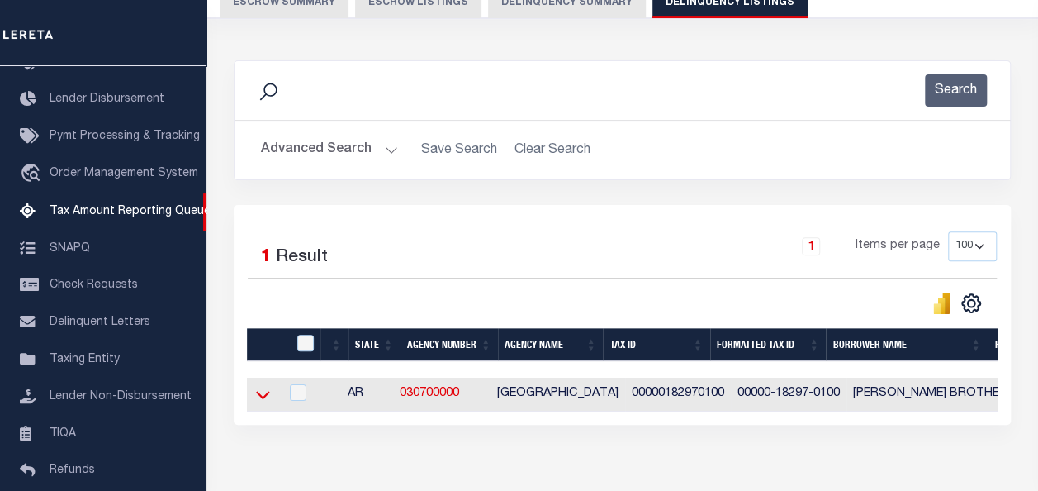
click at [261, 395] on icon at bounding box center [263, 394] width 14 height 17
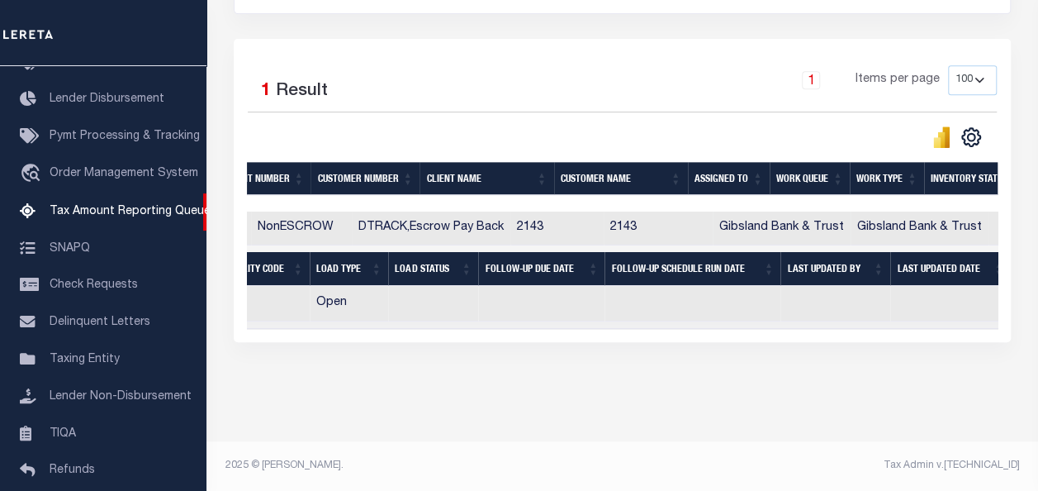
scroll to position [0, 1298]
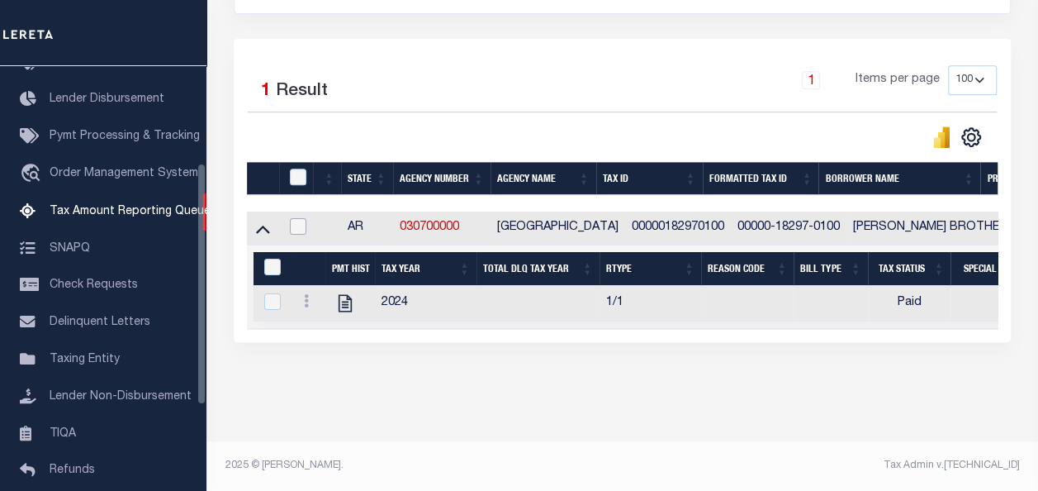
click at [295, 218] on input "checkbox" at bounding box center [298, 226] width 17 height 17
checkbox input "true"
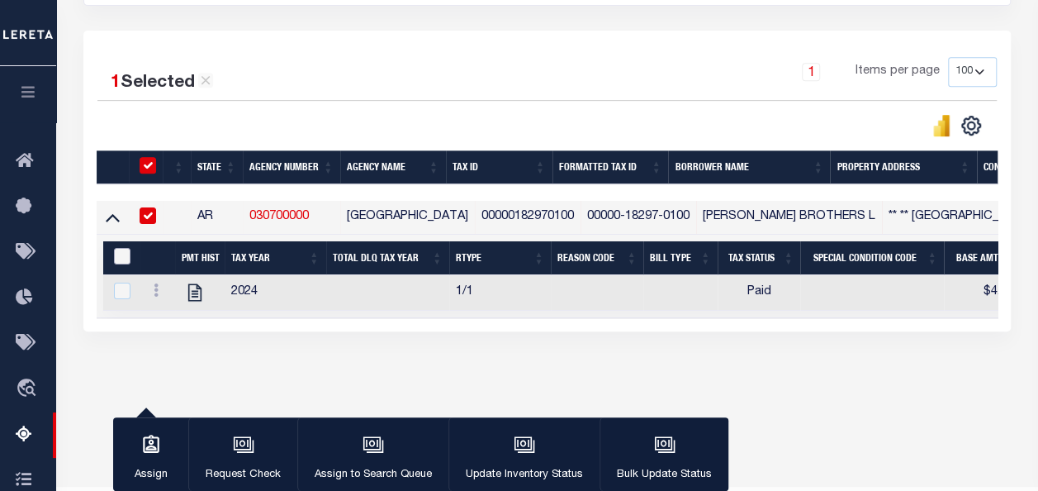
click at [122, 254] on input "&nbsp;" at bounding box center [122, 256] width 17 height 17
checkbox input "true"
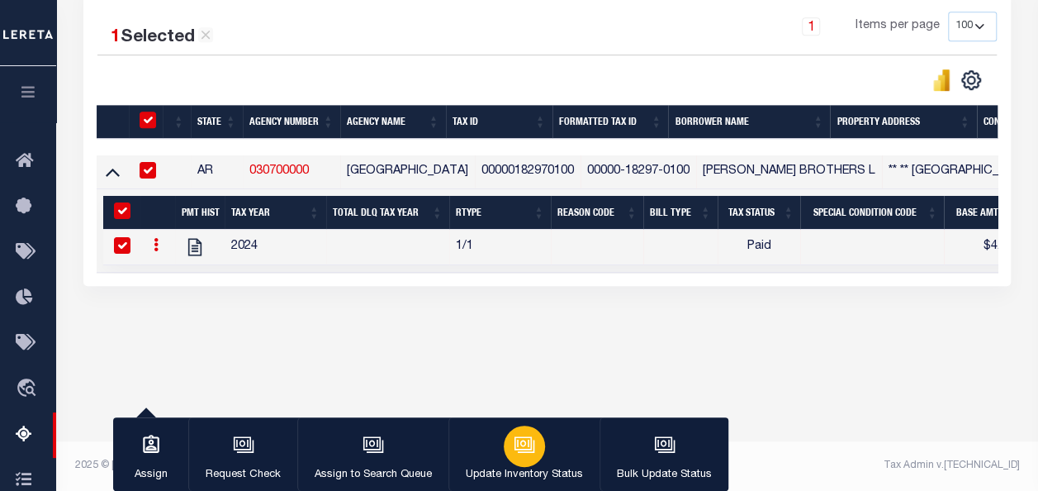
click at [531, 449] on div "button" at bounding box center [524, 445] width 41 height 41
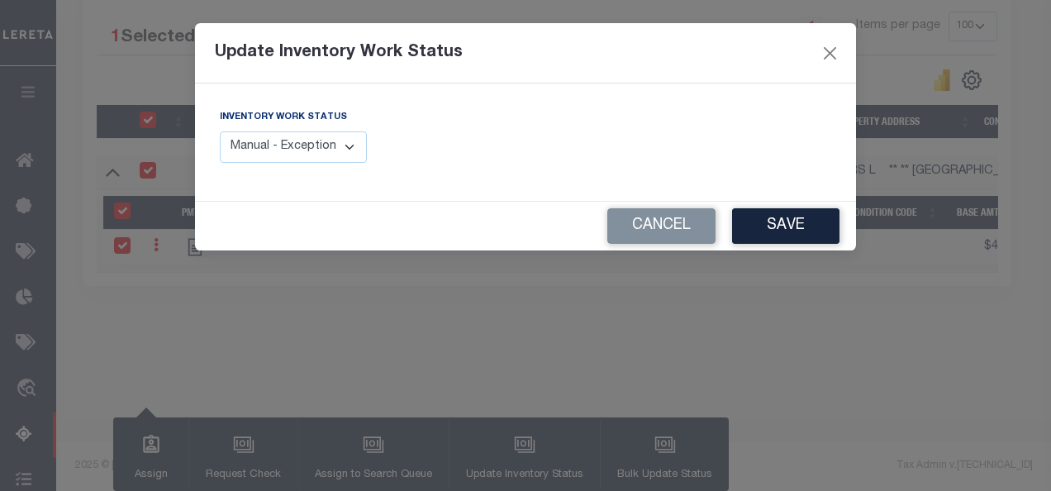
click at [321, 148] on select "Manual - Exception Pended - Awaiting Search Late Add Exception Completed" at bounding box center [293, 147] width 147 height 32
select select "4"
click at [220, 131] on select "Manual - Exception Pended - Awaiting Search Late Add Exception Completed" at bounding box center [293, 147] width 147 height 32
click at [808, 226] on button "Save" at bounding box center [785, 226] width 107 height 36
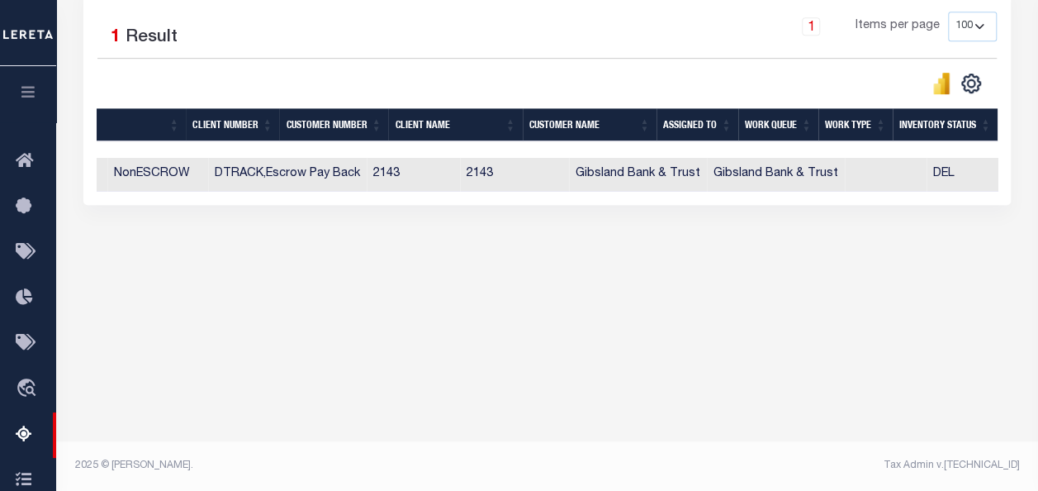
scroll to position [0, 1177]
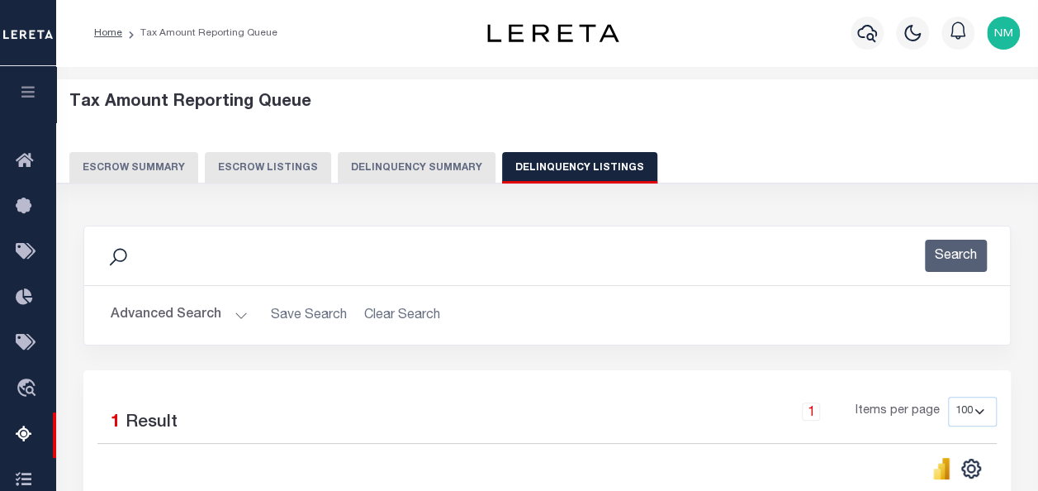
click at [196, 320] on button "Advanced Search" at bounding box center [179, 315] width 137 height 32
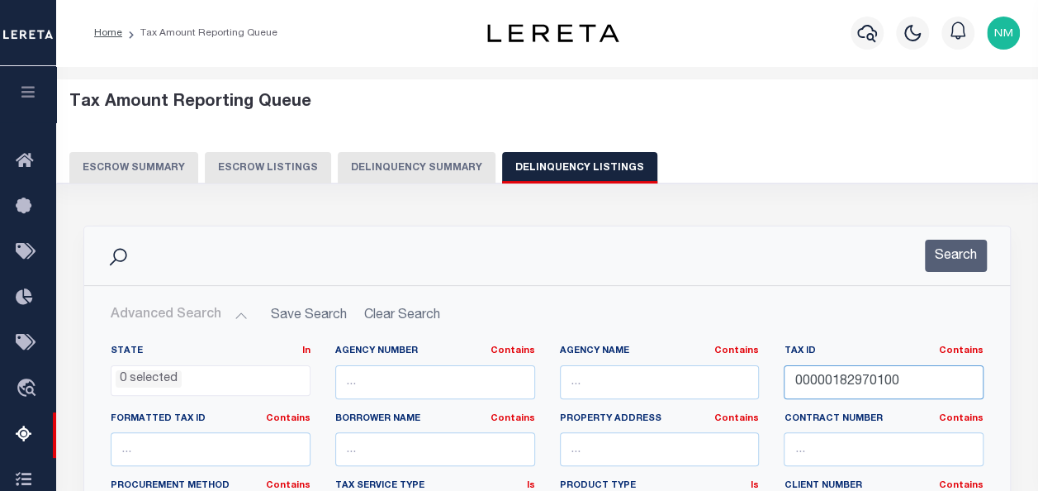
click at [824, 380] on input "00000182970100" at bounding box center [884, 382] width 200 height 34
click at [944, 258] on button "Search" at bounding box center [956, 256] width 62 height 32
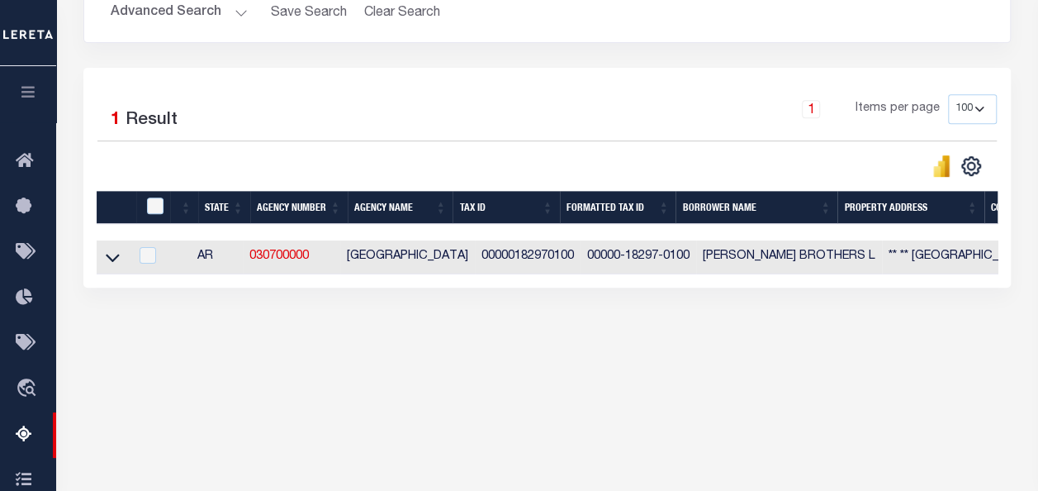
scroll to position [330, 0]
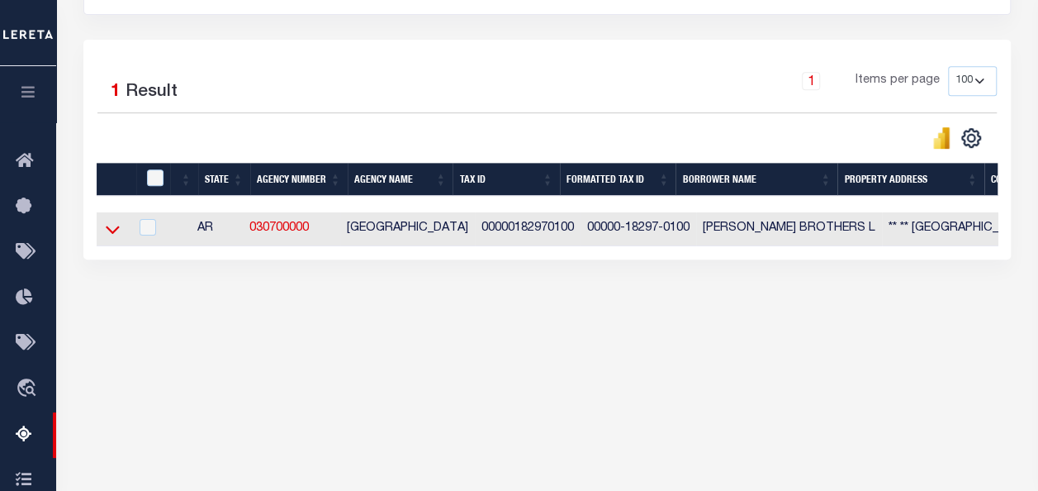
drag, startPoint x: 112, startPoint y: 230, endPoint x: 460, endPoint y: 245, distance: 348.1
click at [112, 229] on icon at bounding box center [113, 229] width 14 height 17
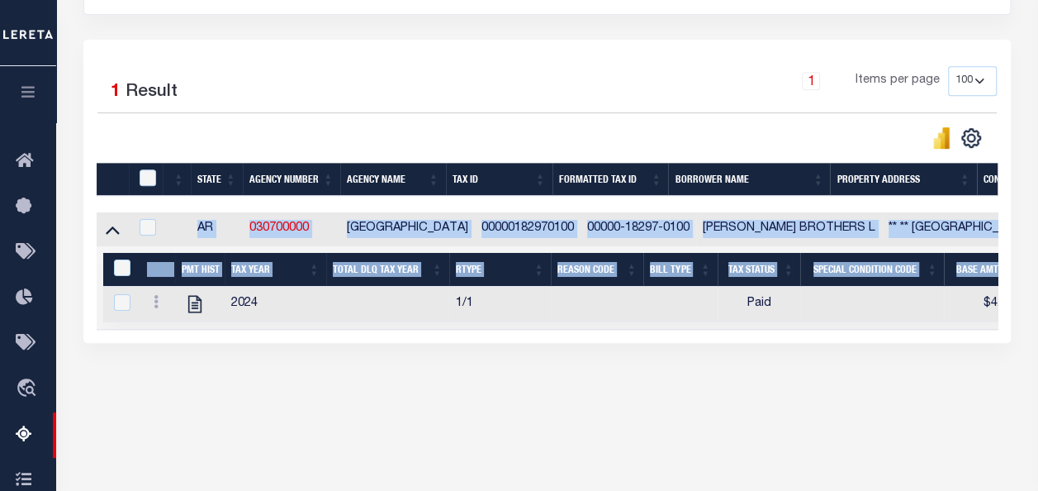
drag, startPoint x: 439, startPoint y: 330, endPoint x: 661, endPoint y: 345, distance: 221.9
click at [661, 343] on div "1 Selected 1 Result 1 Items per page 10 25 50 100 500" at bounding box center [547, 191] width 928 height 303
click at [484, 430] on div "Tax Amount Reporting Queue Escrow Summary Escrow Listings In" at bounding box center [547, 97] width 972 height 690
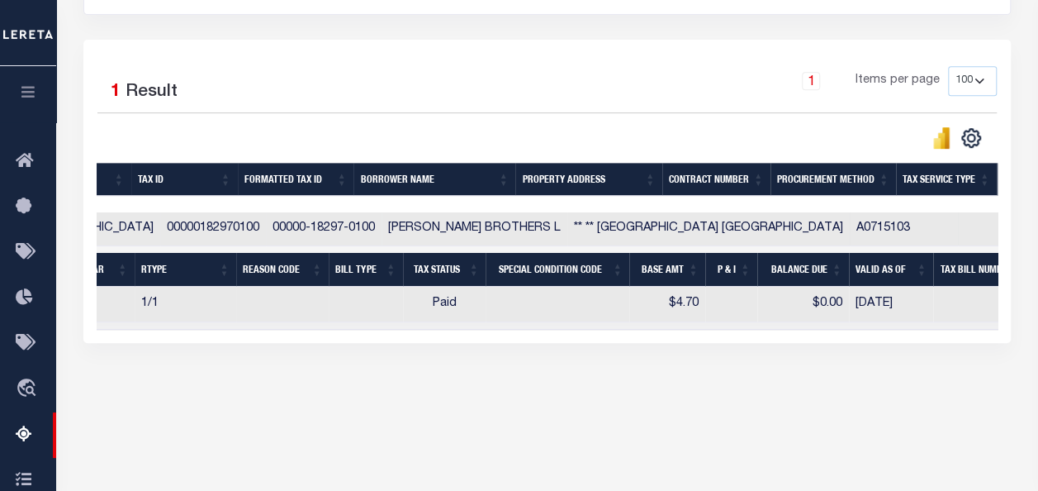
scroll to position [0, 0]
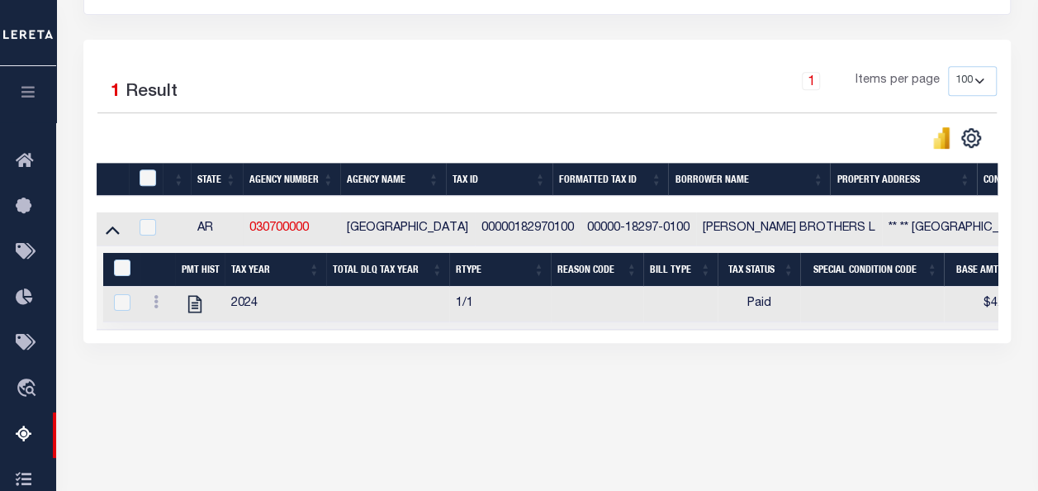
click at [104, 234] on link at bounding box center [112, 228] width 19 height 12
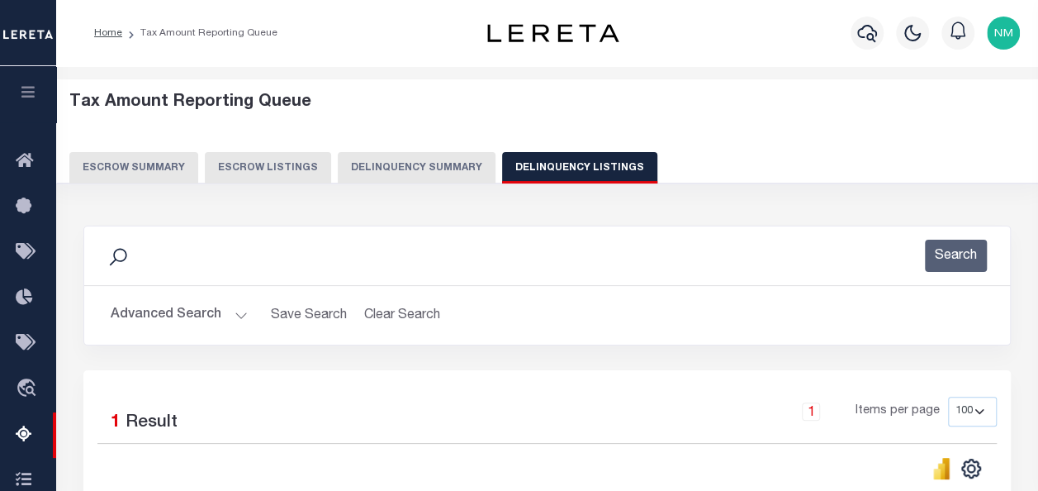
click at [190, 316] on button "Advanced Search" at bounding box center [179, 315] width 137 height 32
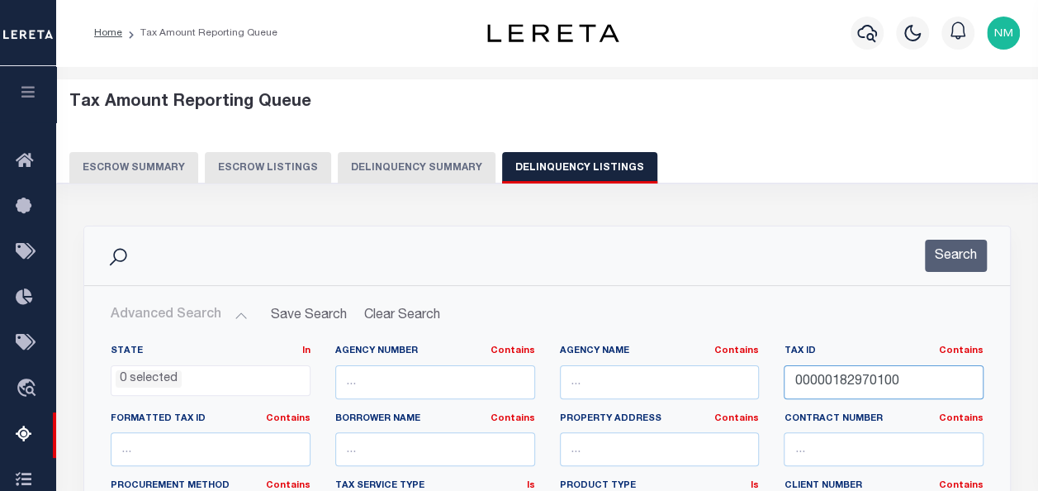
click at [816, 387] on input "00000182970100" at bounding box center [884, 382] width 200 height 34
paste input "30100"
type input "00000183010000"
click at [948, 257] on button "Search" at bounding box center [956, 256] width 62 height 32
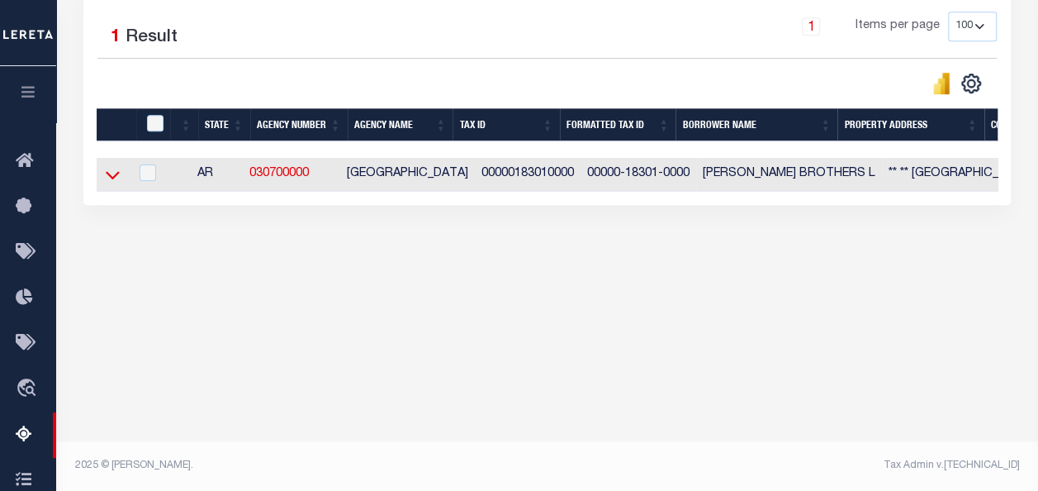
click at [112, 178] on icon at bounding box center [113, 176] width 14 height 8
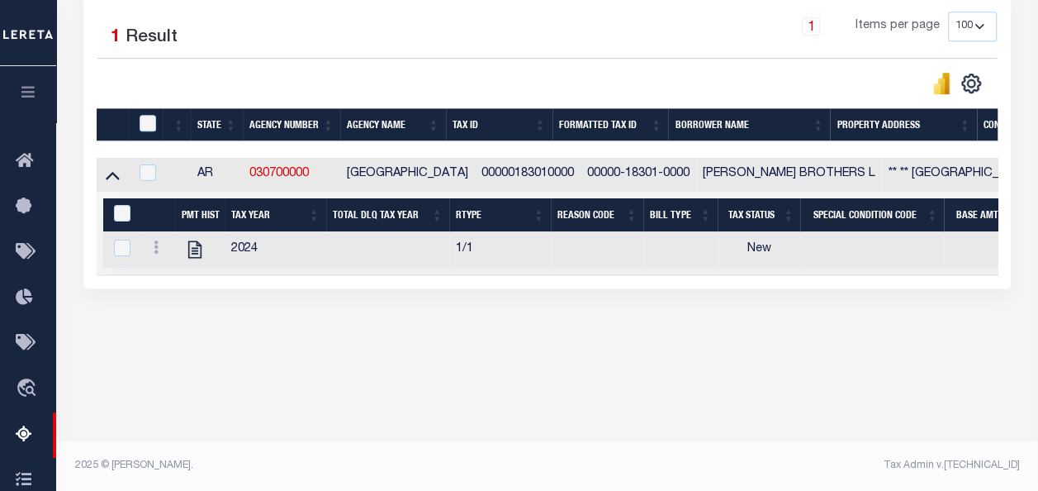
drag, startPoint x: 436, startPoint y: 286, endPoint x: 767, endPoint y: 291, distance: 331.3
click at [767, 288] on div "1 Selected 1 Result 1 Items per page 10 25 50 100 500" at bounding box center [547, 136] width 928 height 303
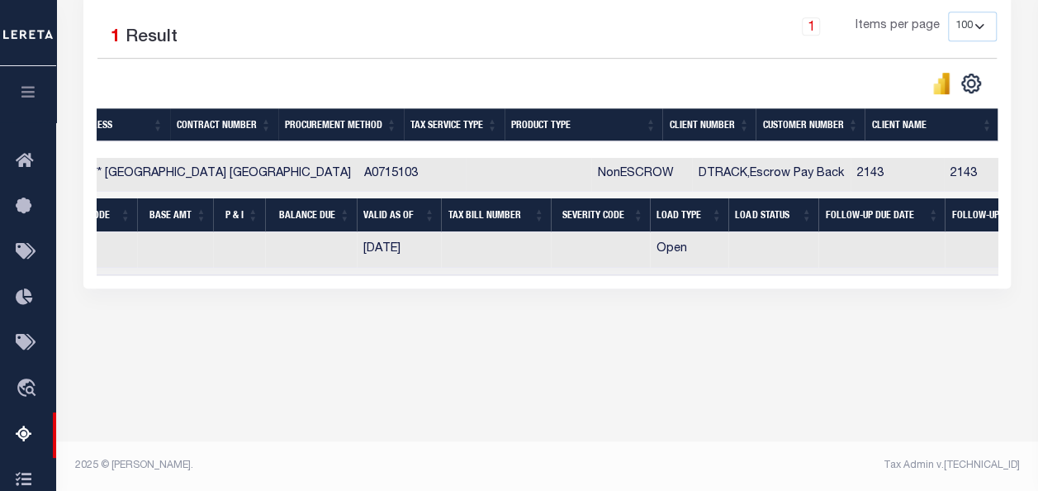
scroll to position [0, 823]
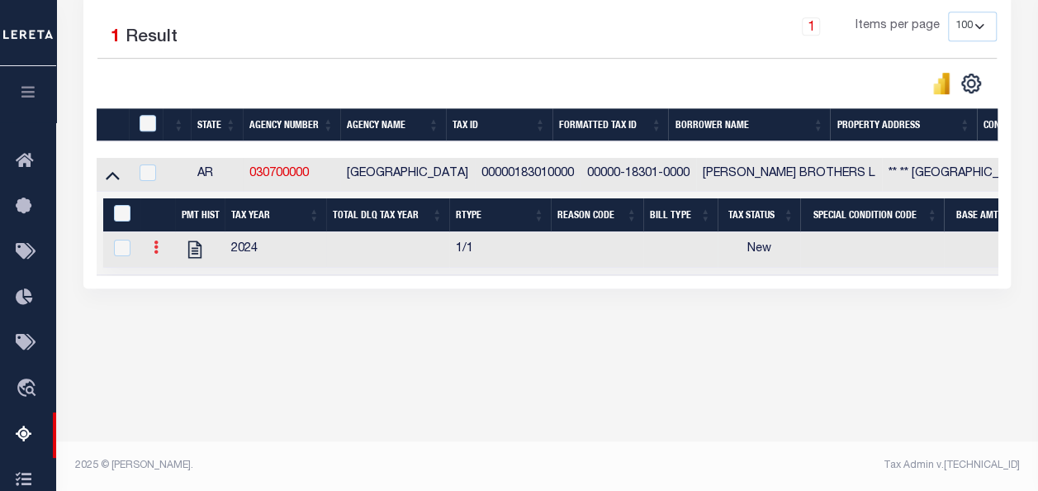
click at [154, 251] on icon at bounding box center [156, 246] width 5 height 13
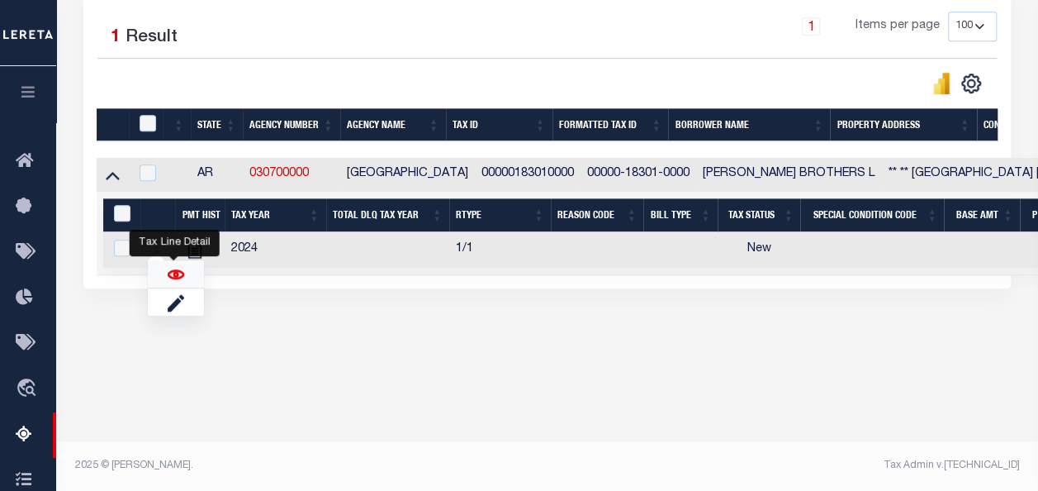
click at [175, 276] on img "" at bounding box center [176, 274] width 17 height 17
checkbox input "true"
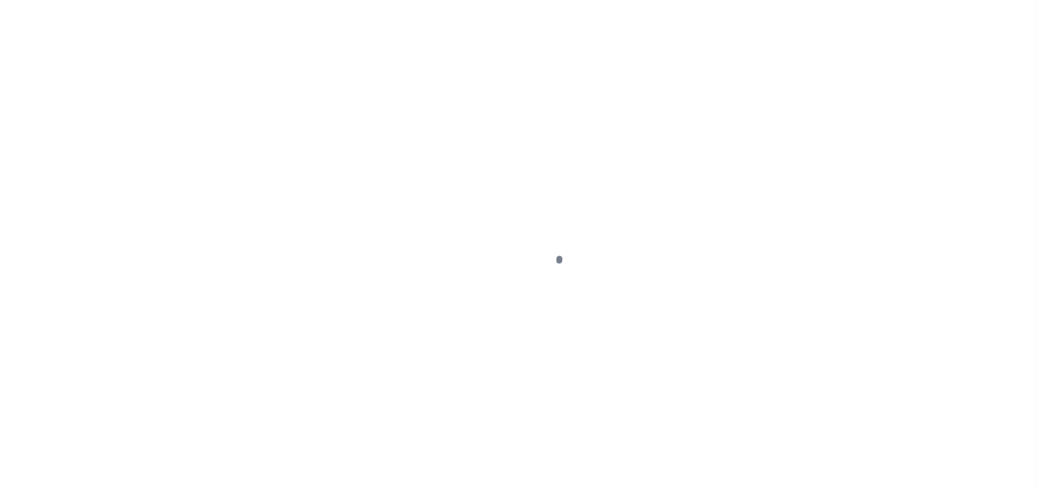
select select "NW2"
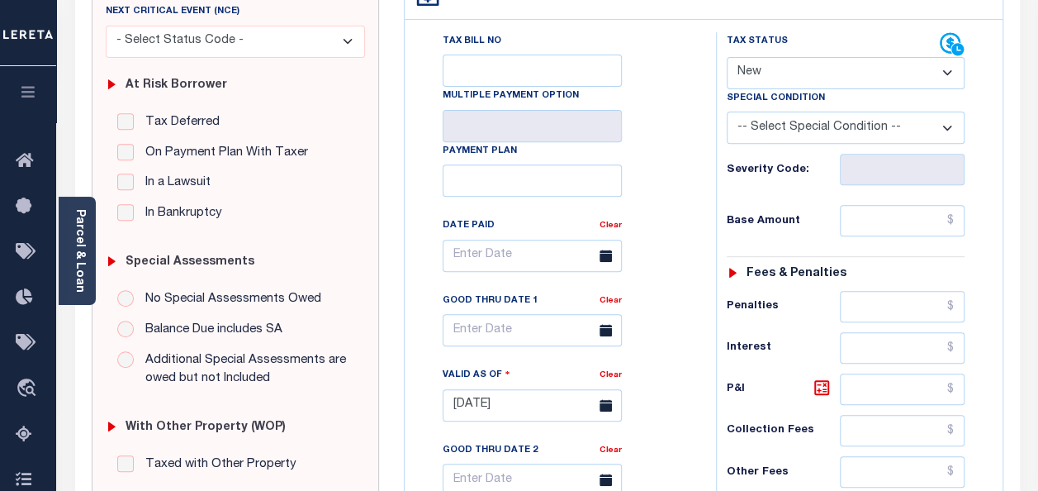
scroll to position [165, 0]
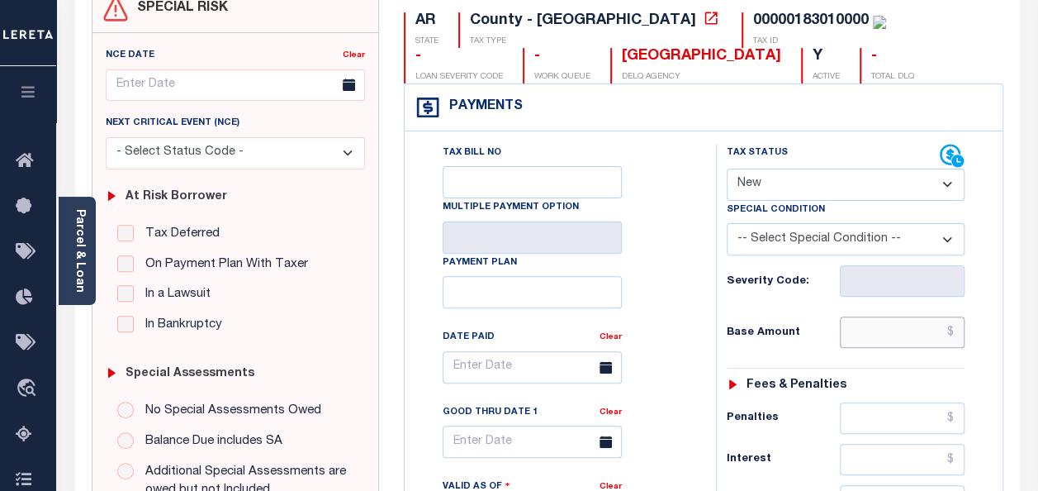
click at [957, 331] on input "text" at bounding box center [902, 331] width 125 height 31
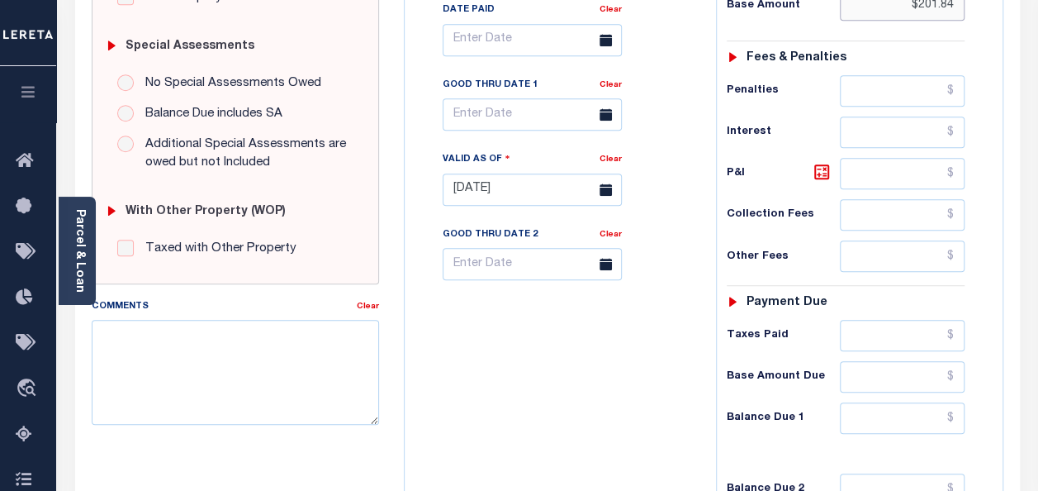
scroll to position [496, 0]
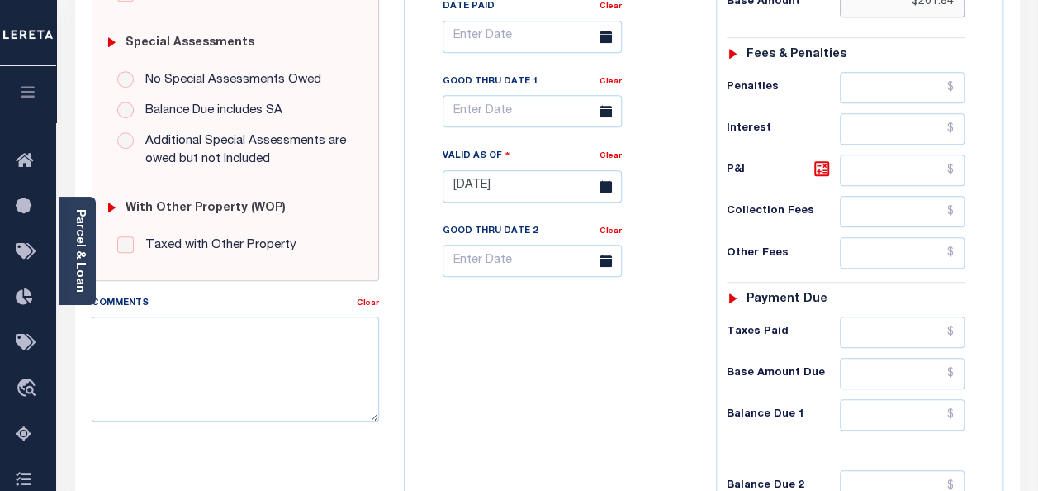
type input "$201.84"
type input "[DATE]"
click at [954, 406] on input "text" at bounding box center [902, 414] width 125 height 31
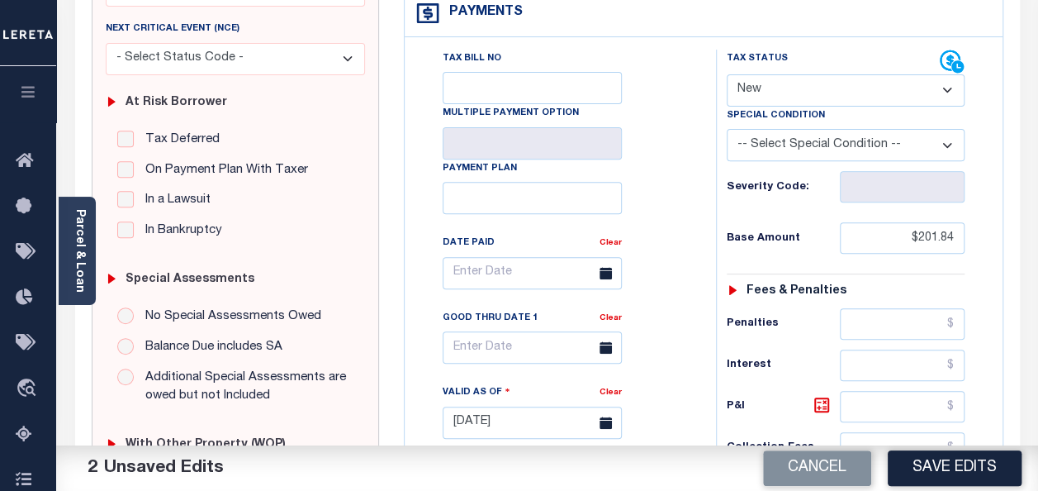
scroll to position [183, 0]
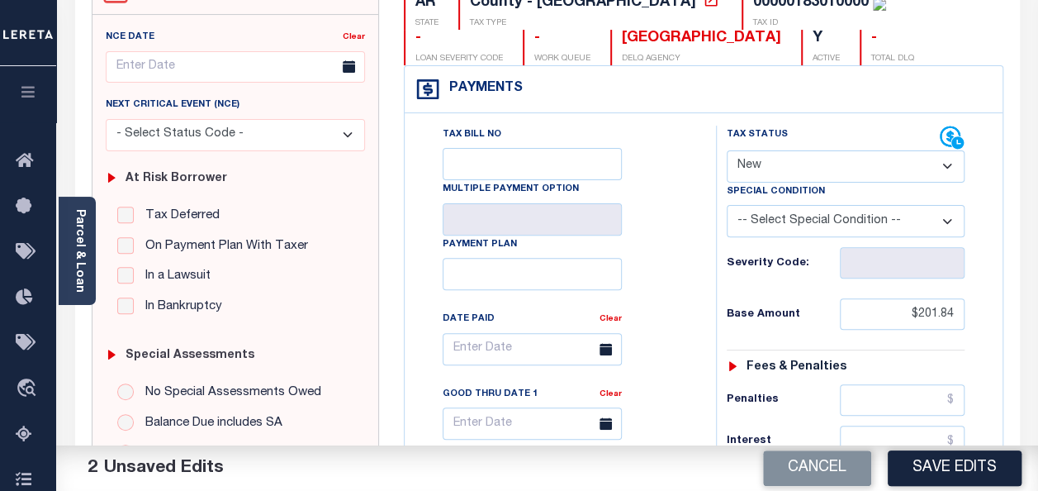
type input "$0.00"
click at [484, 348] on input "text" at bounding box center [532, 349] width 179 height 32
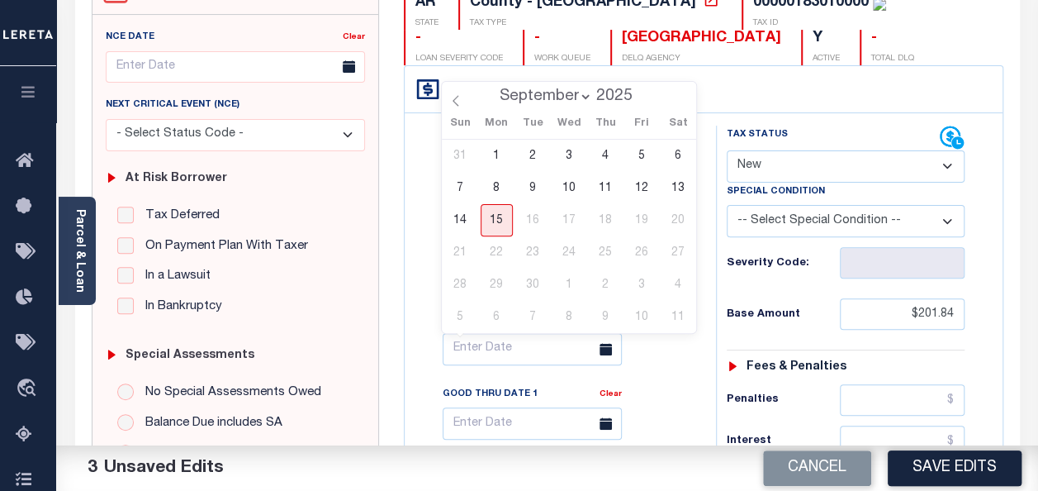
click at [523, 97] on select "January February March April May June July August September" at bounding box center [542, 96] width 101 height 17
select select "3"
click at [493, 88] on select "January February March April May June July August September" at bounding box center [542, 96] width 101 height 17
click at [504, 221] on span "14" at bounding box center [497, 220] width 32 height 32
type input "[DATE]"
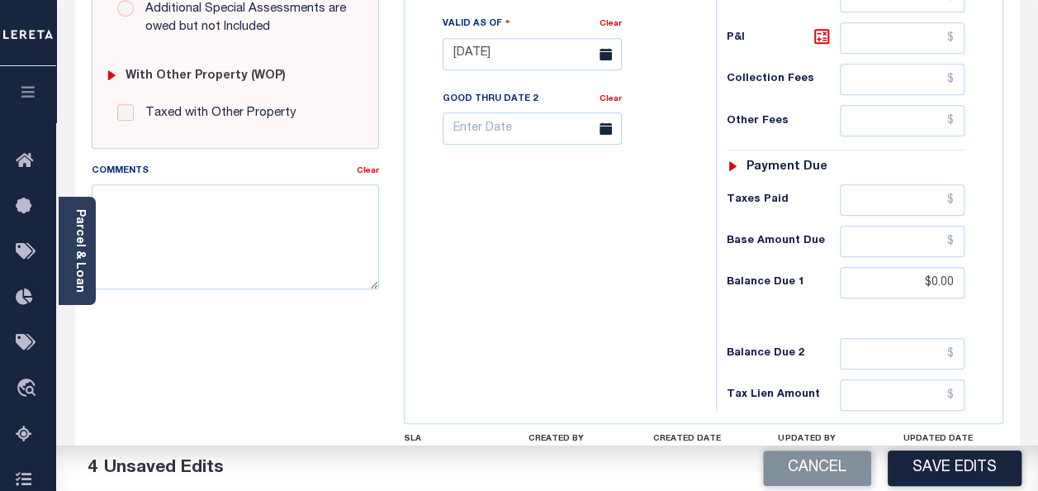
scroll to position [679, 0]
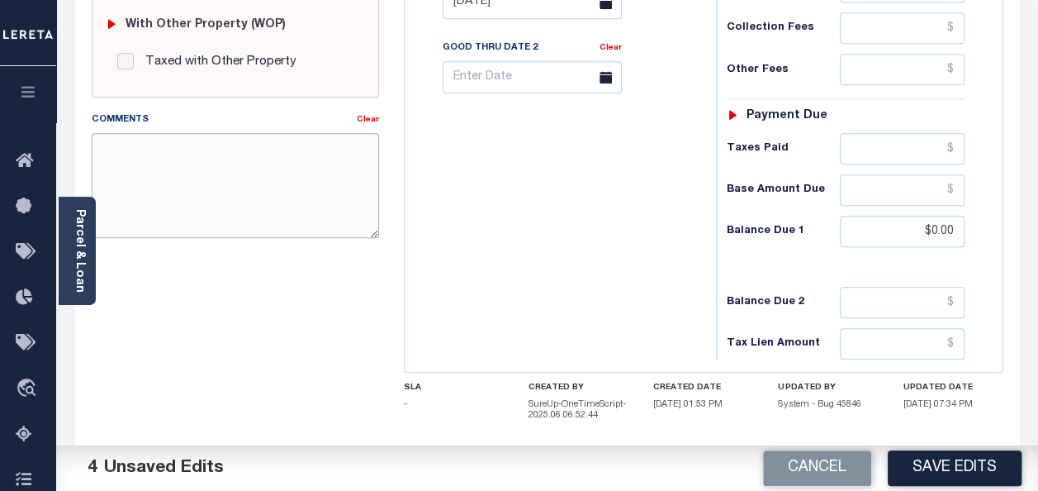
click at [166, 140] on div "Comments Clear" at bounding box center [235, 174] width 287 height 127
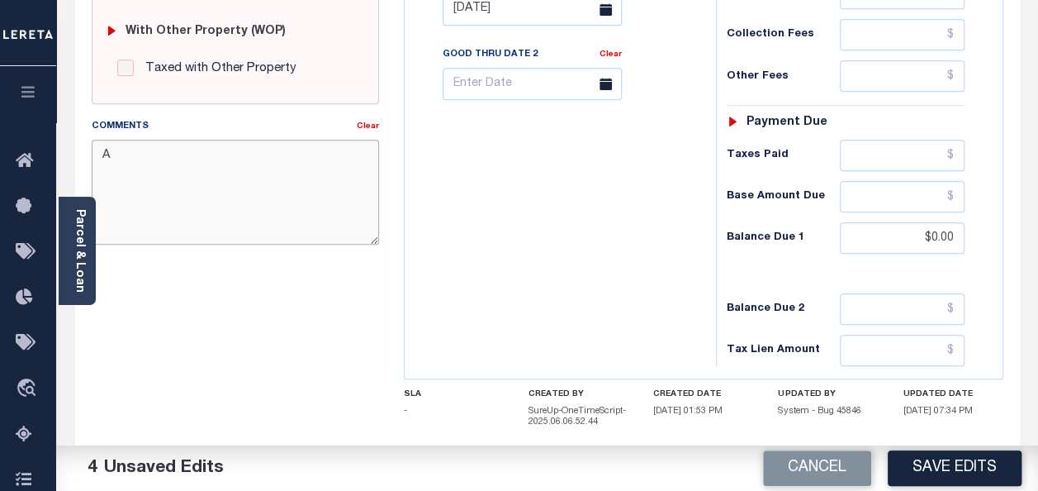
scroll to position [755, 0]
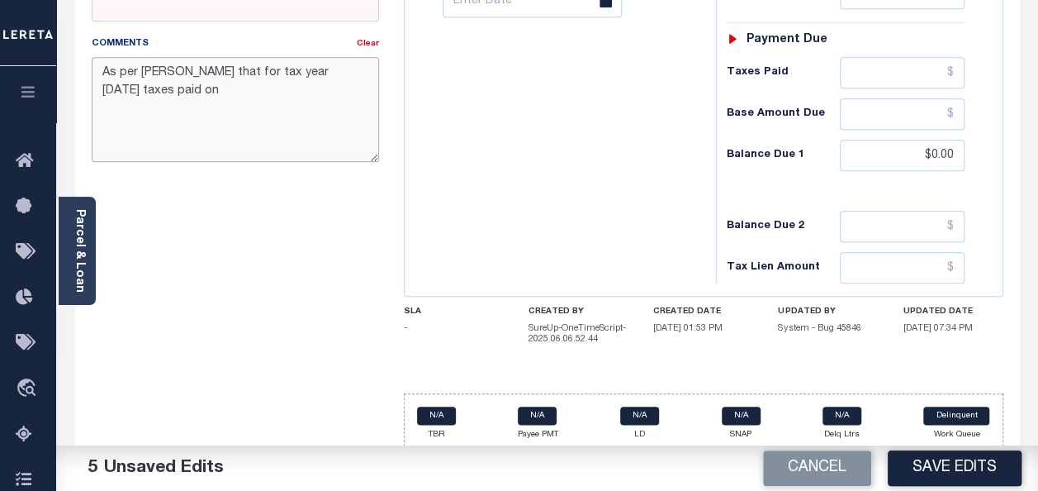
click at [149, 91] on textarea "As per [PERSON_NAME] that for tax year [DATE] taxes paid on" at bounding box center [235, 109] width 287 height 104
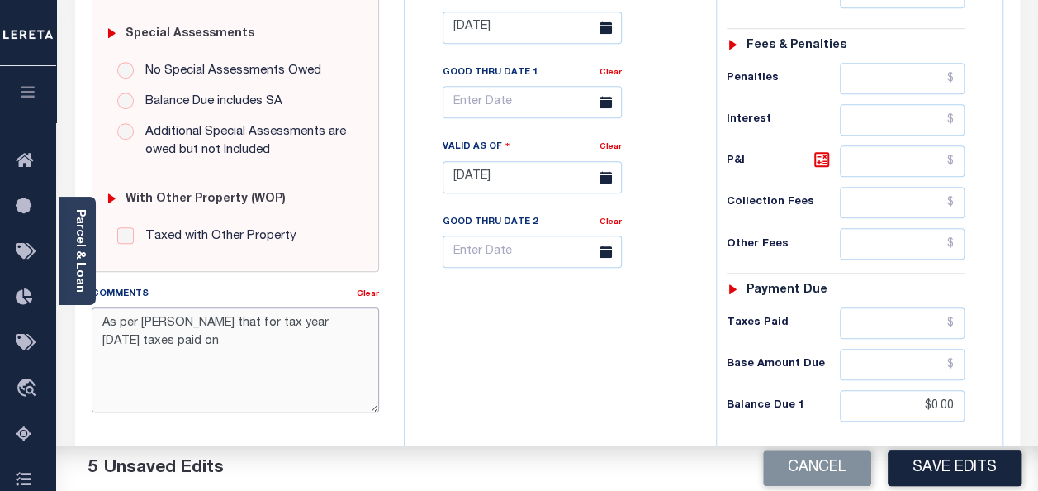
scroll to position [590, 0]
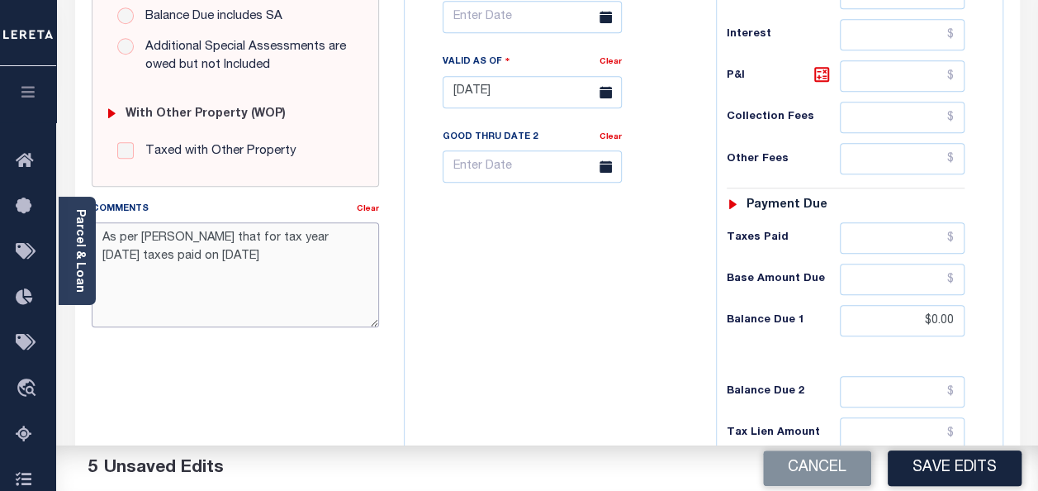
click at [223, 253] on textarea "As per [PERSON_NAME] that for tax year [DATE] taxes paid on [DATE]" at bounding box center [235, 274] width 287 height 104
drag, startPoint x: 100, startPoint y: 233, endPoint x: 224, endPoint y: 254, distance: 125.8
click at [224, 254] on textarea "As per [PERSON_NAME] that for tax year [DATE] taxes paid on [DATE]" at bounding box center [235, 274] width 287 height 104
type textarea "As per [PERSON_NAME] that for tax year [DATE] taxes paid on [DATE]"
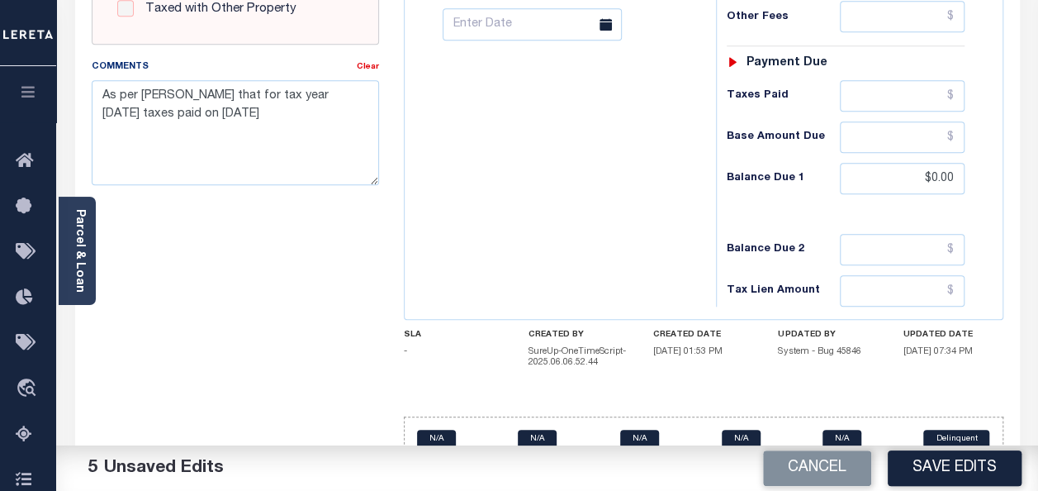
scroll to position [762, 0]
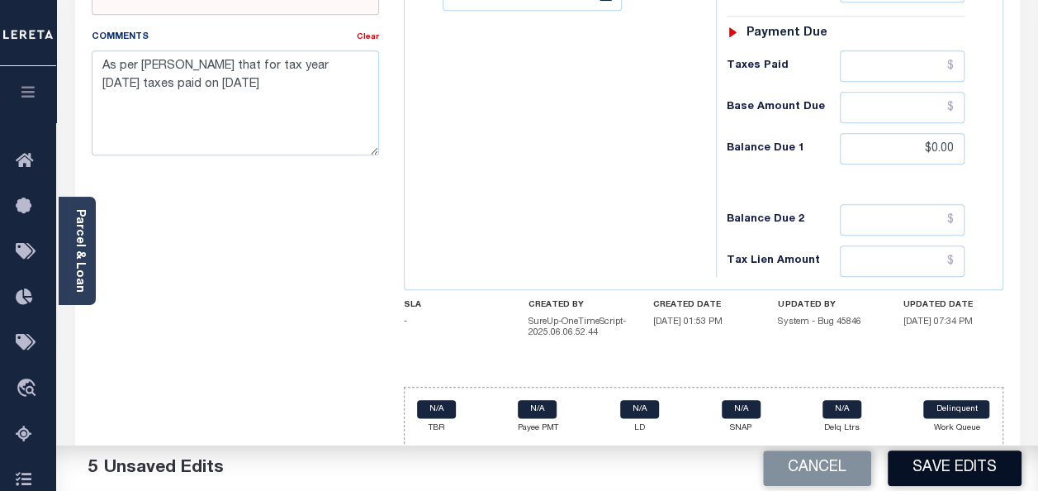
click at [939, 461] on button "Save Edits" at bounding box center [955, 468] width 134 height 36
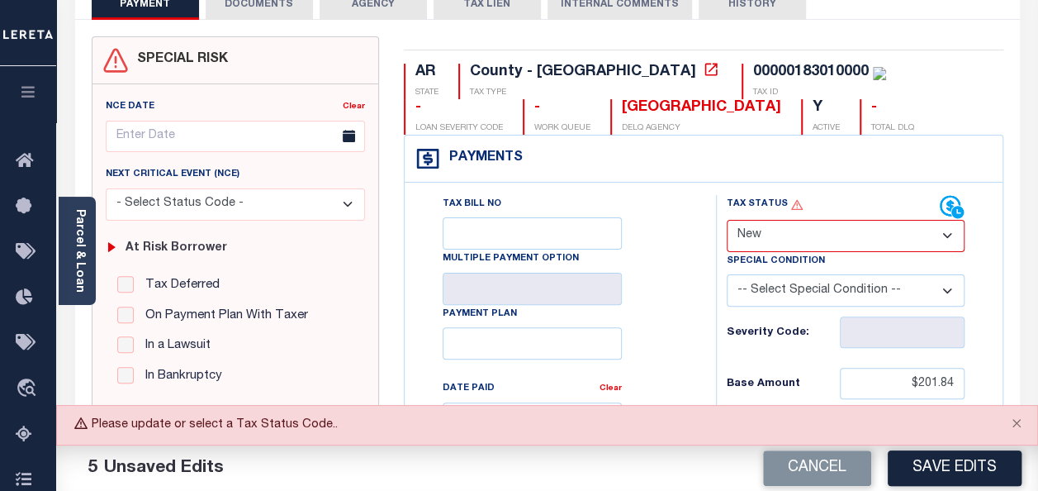
scroll to position [18, 0]
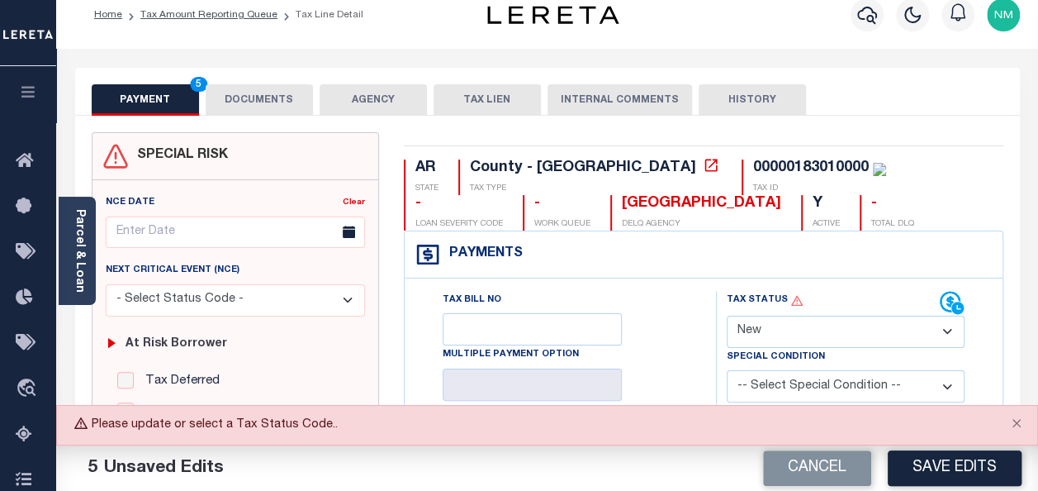
click at [791, 317] on select "- Select Status Code - Open Due/Unpaid Paid Incomplete No Tax Due Internal Refu…" at bounding box center [846, 332] width 238 height 32
select select "PYD"
click at [727, 316] on select "- Select Status Code - Open Due/Unpaid Paid Incomplete No Tax Due Internal Refu…" at bounding box center [846, 332] width 238 height 32
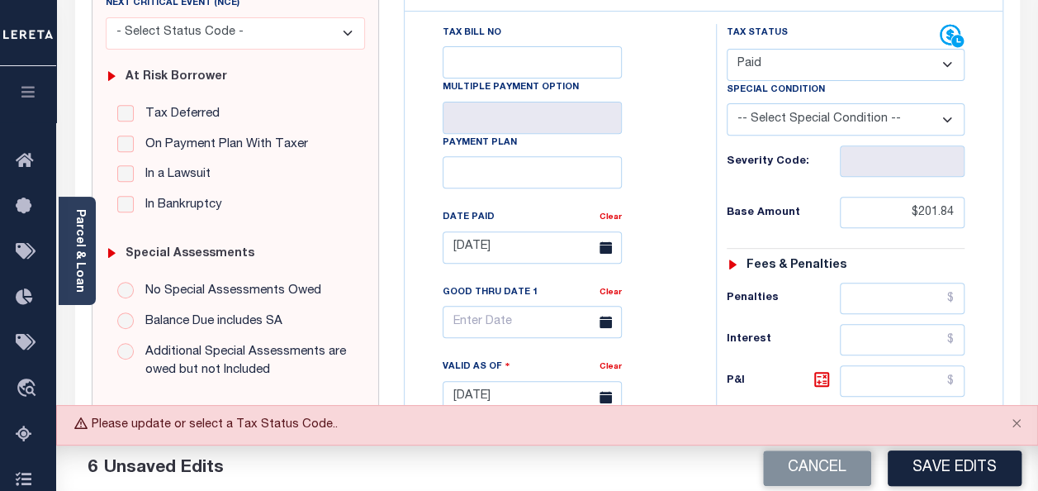
scroll to position [101, 0]
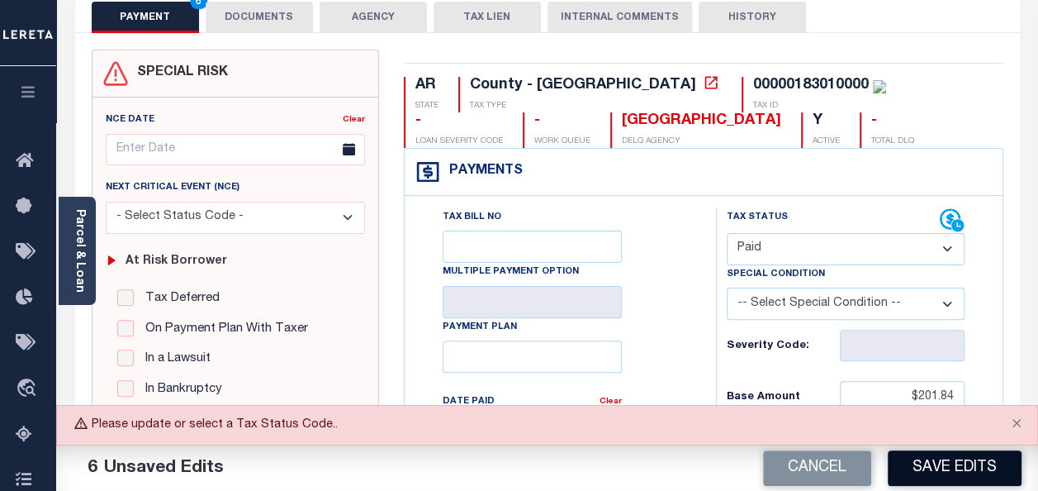
click at [907, 478] on button "Save Edits" at bounding box center [955, 468] width 134 height 36
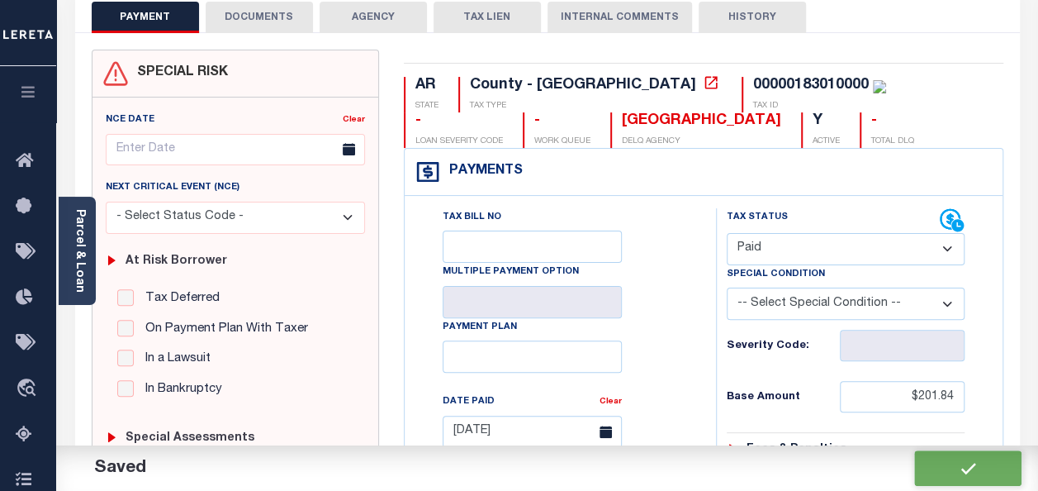
checkbox input "false"
type input "$201.84"
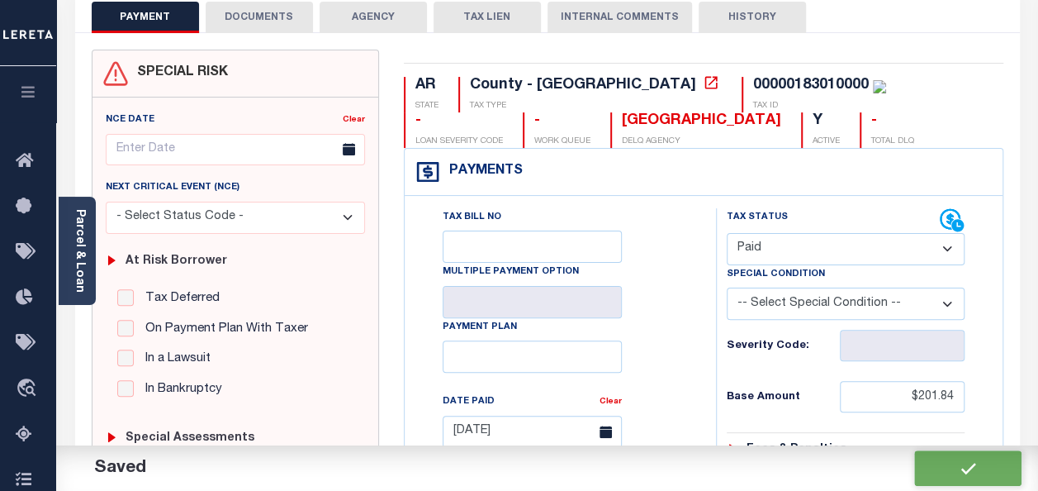
type input "$0"
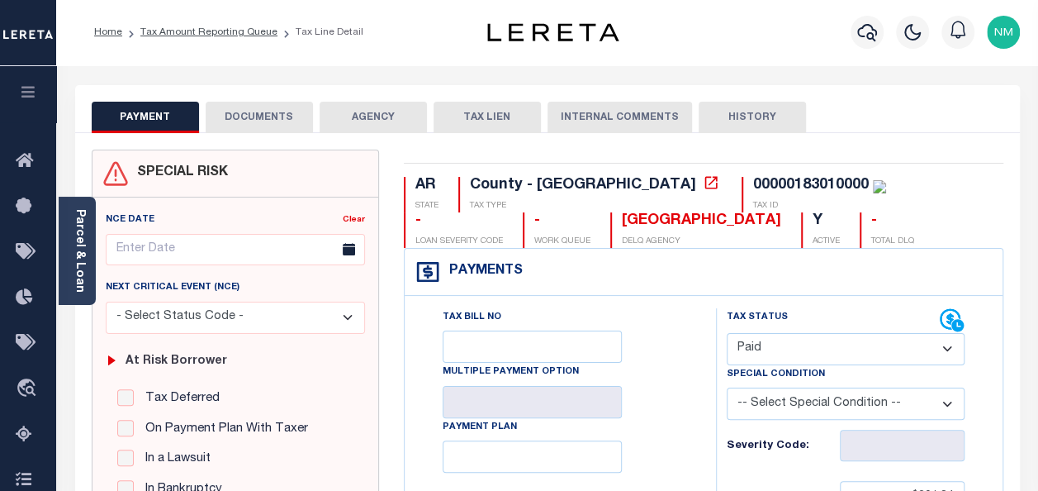
scroll to position [0, 0]
click at [209, 32] on link "Tax Amount Reporting Queue" at bounding box center [208, 33] width 137 height 10
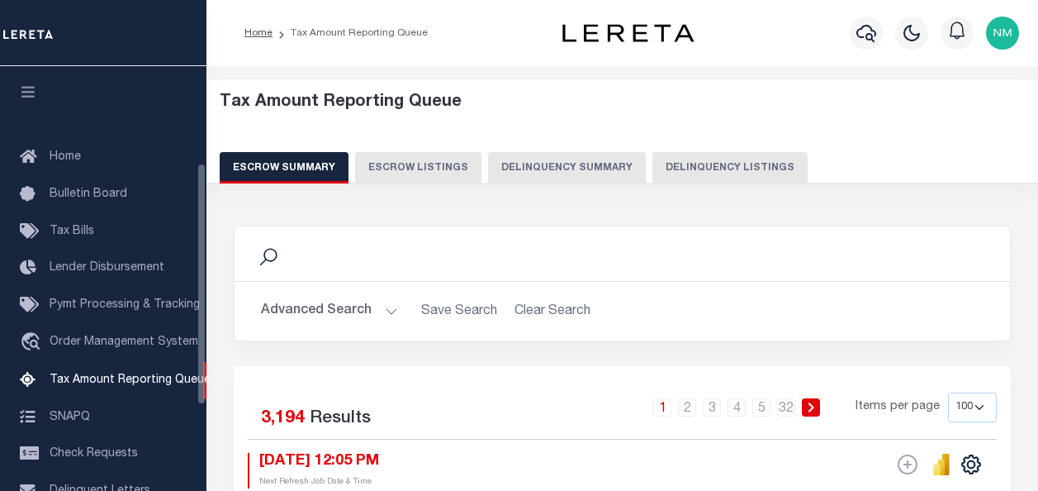
select select "100"
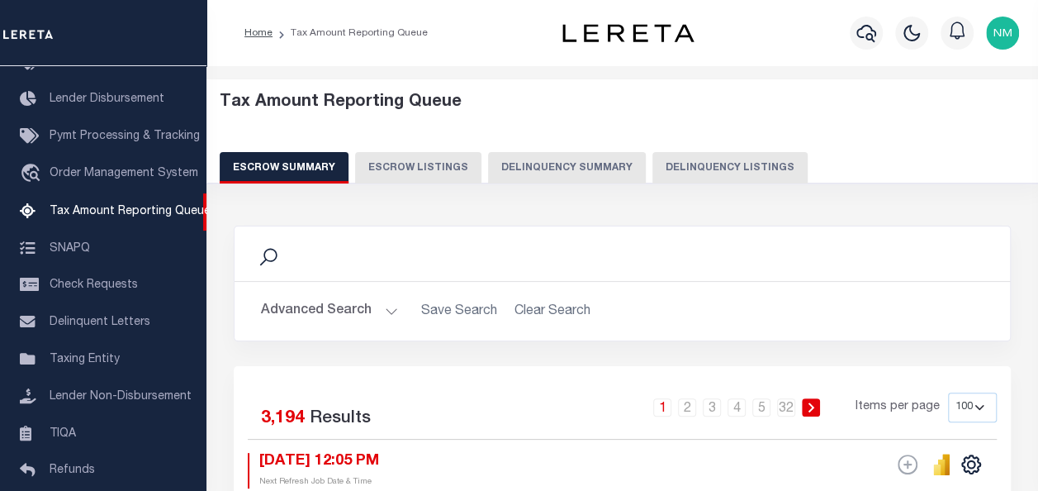
click at [682, 167] on button "Delinquency Listings" at bounding box center [730, 167] width 155 height 31
select select "100"
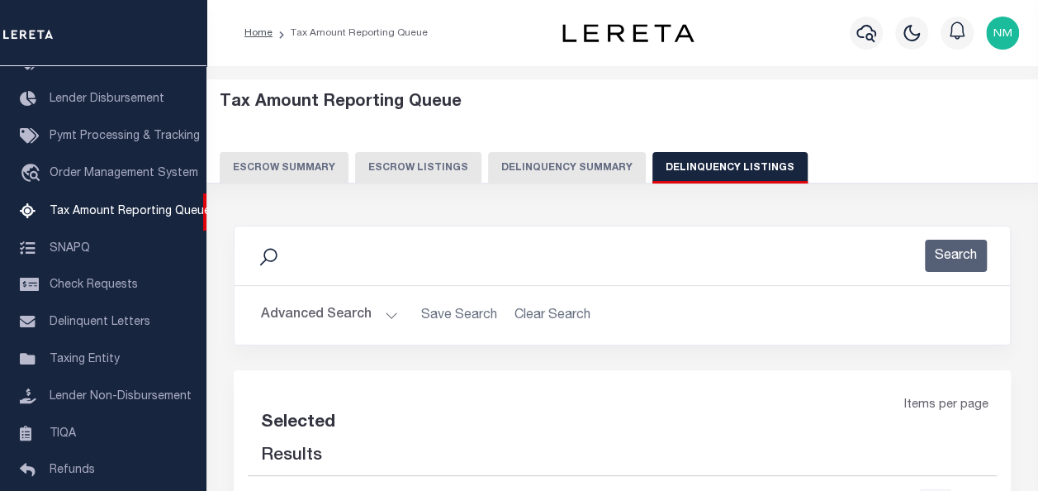
select select "100"
click at [324, 316] on button "Advanced Search" at bounding box center [329, 315] width 137 height 32
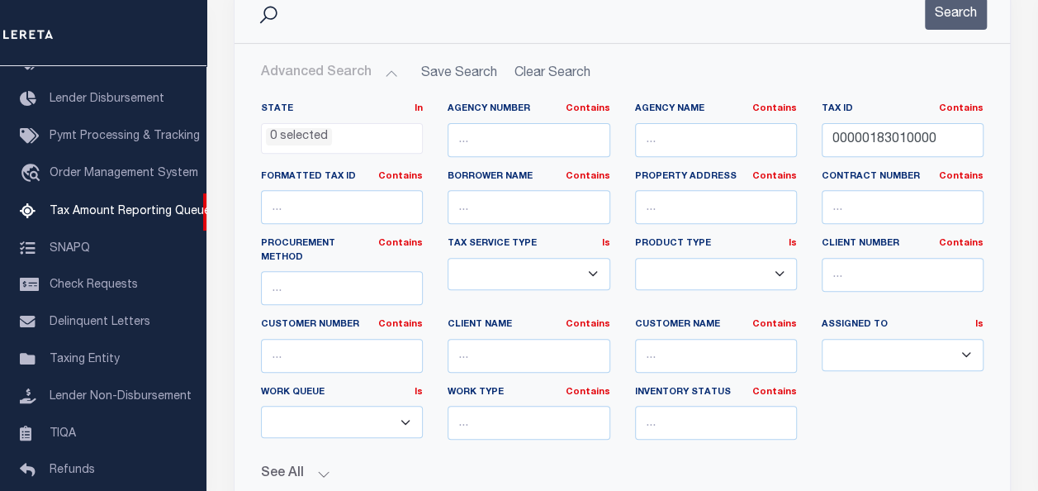
scroll to position [248, 0]
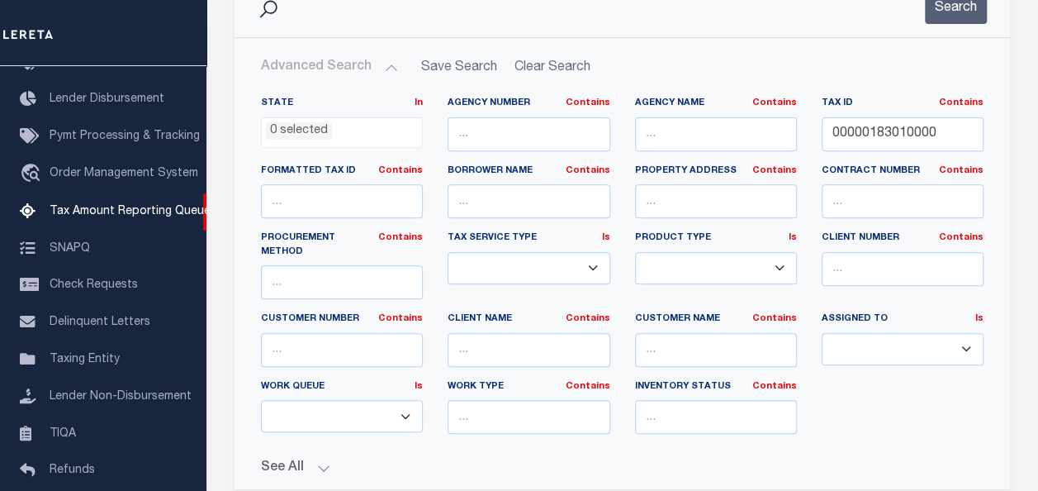
click at [301, 74] on button "Advanced Search" at bounding box center [329, 67] width 137 height 32
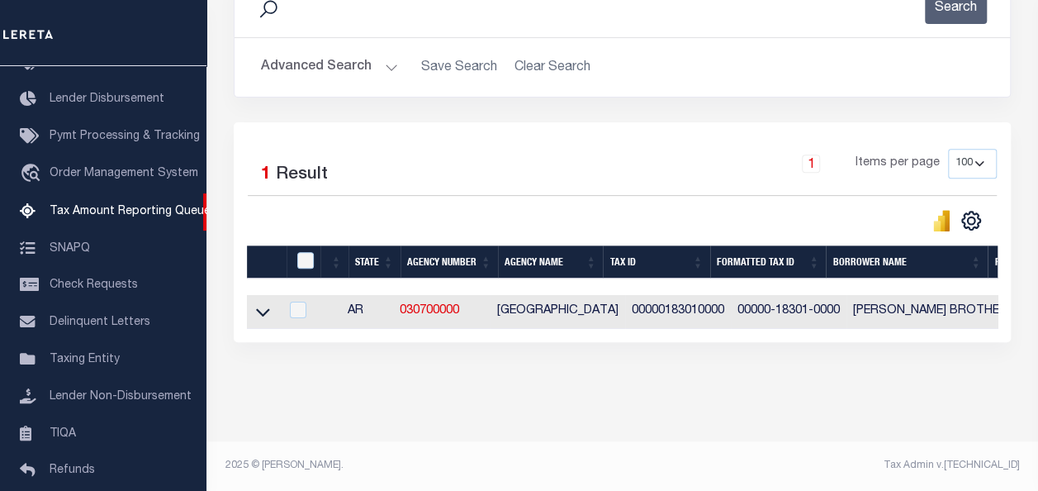
drag, startPoint x: 258, startPoint y: 311, endPoint x: 311, endPoint y: 320, distance: 53.5
click at [258, 311] on icon at bounding box center [263, 313] width 14 height 8
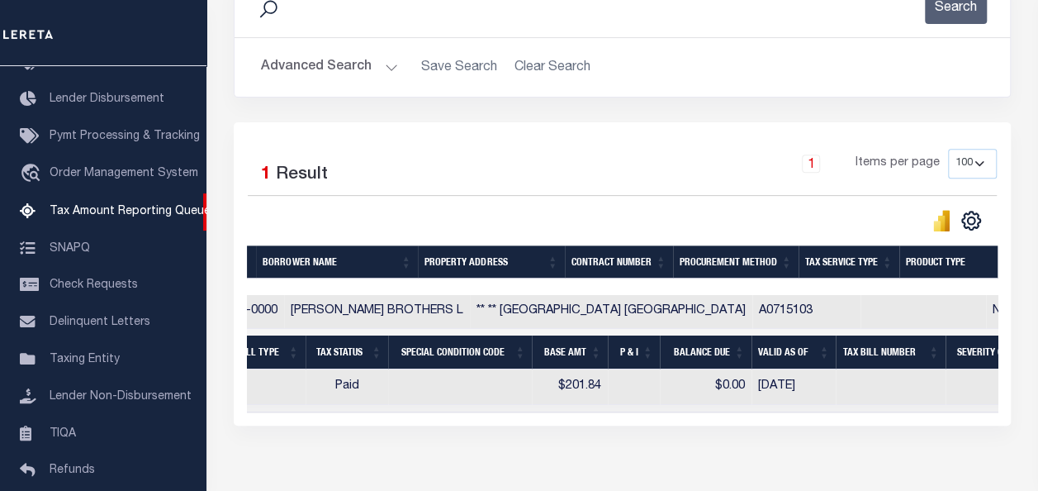
scroll to position [0, 498]
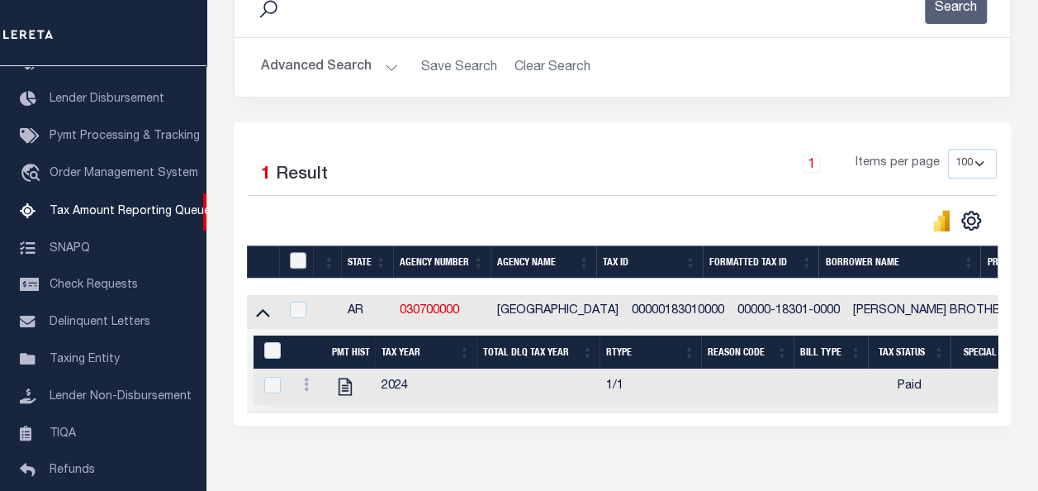
click at [293, 263] on input "checkbox" at bounding box center [298, 260] width 17 height 17
checkbox input "true"
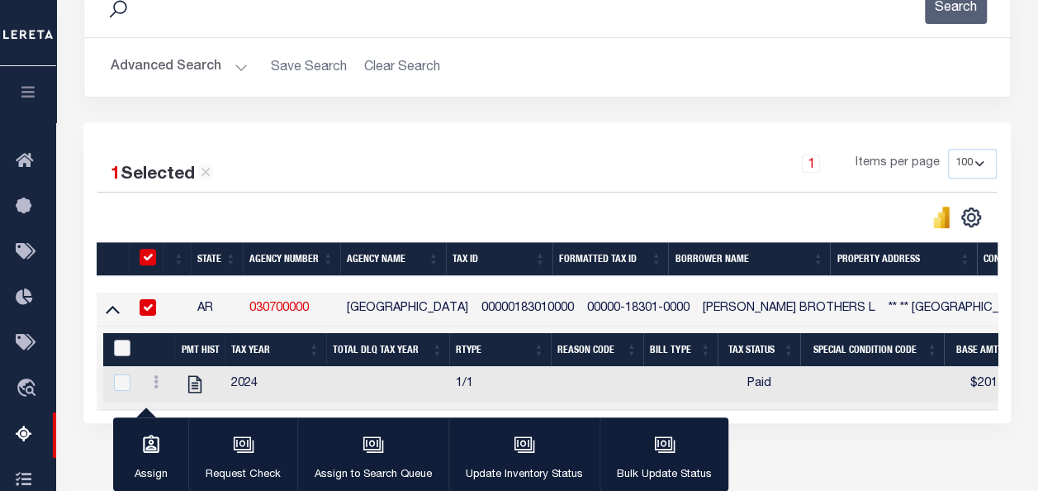
click at [120, 350] on input "&nbsp;" at bounding box center [122, 348] width 17 height 17
checkbox input "true"
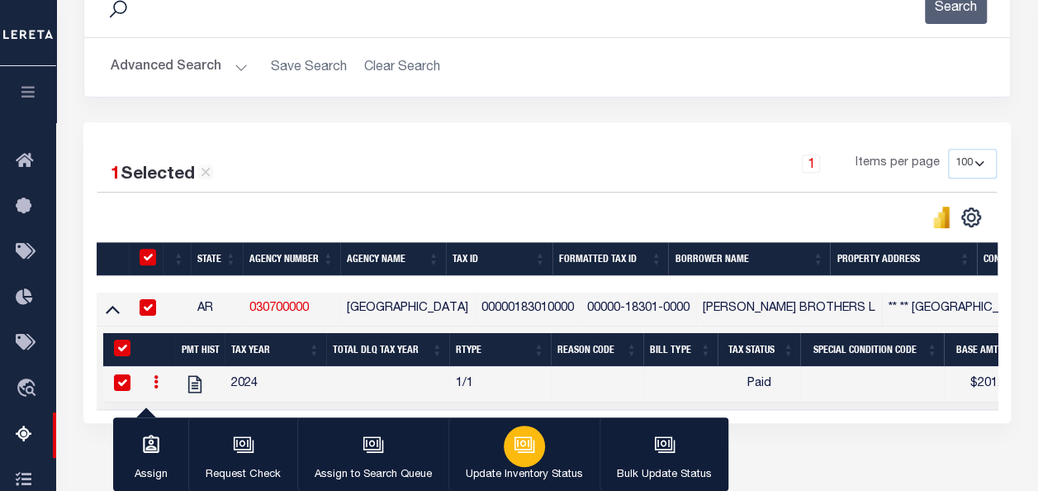
click at [518, 468] on p "Update Inventory Status" at bounding box center [524, 475] width 117 height 17
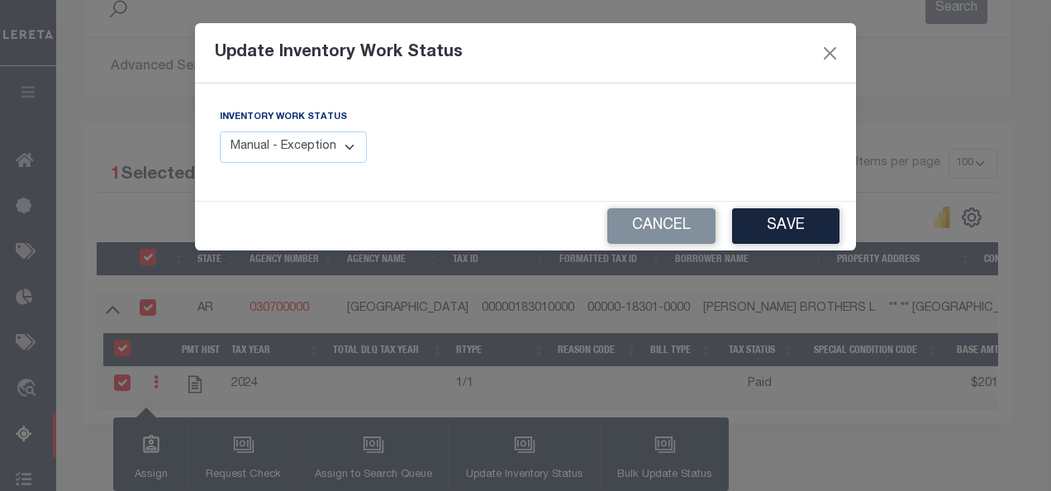
click at [284, 150] on select "Manual - Exception Pended - Awaiting Search Late Add Exception Completed" at bounding box center [293, 147] width 147 height 32
select select "4"
click at [220, 131] on select "Manual - Exception Pended - Awaiting Search Late Add Exception Completed" at bounding box center [293, 147] width 147 height 32
click at [788, 233] on button "Save" at bounding box center [785, 226] width 107 height 36
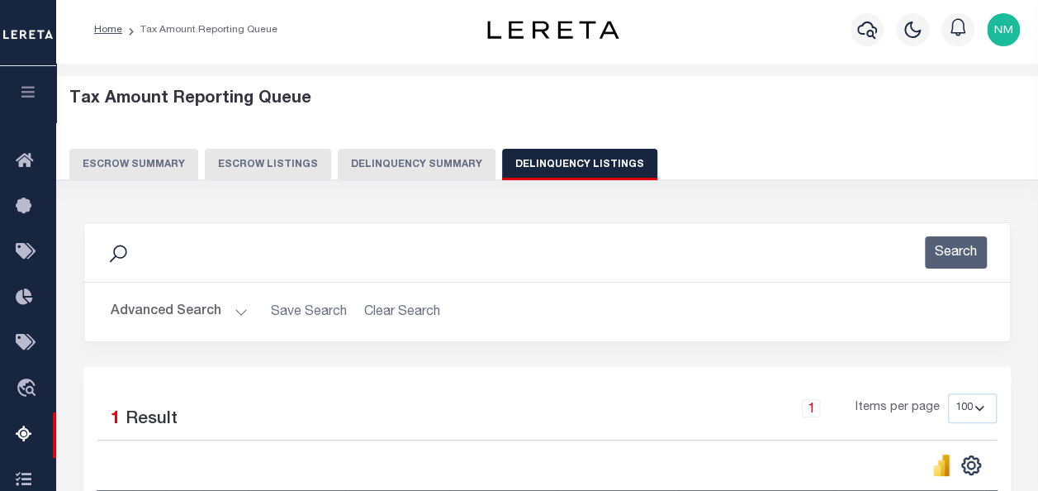
scroll to position [0, 0]
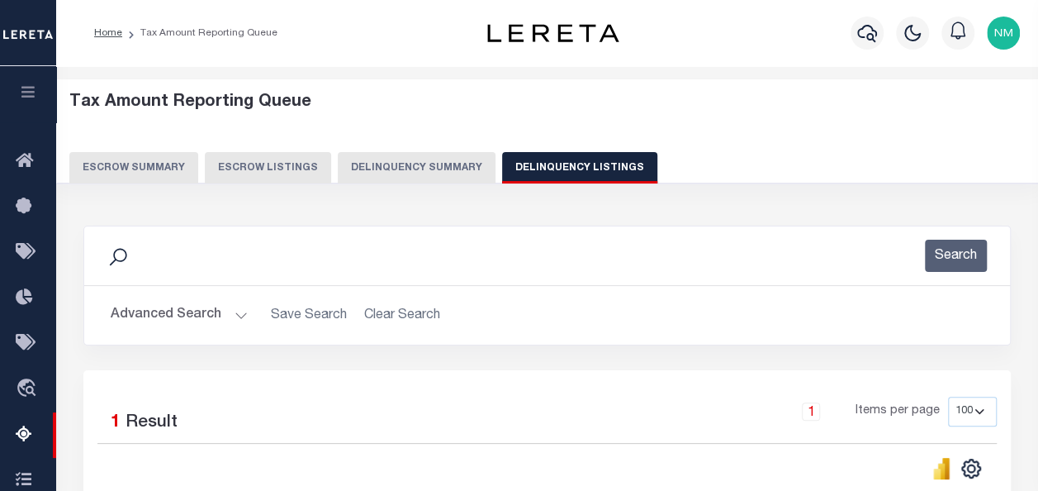
click at [537, 164] on button "Delinquency Listings" at bounding box center [579, 167] width 155 height 31
select select "100"
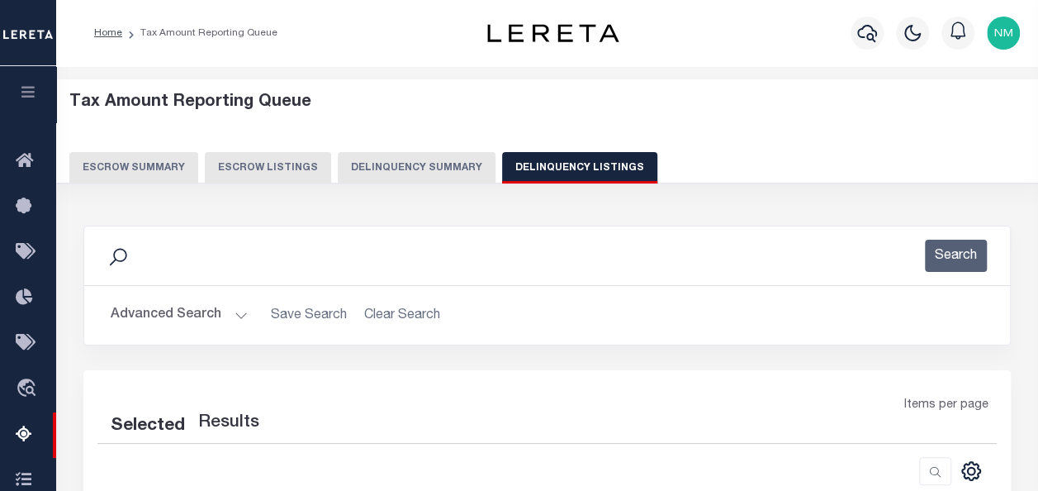
click at [142, 309] on button "Advanced Search" at bounding box center [179, 315] width 137 height 32
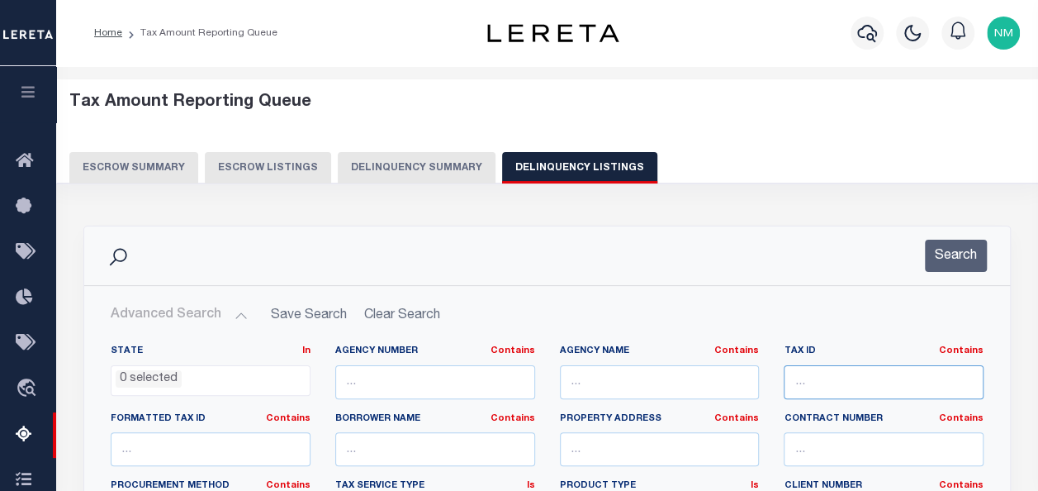
click at [867, 392] on input "text" at bounding box center [884, 382] width 200 height 34
paste input "00000183140000"
type input "00000183140000"
select select "100"
type input "00000183140000"
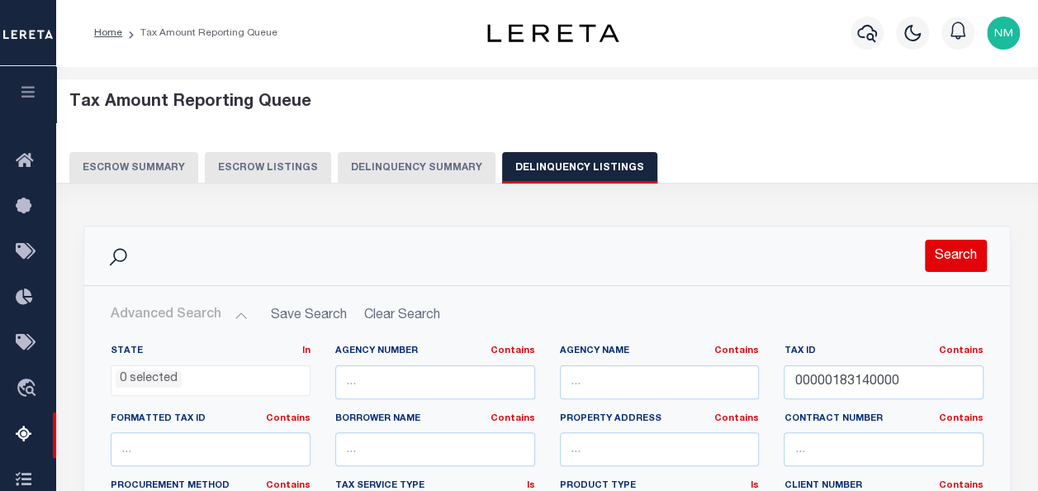
click at [953, 256] on button "Search" at bounding box center [956, 256] width 62 height 32
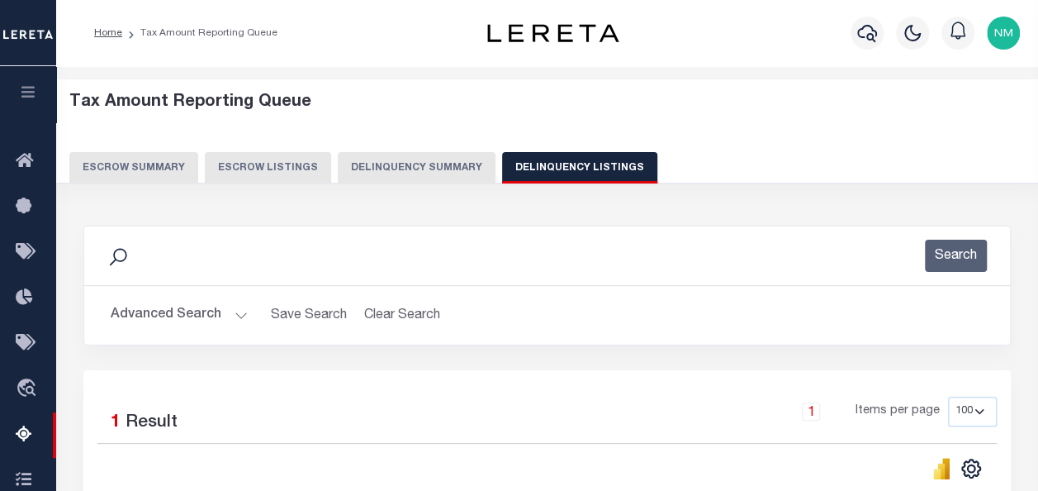
scroll to position [248, 0]
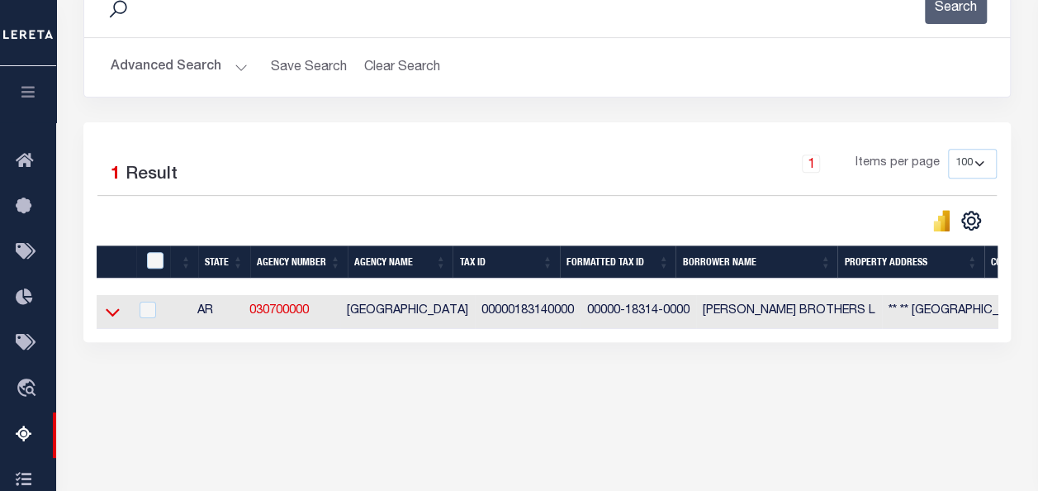
click at [114, 314] on icon at bounding box center [113, 313] width 14 height 8
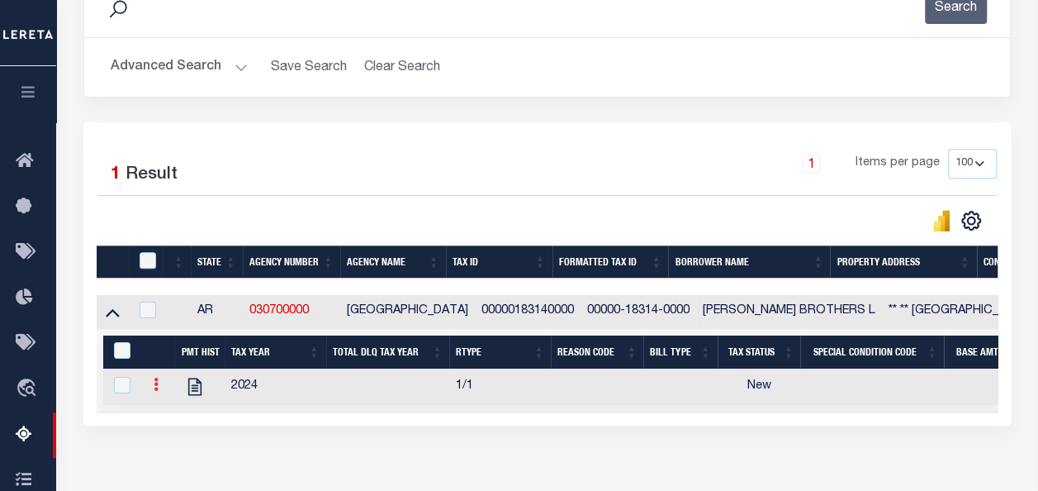
click at [154, 387] on icon at bounding box center [156, 384] width 5 height 13
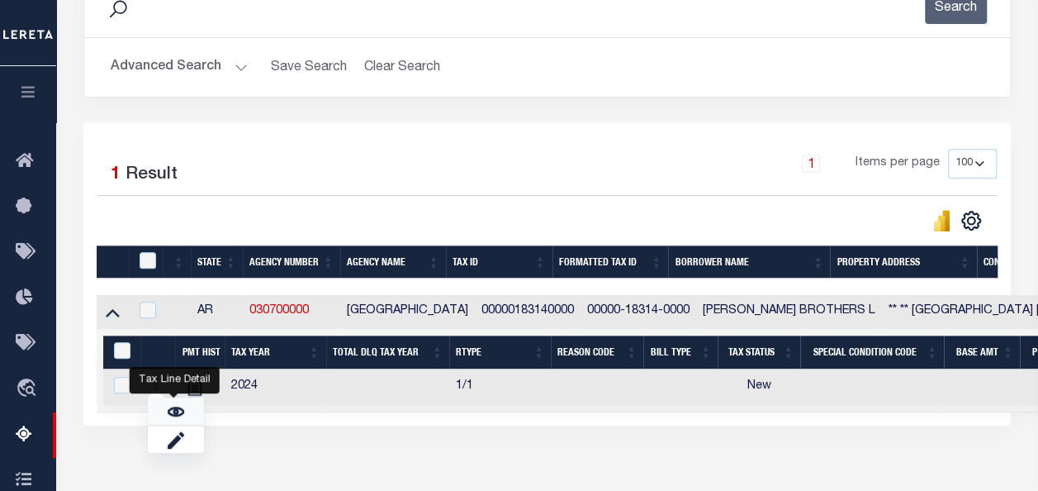
click at [169, 405] on link "" at bounding box center [176, 410] width 56 height 27
checkbox input "true"
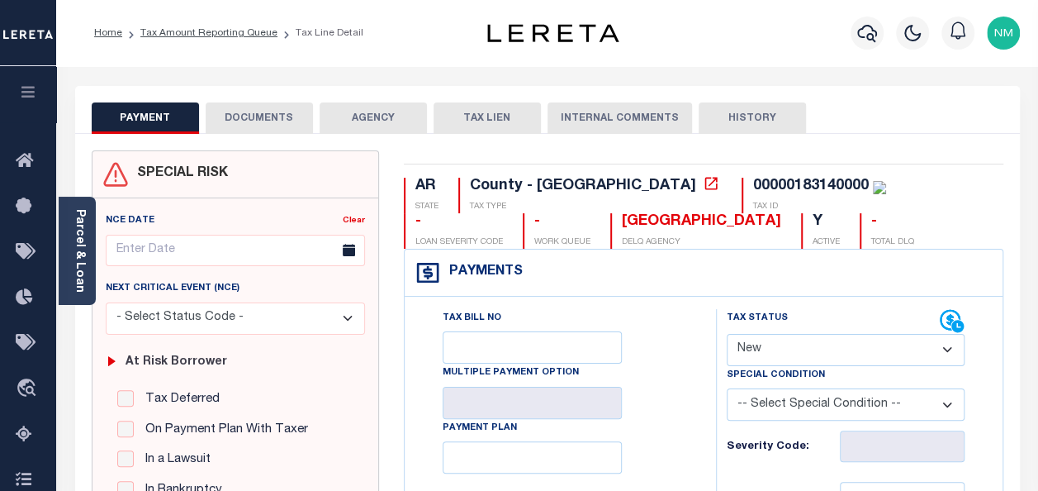
click at [770, 352] on select "- Select Status Code - Open Due/Unpaid Paid Incomplete No Tax Due Internal Refu…" at bounding box center [846, 350] width 238 height 32
select select "PYD"
click at [727, 334] on select "- Select Status Code - Open Due/Unpaid Paid Incomplete No Tax Due Internal Refu…" at bounding box center [846, 350] width 238 height 32
type input "[DATE]"
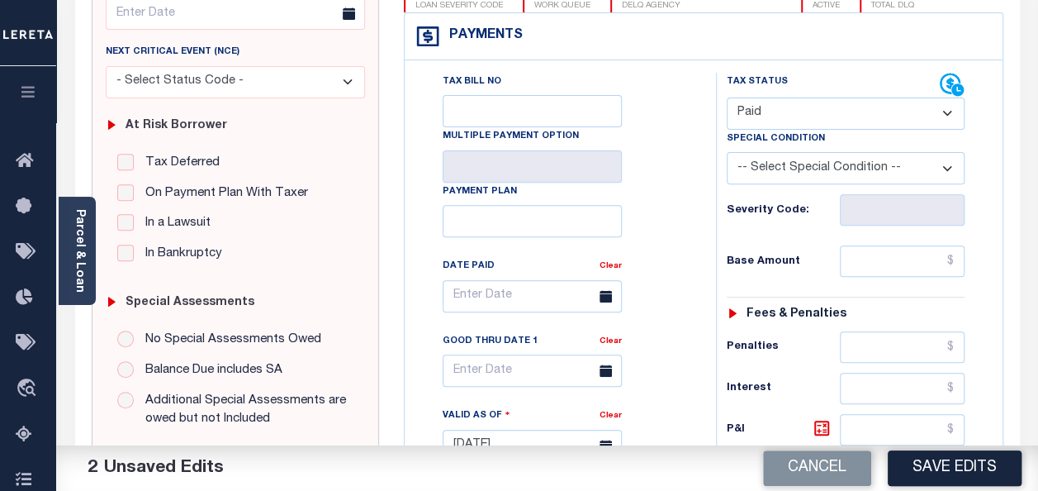
scroll to position [248, 0]
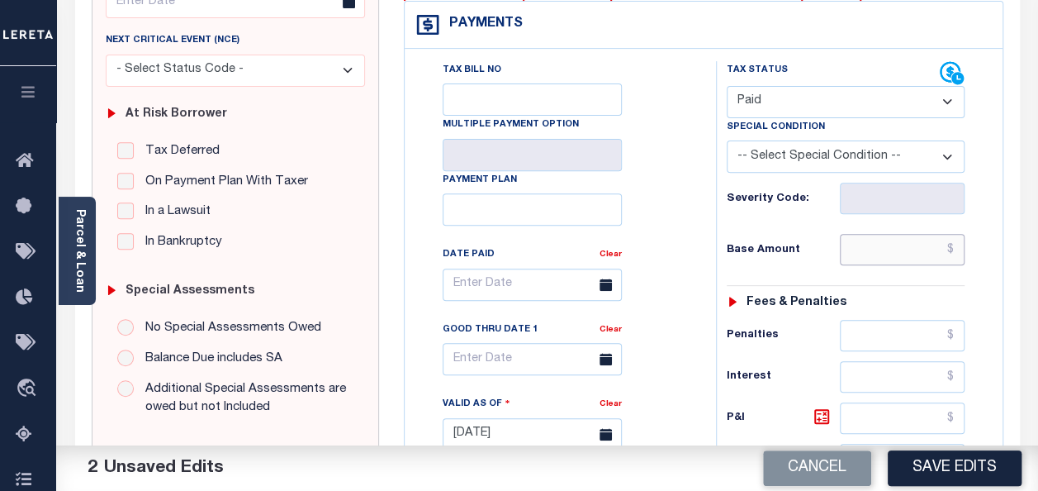
click at [957, 248] on input "text" at bounding box center [902, 249] width 125 height 31
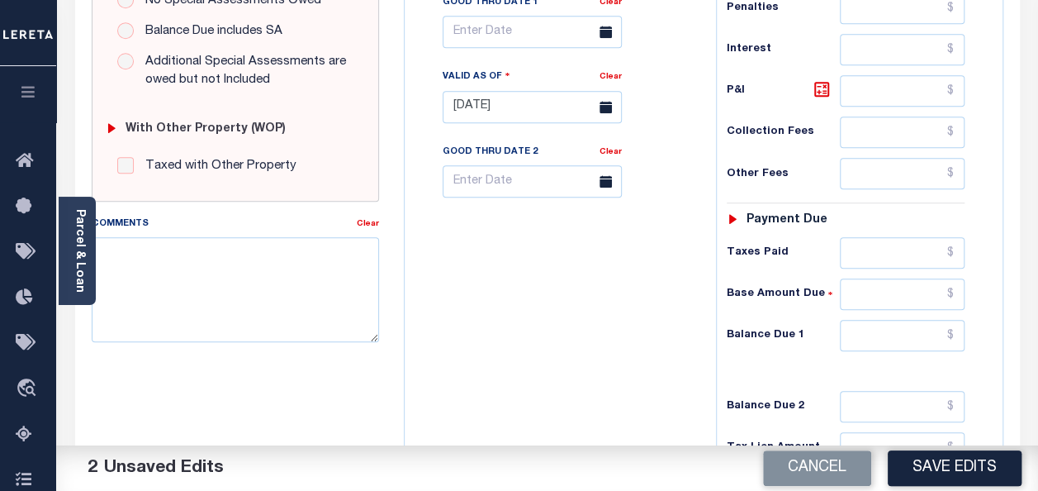
scroll to position [578, 0]
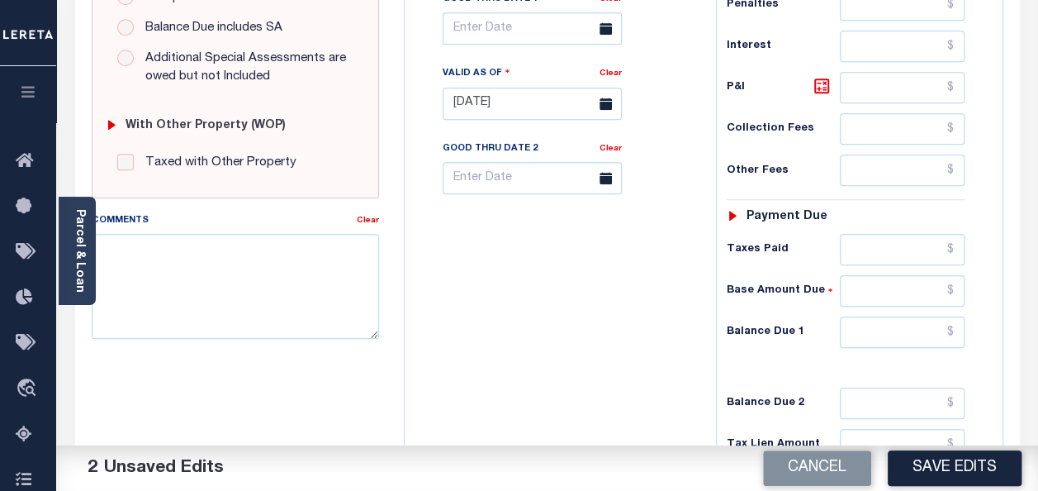
type input "$31.82"
click at [957, 325] on input "text" at bounding box center [902, 331] width 125 height 31
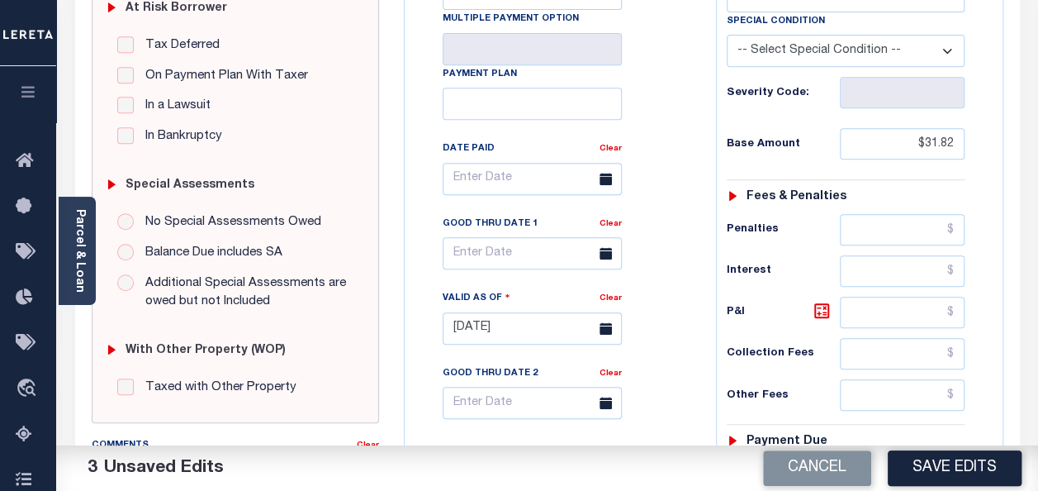
scroll to position [349, 0]
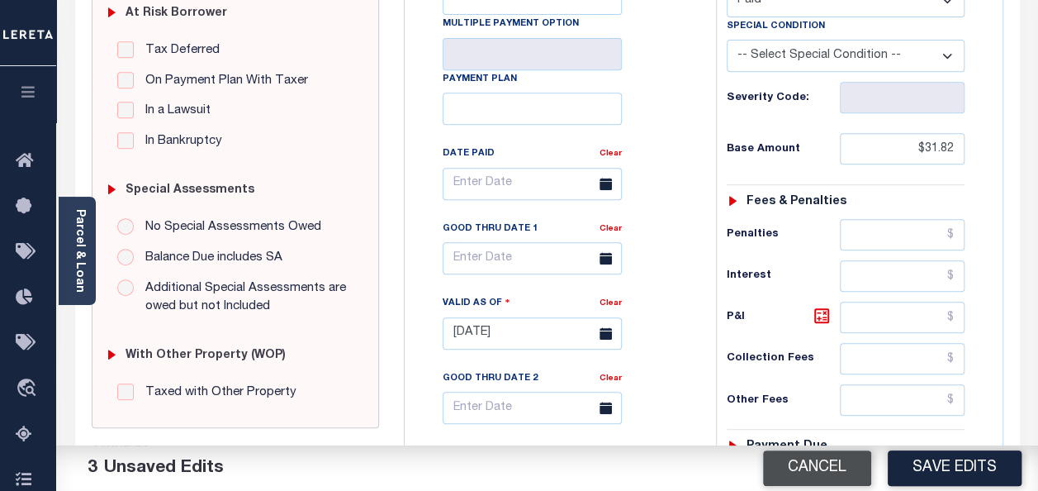
type input "$0.00"
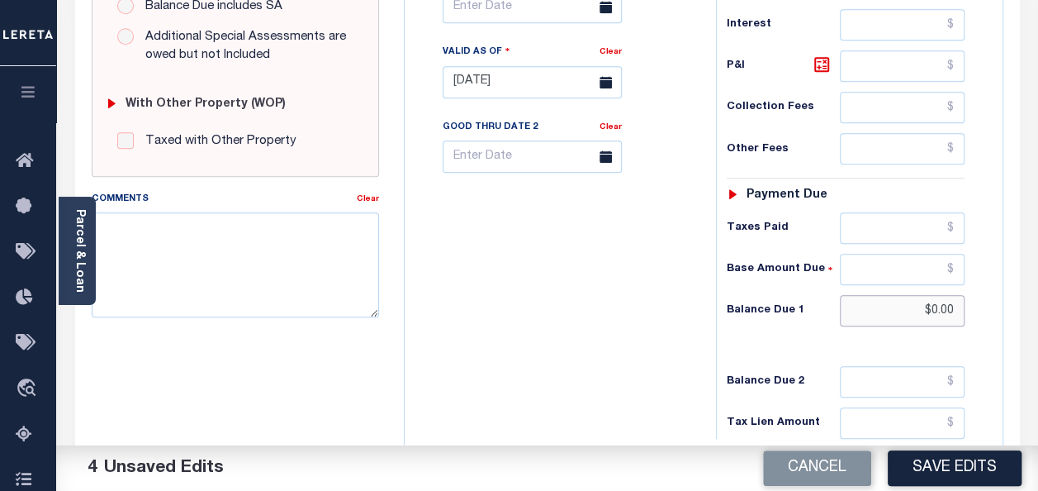
scroll to position [762, 0]
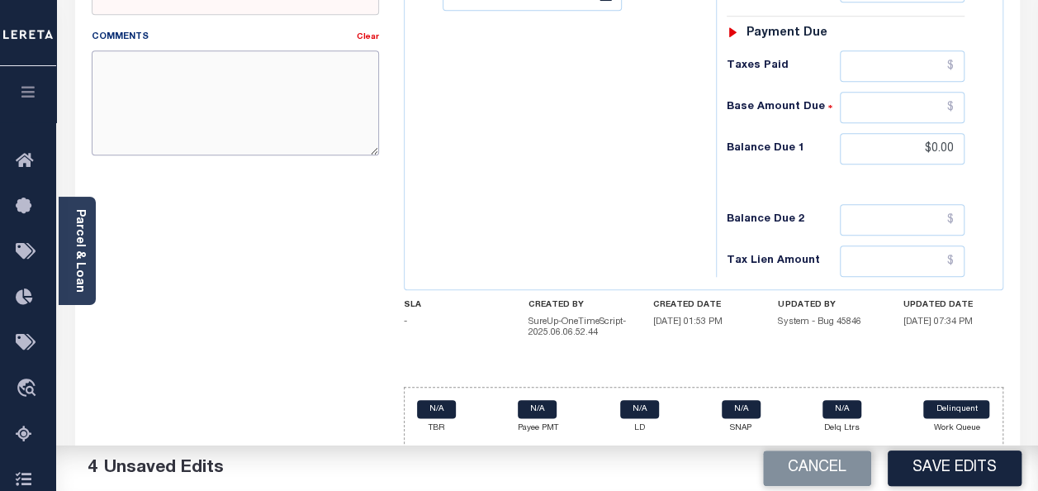
click at [192, 86] on textarea "Comments" at bounding box center [235, 102] width 287 height 104
paste textarea "As per [PERSON_NAME] that for tax year [DATE] taxes paid on [DATE]"
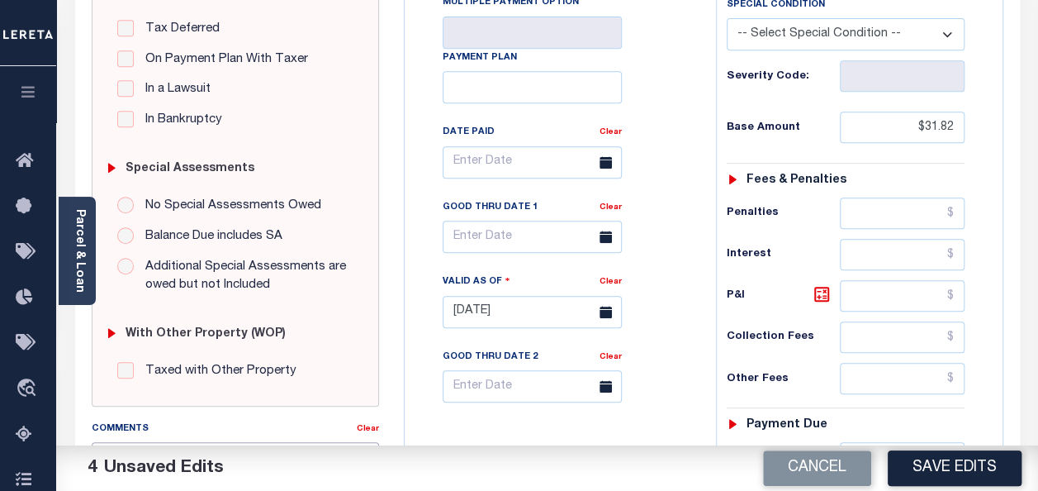
scroll to position [349, 0]
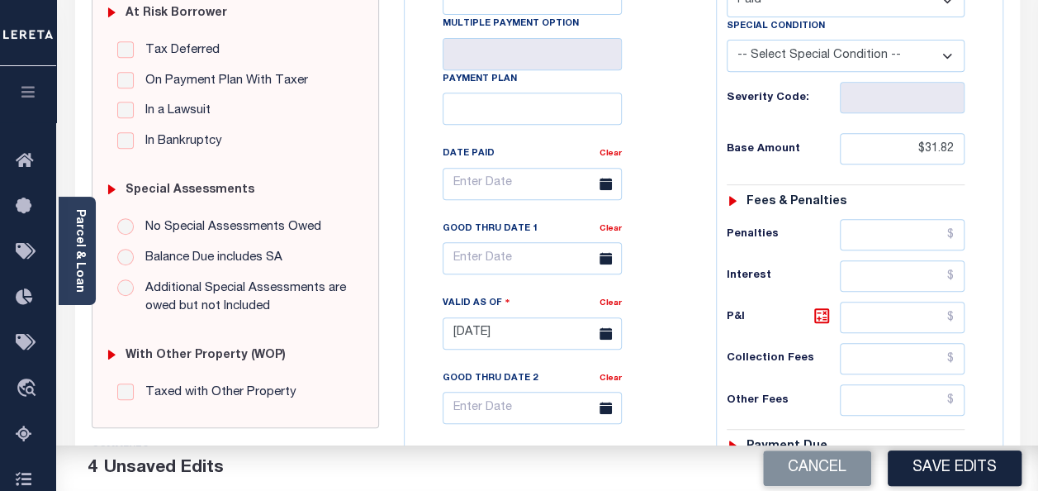
type textarea "As per [PERSON_NAME] that for tax year [DATE] taxes paid on [DATE]"
click at [477, 182] on input "text" at bounding box center [532, 184] width 179 height 32
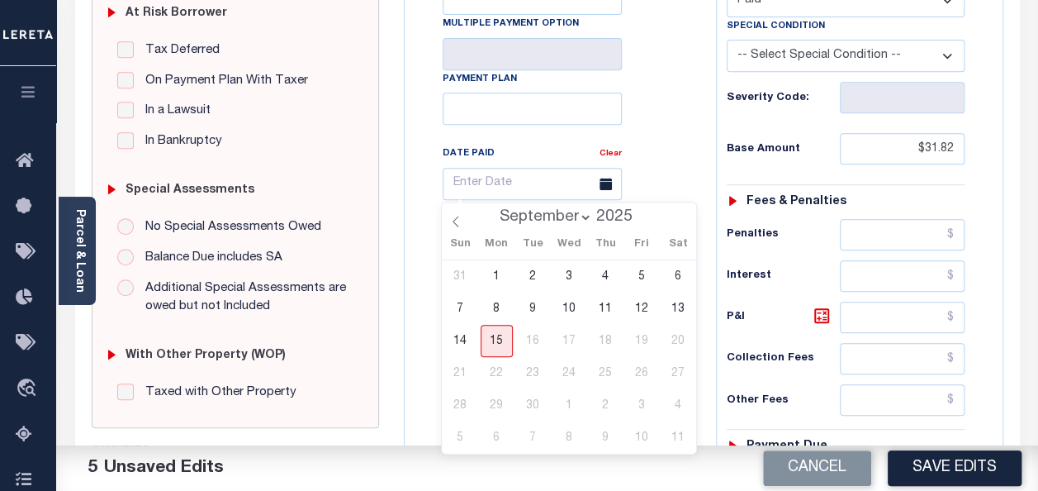
click at [536, 209] on select "January February March April May June July August September" at bounding box center [542, 217] width 101 height 17
select select "3"
click at [493, 209] on select "January February March April May June July August September" at bounding box center [542, 217] width 101 height 17
click at [520, 216] on select "January February March April May June July August September" at bounding box center [542, 217] width 101 height 17
click at [493, 209] on select "January February March April May June July August September" at bounding box center [542, 217] width 101 height 17
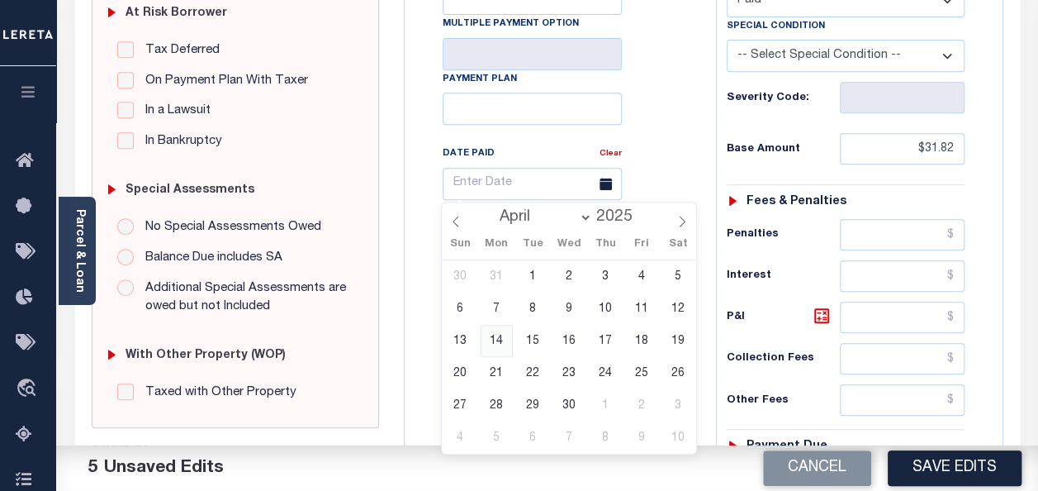
click at [502, 344] on span "14" at bounding box center [497, 341] width 32 height 32
type input "[DATE]"
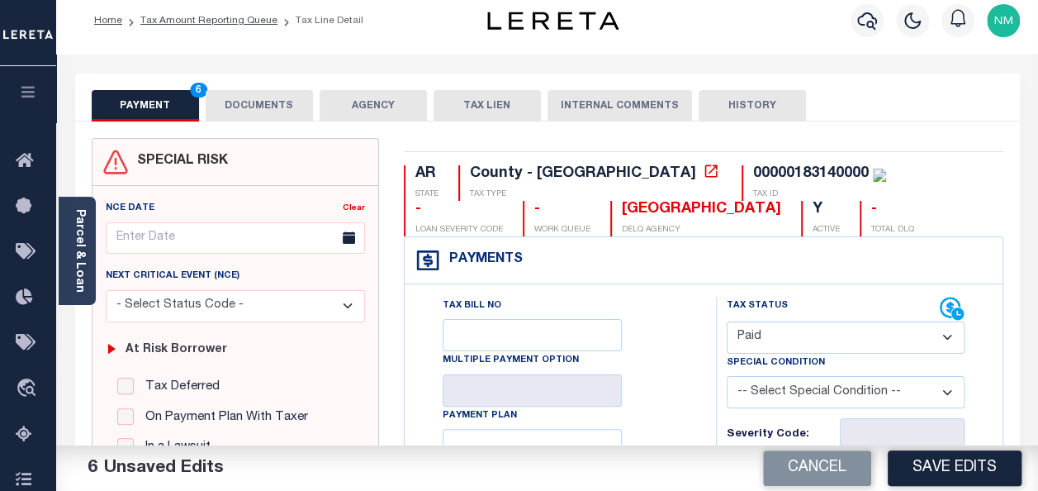
scroll to position [0, 0]
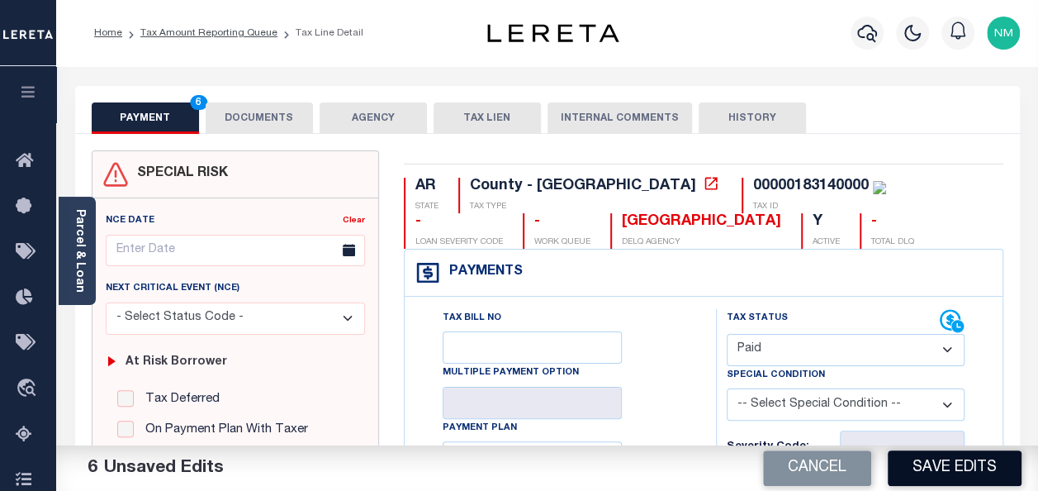
click at [938, 464] on button "Save Edits" at bounding box center [955, 468] width 134 height 36
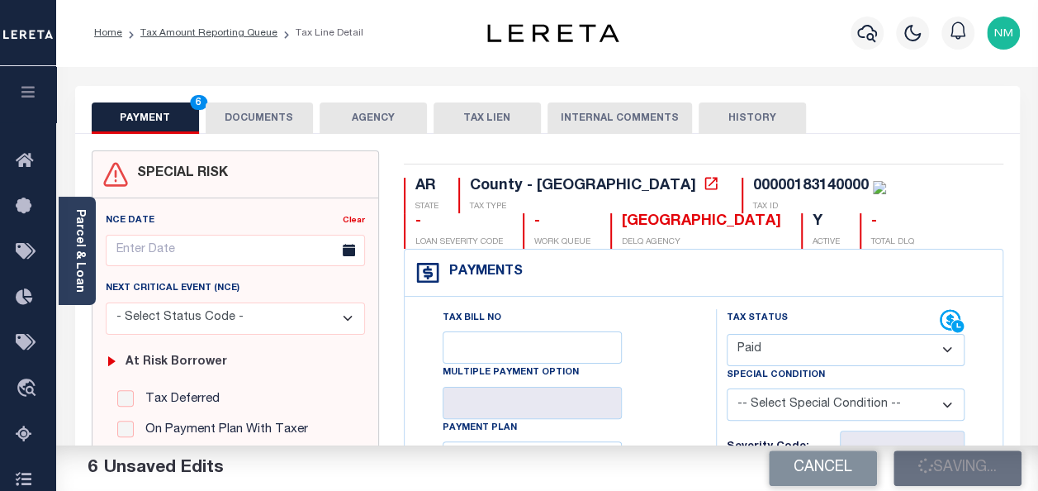
checkbox input "false"
type input "$31.82"
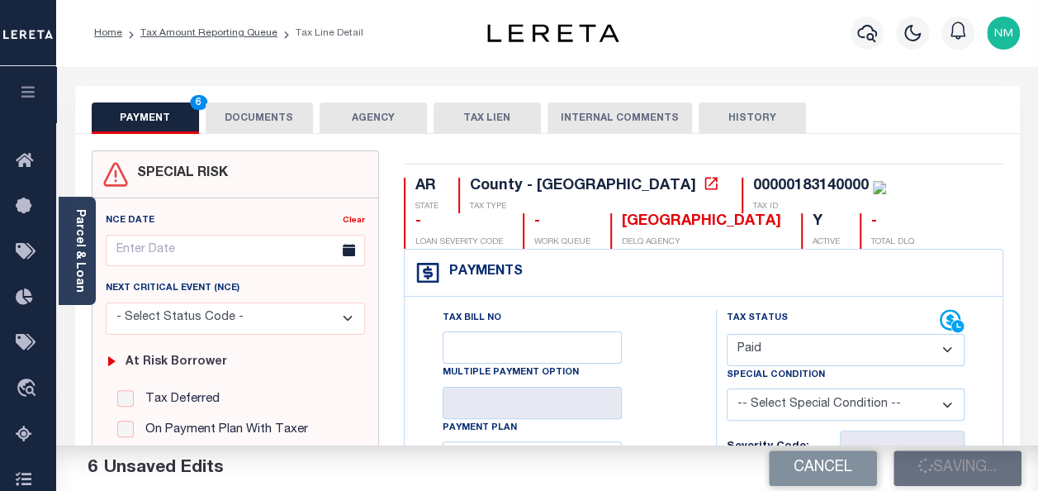
type input "$0"
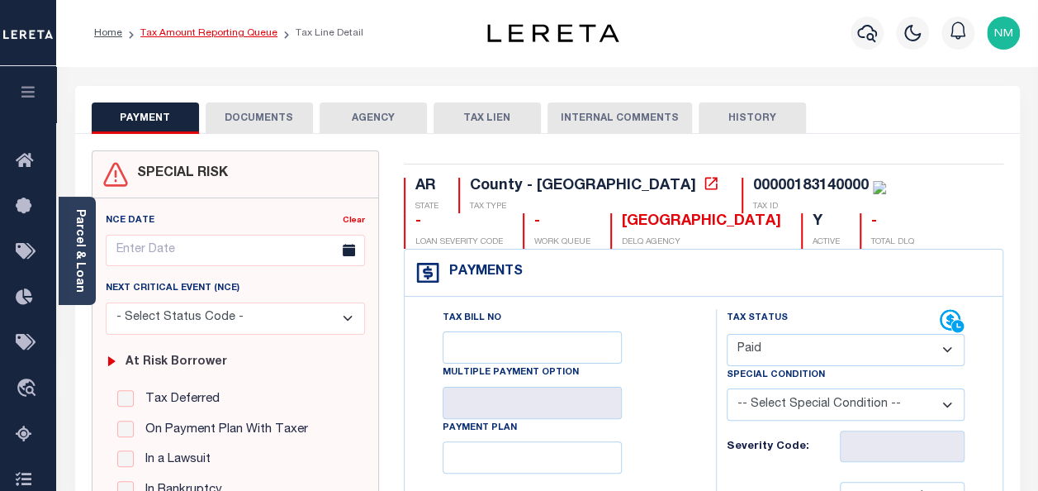
click at [154, 29] on link "Tax Amount Reporting Queue" at bounding box center [208, 33] width 137 height 10
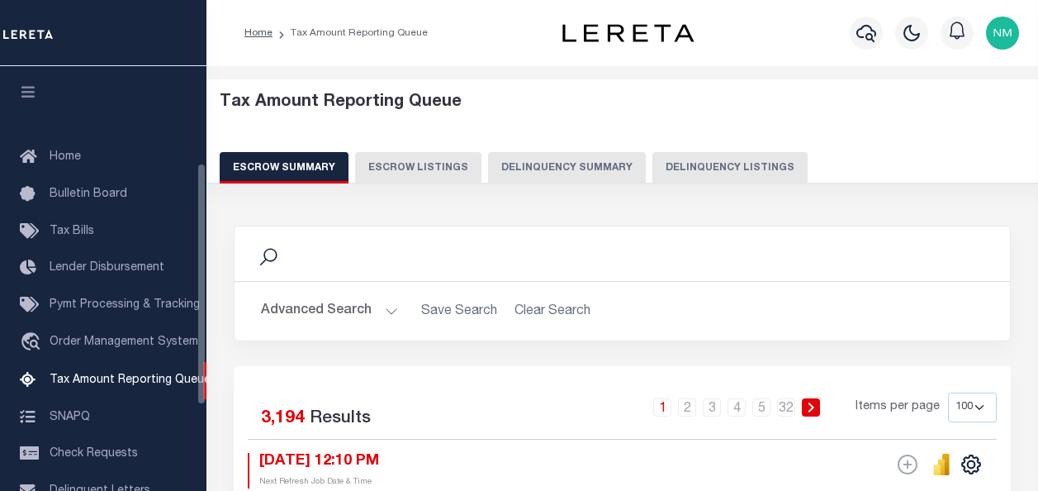
select select "100"
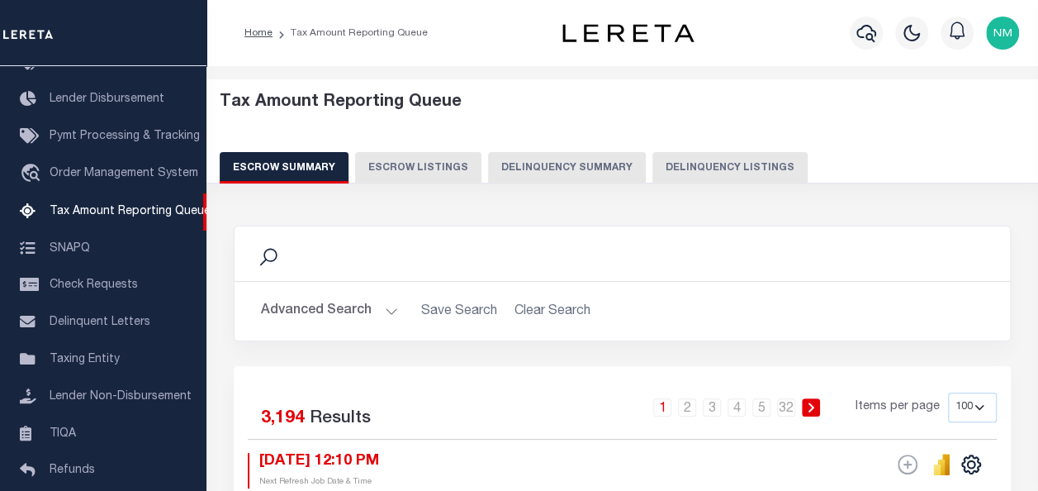
click at [676, 169] on button "Delinquency Listings" at bounding box center [730, 167] width 155 height 31
select select "100"
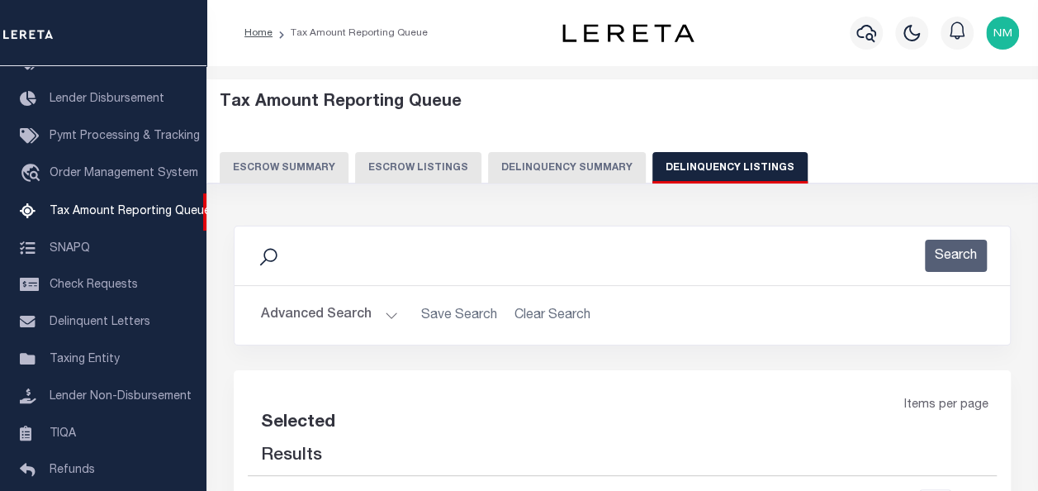
select select "100"
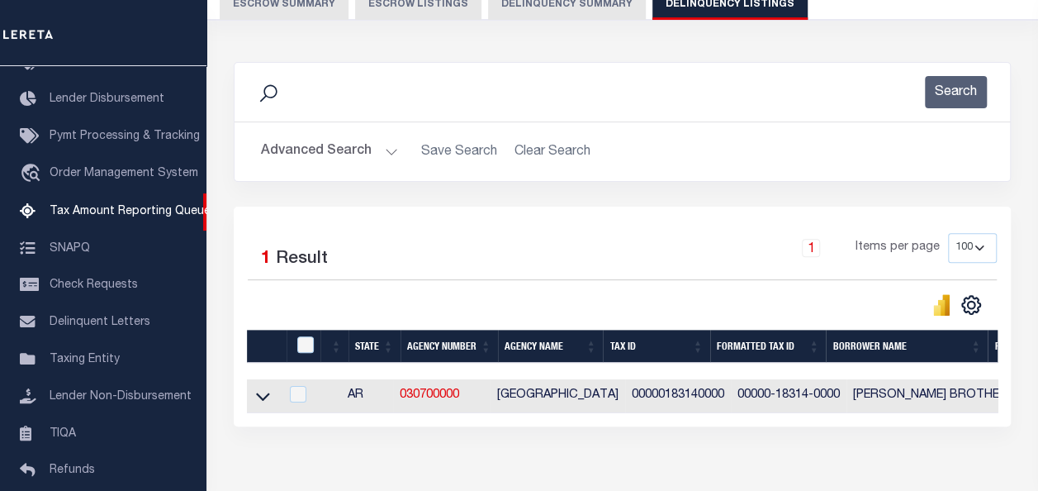
scroll to position [165, 0]
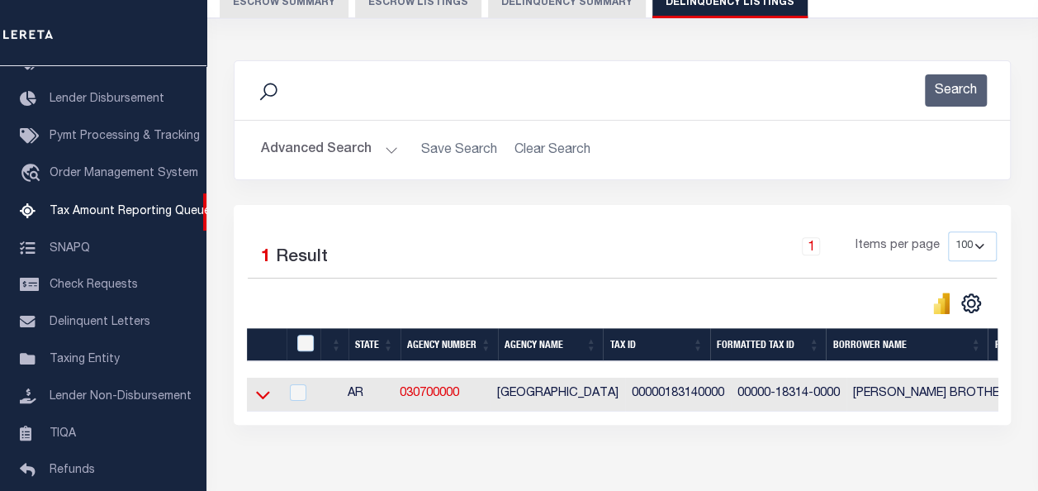
click at [262, 395] on icon at bounding box center [263, 394] width 14 height 17
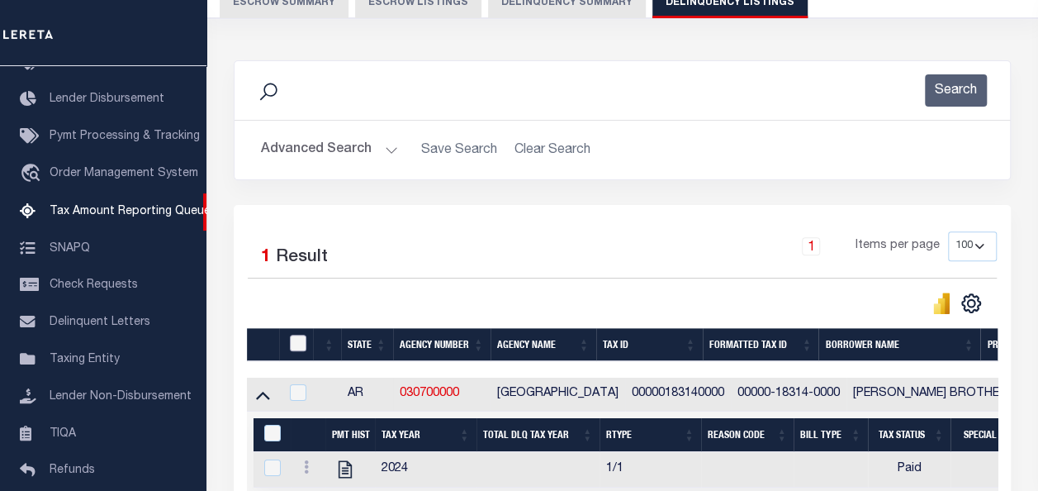
click at [297, 344] on input "checkbox" at bounding box center [298, 343] width 17 height 17
checkbox input "true"
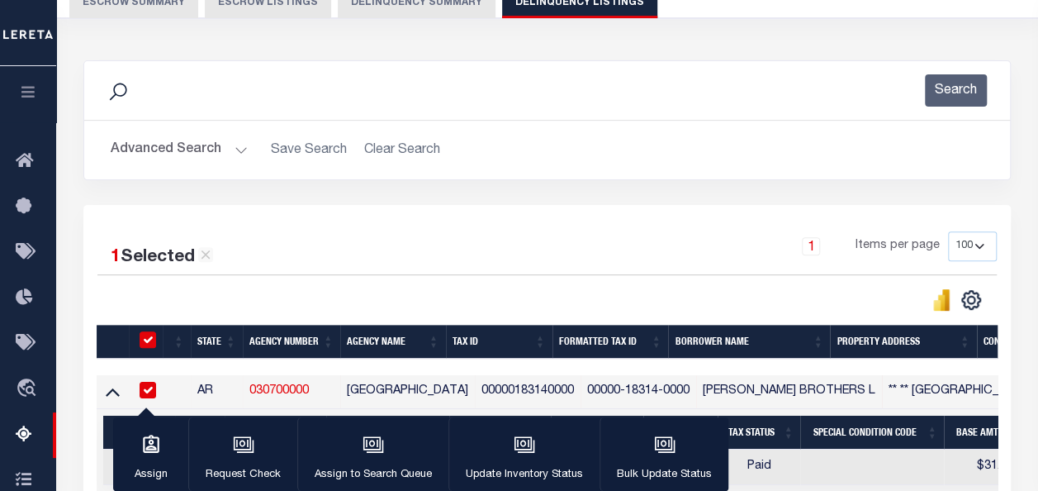
click at [276, 432] on div "State Agency Number Agency Name Tax ID Formatted Tax ID Borrower Name Property …" at bounding box center [547, 409] width 901 height 168
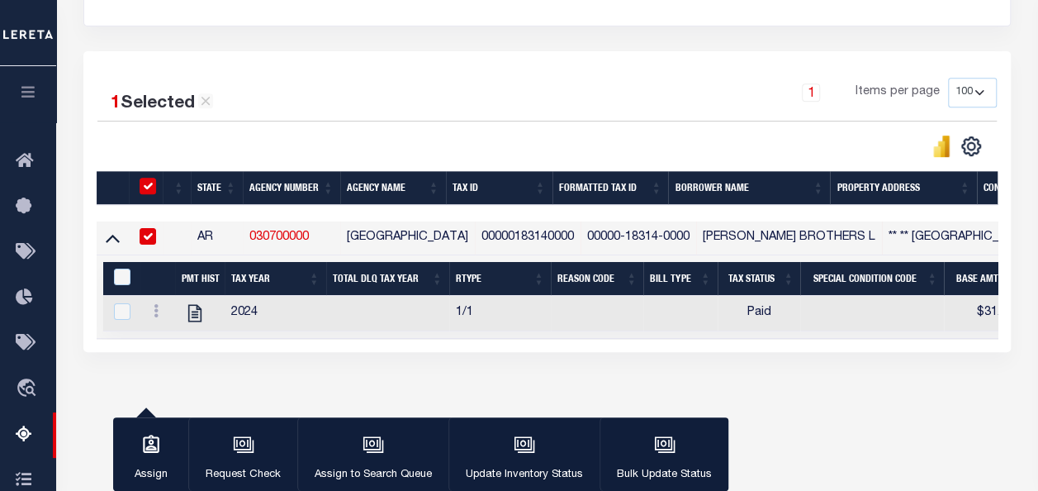
scroll to position [385, 0]
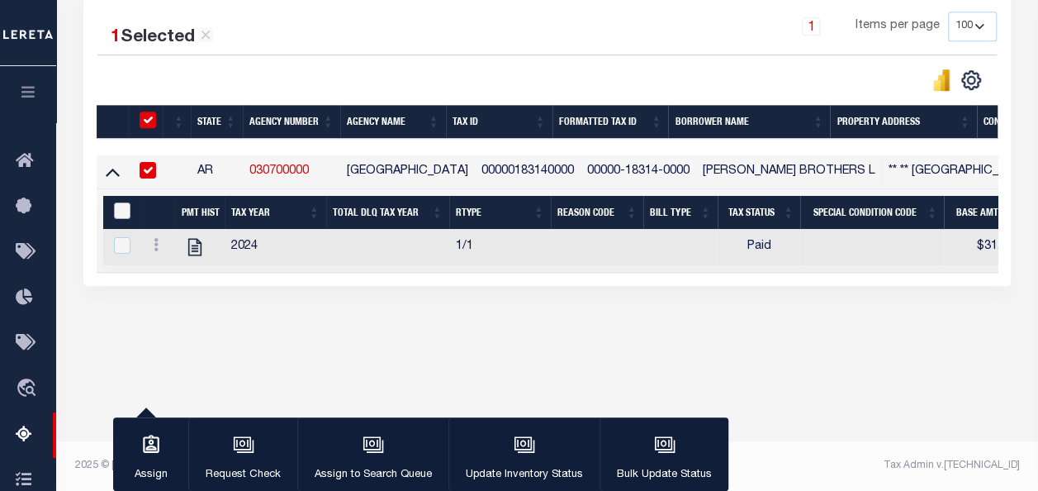
click at [121, 207] on input "&nbsp;" at bounding box center [122, 210] width 17 height 17
checkbox input "true"
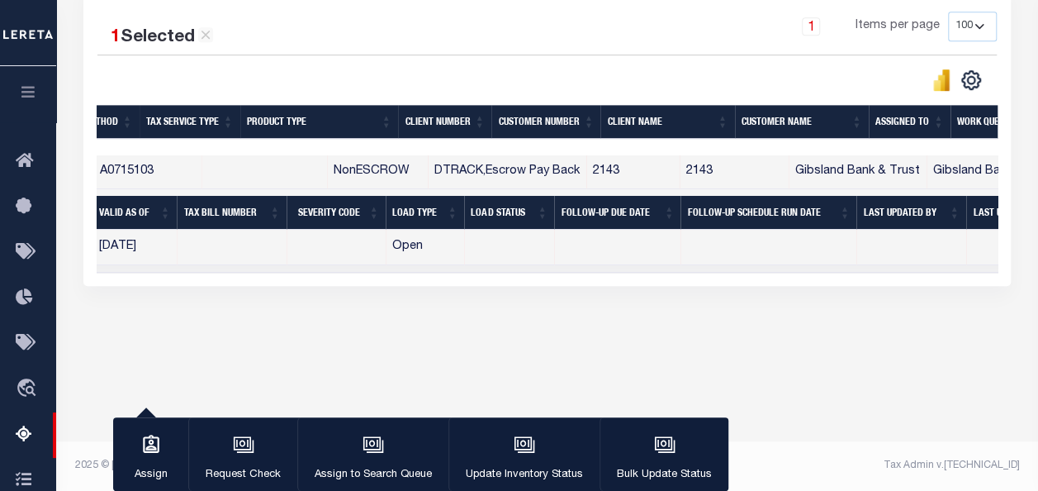
scroll to position [0, 1303]
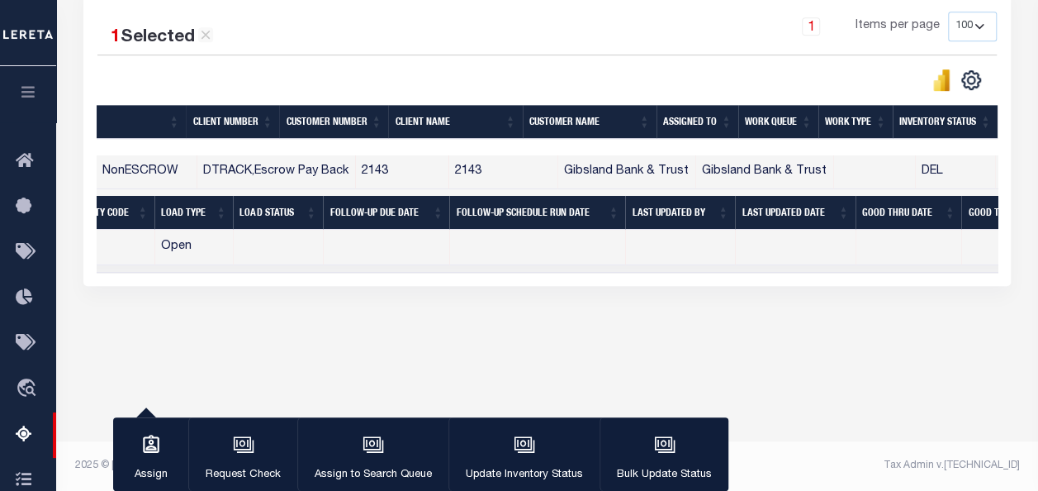
drag, startPoint x: 1009, startPoint y: 279, endPoint x: 476, endPoint y: 323, distance: 534.6
click at [476, 323] on div "Data sync process is currently running, you may face some response delays. Sear…" at bounding box center [548, 79] width 950 height 511
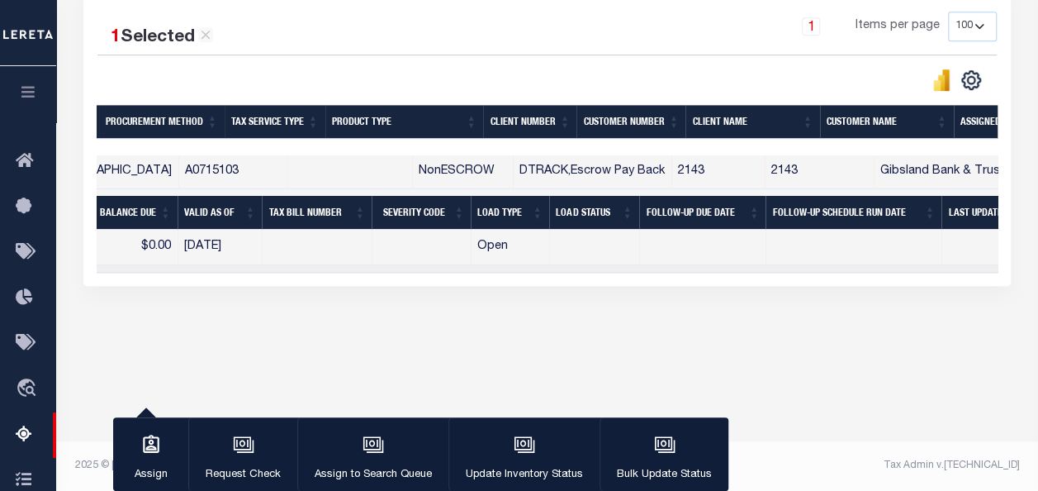
scroll to position [0, 0]
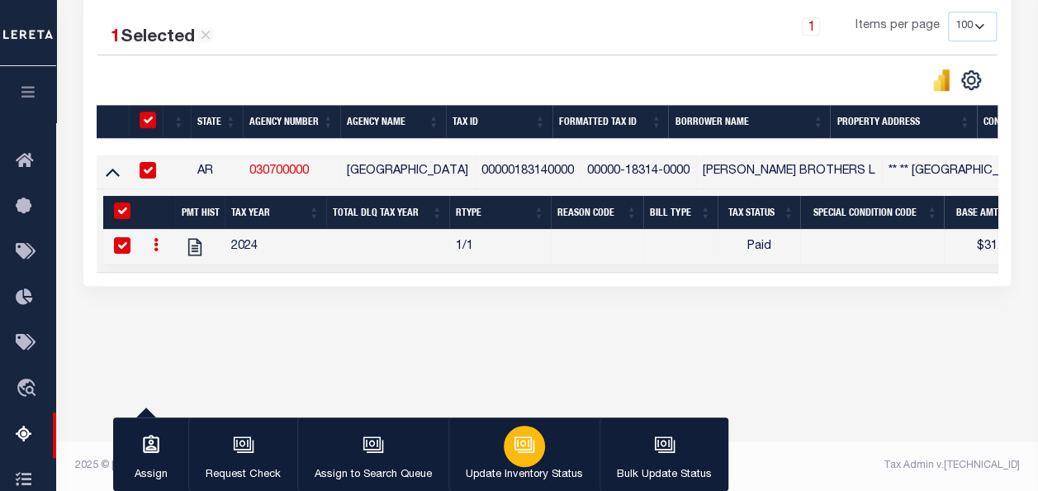
click at [514, 451] on icon "button" at bounding box center [524, 444] width 21 height 21
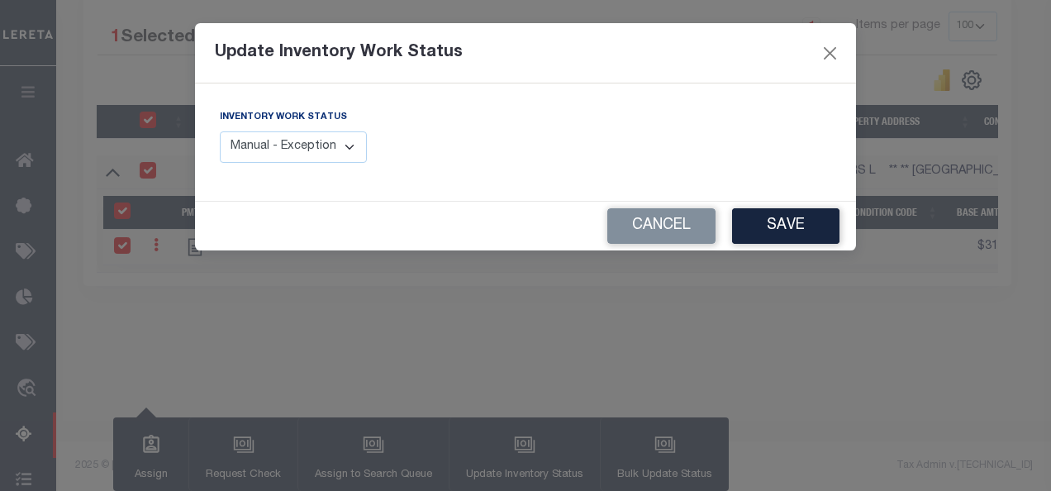
click at [312, 147] on select "Manual - Exception Pended - Awaiting Search Late Add Exception Completed" at bounding box center [293, 147] width 147 height 32
select select "4"
click at [220, 131] on select "Manual - Exception Pended - Awaiting Search Late Add Exception Completed" at bounding box center [293, 147] width 147 height 32
click at [786, 221] on button "Save" at bounding box center [785, 226] width 107 height 36
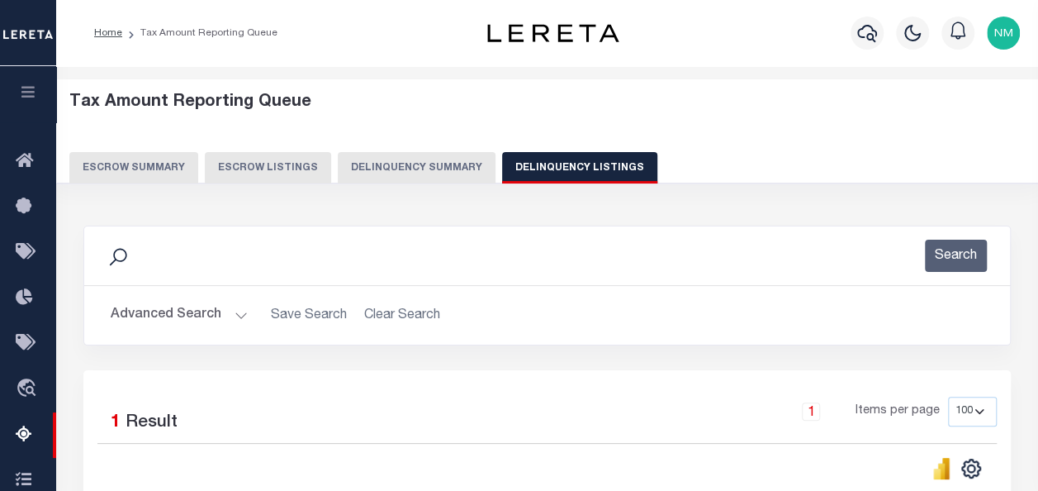
click at [177, 309] on button "Advanced Search" at bounding box center [179, 315] width 137 height 32
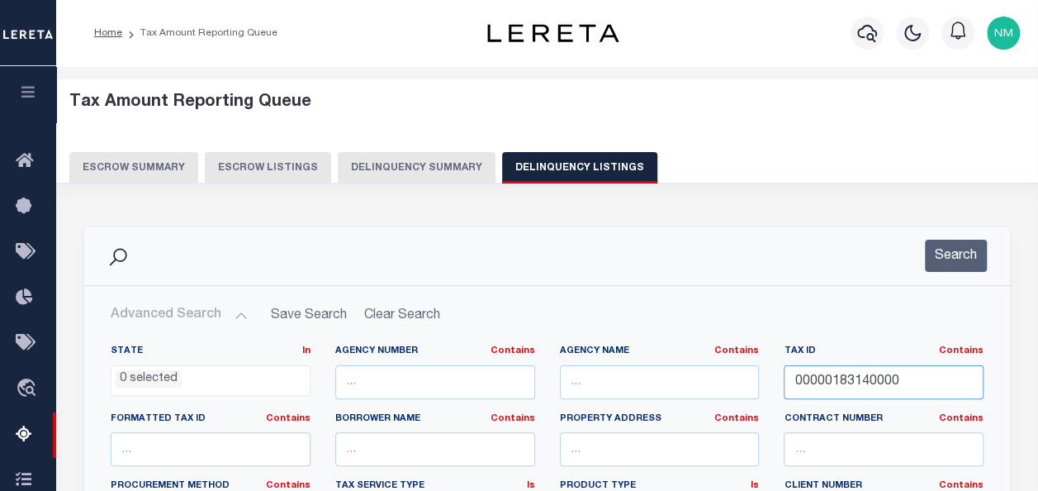
click at [847, 380] on input "00000183140000" at bounding box center [884, 382] width 200 height 34
paste input "01"
click at [964, 259] on button "Search" at bounding box center [956, 256] width 62 height 32
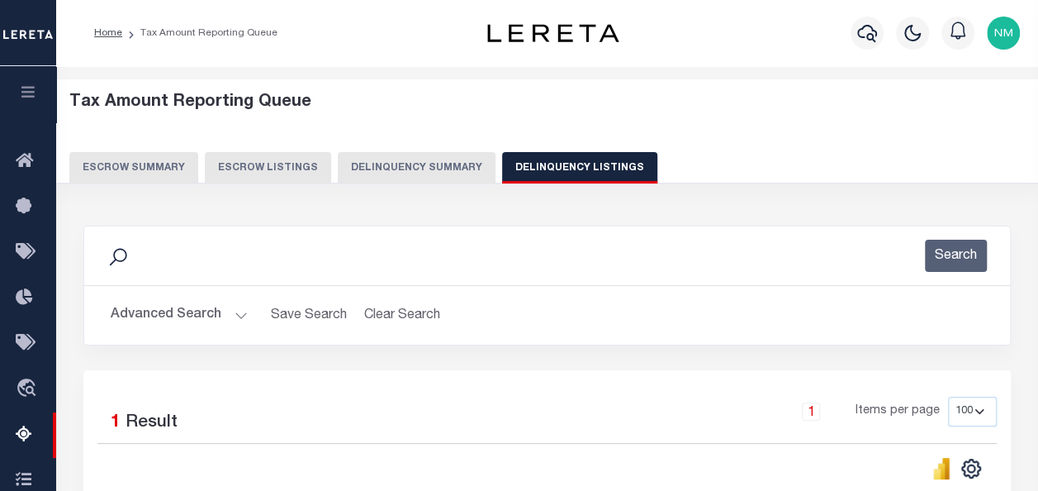
click at [161, 313] on button "Advanced Search" at bounding box center [179, 315] width 137 height 32
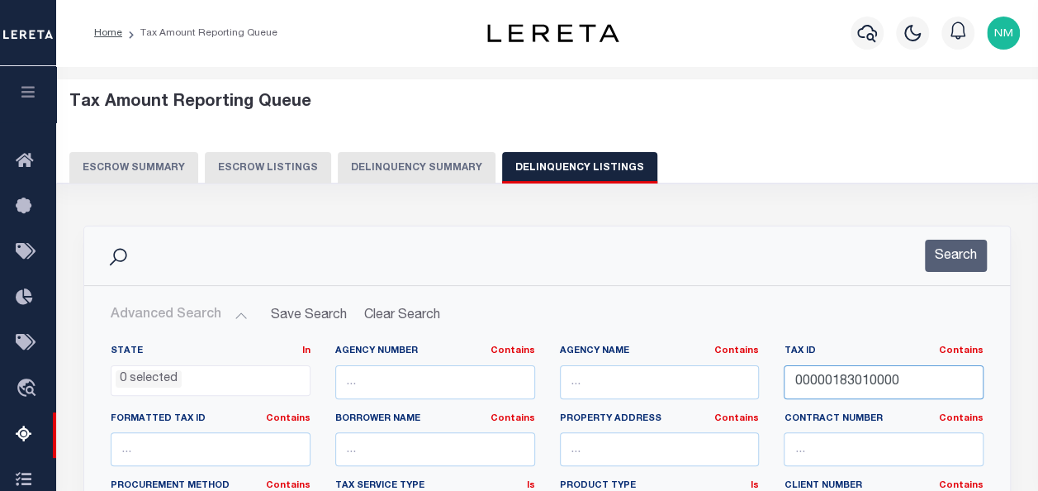
click at [819, 380] on input "00000183010000" at bounding box center [884, 382] width 200 height 34
paste input "6901"
type input "00000183690100"
click at [968, 253] on button "Search" at bounding box center [956, 256] width 62 height 32
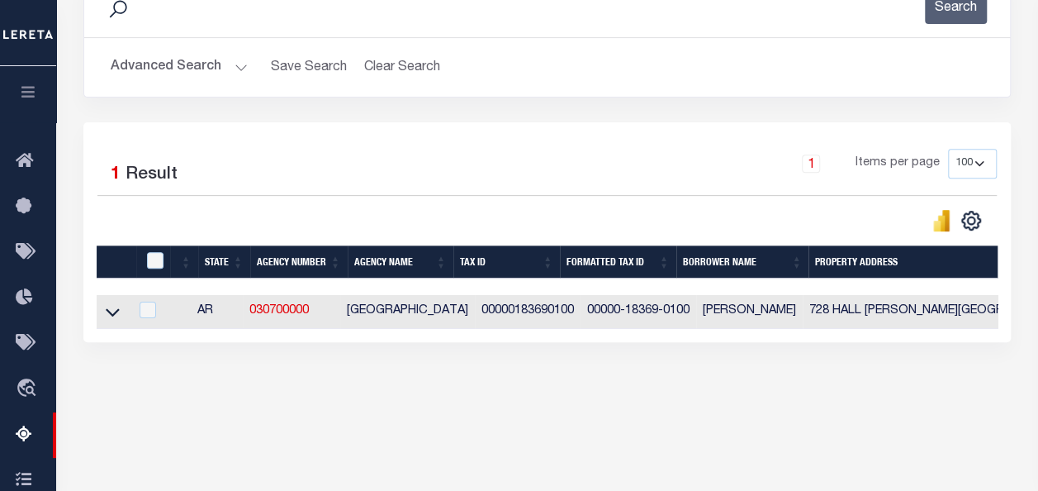
drag, startPoint x: 111, startPoint y: 314, endPoint x: 233, endPoint y: 263, distance: 132.6
click at [111, 314] on icon at bounding box center [113, 313] width 14 height 8
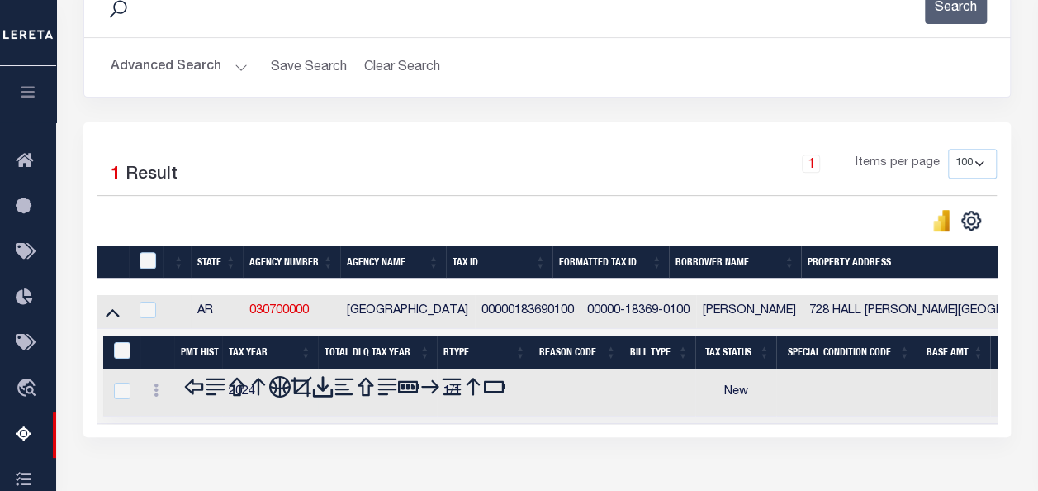
scroll to position [385, 0]
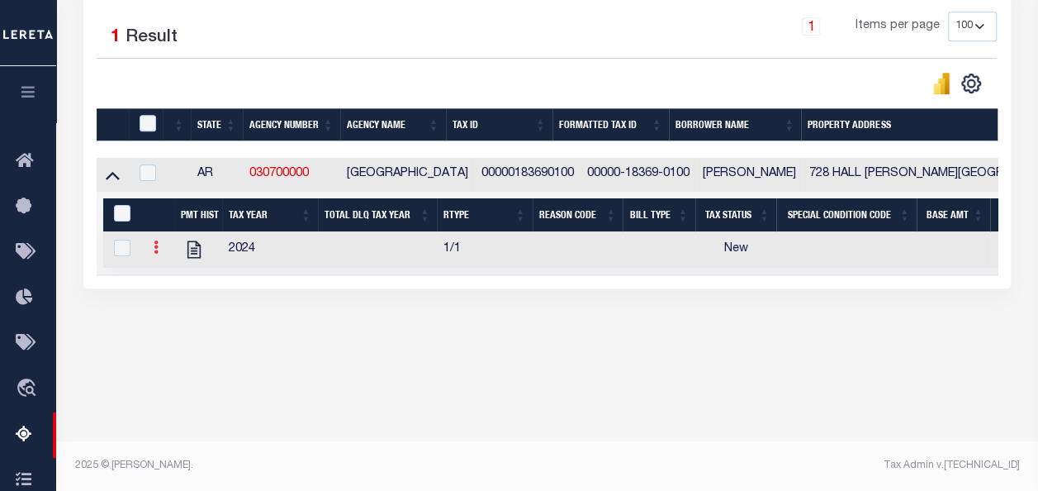
click at [154, 254] on icon at bounding box center [156, 246] width 5 height 13
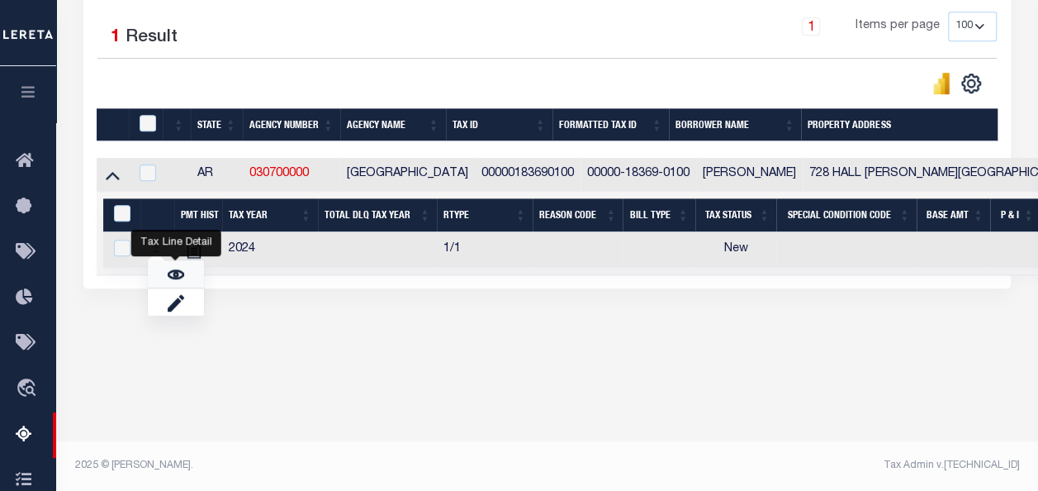
click at [163, 276] on link "" at bounding box center [176, 273] width 56 height 27
checkbox input "true"
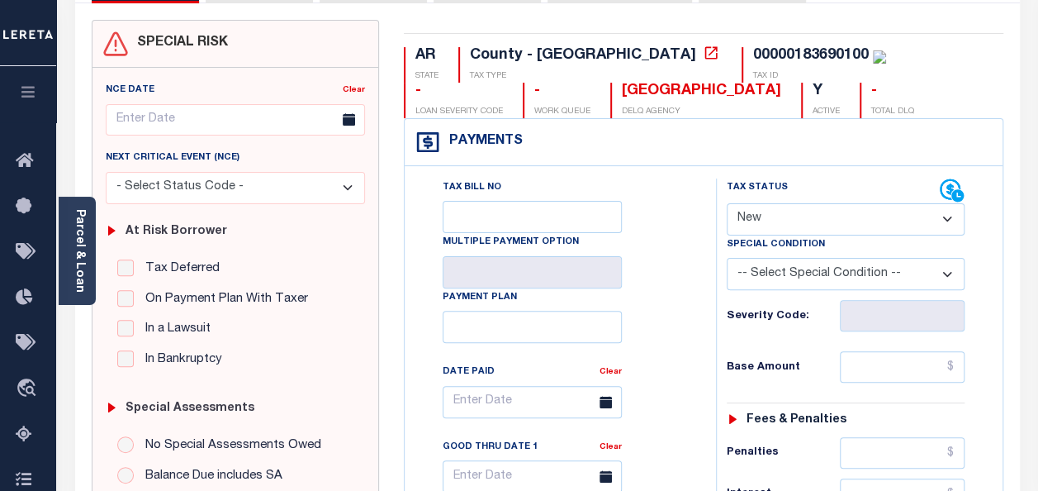
scroll to position [165, 0]
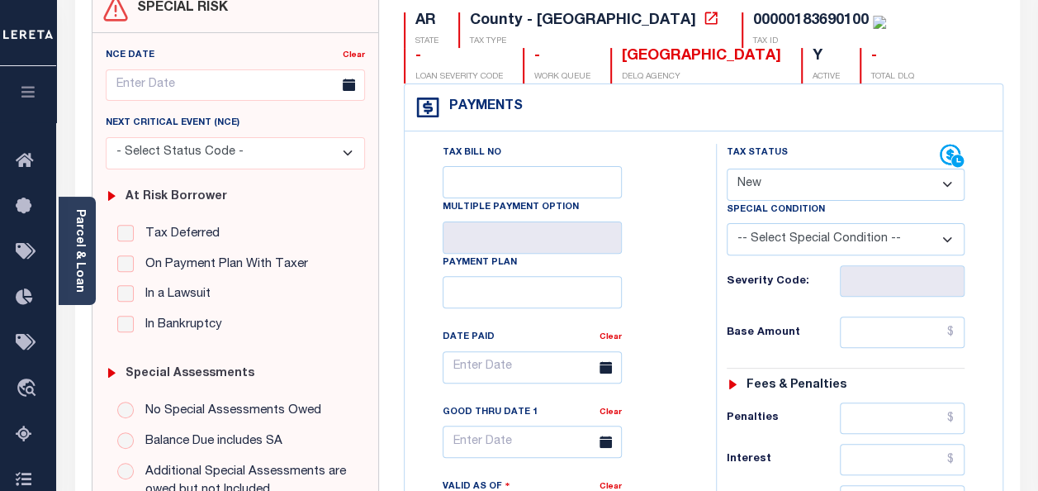
click at [777, 178] on select "- Select Status Code - Open Due/Unpaid Paid Incomplete No Tax Due Internal Refu…" at bounding box center [846, 185] width 238 height 32
select select "PYD"
click at [727, 169] on select "- Select Status Code - Open Due/Unpaid Paid Incomplete No Tax Due Internal Refu…" at bounding box center [846, 185] width 238 height 32
type input "[DATE]"
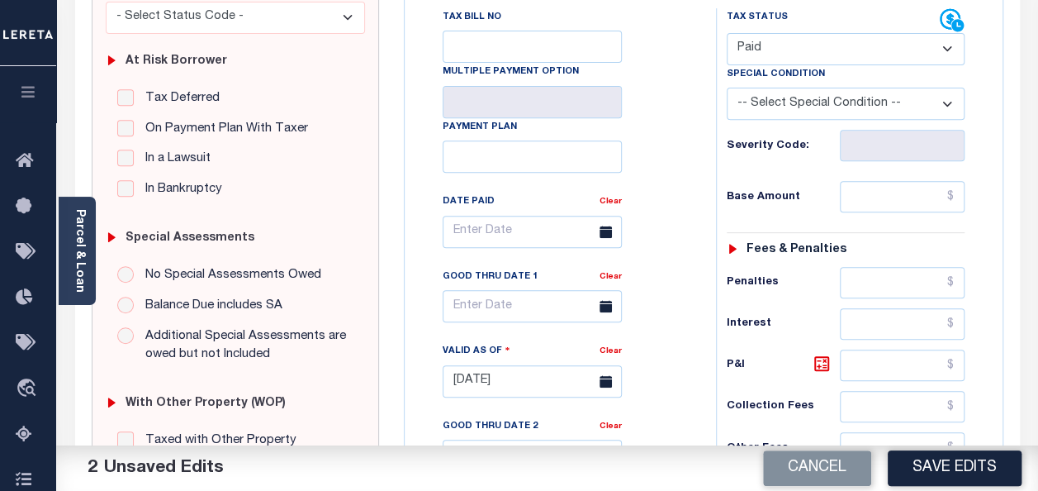
scroll to position [248, 0]
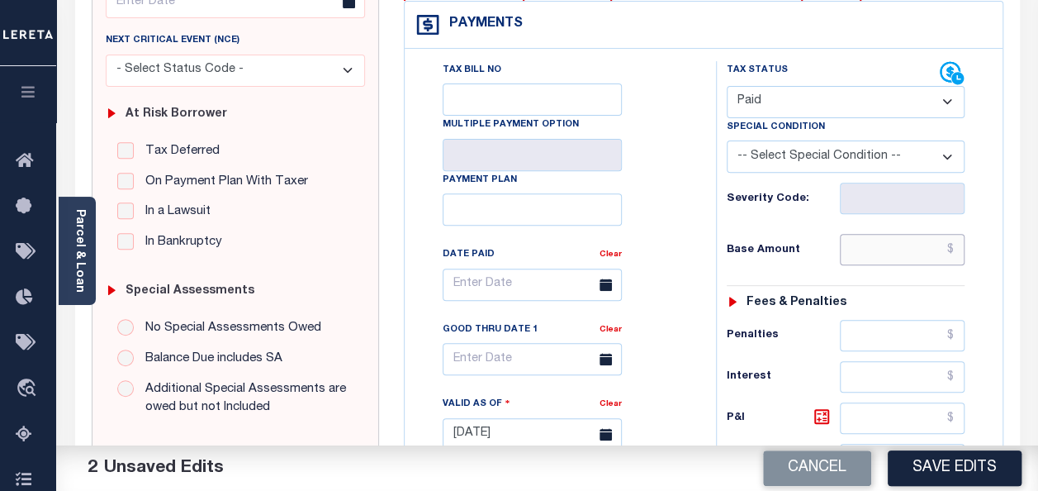
click at [957, 248] on input "text" at bounding box center [902, 249] width 125 height 31
type input "$125.35"
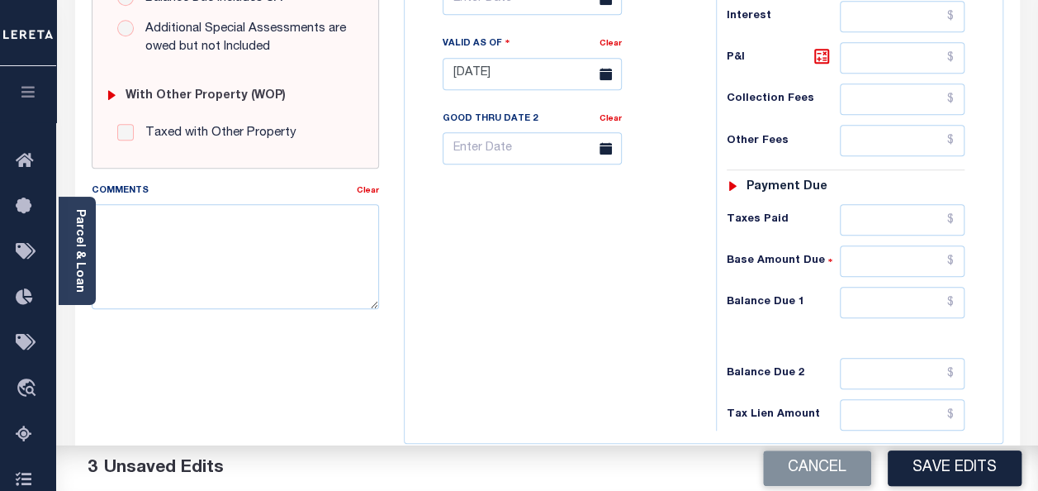
scroll to position [661, 0]
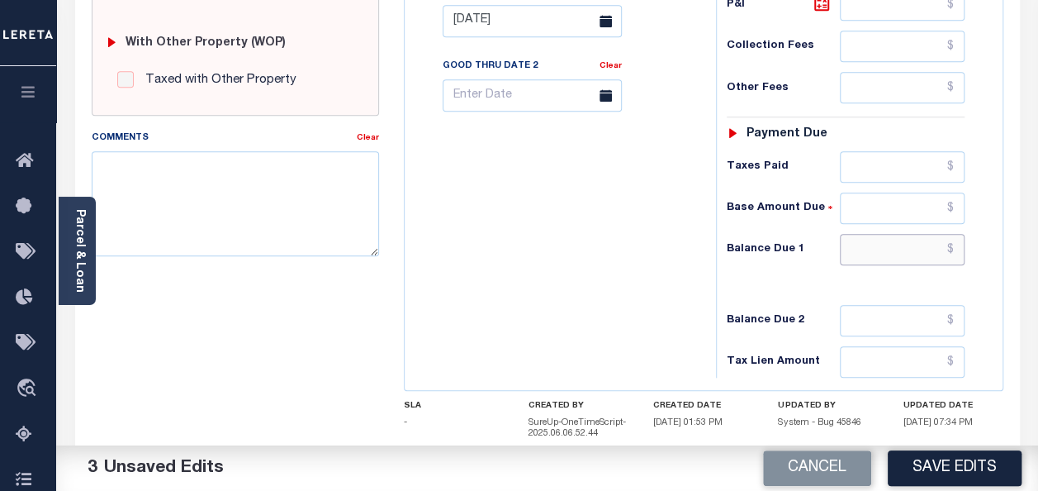
click at [955, 241] on input "text" at bounding box center [902, 249] width 125 height 31
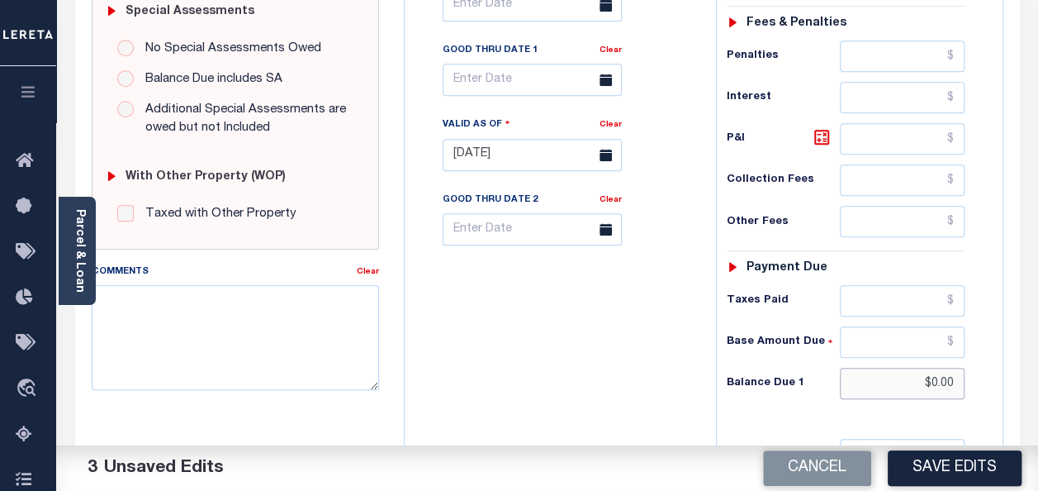
scroll to position [496, 0]
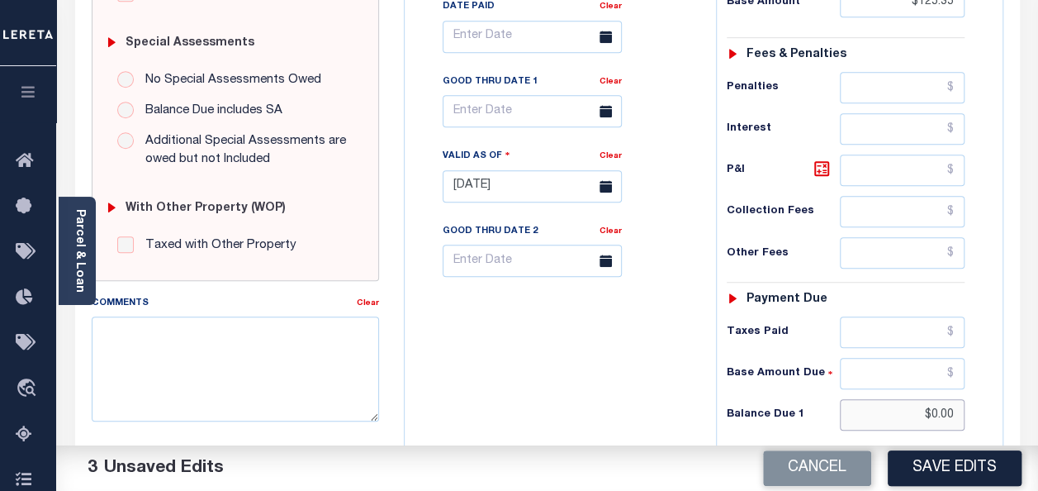
type input "$0.00"
click at [463, 30] on input "text" at bounding box center [532, 37] width 179 height 32
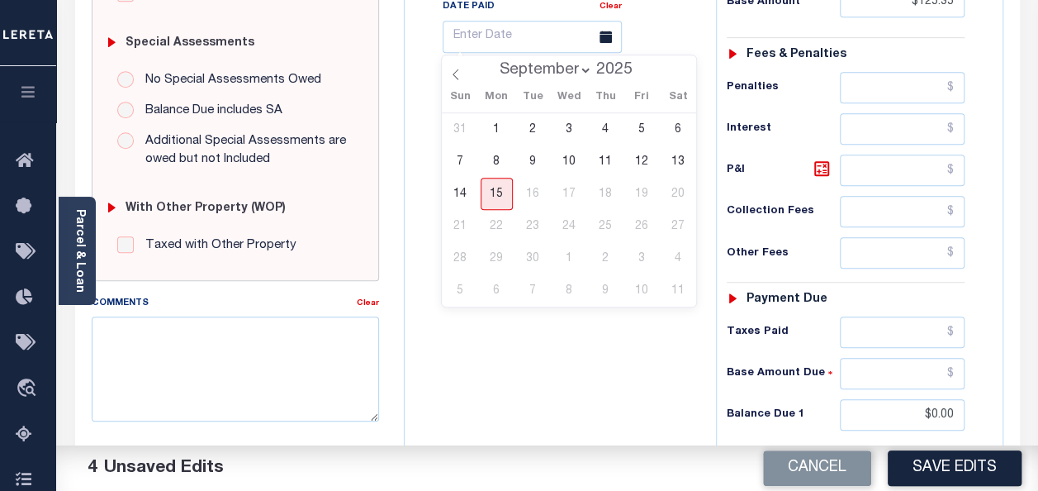
click at [537, 68] on select "January February March April May June July August September" at bounding box center [542, 70] width 101 height 17
select select "3"
click at [493, 62] on select "January February March April May June July August September" at bounding box center [542, 70] width 101 height 17
click at [605, 191] on span "17" at bounding box center [605, 194] width 32 height 32
type input "04/17/2025"
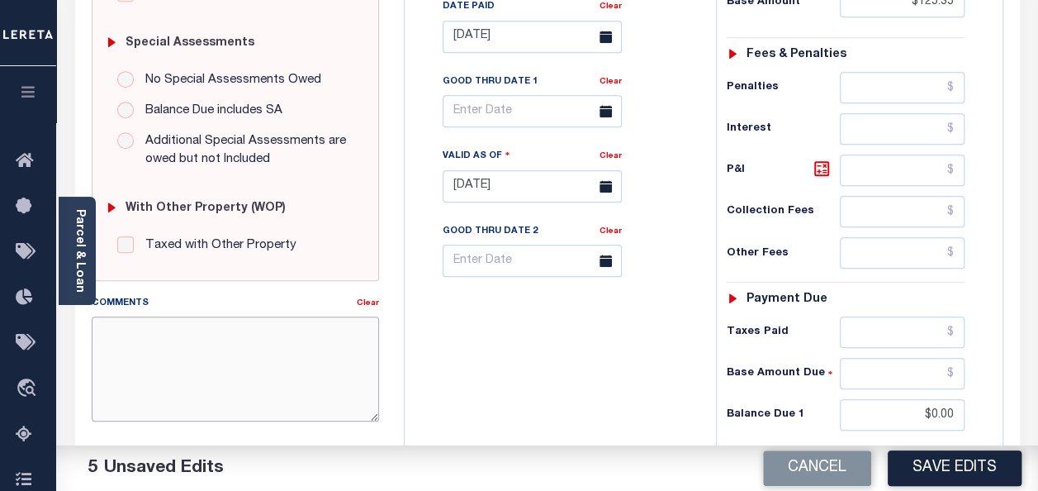
click at [183, 330] on textarea "Comments" at bounding box center [235, 368] width 287 height 104
paste textarea "As per TC-KAREEN that for tax year 2024 taxes paid on April-17-2025"
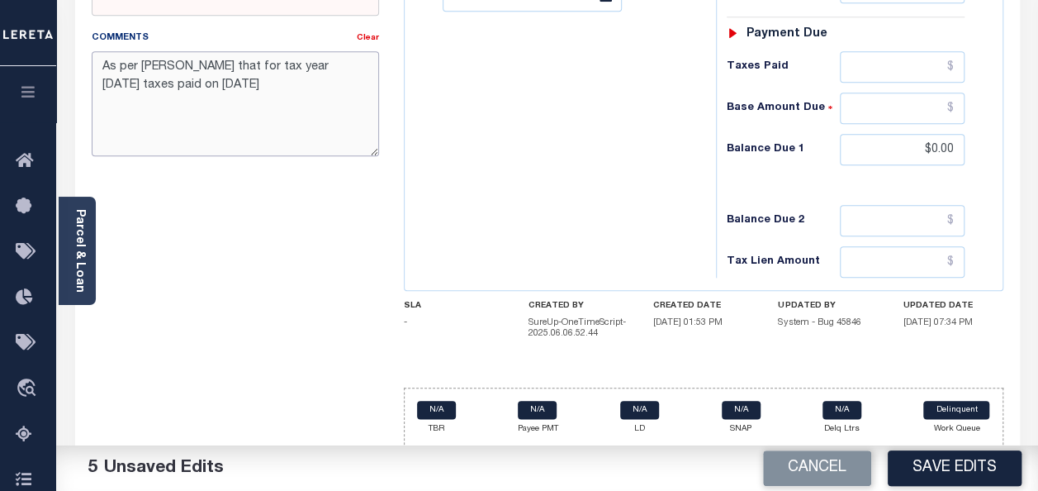
scroll to position [762, 0]
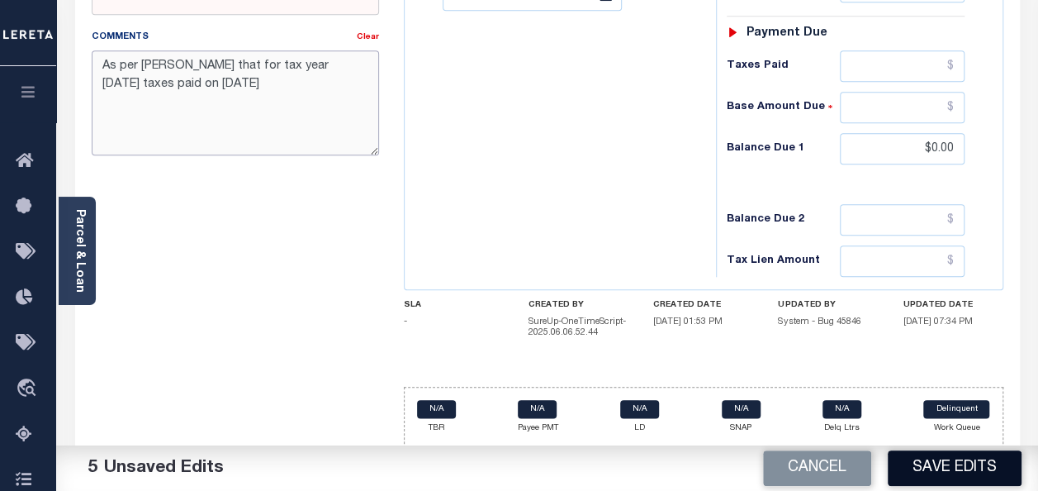
type textarea "As per TC-KAREEN that for tax year 2024 taxes paid on April-17-2025"
click at [968, 471] on button "Save Edits" at bounding box center [955, 468] width 134 height 36
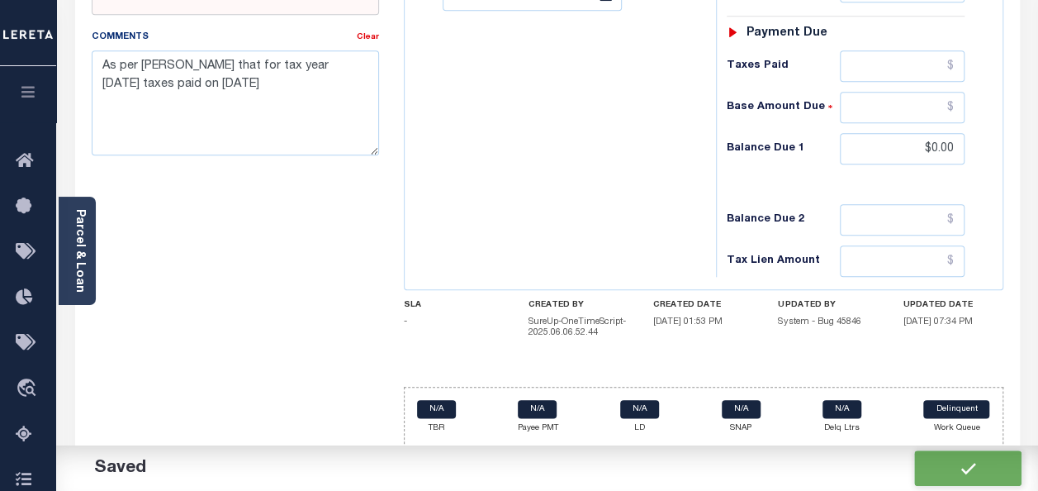
checkbox input "false"
type input "$125.35"
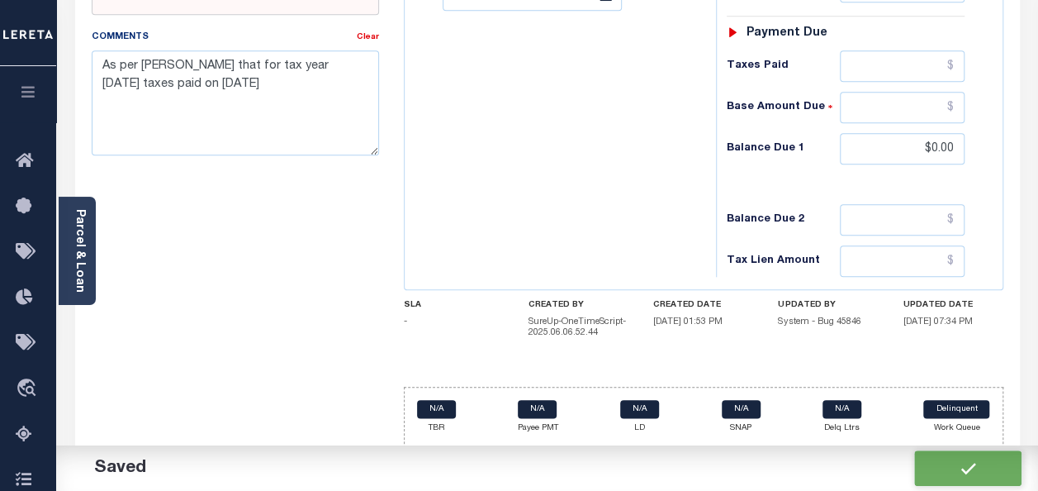
type input "$0"
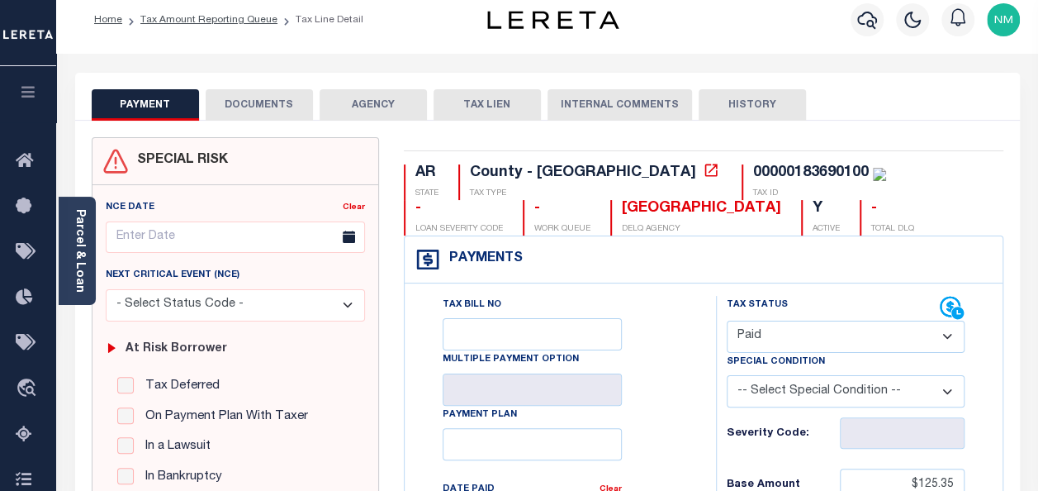
scroll to position [0, 0]
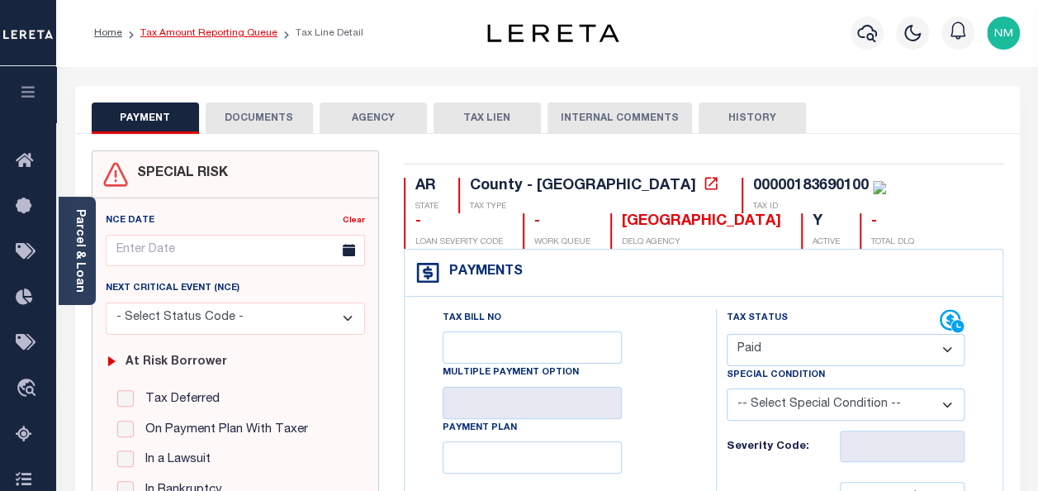
click at [202, 31] on link "Tax Amount Reporting Queue" at bounding box center [208, 33] width 137 height 10
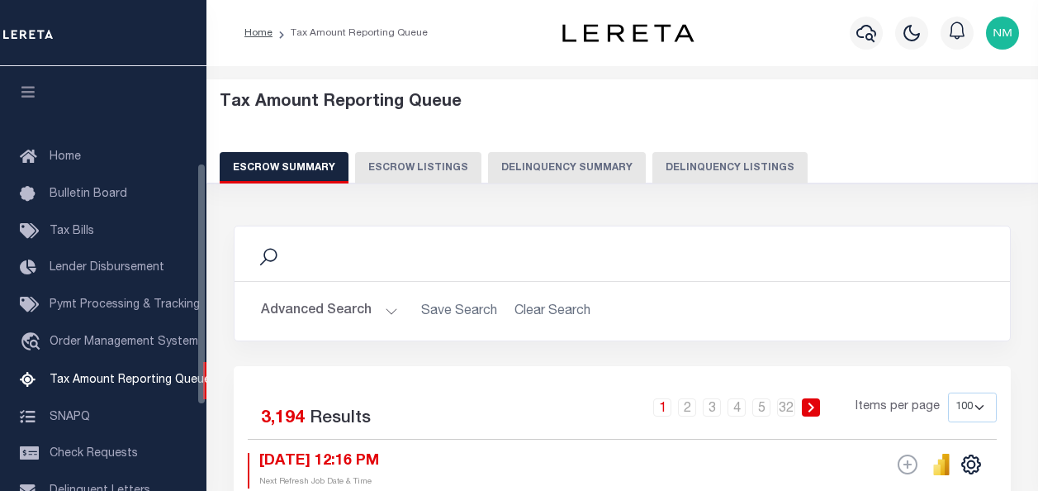
select select "100"
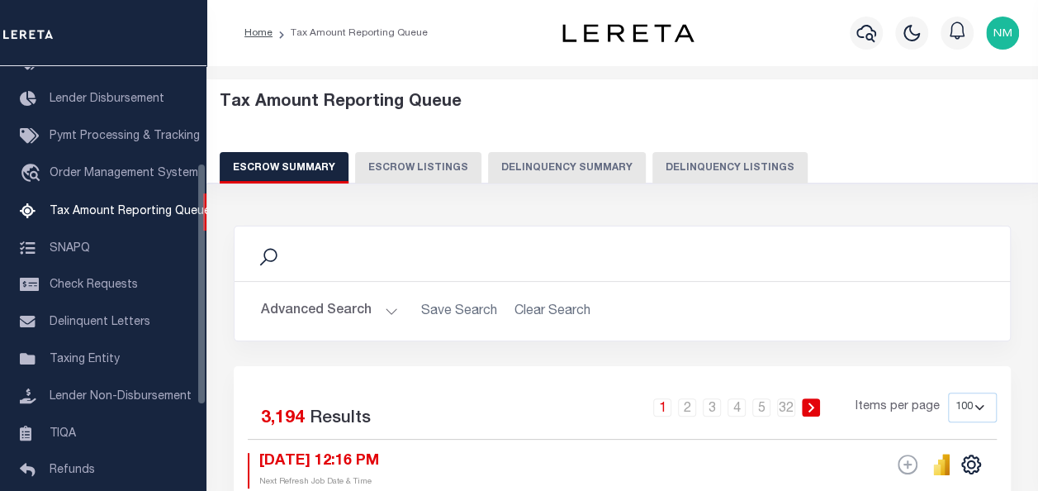
click at [654, 169] on button "Delinquency Listings" at bounding box center [730, 167] width 155 height 31
select select "100"
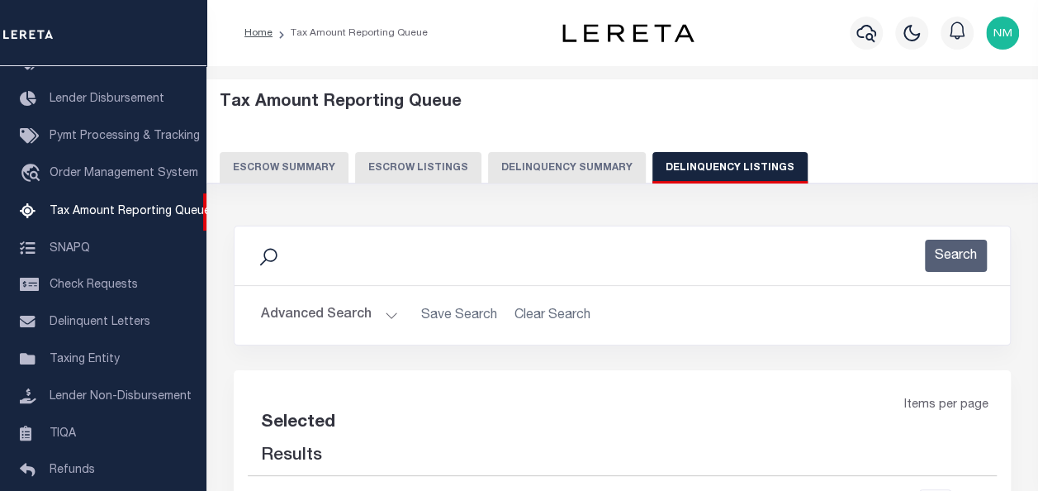
select select "100"
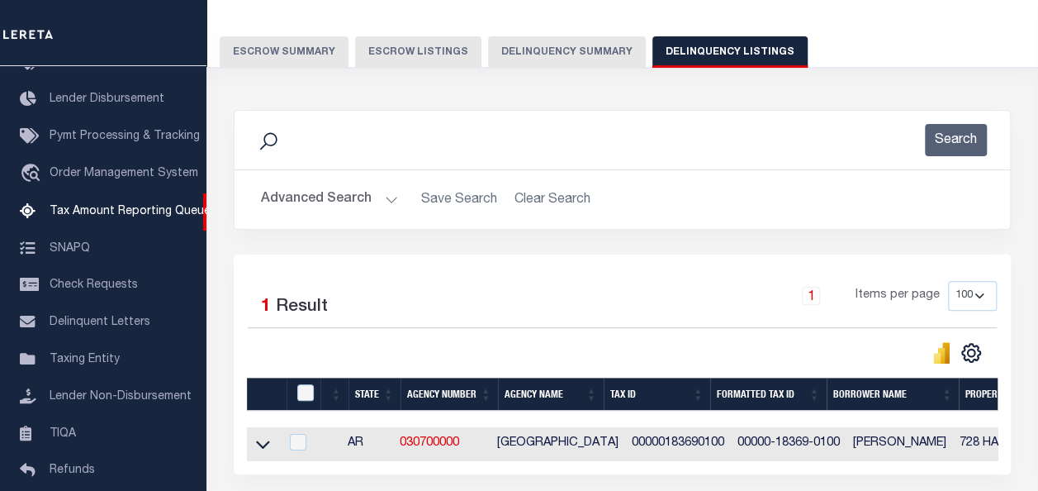
scroll to position [165, 0]
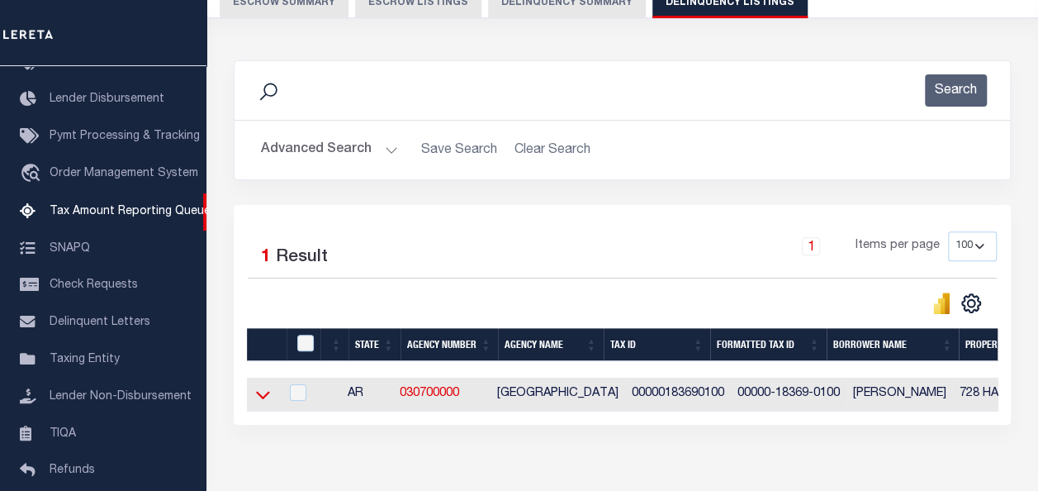
click at [260, 398] on icon at bounding box center [263, 396] width 14 height 8
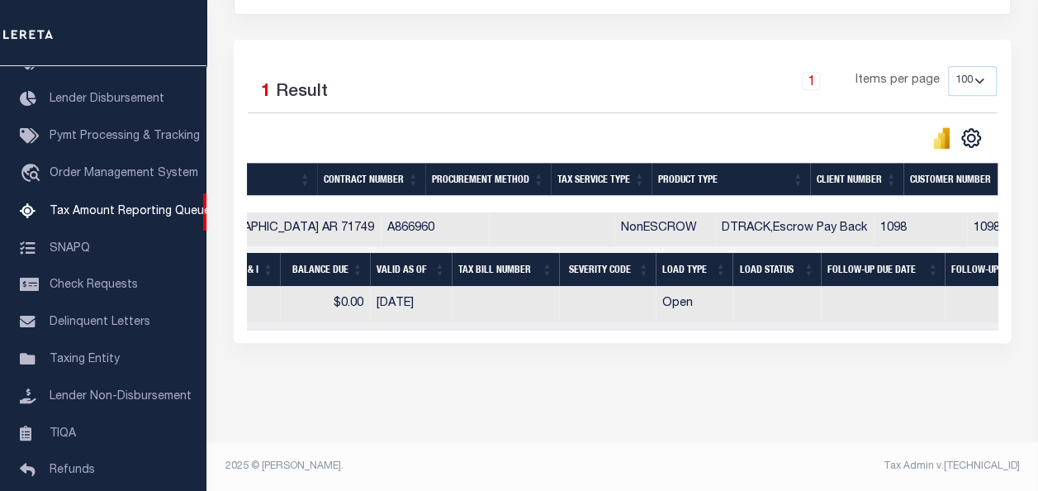
scroll to position [0, 0]
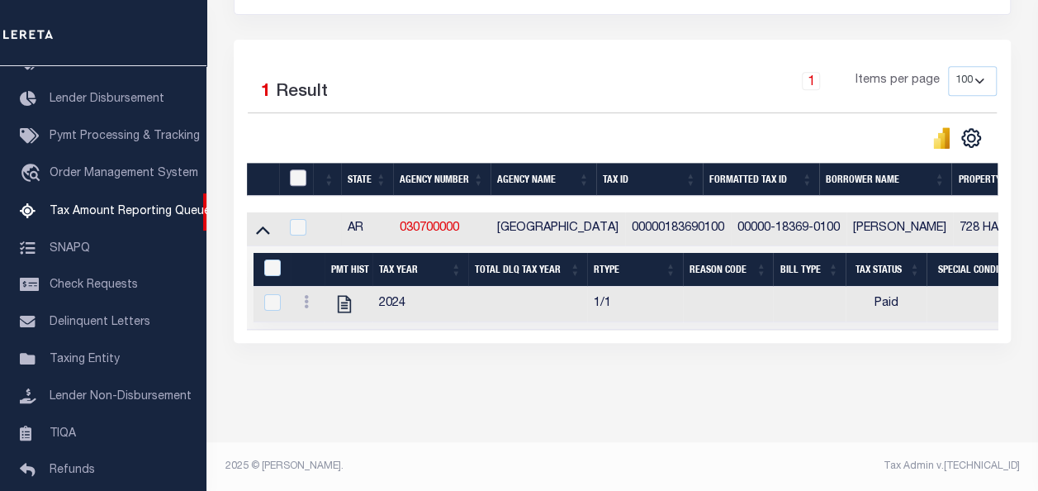
click at [296, 171] on input "checkbox" at bounding box center [298, 177] width 17 height 17
checkbox input "true"
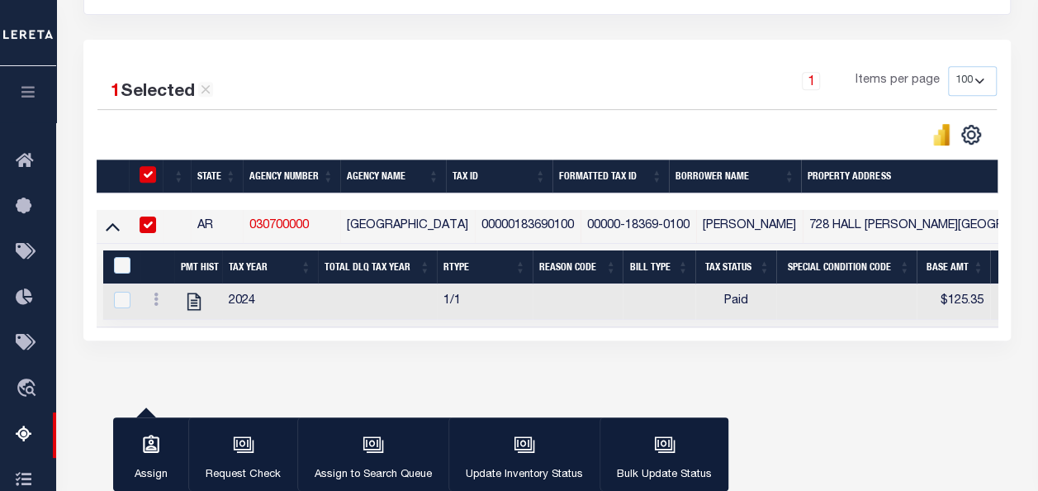
checkbox input "true"
click at [122, 266] on input "&nbsp;" at bounding box center [122, 265] width 17 height 17
checkbox input "true"
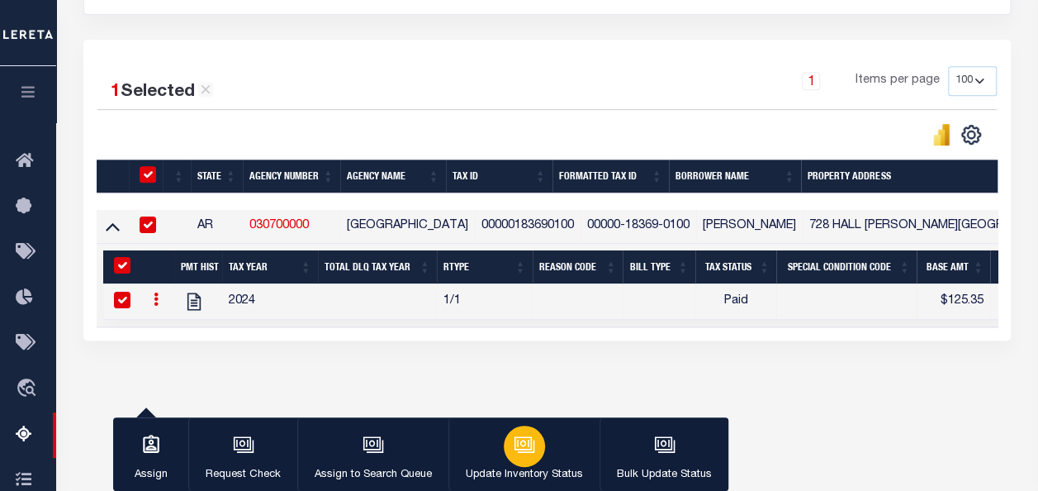
click at [520, 460] on div "button" at bounding box center [524, 445] width 41 height 41
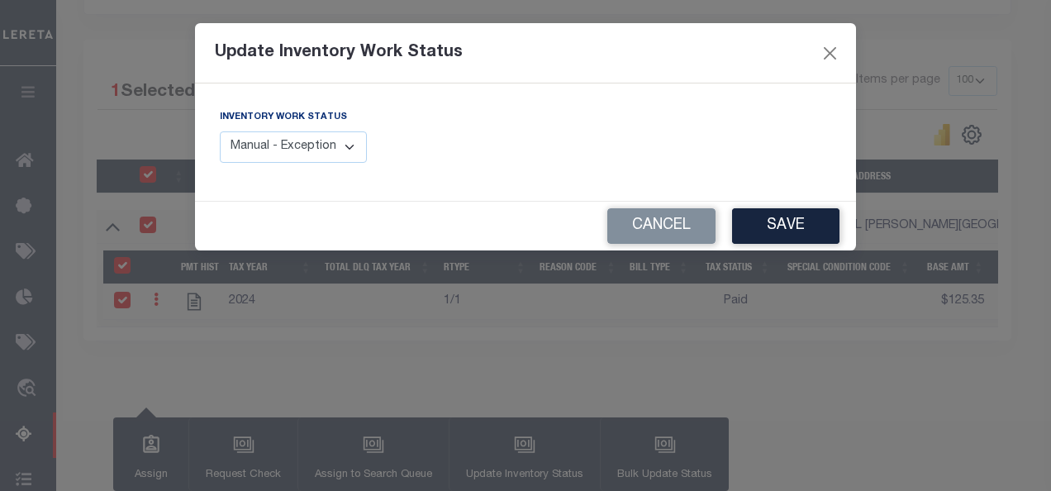
click at [279, 141] on select "Manual - Exception Pended - Awaiting Search Late Add Exception Completed" at bounding box center [293, 147] width 147 height 32
select select "4"
click at [220, 131] on select "Manual - Exception Pended - Awaiting Search Late Add Exception Completed" at bounding box center [293, 147] width 147 height 32
click at [791, 225] on button "Save" at bounding box center [785, 226] width 107 height 36
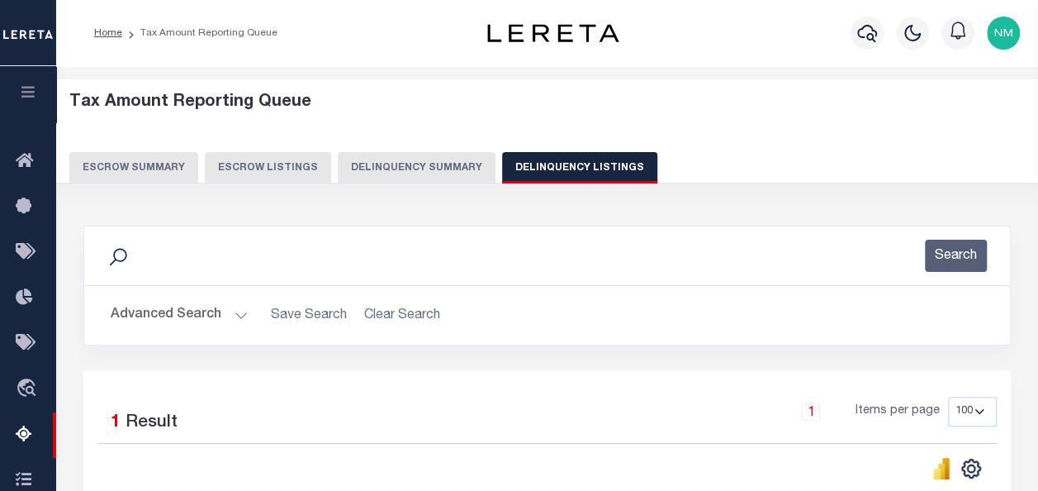
click at [167, 316] on button "Advanced Search" at bounding box center [179, 315] width 137 height 32
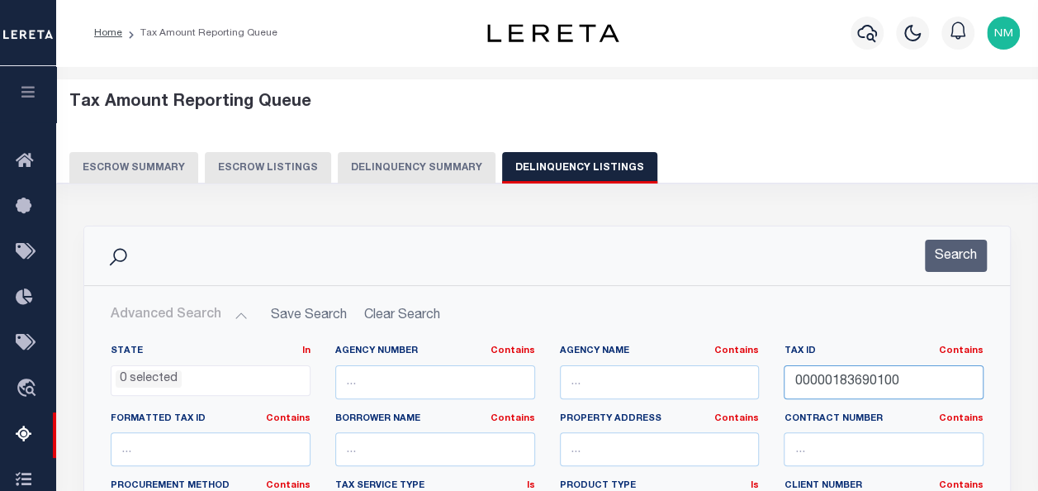
click at [804, 375] on input "00000183690100" at bounding box center [884, 382] width 200 height 34
paste input "40800"
type input "00000184080000"
click at [950, 259] on button "Search" at bounding box center [956, 256] width 62 height 32
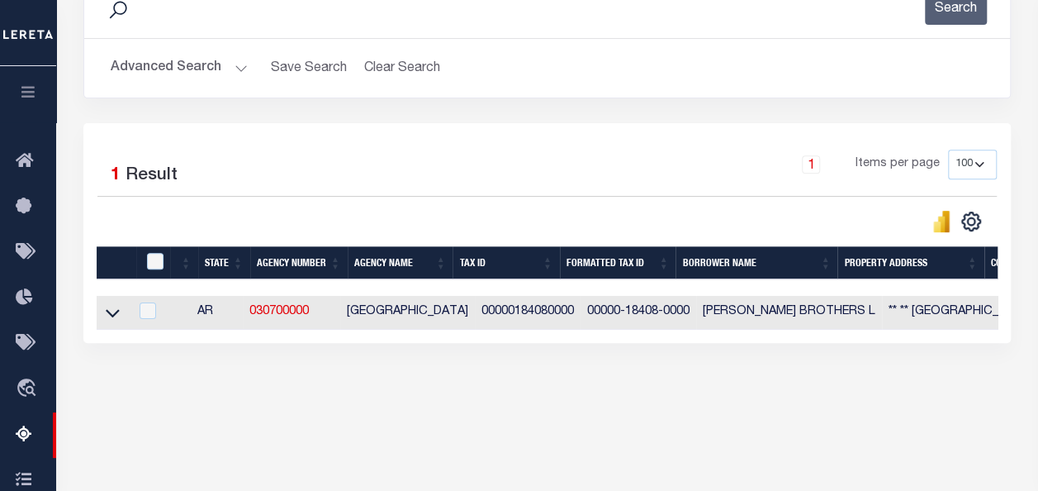
scroll to position [248, 0]
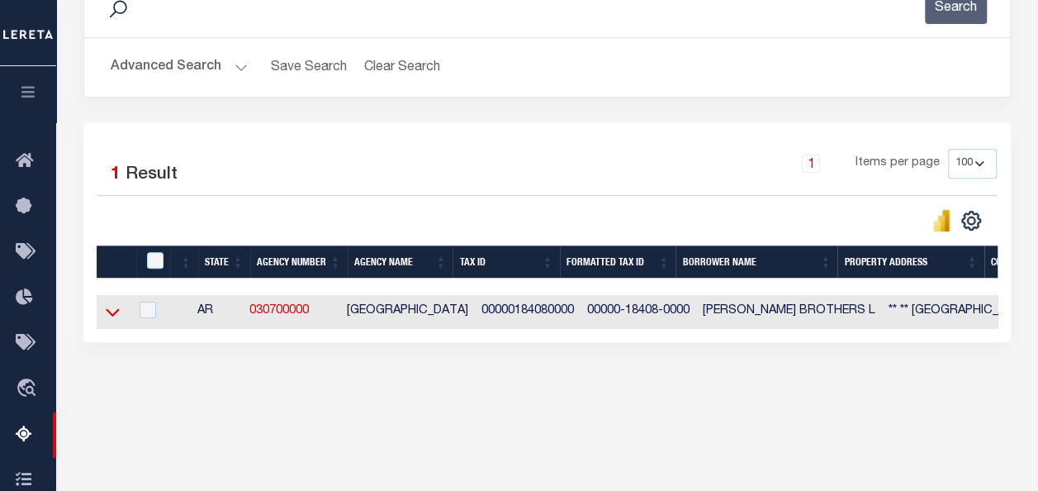
click at [114, 309] on icon at bounding box center [113, 311] width 14 height 17
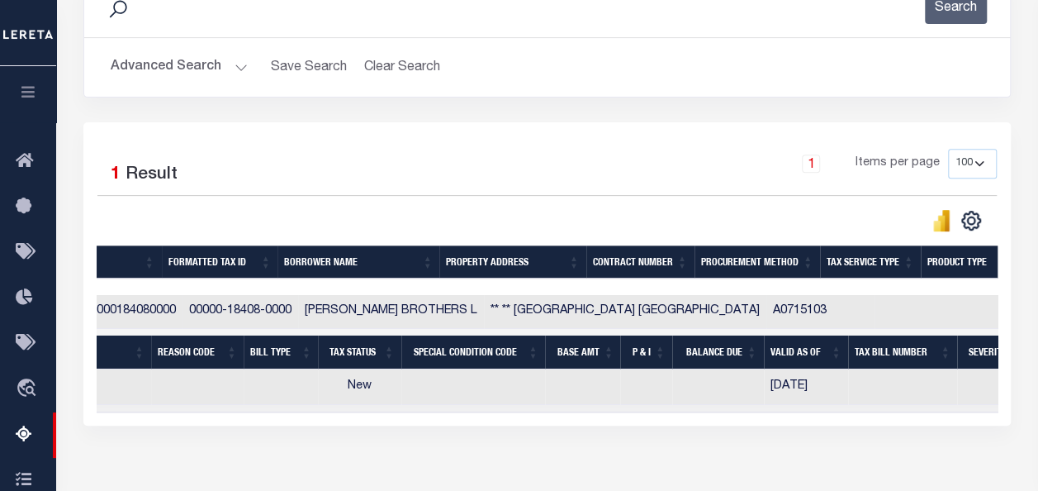
scroll to position [0, 475]
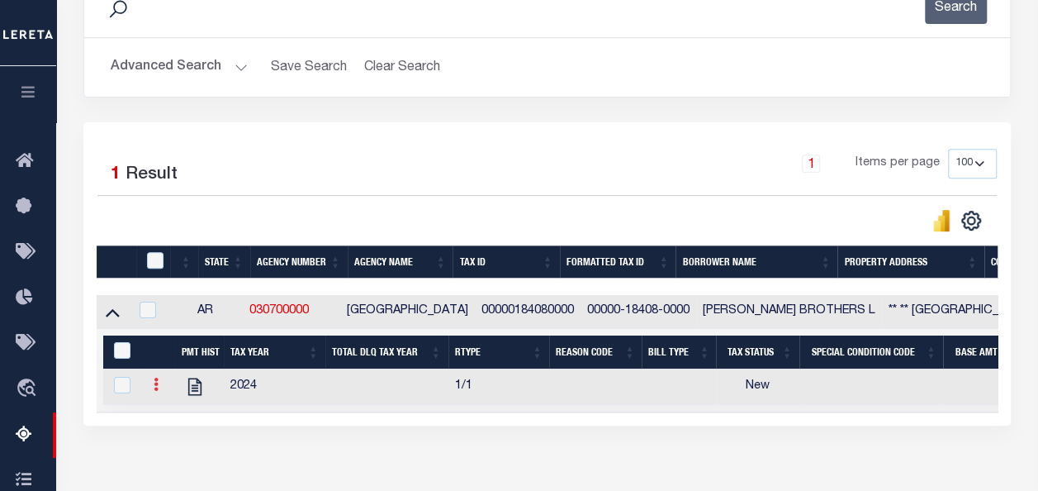
click at [154, 386] on icon at bounding box center [156, 384] width 5 height 13
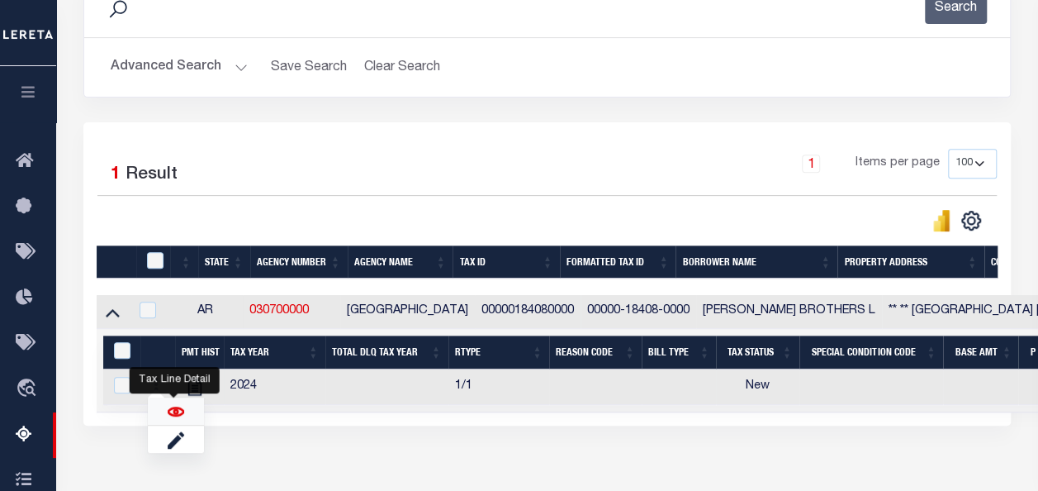
click at [175, 414] on img "" at bounding box center [176, 411] width 17 height 17
checkbox input "true"
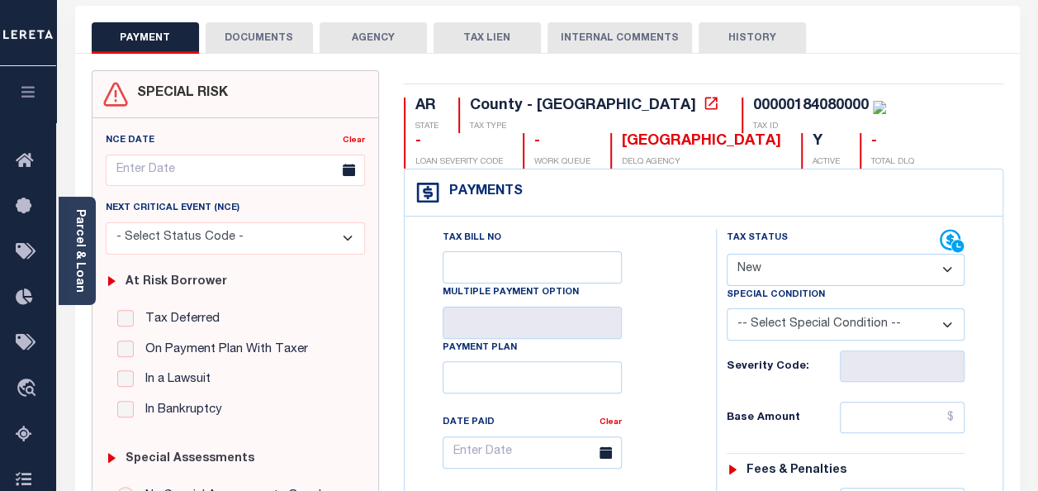
scroll to position [83, 0]
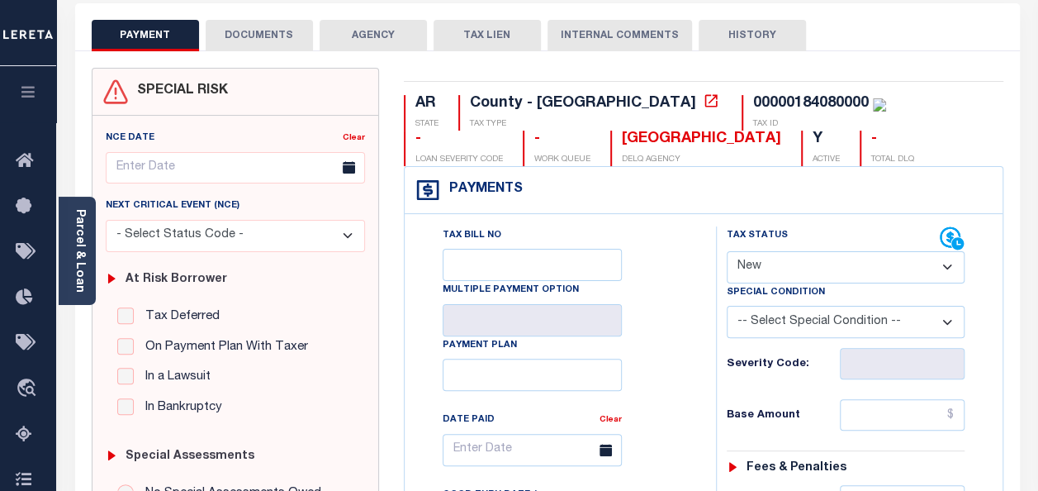
click at [788, 257] on select "- Select Status Code - Open Due/Unpaid Paid Incomplete No Tax Due Internal Refu…" at bounding box center [846, 267] width 238 height 32
select select "PYD"
click at [727, 251] on select "- Select Status Code - Open Due/Unpaid Paid Incomplete No Tax Due Internal Refu…" at bounding box center [846, 267] width 238 height 32
type input "[DATE]"
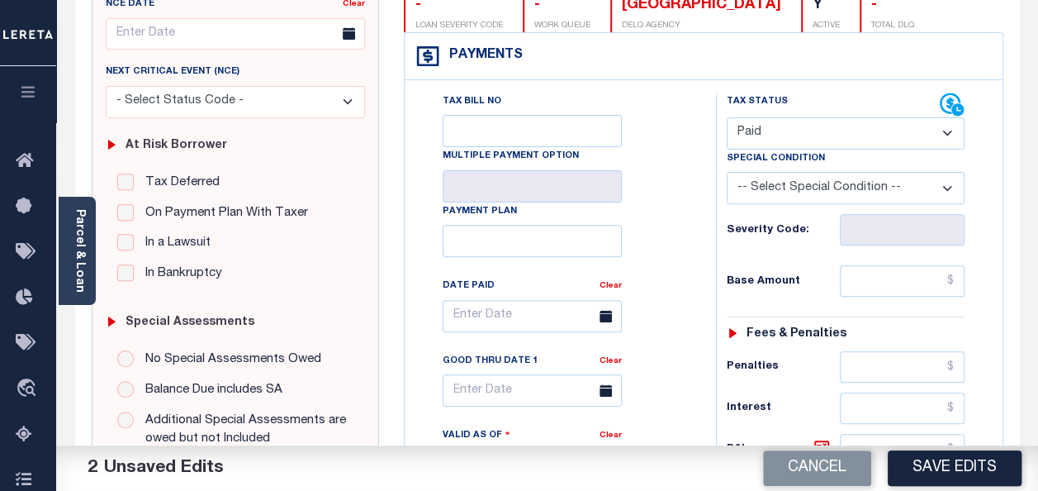
scroll to position [248, 0]
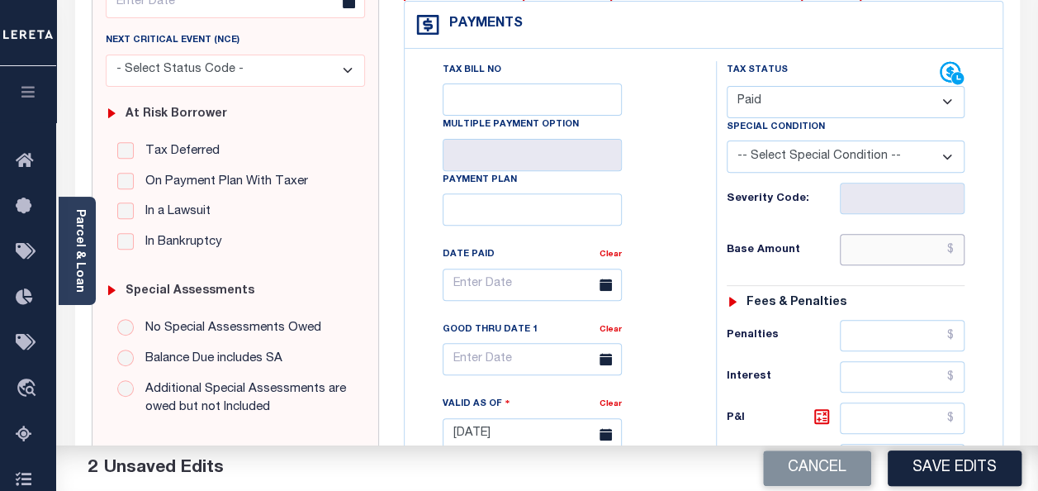
click at [956, 249] on input "text" at bounding box center [902, 249] width 125 height 31
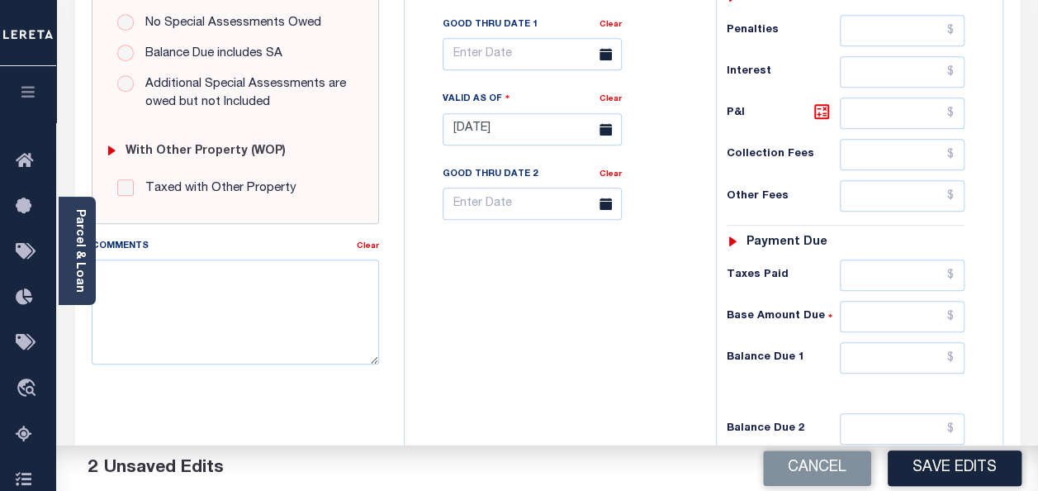
scroll to position [661, 0]
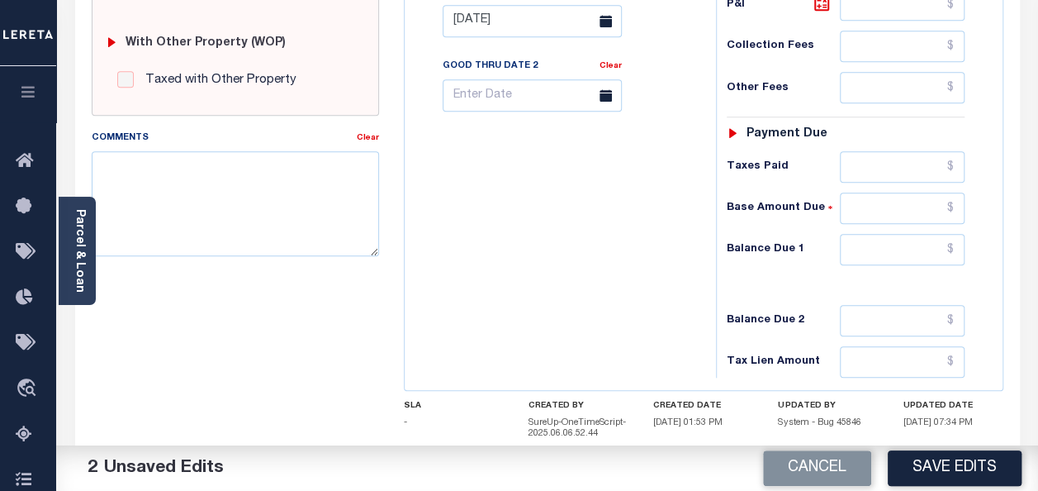
type input "$107.64"
click at [952, 242] on input "text" at bounding box center [902, 249] width 125 height 31
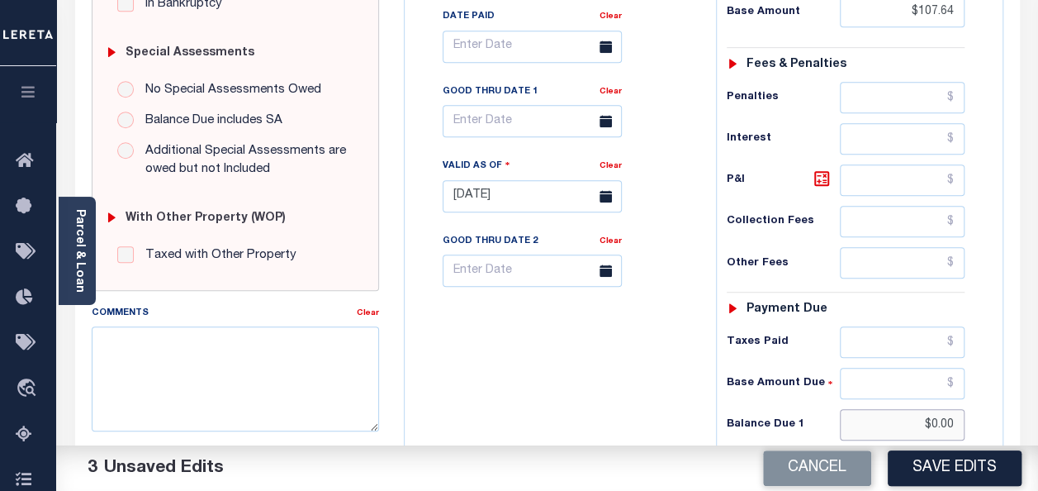
scroll to position [413, 0]
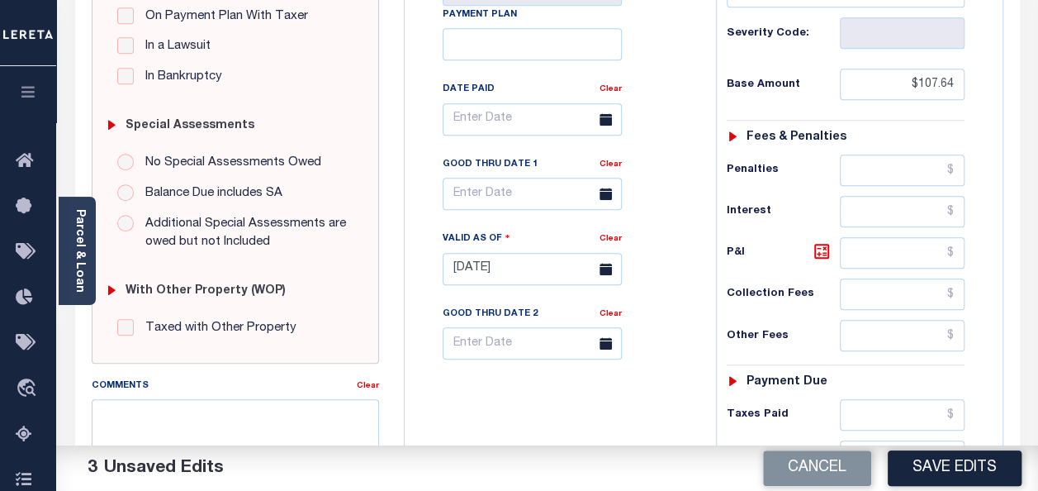
type input "$0.00"
click at [500, 116] on input "text" at bounding box center [532, 119] width 179 height 32
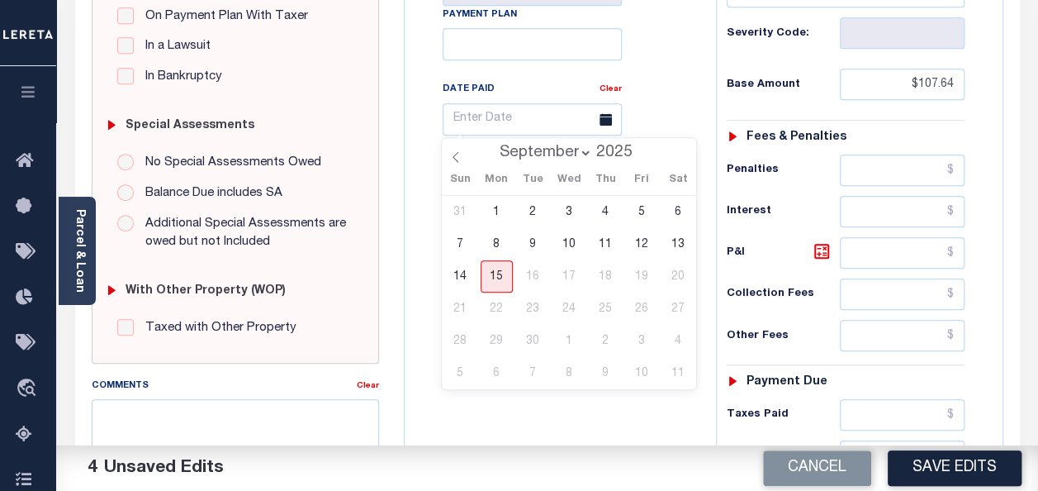
click at [539, 151] on select "January February March April May June July August September" at bounding box center [542, 153] width 101 height 17
select select "3"
click at [493, 145] on select "January February March April May June July August September" at bounding box center [542, 153] width 101 height 17
click at [501, 276] on span "14" at bounding box center [497, 276] width 32 height 32
type input "04/14/2025"
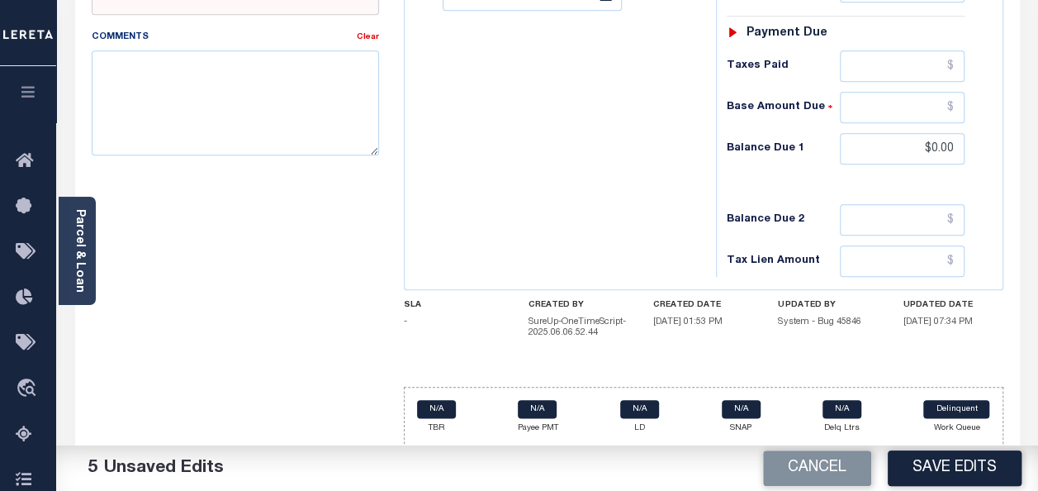
scroll to position [762, 0]
click at [127, 88] on textarea "Comments" at bounding box center [235, 102] width 287 height 104
paste textarea "As per TC-KAREEN that for tax year 2024 taxes paid on April-14-2025"
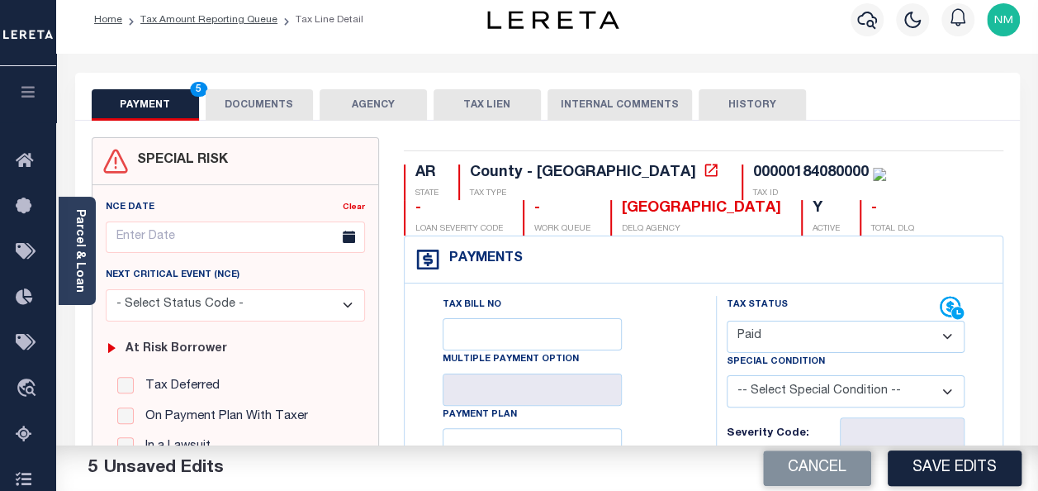
scroll to position [0, 0]
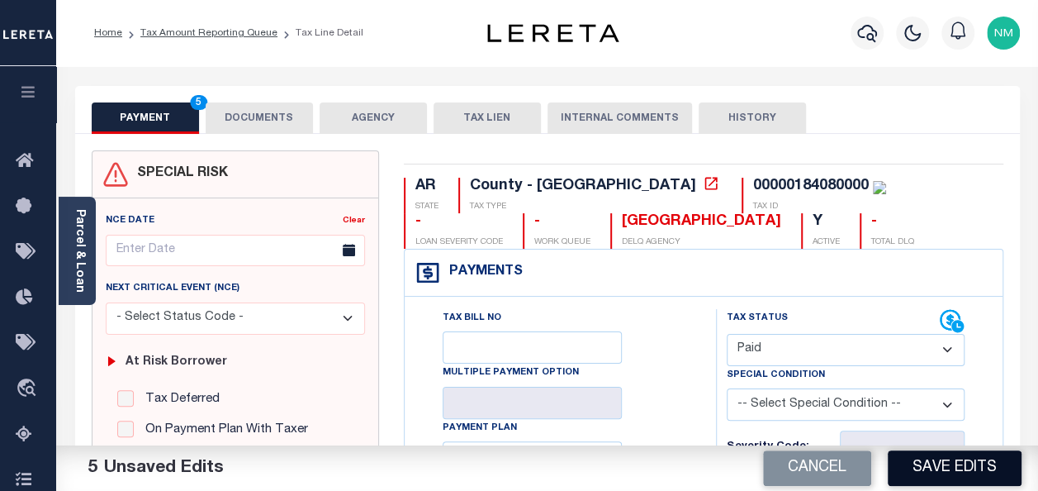
type textarea "As per TC-KAREEN that for tax year 2024 taxes paid on April-14-2025"
click at [947, 464] on button "Save Edits" at bounding box center [955, 468] width 134 height 36
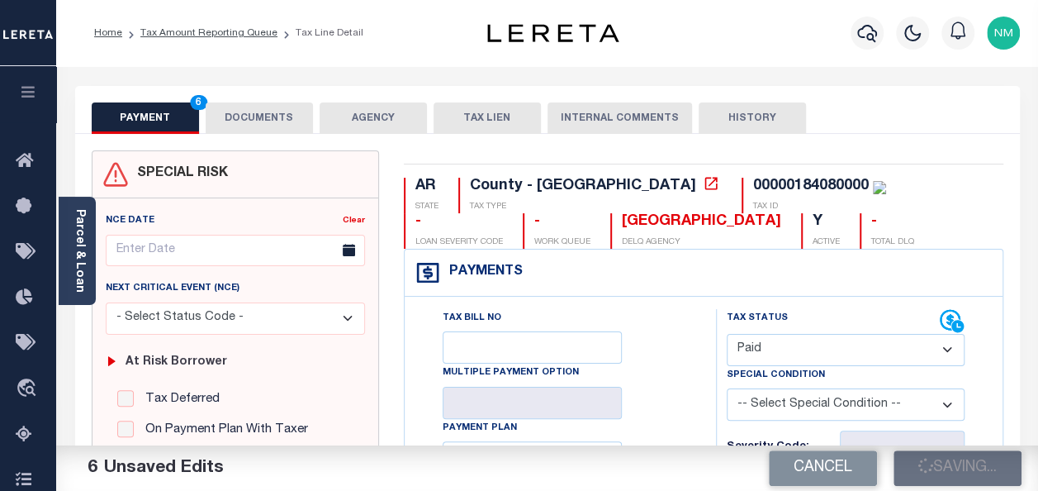
checkbox input "false"
type input "$107.64"
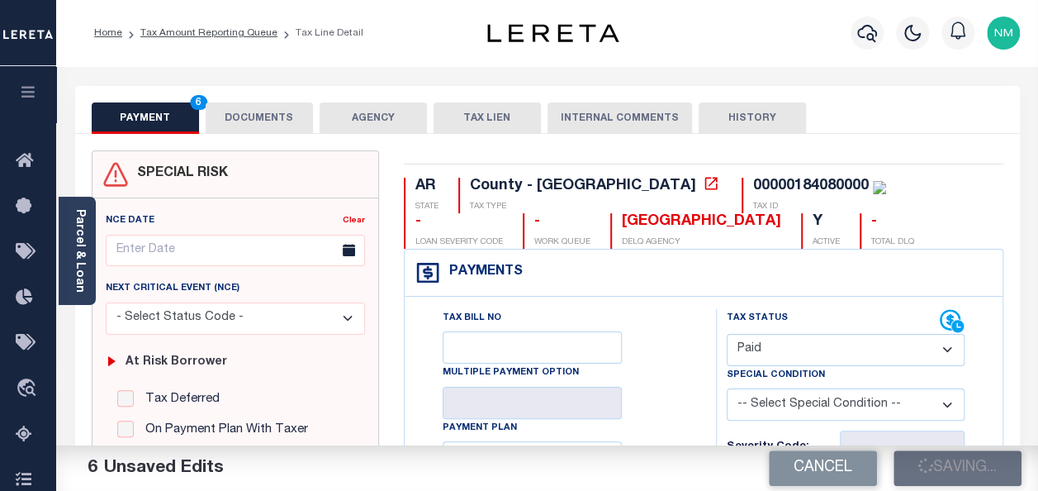
type input "$0"
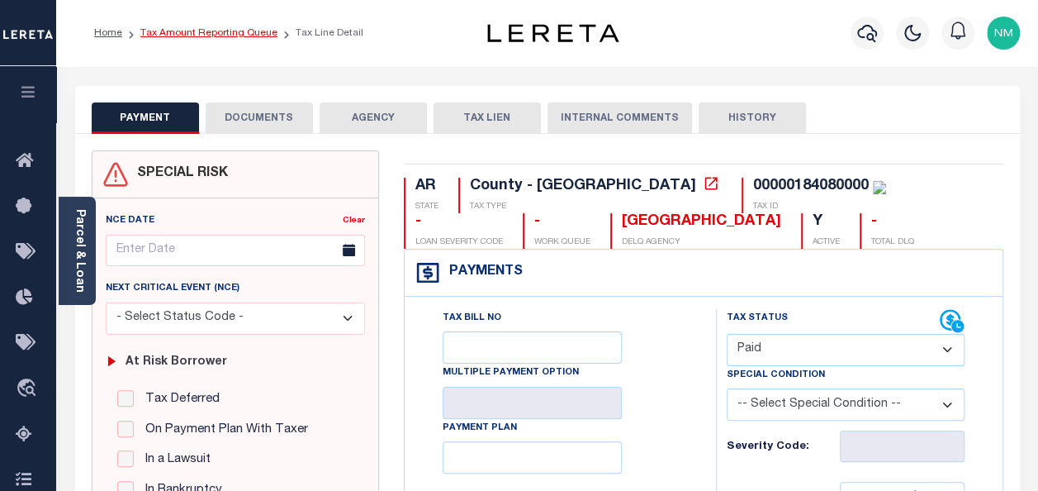
click at [186, 35] on link "Tax Amount Reporting Queue" at bounding box center [208, 33] width 137 height 10
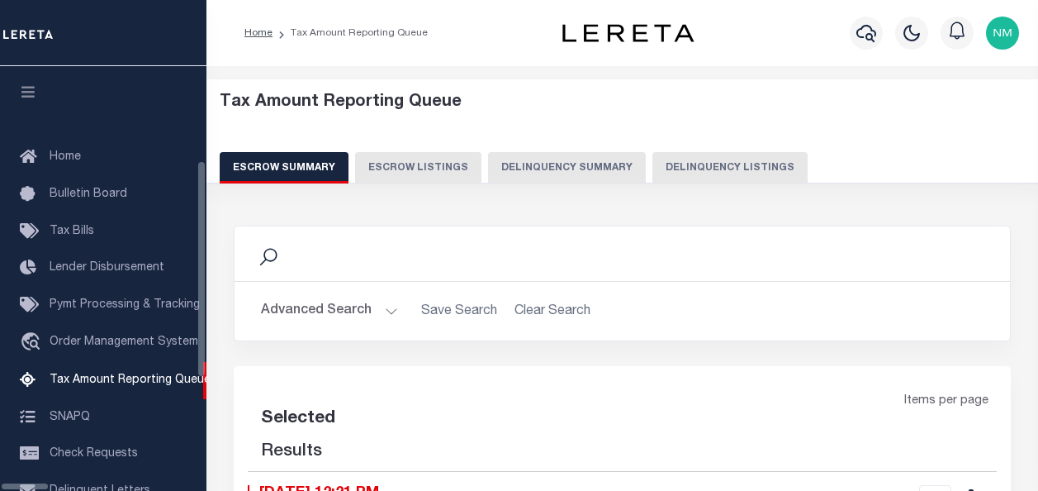
select select "100"
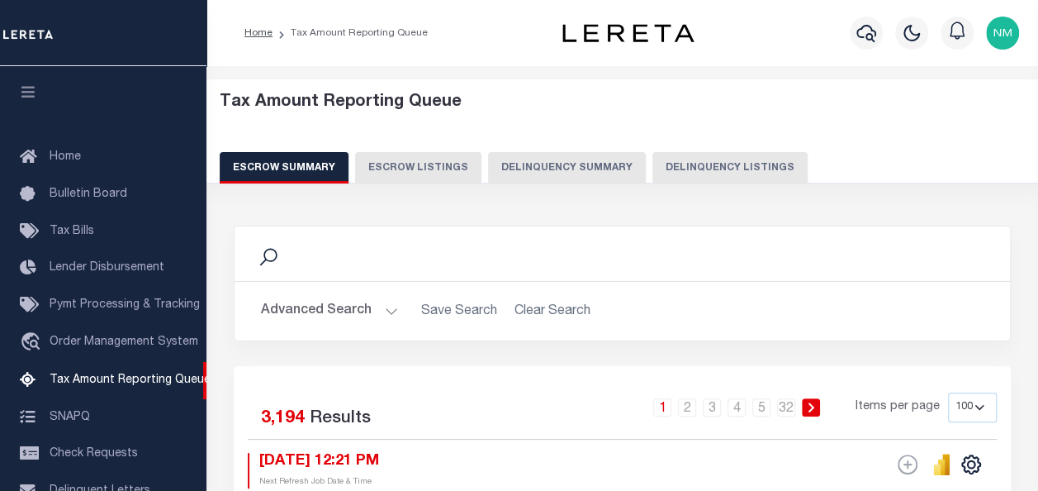
scroll to position [169, 0]
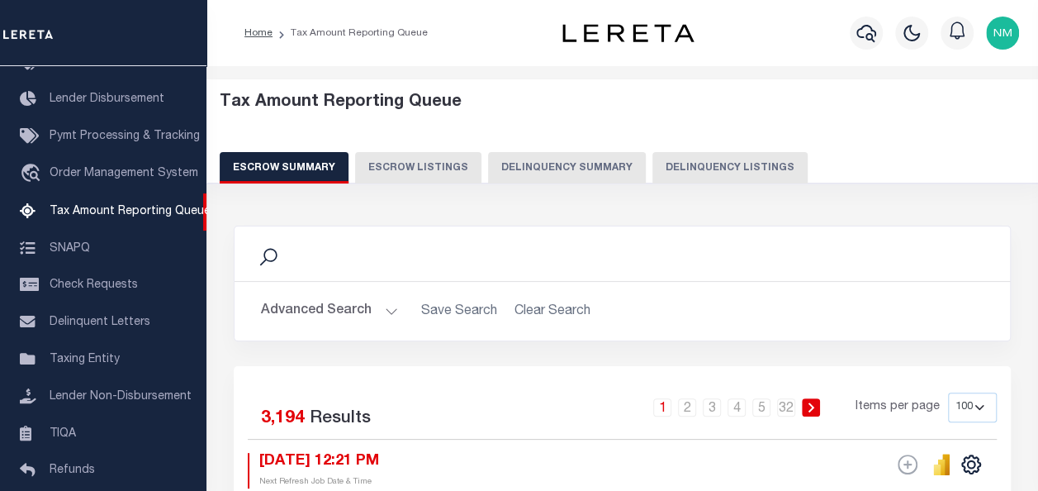
click at [693, 164] on button "Delinquency Listings" at bounding box center [730, 167] width 155 height 31
select select "100"
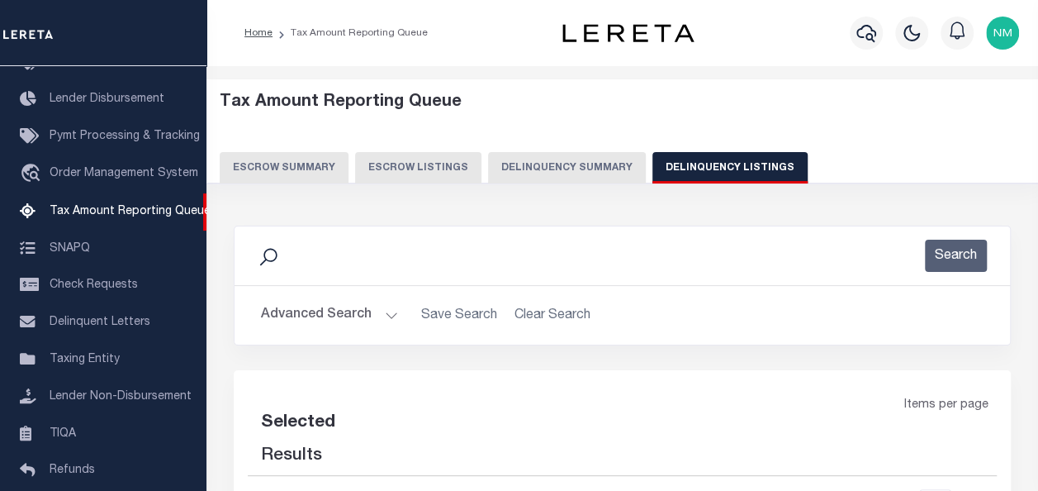
select select "100"
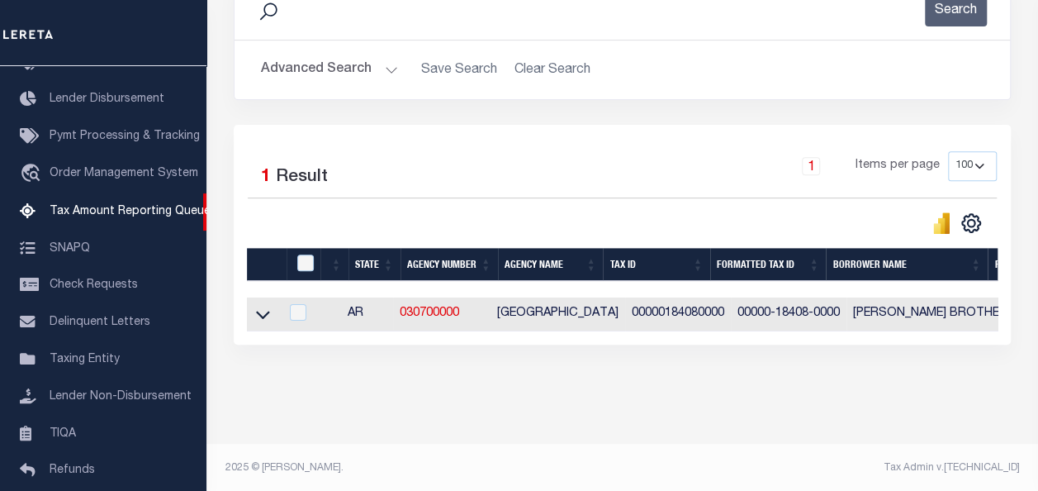
scroll to position [259, 0]
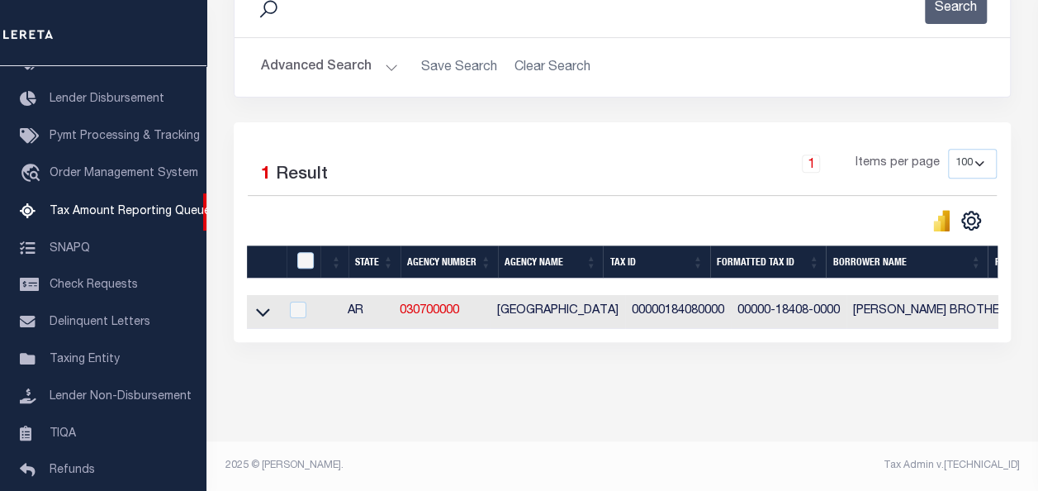
drag, startPoint x: 264, startPoint y: 306, endPoint x: 274, endPoint y: 286, distance: 22.2
click at [264, 306] on icon at bounding box center [263, 311] width 14 height 17
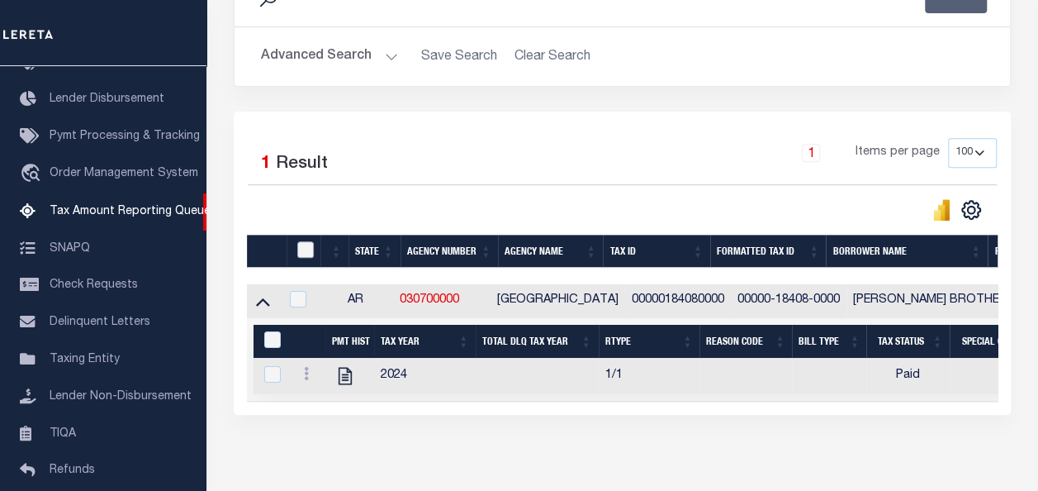
click at [302, 251] on input "checkbox" at bounding box center [305, 249] width 17 height 17
checkbox input "true"
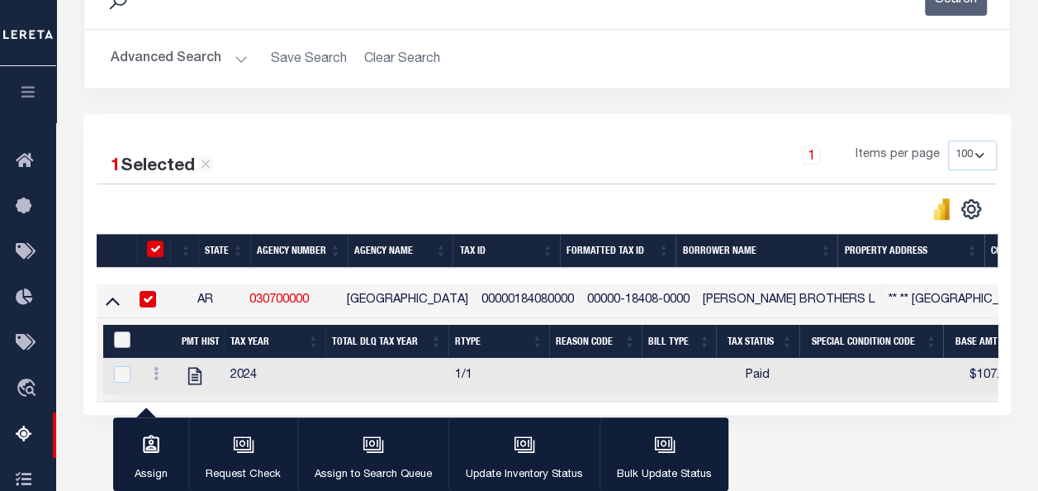
click at [120, 346] on input "&nbsp;" at bounding box center [122, 339] width 17 height 17
checkbox input "true"
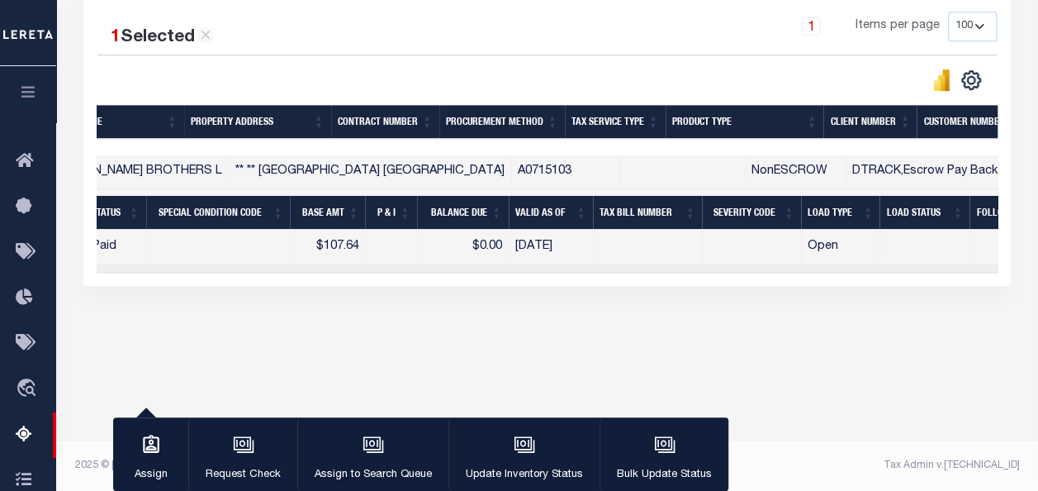
scroll to position [0, 0]
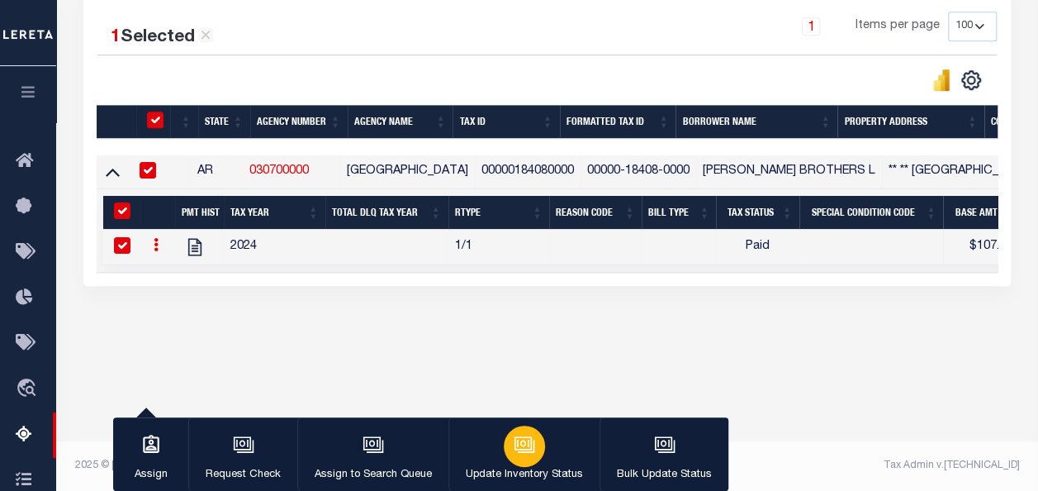
click at [497, 469] on p "Update Inventory Status" at bounding box center [524, 475] width 117 height 17
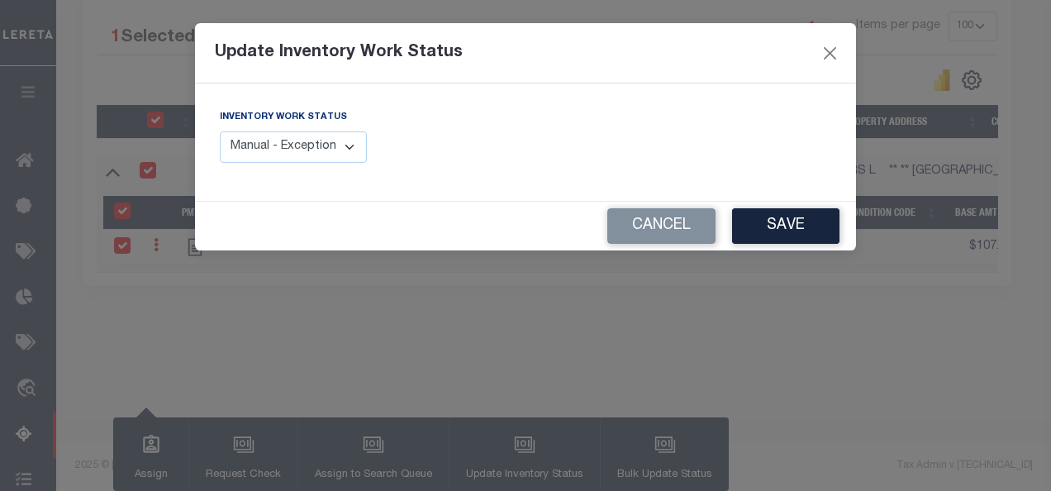
drag, startPoint x: 235, startPoint y: 145, endPoint x: 245, endPoint y: 164, distance: 21.4
click at [235, 145] on select "Manual - Exception Pended - Awaiting Search Late Add Exception Completed" at bounding box center [293, 147] width 147 height 32
select select "4"
click at [220, 131] on select "Manual - Exception Pended - Awaiting Search Late Add Exception Completed" at bounding box center [293, 147] width 147 height 32
click at [753, 233] on button "Save" at bounding box center [785, 226] width 107 height 36
